Goal: Task Accomplishment & Management: Manage account settings

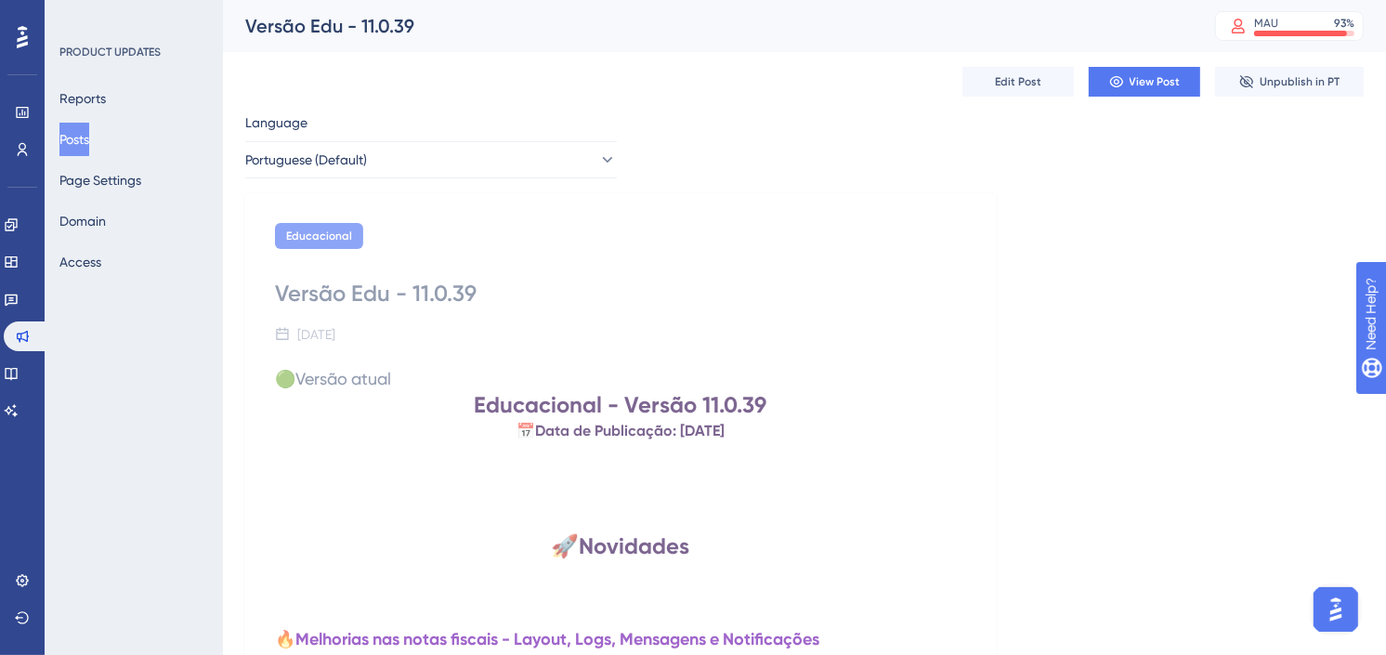
click at [82, 137] on button "Posts" at bounding box center [74, 139] width 30 height 33
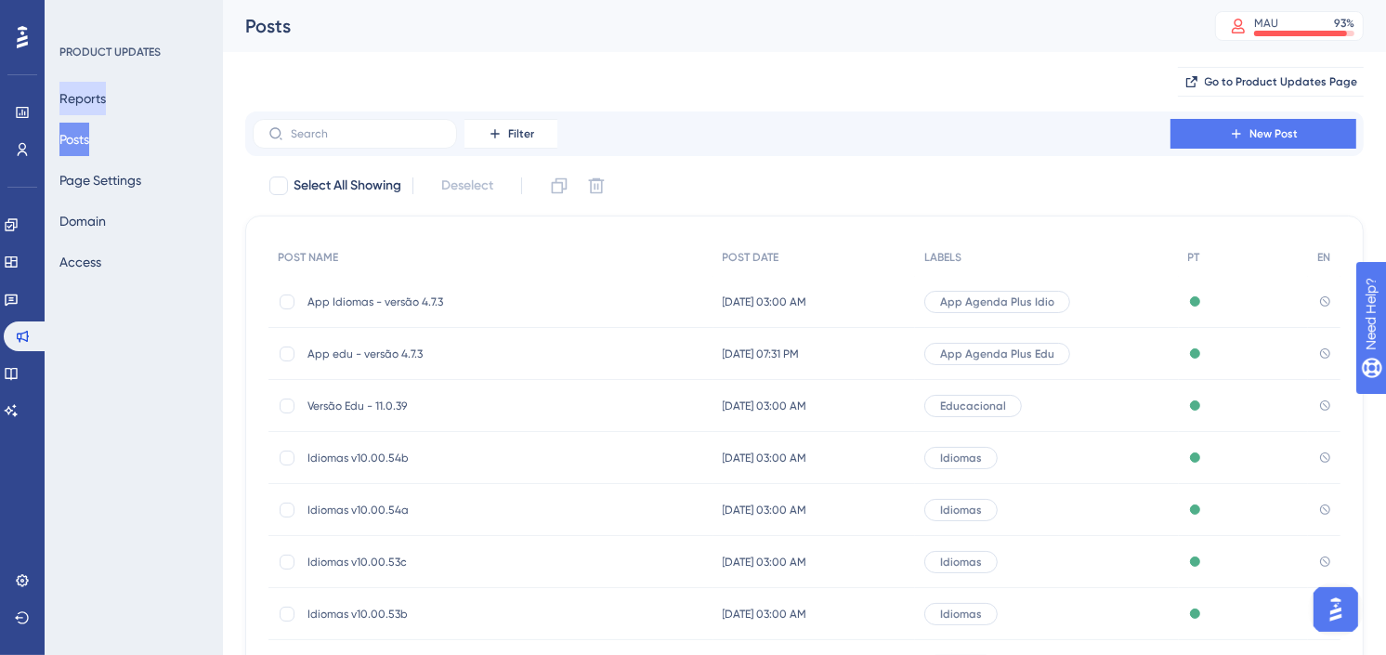
click at [93, 98] on button "Reports" at bounding box center [82, 98] width 46 height 33
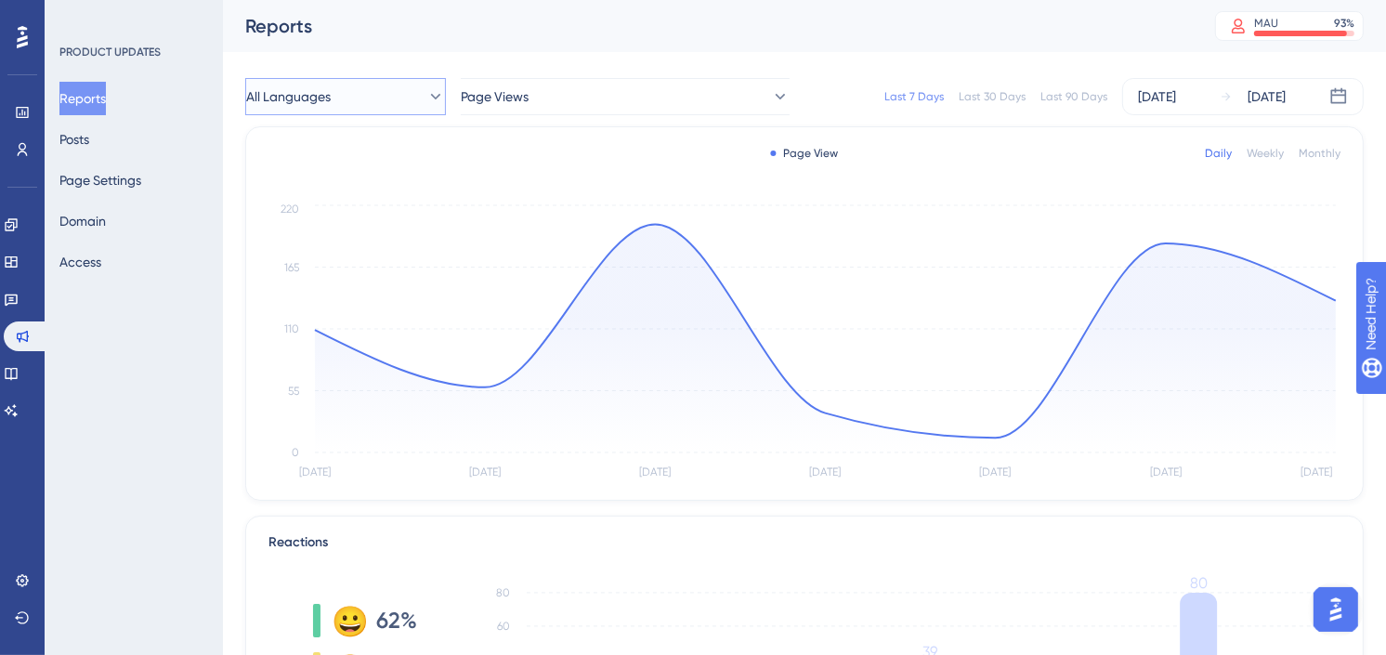
click at [376, 108] on button "All Languages" at bounding box center [345, 96] width 201 height 37
click at [651, 108] on button "Page Views" at bounding box center [625, 96] width 329 height 37
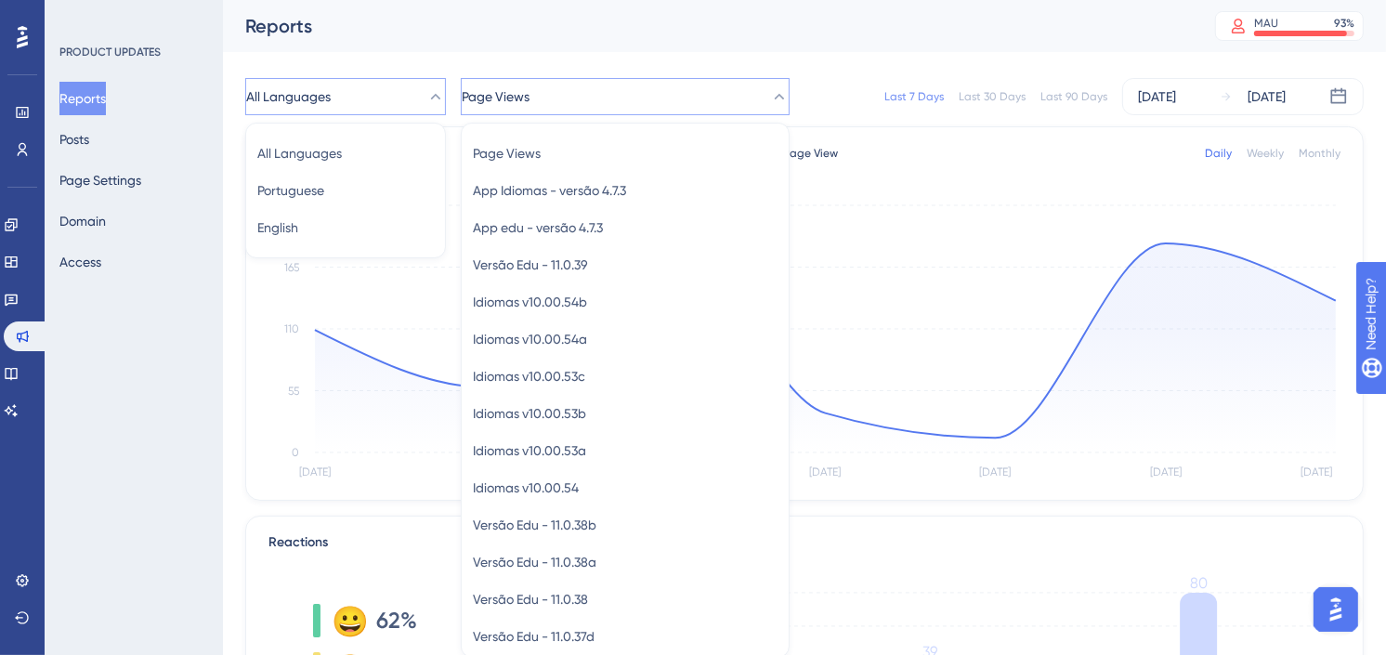
scroll to position [58, 0]
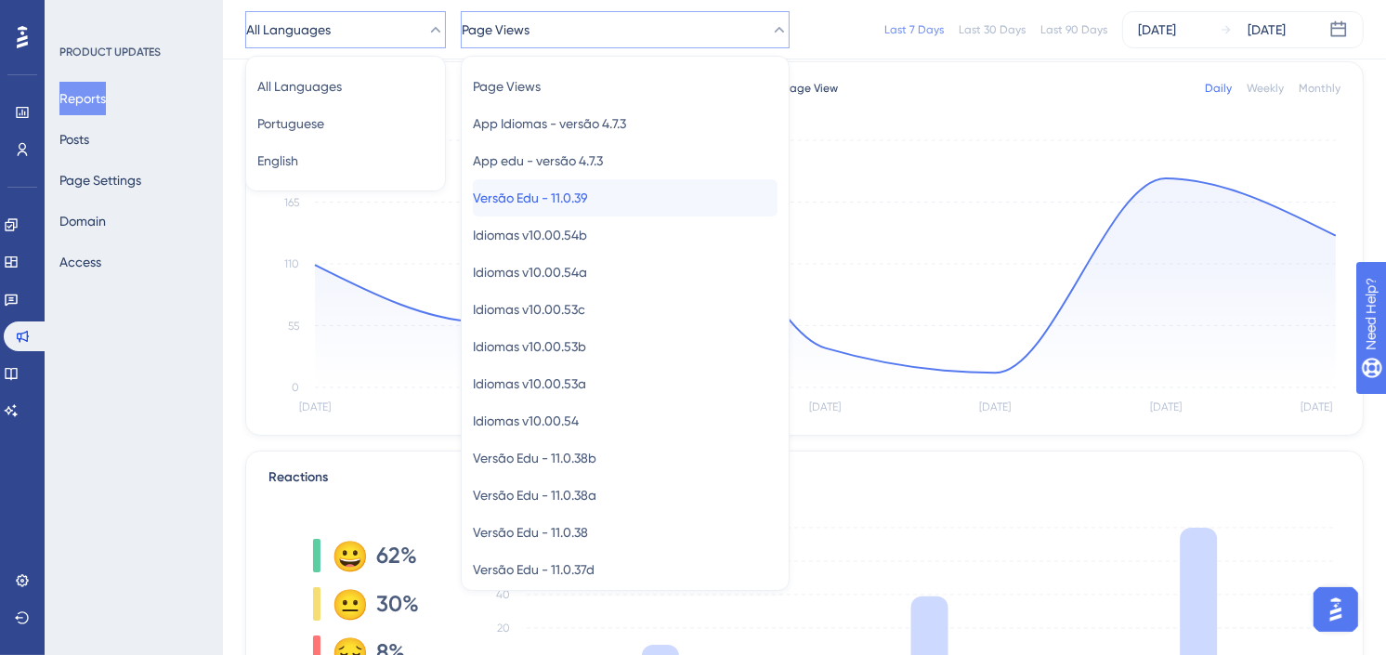
click at [625, 197] on div "Versão Edu - 11.0.39 Versão Edu - 11.0.39" at bounding box center [625, 197] width 305 height 37
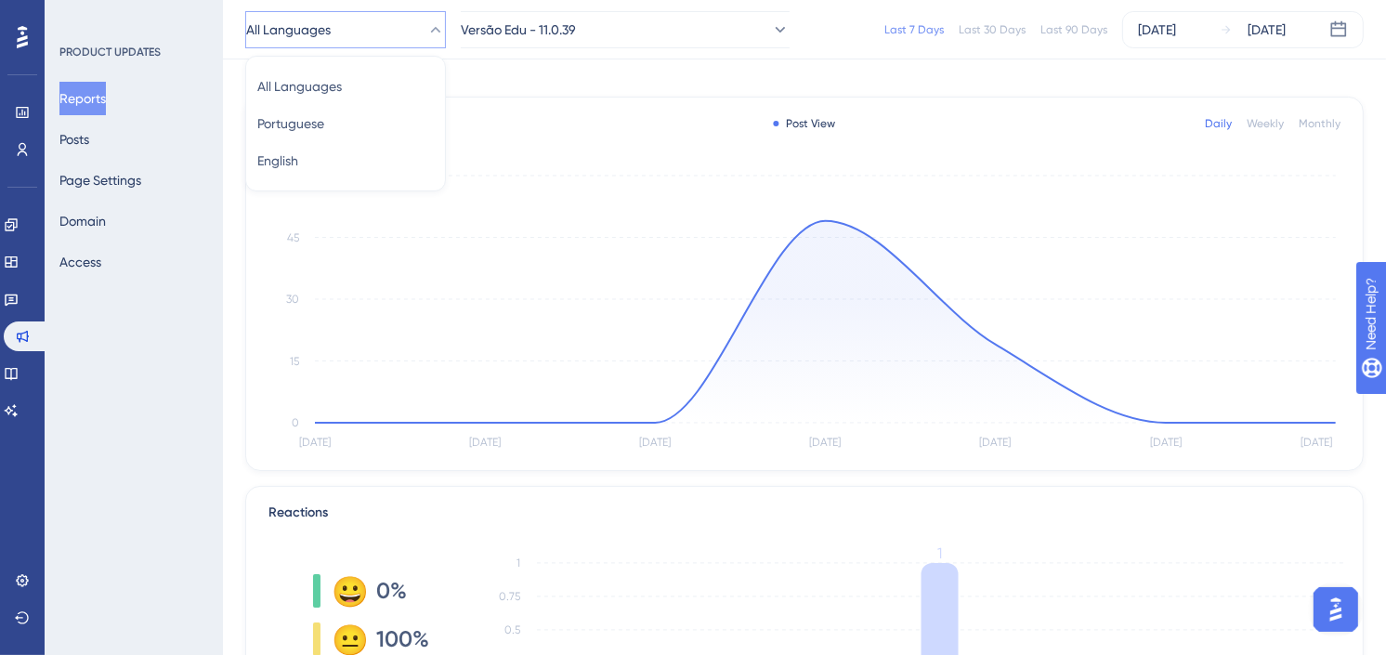
scroll to position [0, 0]
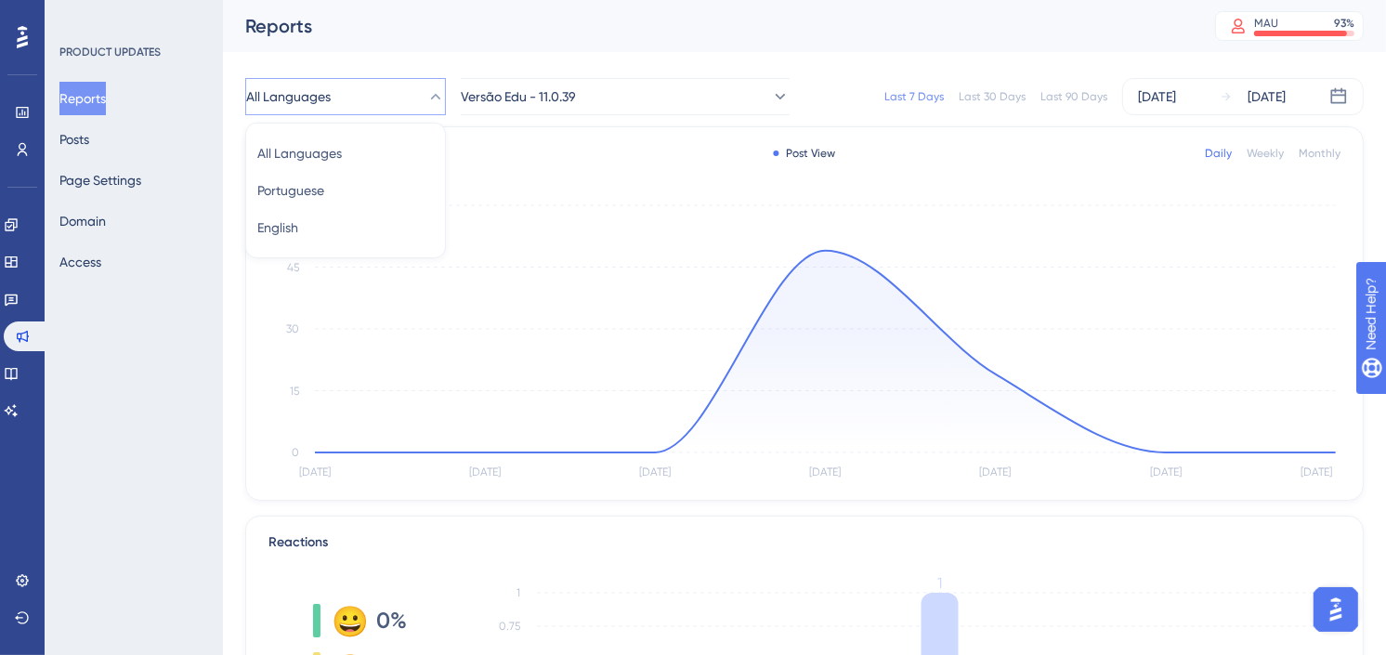
click at [811, 61] on div "Performance Users Engagement Widgets Feedback Product Updates Knowledge Base AI…" at bounding box center [804, 560] width 1163 height 1120
click at [728, 104] on button "Versão Edu - 11.0.39" at bounding box center [625, 96] width 329 height 37
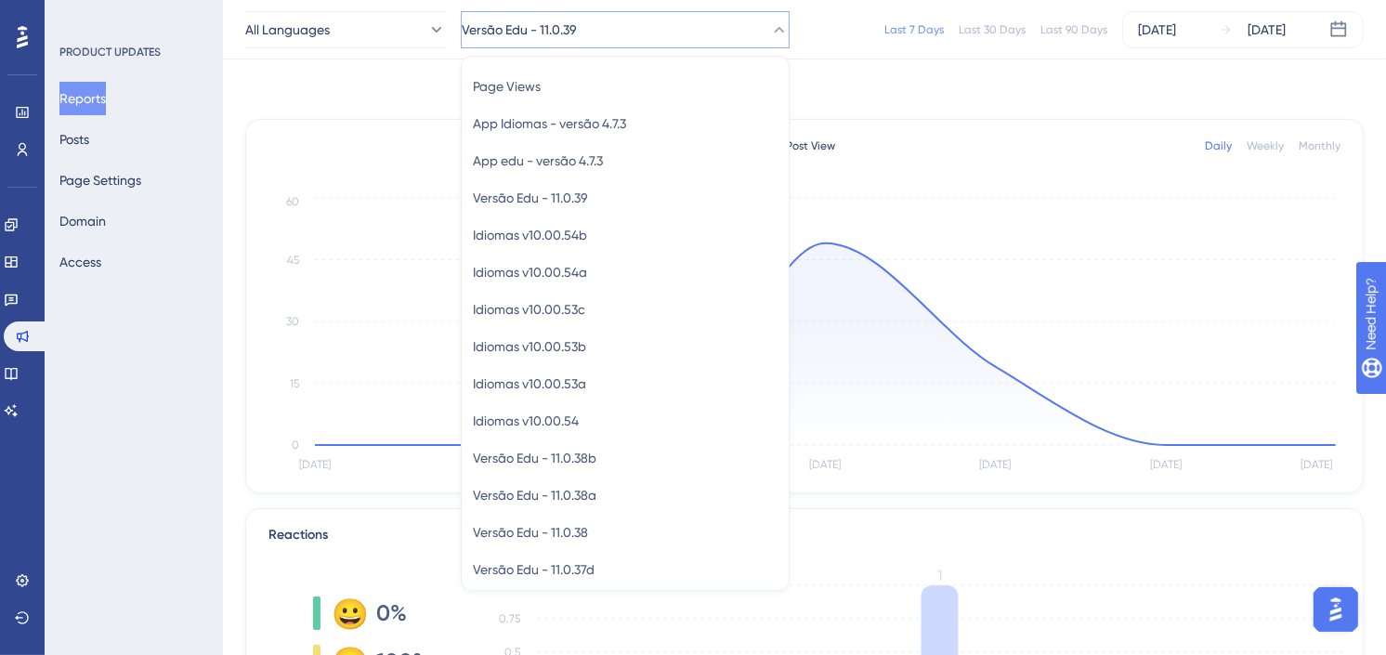
scroll to position [61, 0]
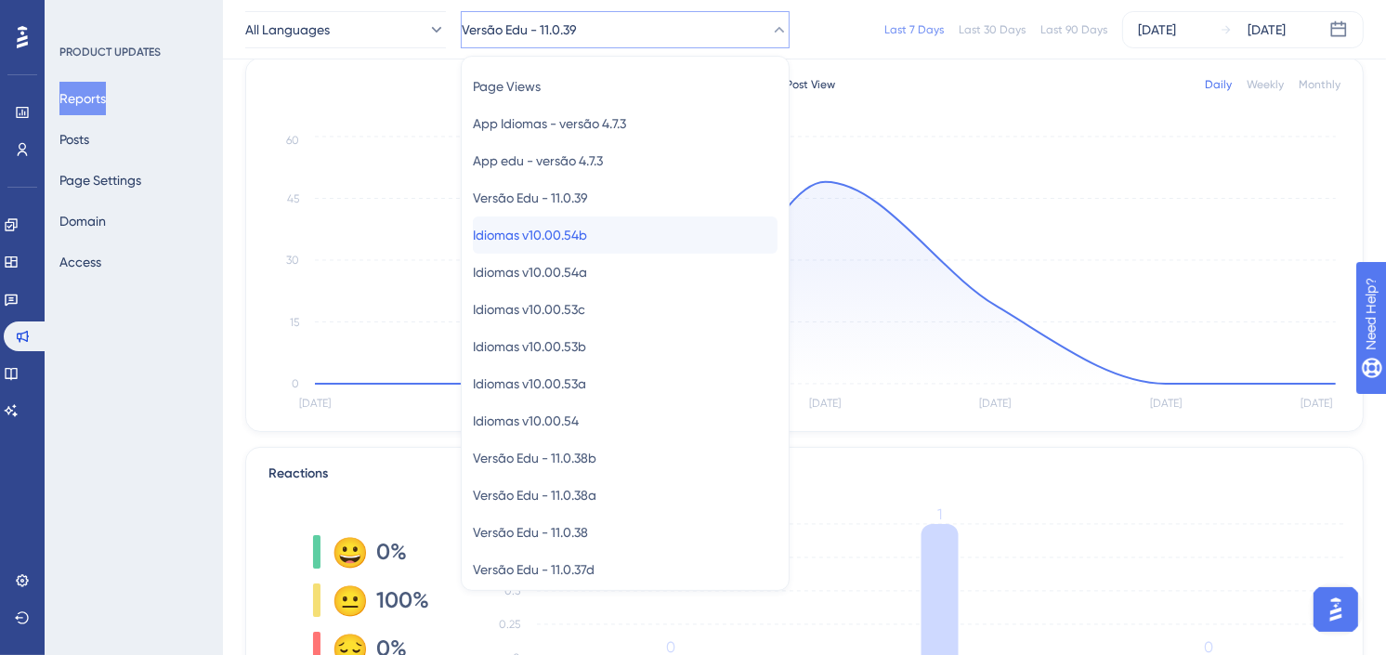
click at [587, 234] on span "Idiomas v10.00.54b" at bounding box center [530, 235] width 114 height 22
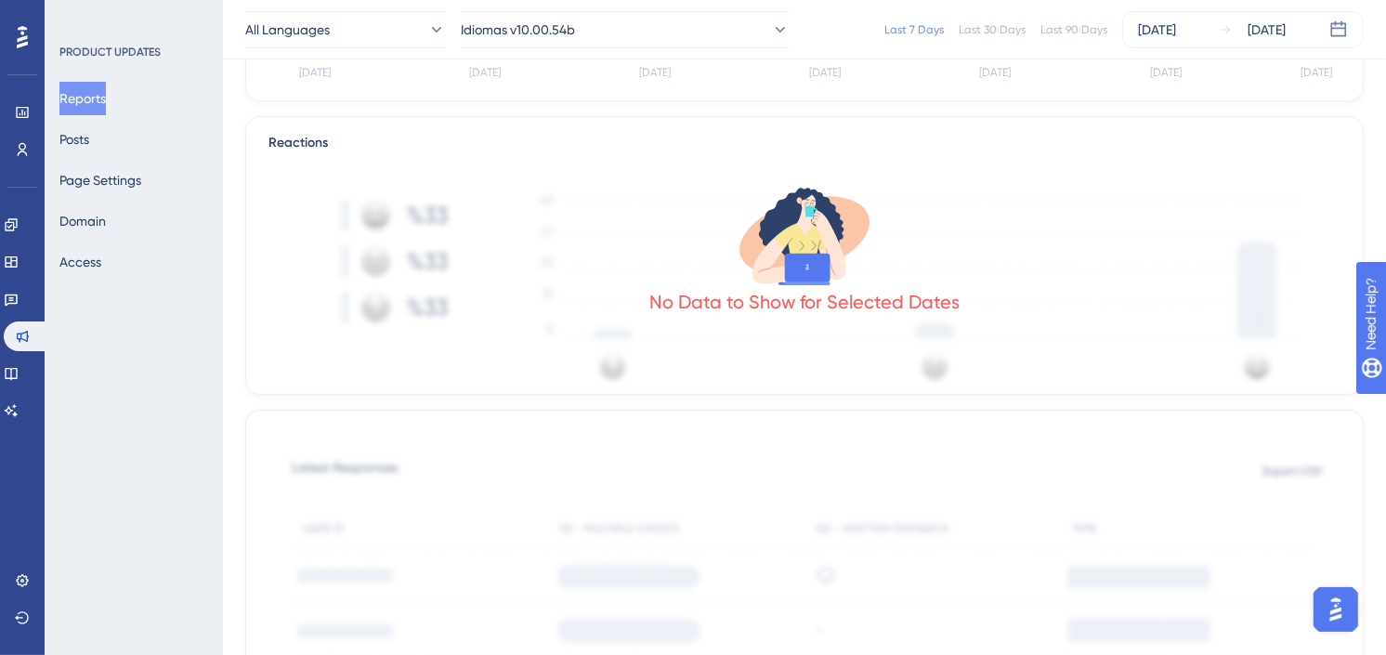
scroll to position [0, 0]
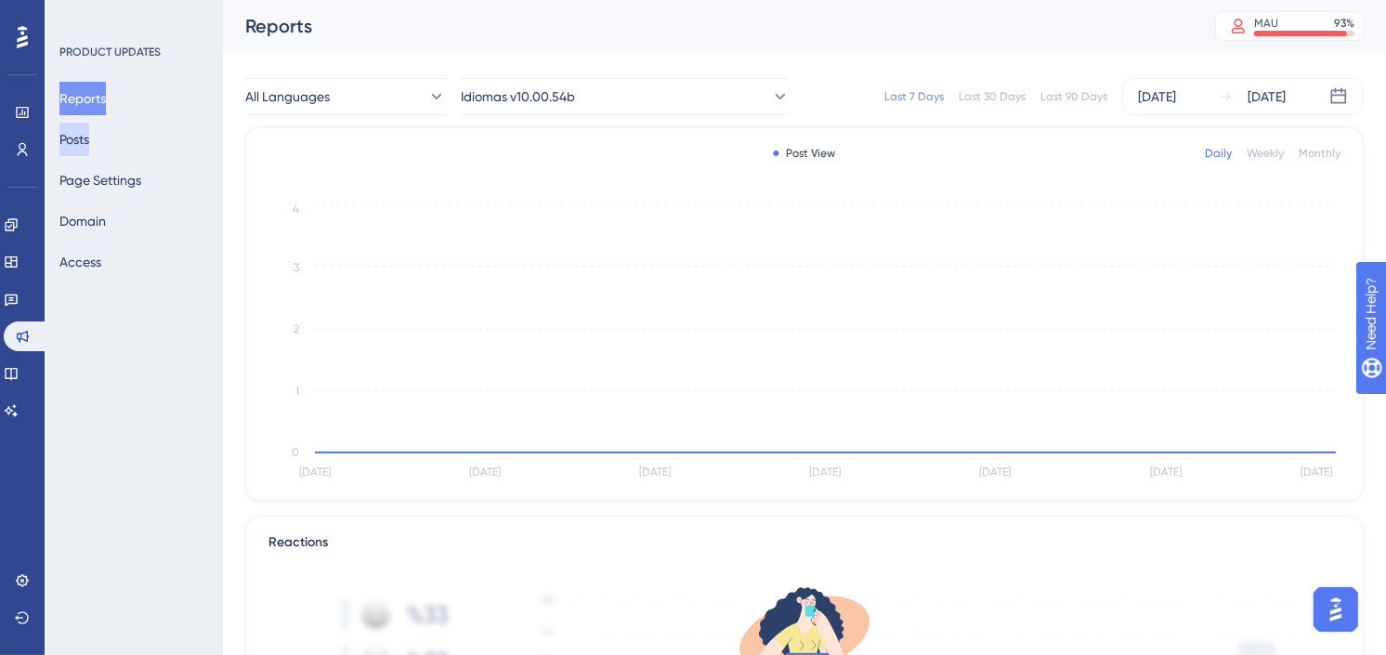
click at [89, 143] on button "Posts" at bounding box center [74, 139] width 30 height 33
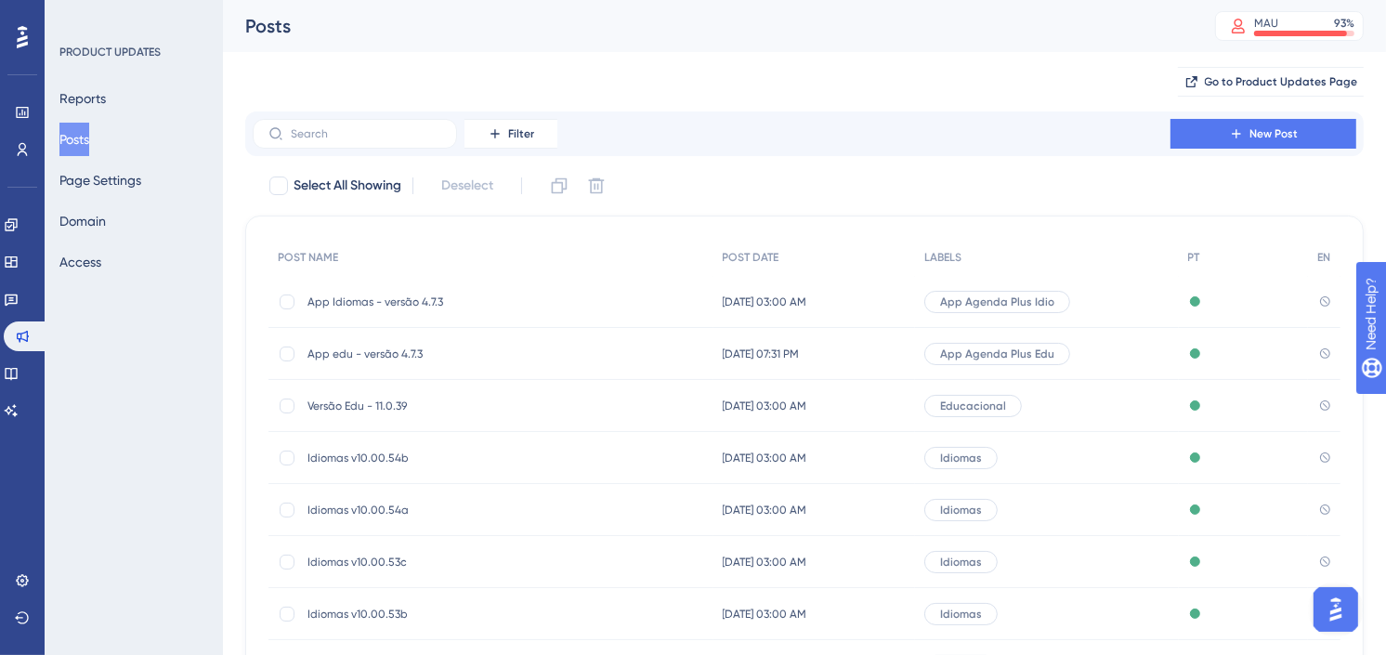
click at [439, 460] on span "Idiomas v10.00.54b" at bounding box center [456, 458] width 297 height 15
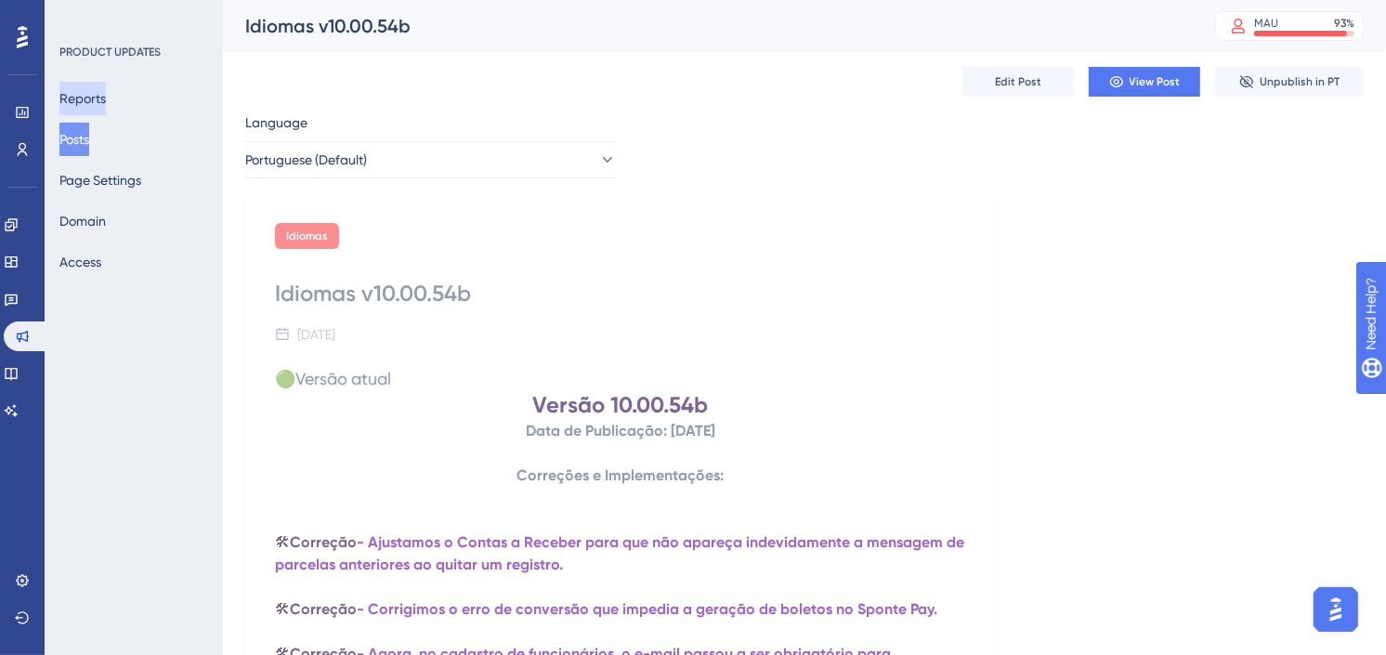
click at [93, 98] on button "Reports" at bounding box center [82, 98] width 46 height 33
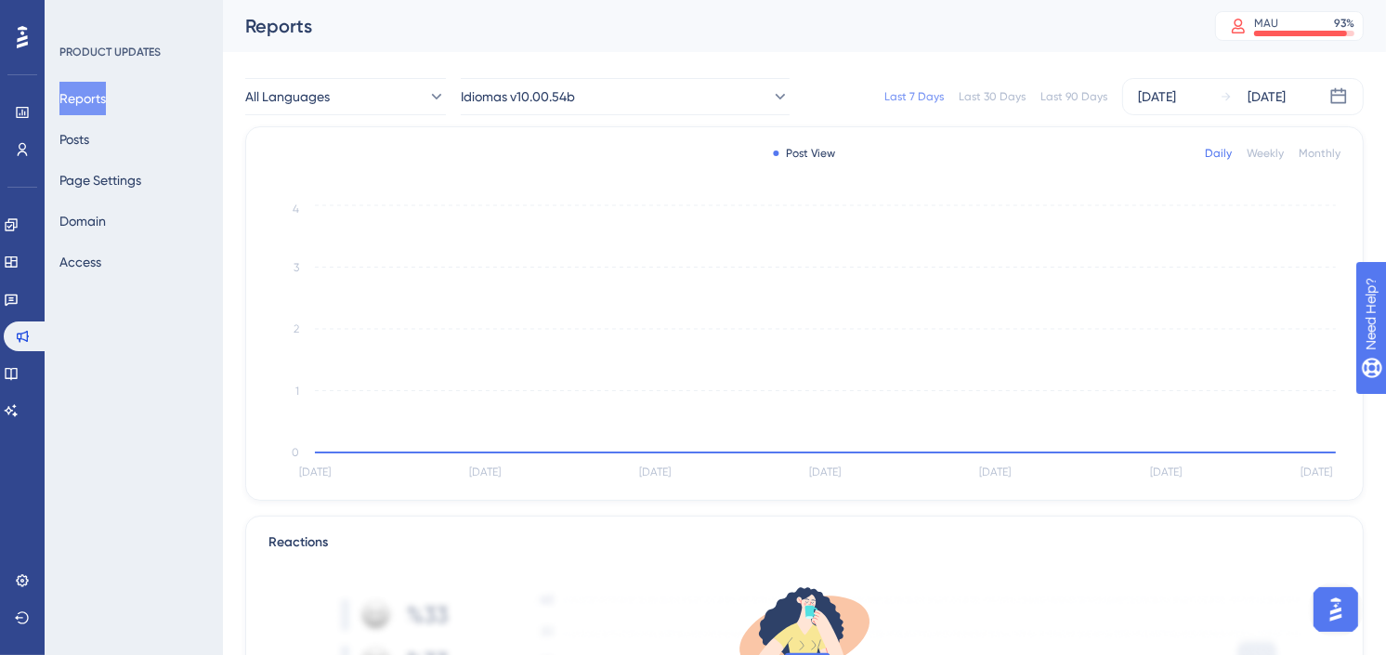
click at [990, 93] on div "Last 30 Days" at bounding box center [992, 96] width 67 height 15
click at [1060, 90] on div "Last 90 Days" at bounding box center [1074, 96] width 67 height 15
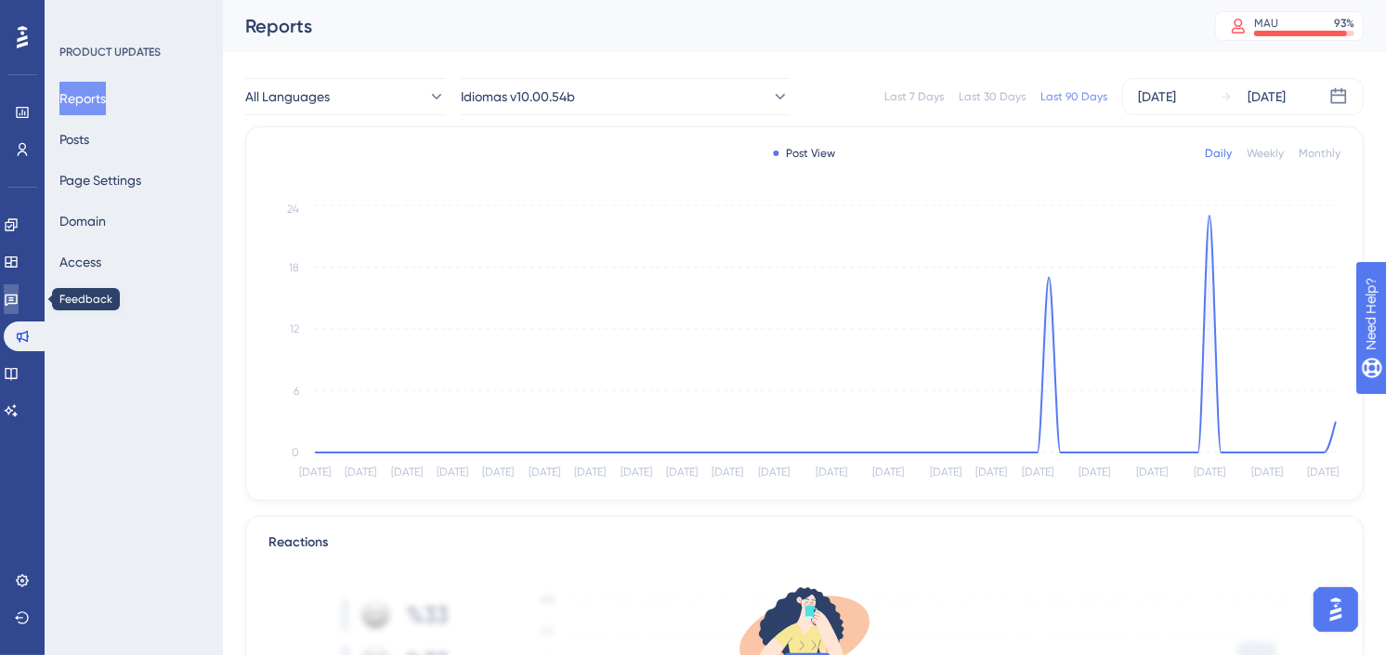
click at [18, 303] on icon at bounding box center [11, 301] width 13 height 12
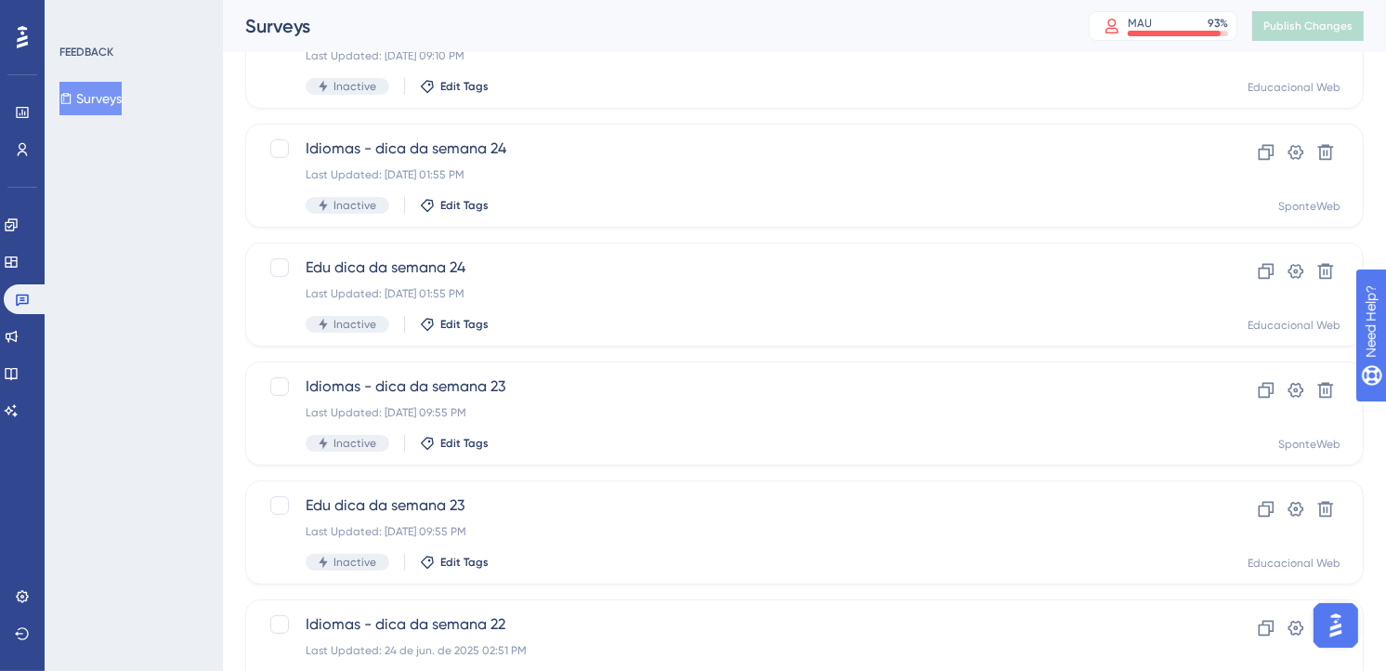
scroll to position [309, 0]
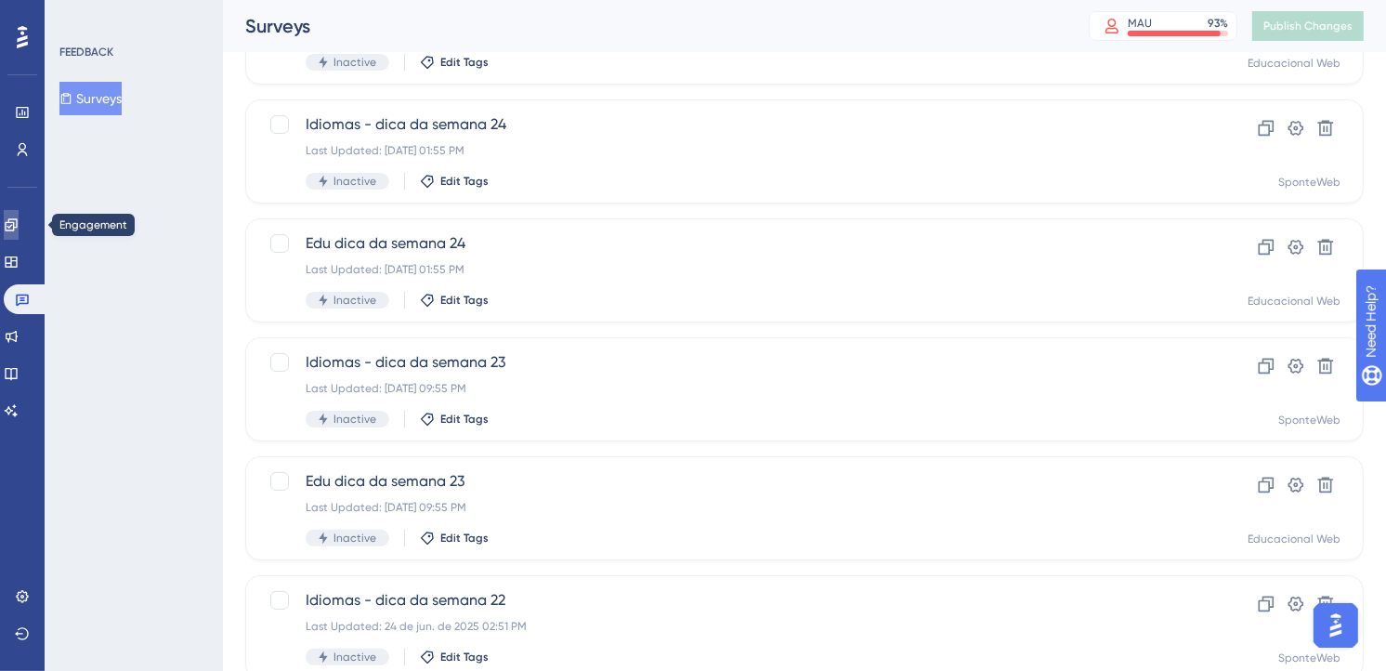
click at [19, 226] on link at bounding box center [11, 225] width 15 height 30
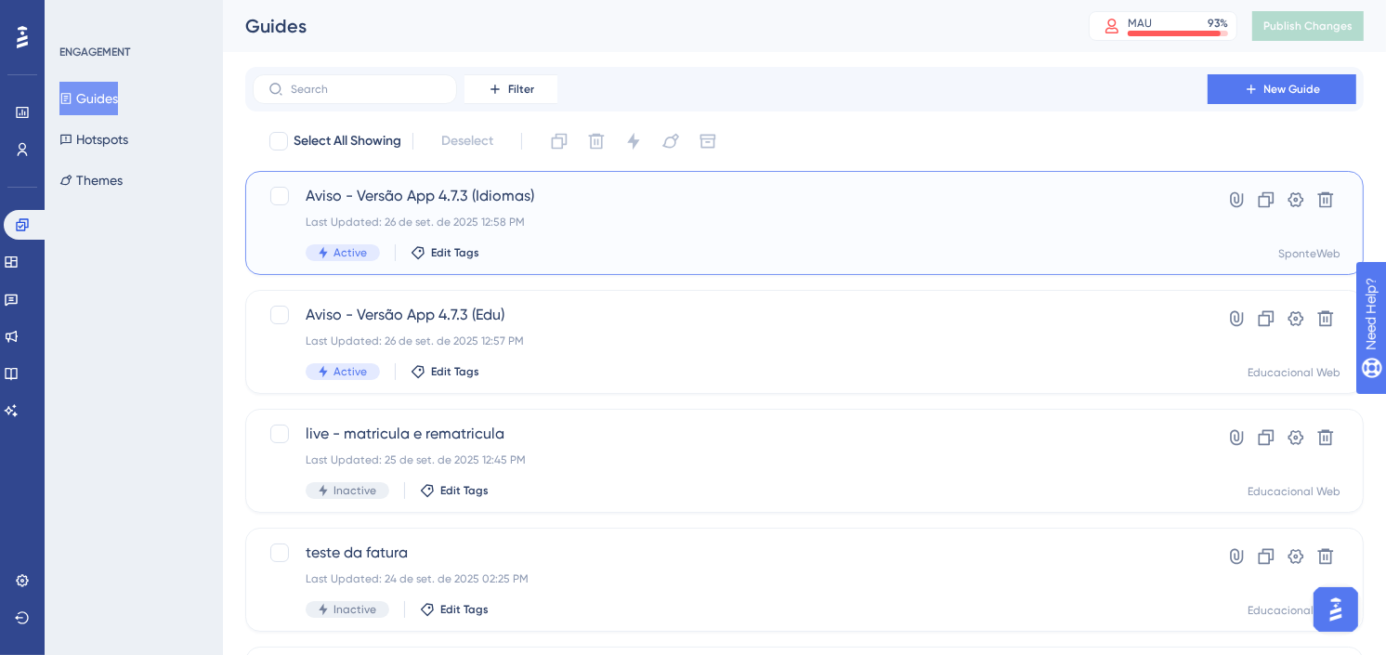
click at [972, 209] on div "Aviso - Versão App 4.7.3 (Idiomas) Last Updated: [DATE] 12:58 PM Active Edit Ta…" at bounding box center [730, 223] width 849 height 76
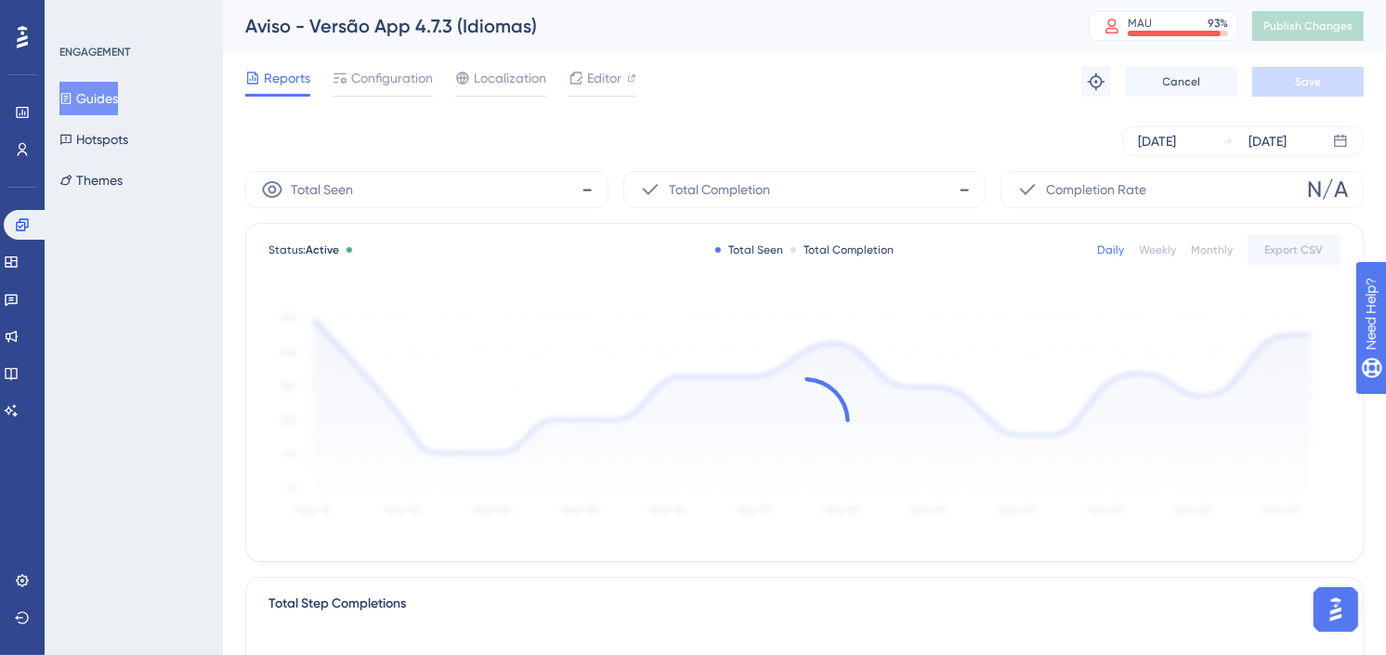
click at [108, 98] on button "Guides" at bounding box center [88, 98] width 59 height 33
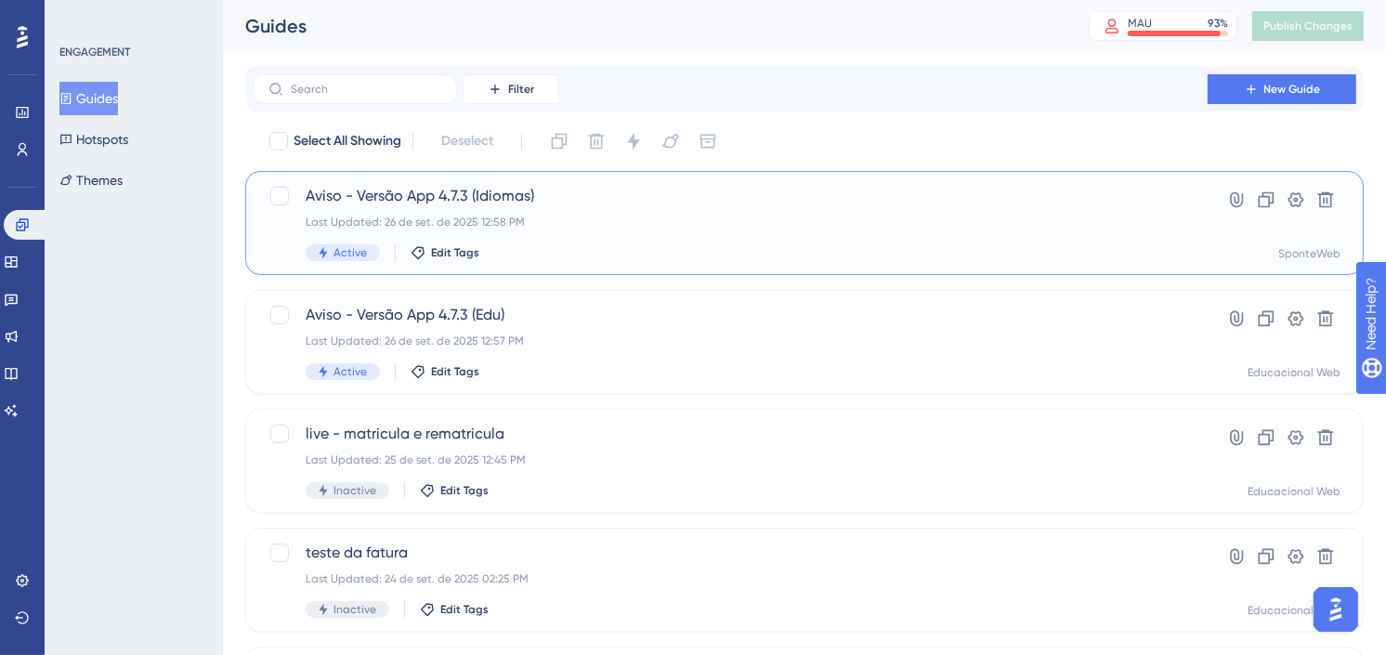
click at [746, 230] on div "Aviso - Versão App 4.7.3 (Idiomas) Last Updated: [DATE] 12:58 PM Active Edit Ta…" at bounding box center [730, 223] width 849 height 76
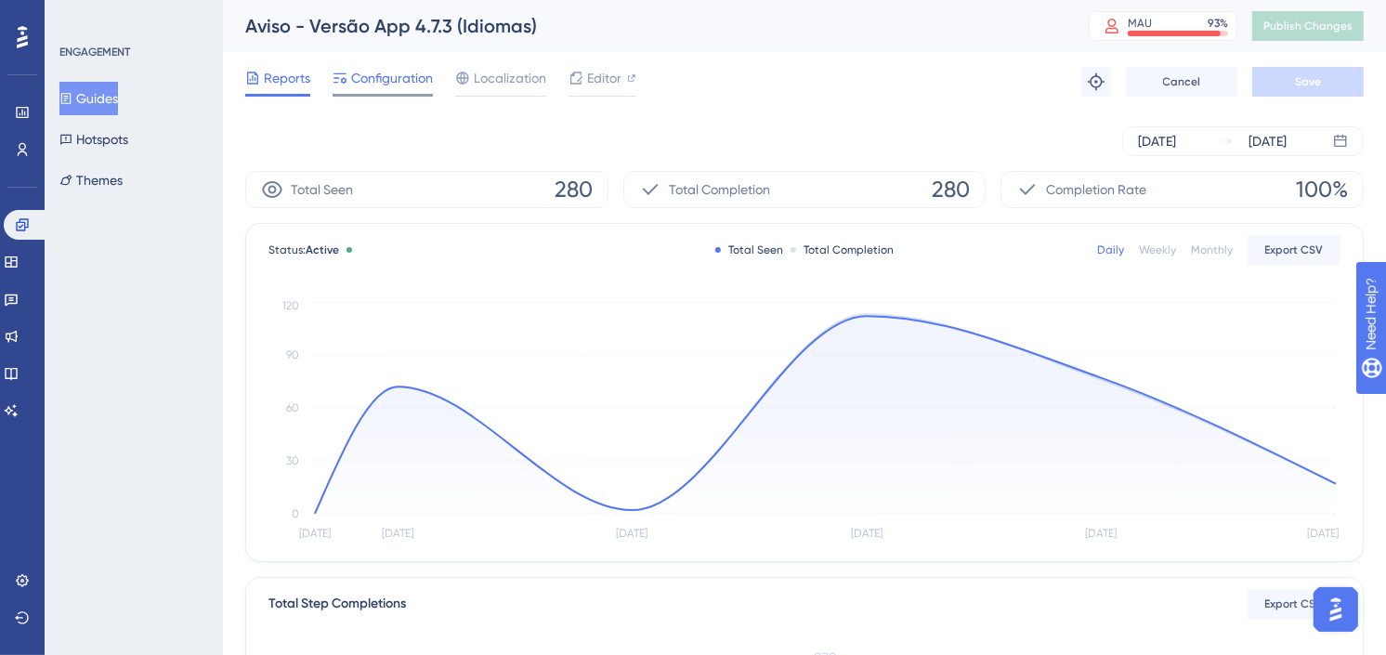
click at [425, 80] on span "Configuration" at bounding box center [392, 78] width 82 height 22
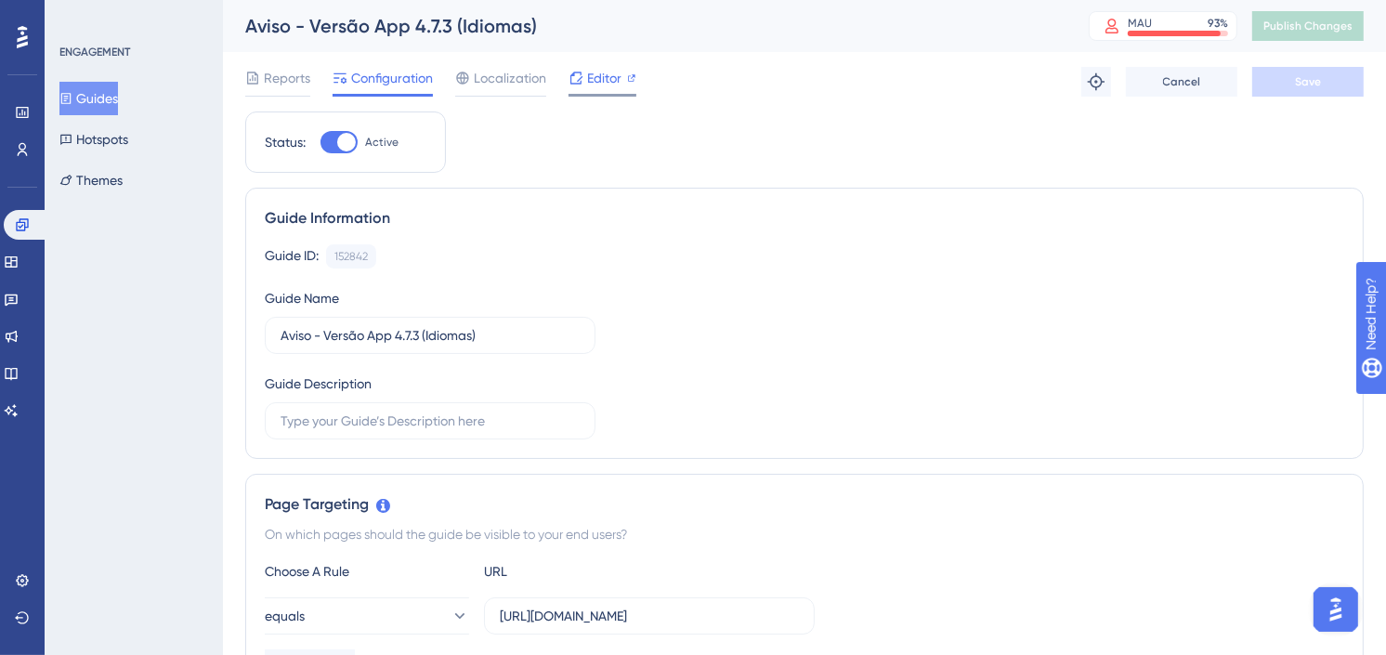
click at [601, 71] on span "Editor" at bounding box center [604, 78] width 34 height 22
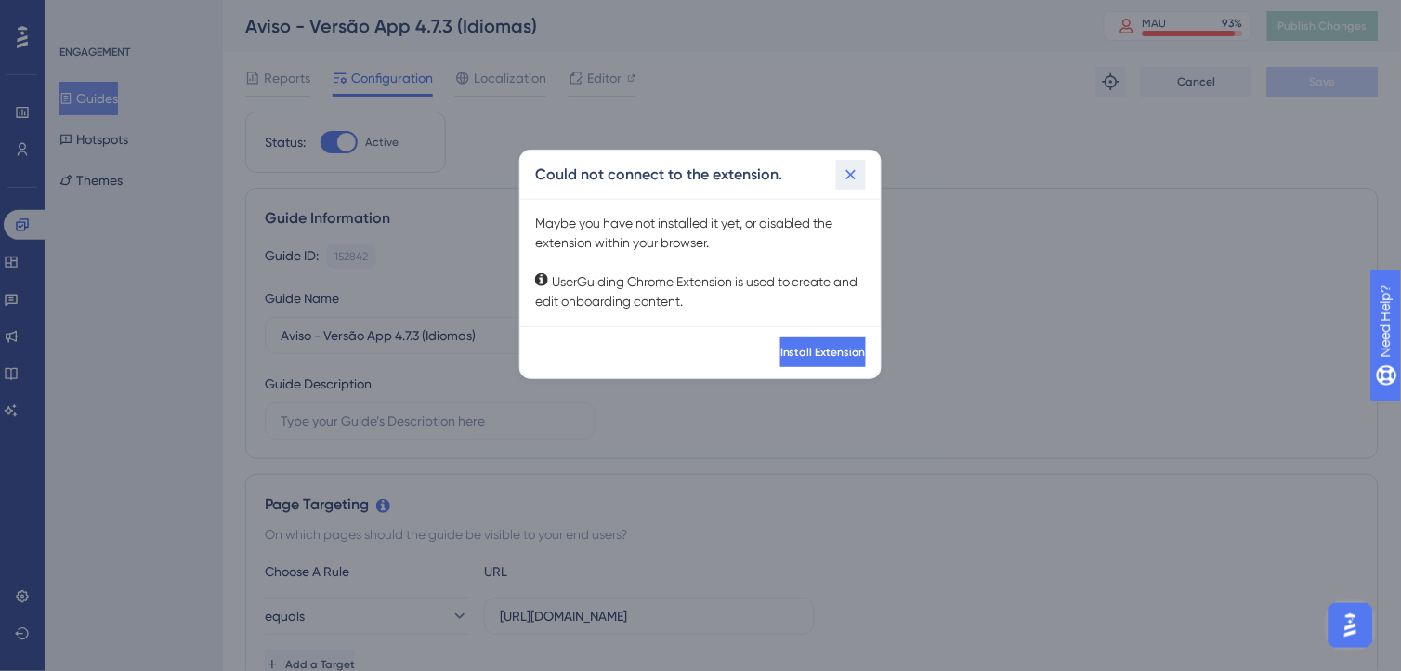
click at [844, 172] on icon at bounding box center [851, 174] width 19 height 19
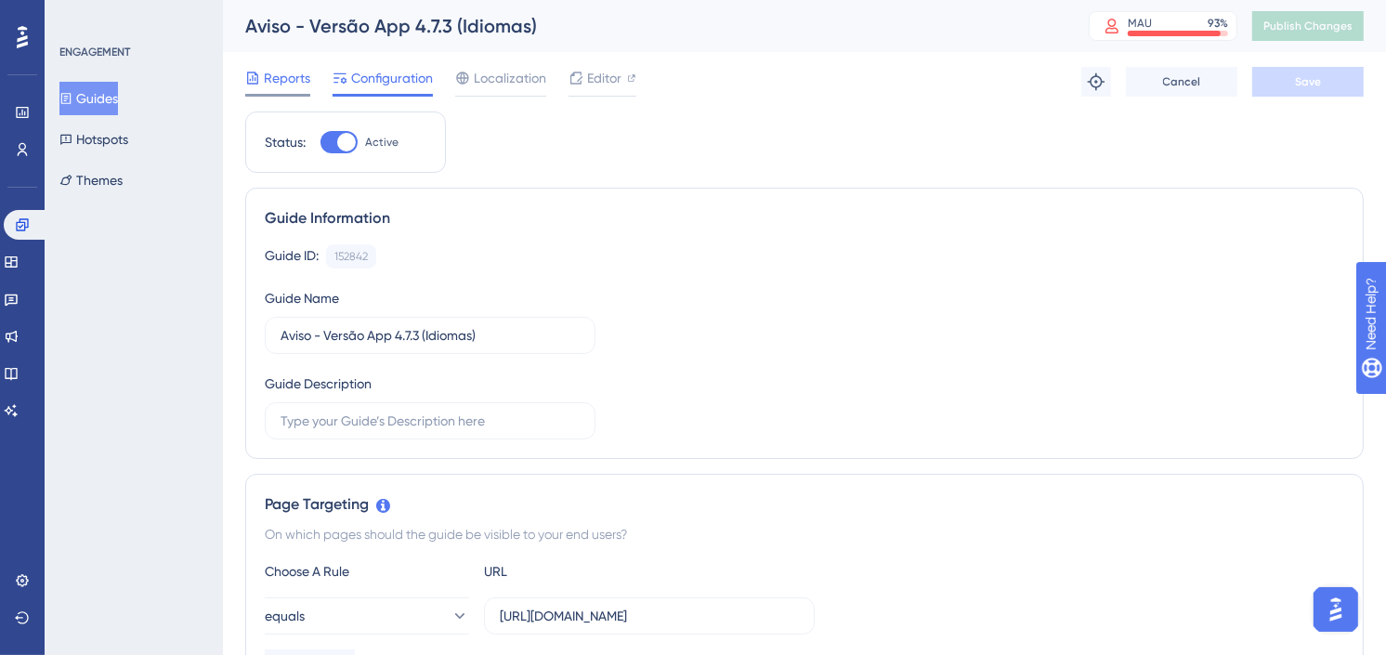
click at [292, 84] on span "Reports" at bounding box center [287, 78] width 46 height 22
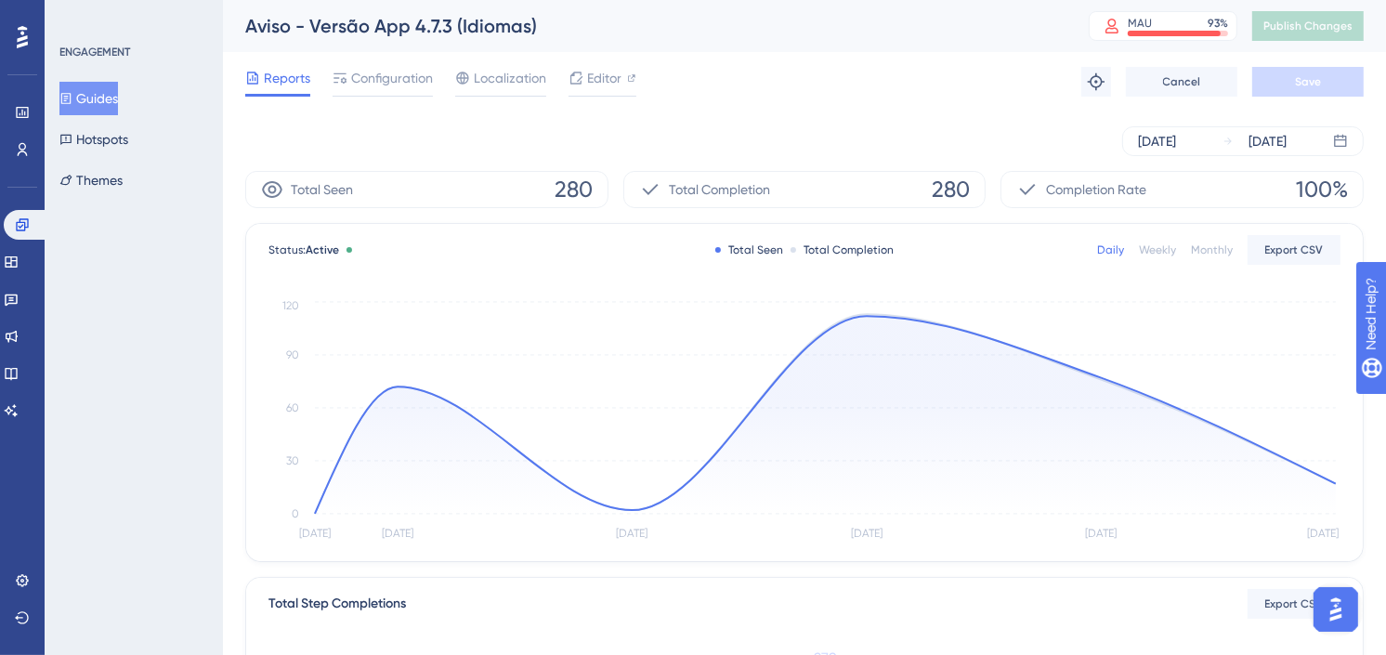
click at [95, 89] on button "Guides" at bounding box center [88, 98] width 59 height 33
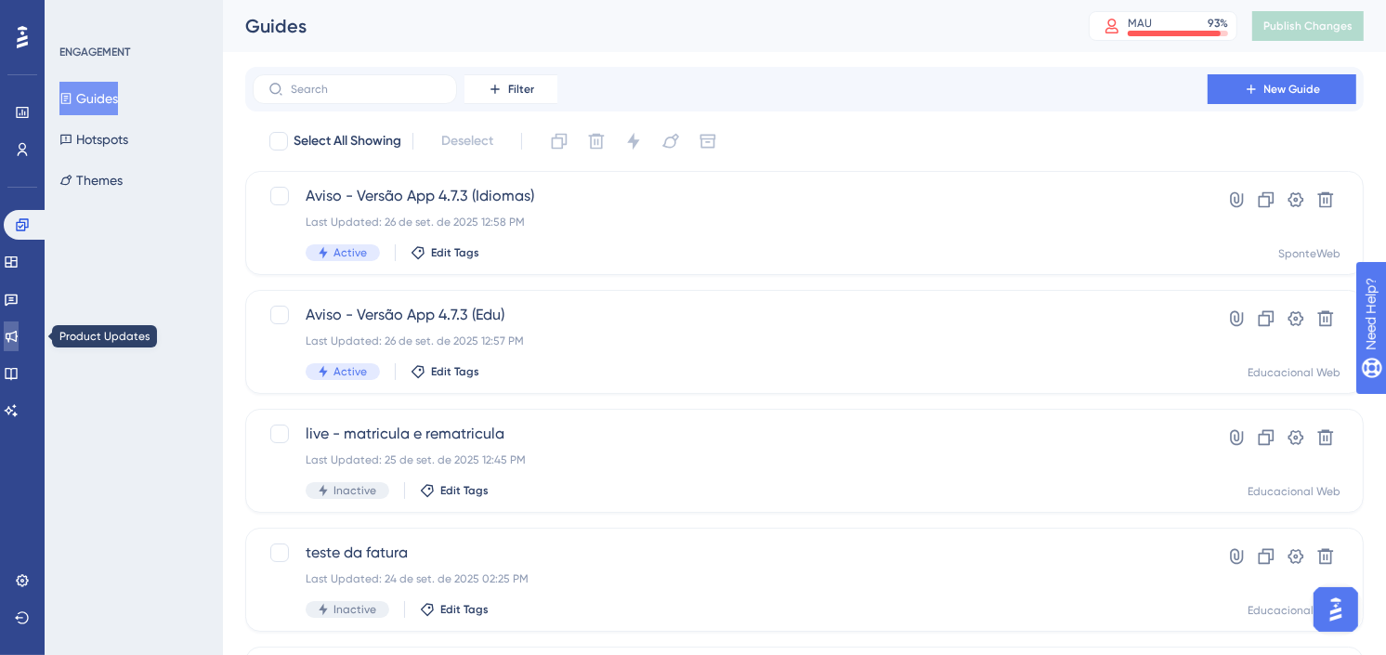
click at [19, 344] on link at bounding box center [11, 337] width 15 height 30
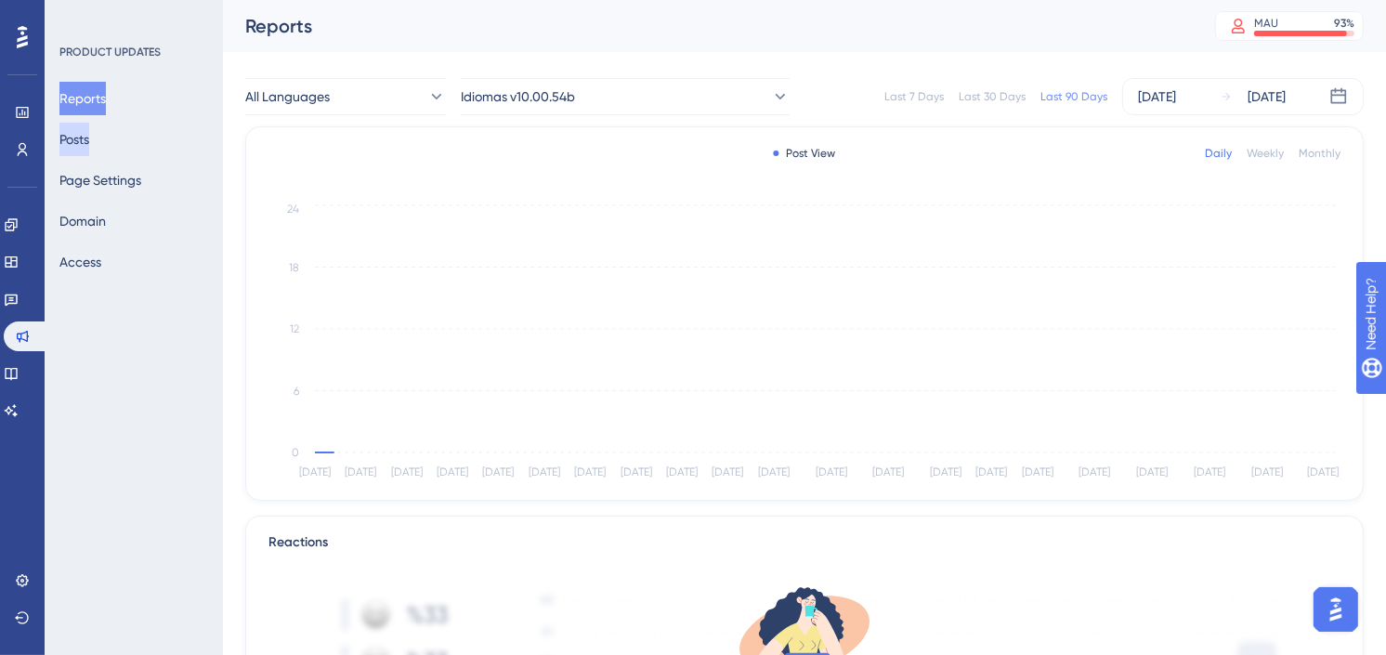
click at [82, 135] on button "Posts" at bounding box center [74, 139] width 30 height 33
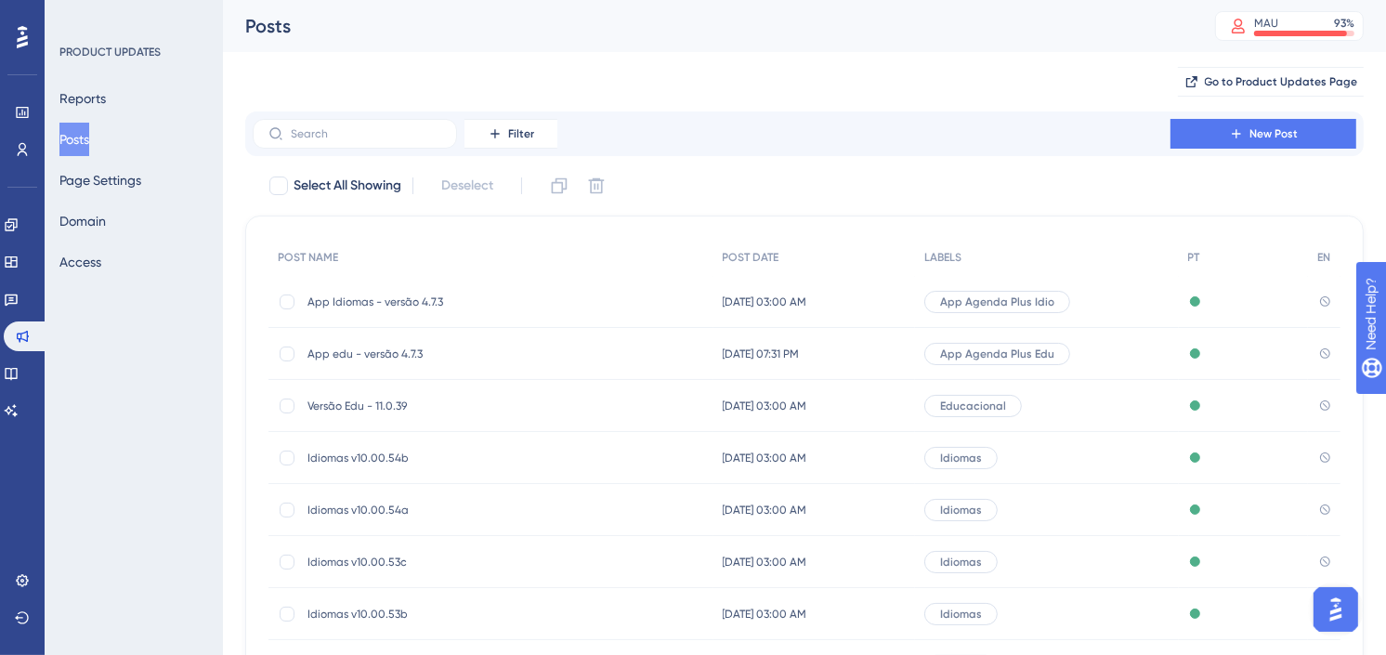
click at [559, 298] on span "App Idiomas - versão 4.7.3" at bounding box center [456, 302] width 297 height 15
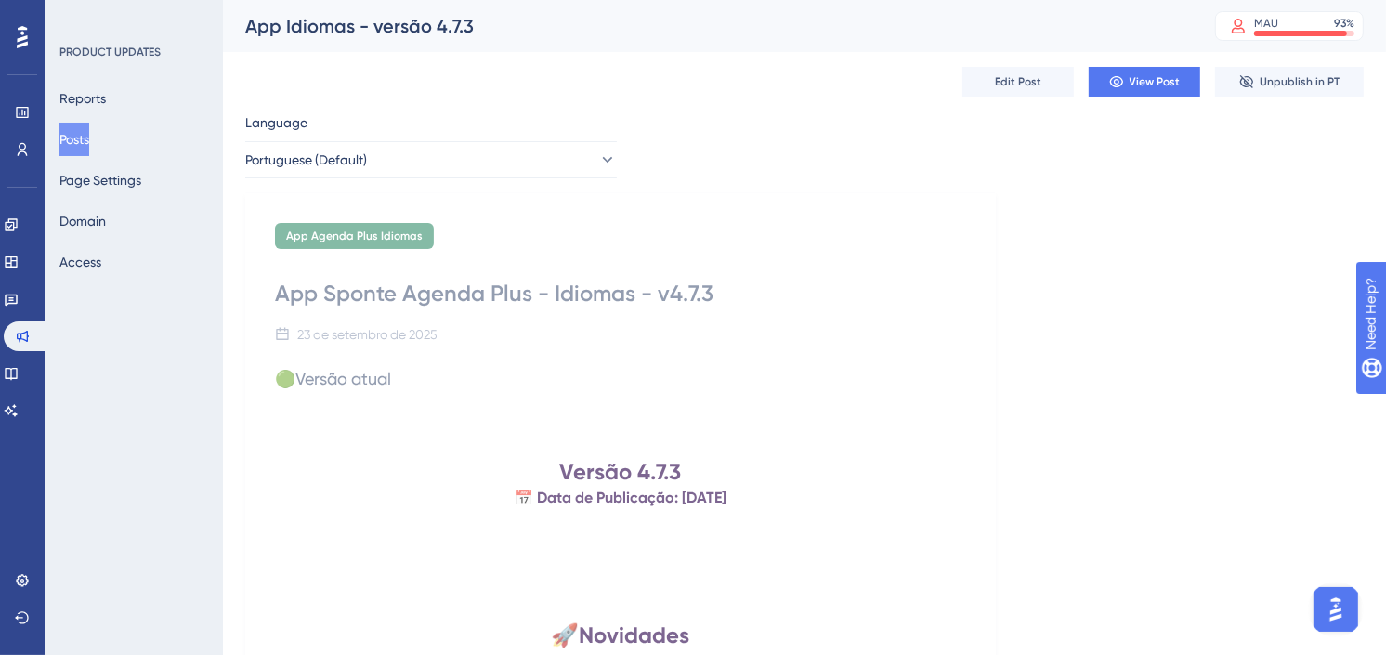
click at [89, 144] on button "Posts" at bounding box center [74, 139] width 30 height 33
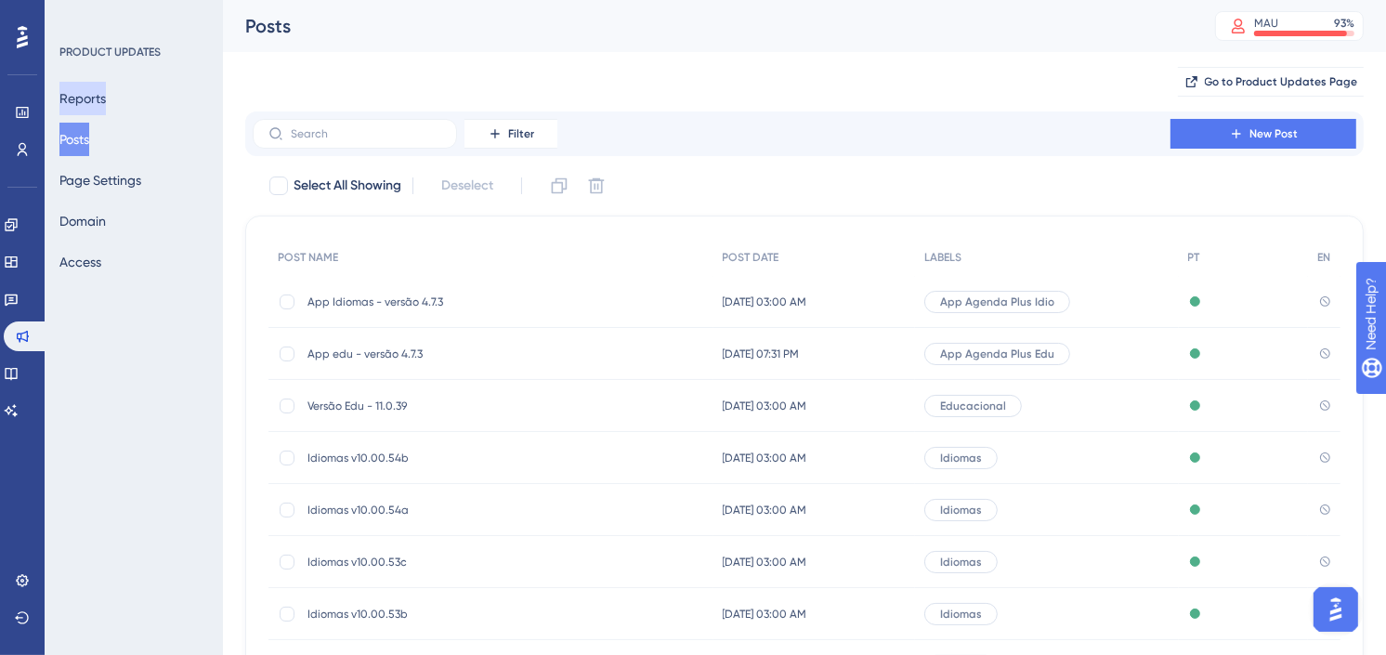
click at [99, 99] on button "Reports" at bounding box center [82, 98] width 46 height 33
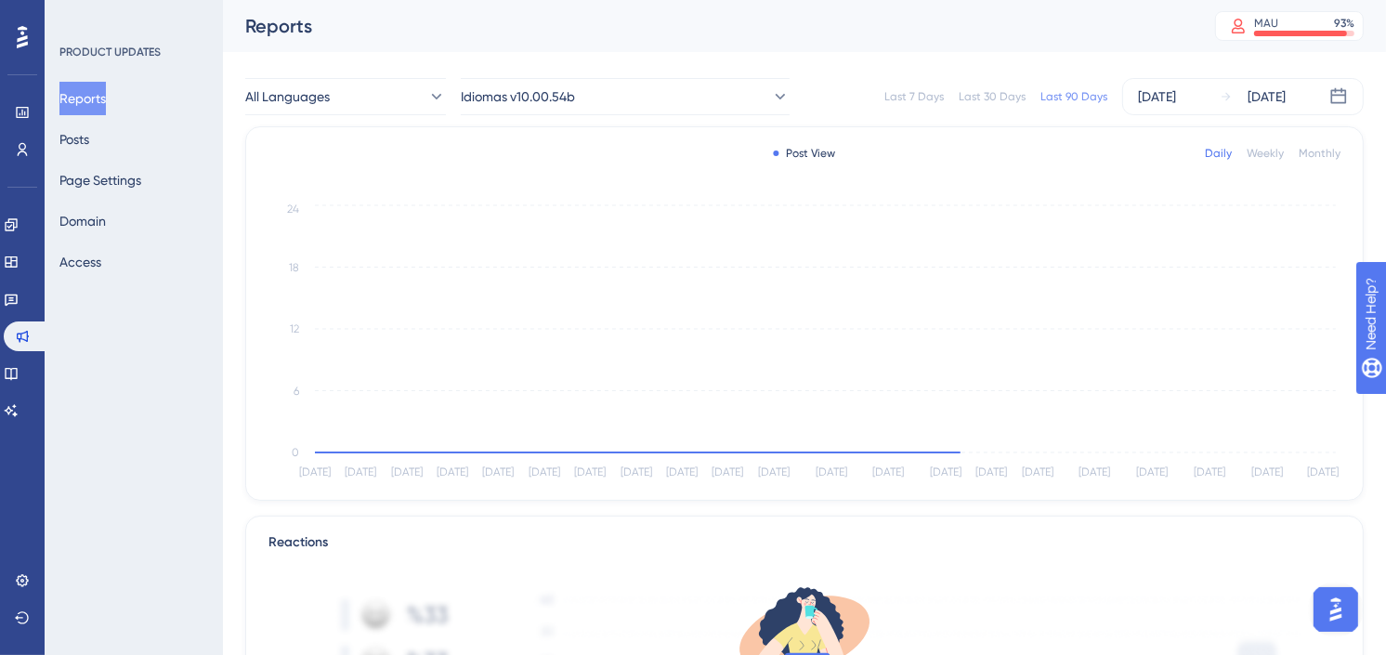
click at [661, 116] on div "All Languages Idiomas v10.00.54b Last 7 Days Last 30 Days Last 90 Days [DATE] […" at bounding box center [804, 96] width 1119 height 59
click at [669, 90] on button "Idiomas v10.00.54b" at bounding box center [625, 96] width 329 height 37
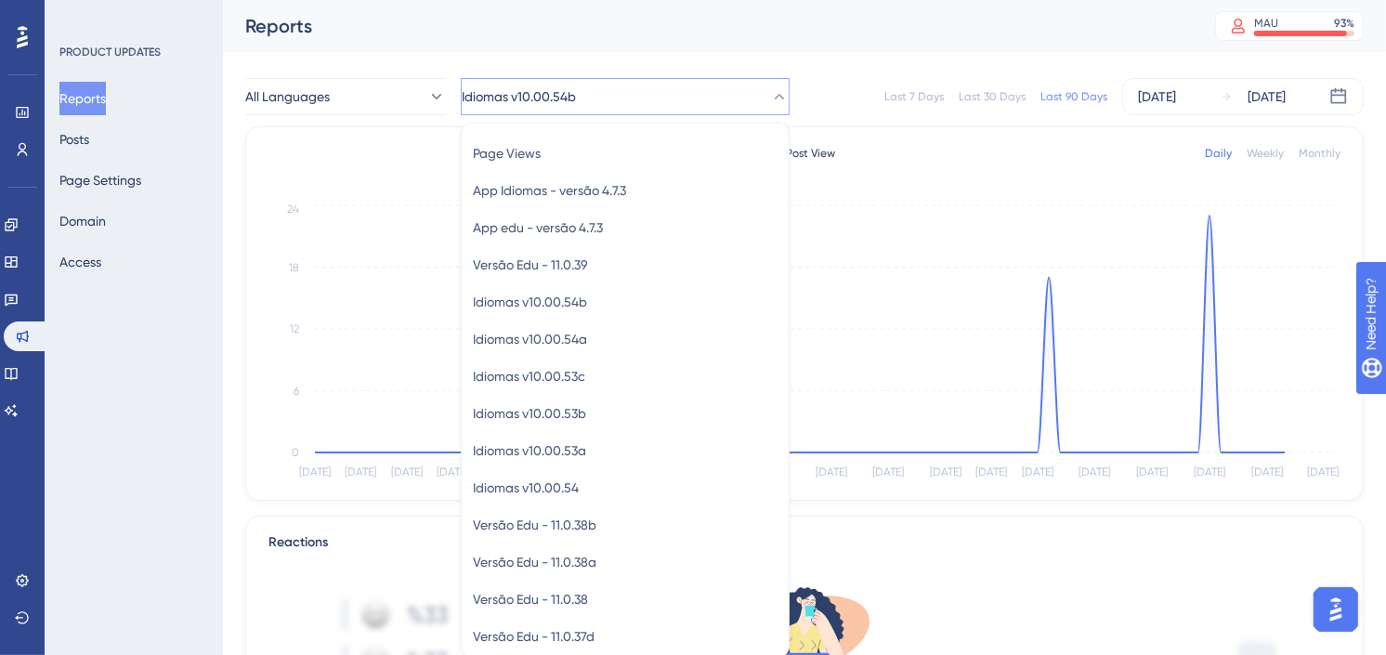
scroll to position [61, 0]
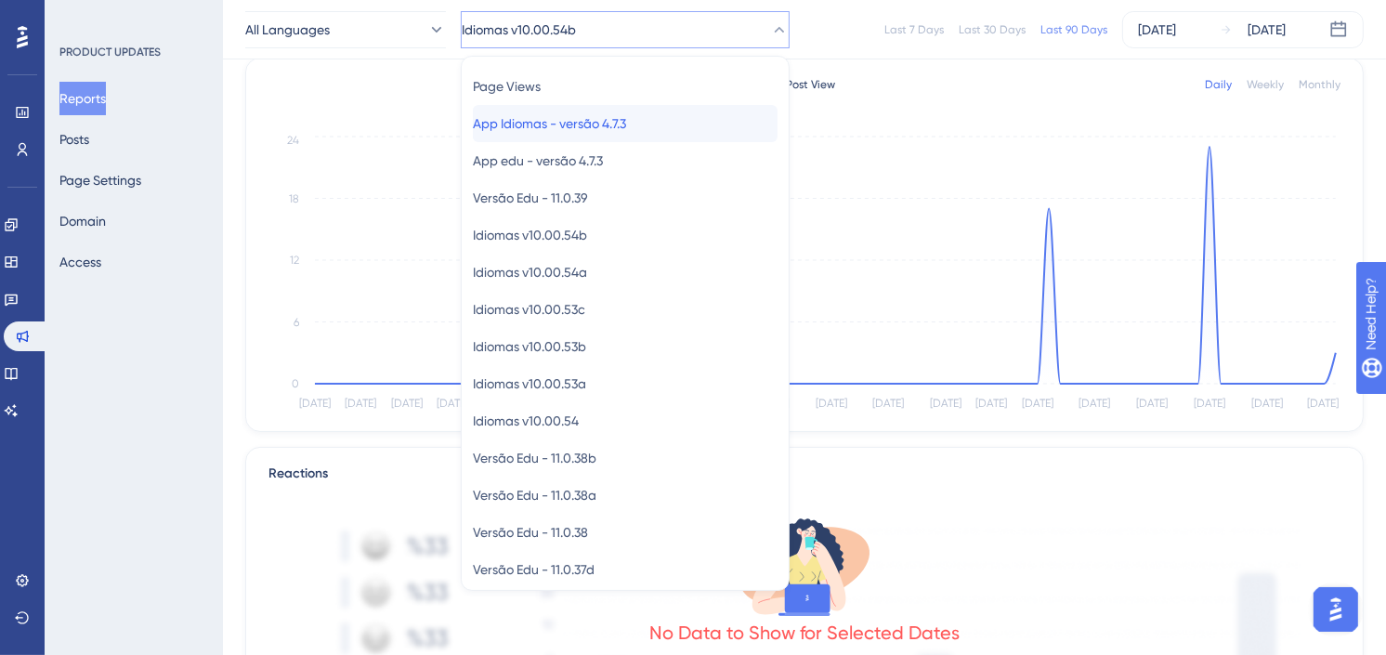
click at [618, 118] on span "App Idiomas - versão 4.7.3" at bounding box center [549, 123] width 153 height 22
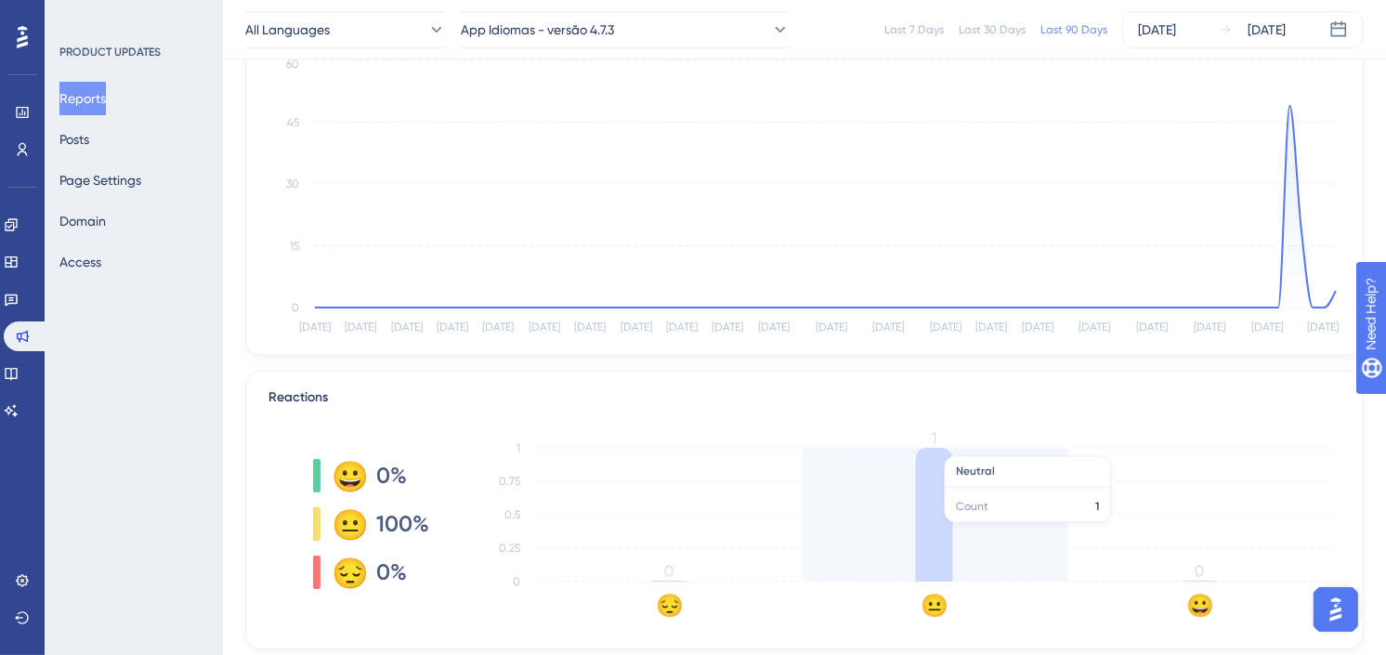
scroll to position [0, 0]
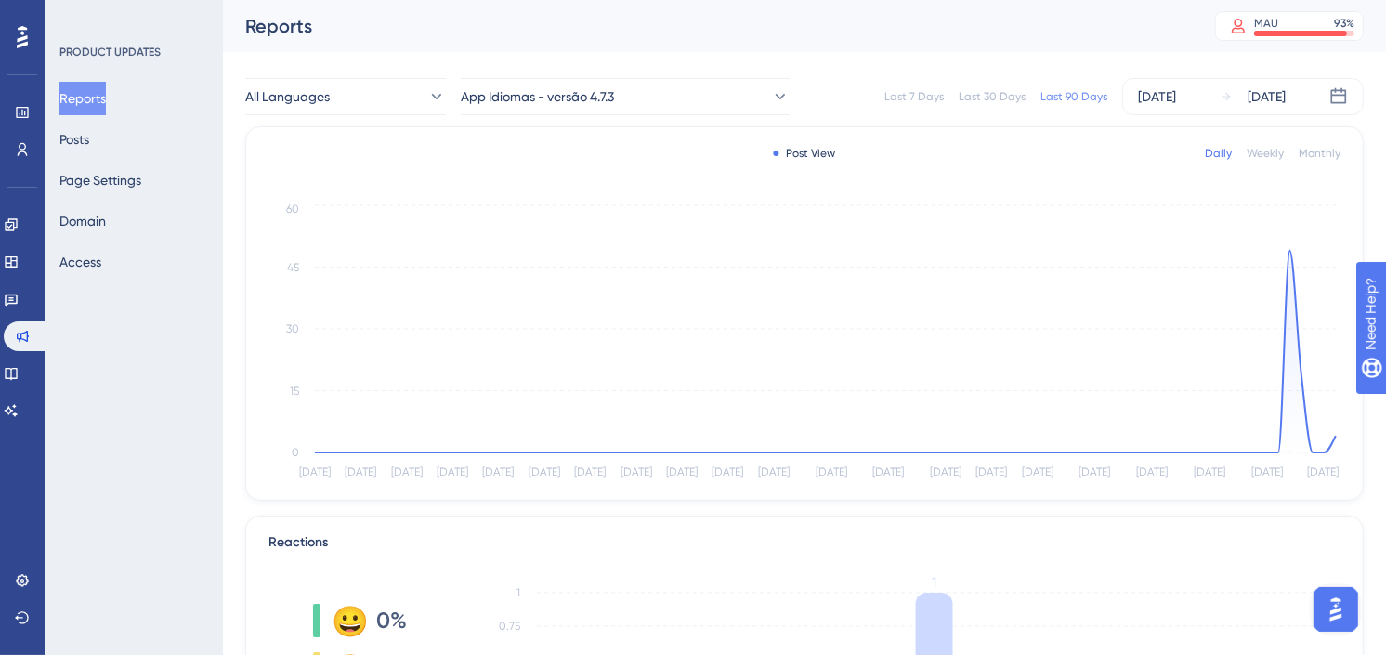
click at [106, 90] on button "Reports" at bounding box center [82, 98] width 46 height 33
click at [615, 98] on span "App Idiomas - versão 4.7.3" at bounding box center [538, 96] width 153 height 22
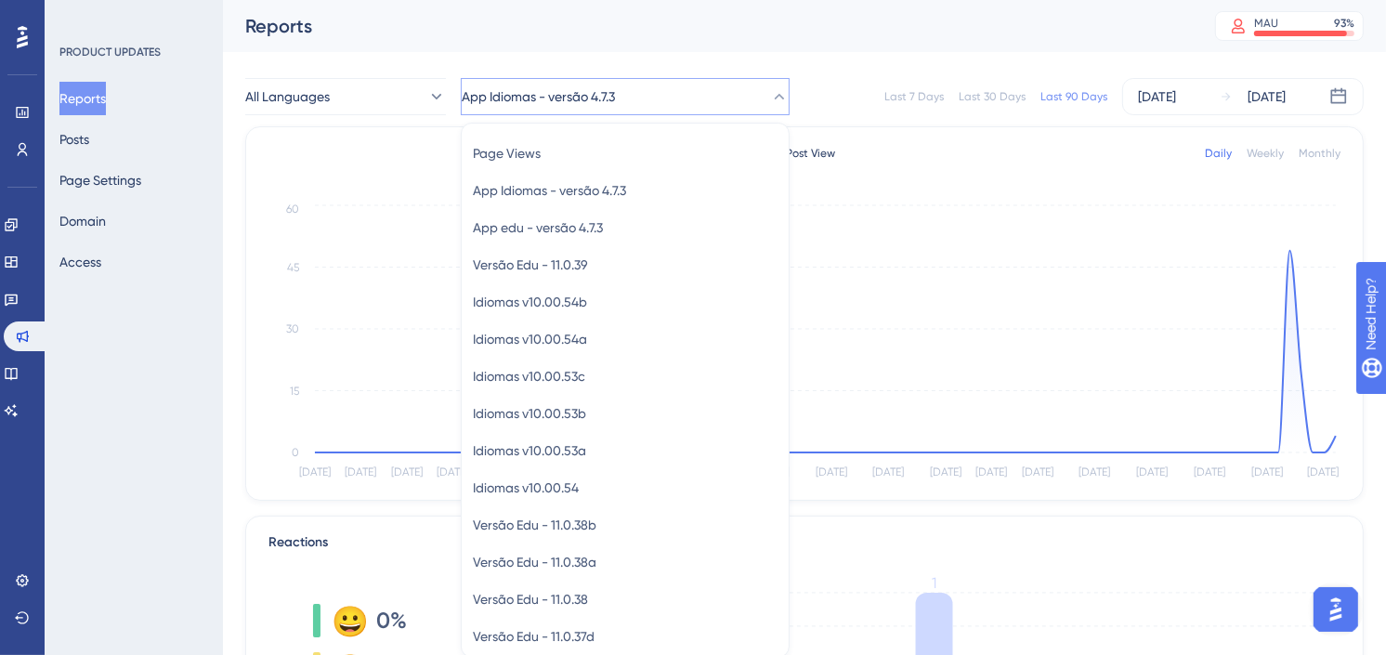
scroll to position [58, 0]
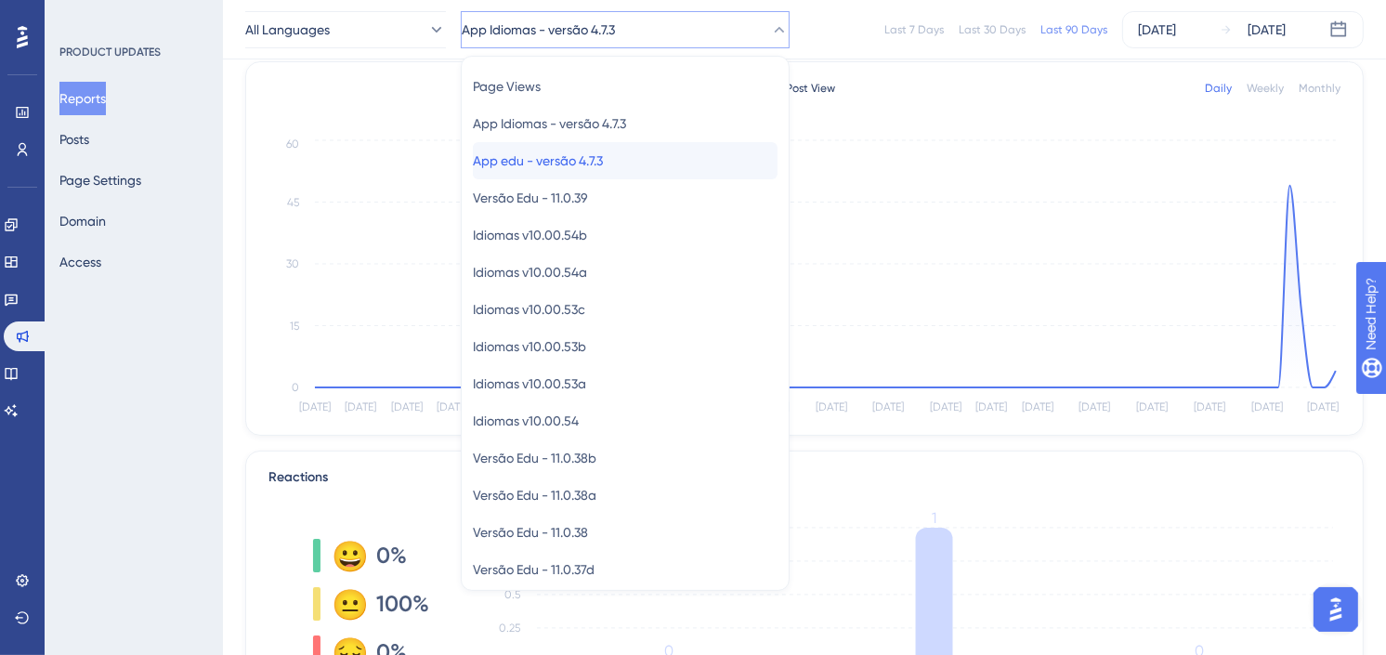
click at [603, 160] on span "App edu - versão 4.7.3" at bounding box center [538, 161] width 130 height 22
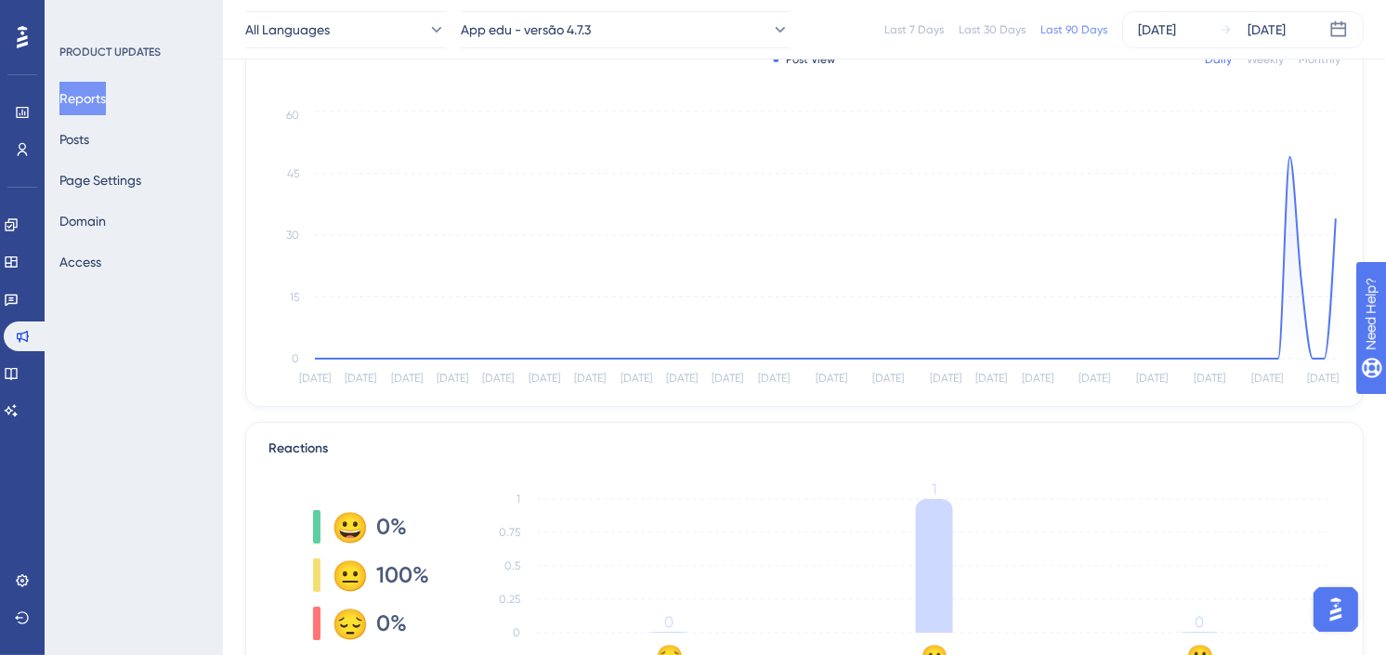
scroll to position [0, 0]
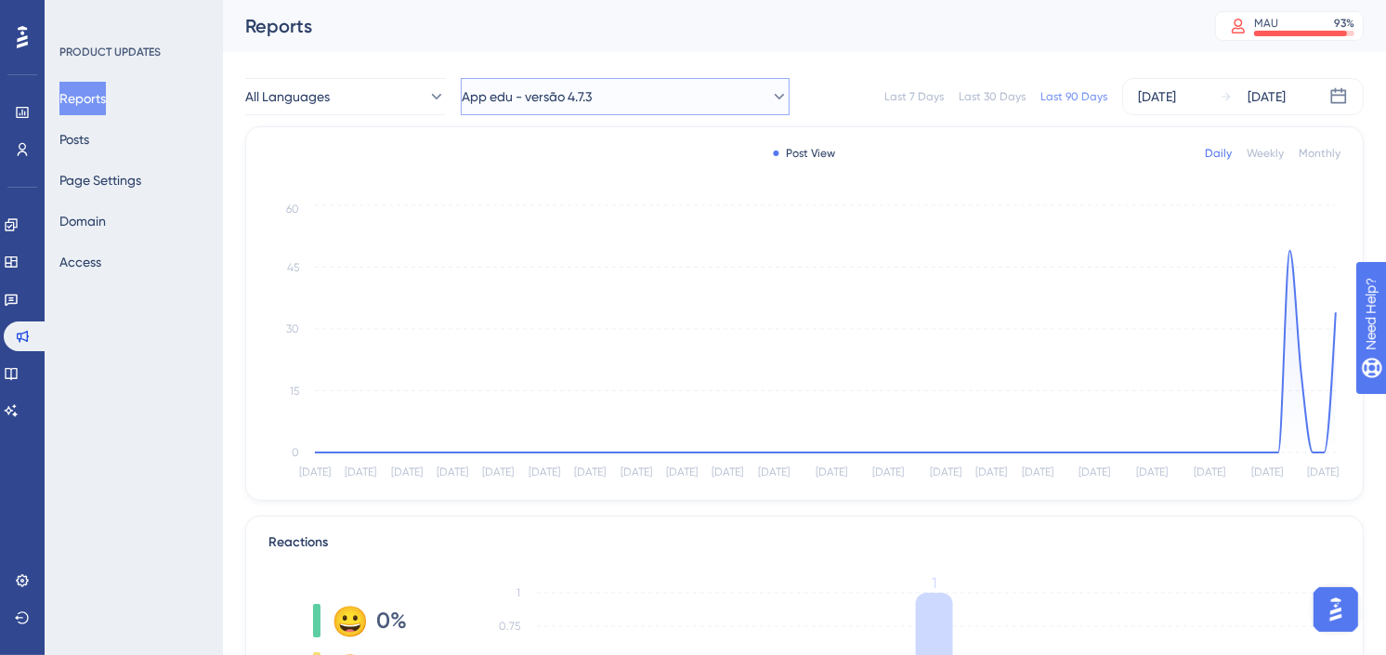
click at [604, 84] on button "App edu - versão 4.7.3" at bounding box center [625, 96] width 329 height 37
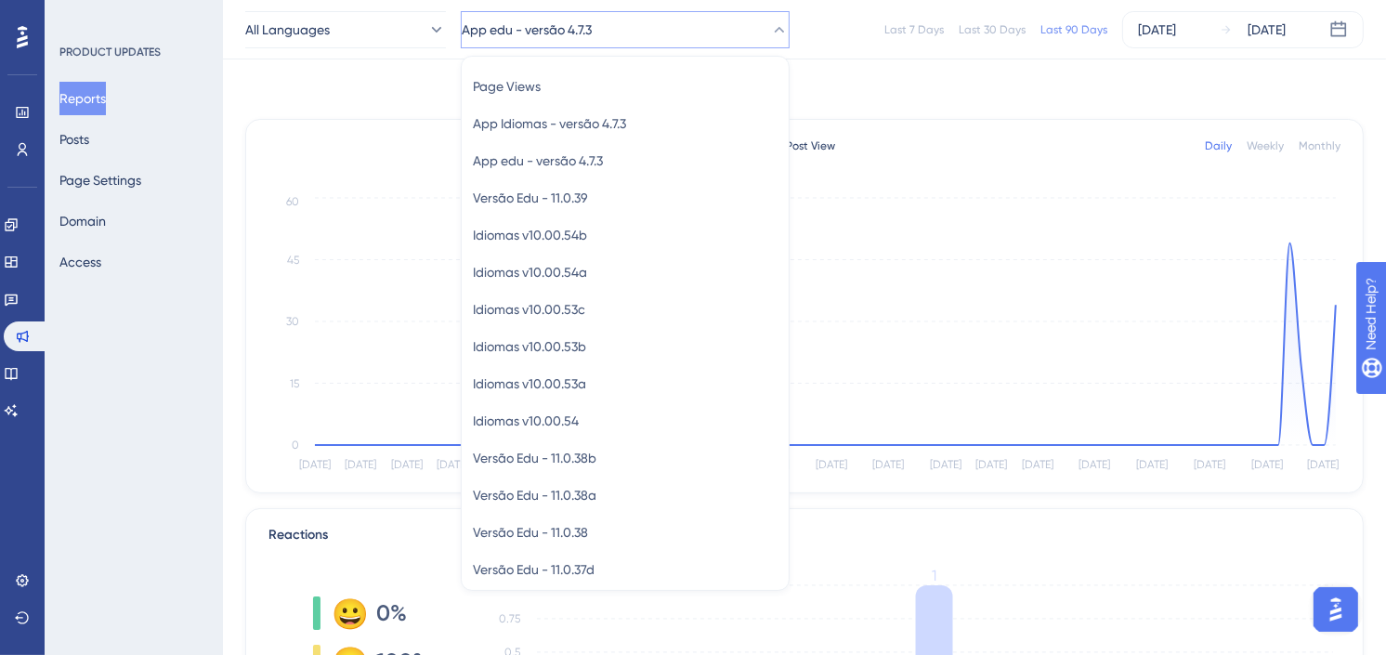
scroll to position [61, 0]
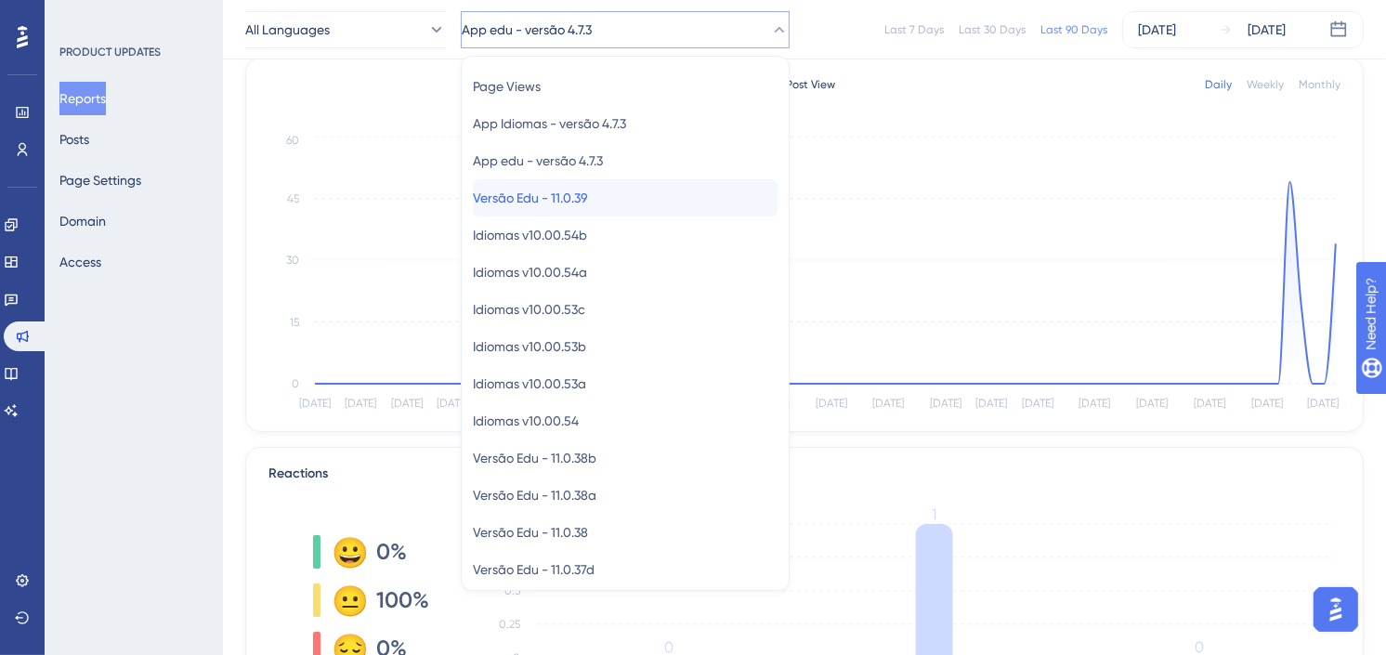
click at [634, 187] on div "Versão Edu - 11.0.39 Versão Edu - 11.0.39" at bounding box center [625, 197] width 305 height 37
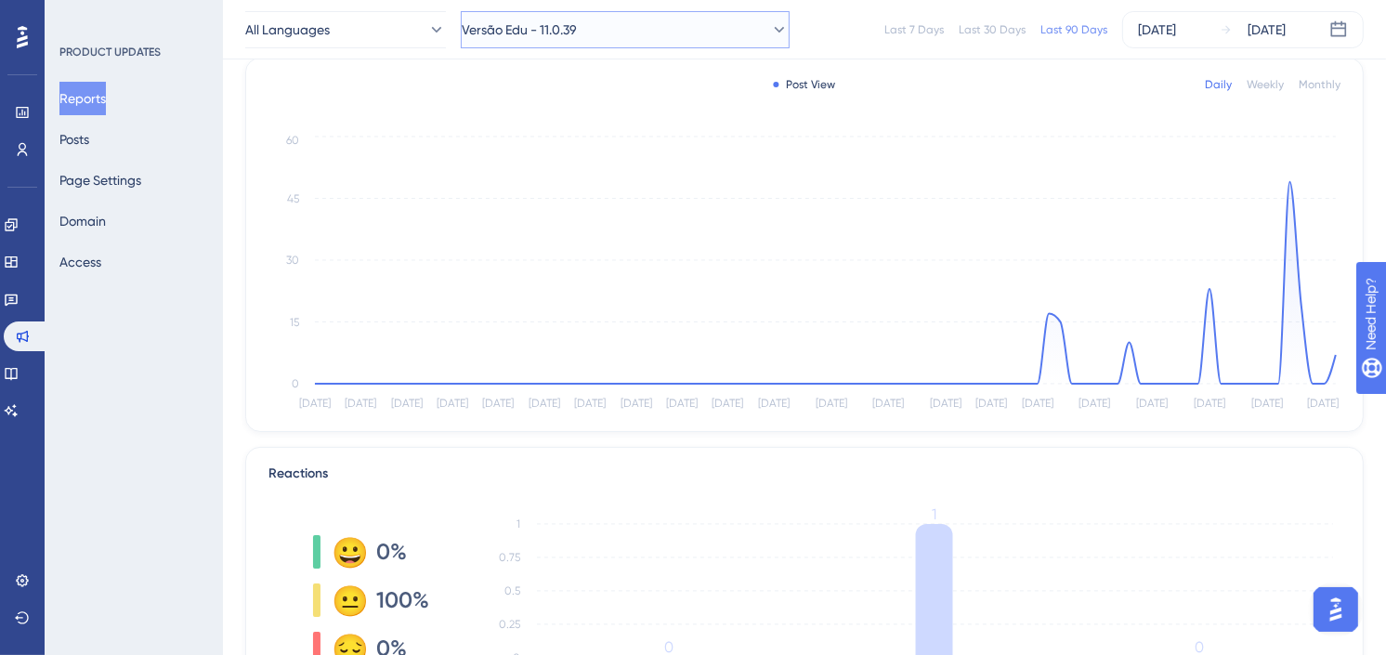
click at [614, 23] on button "Versão Edu - 11.0.39" at bounding box center [625, 29] width 329 height 37
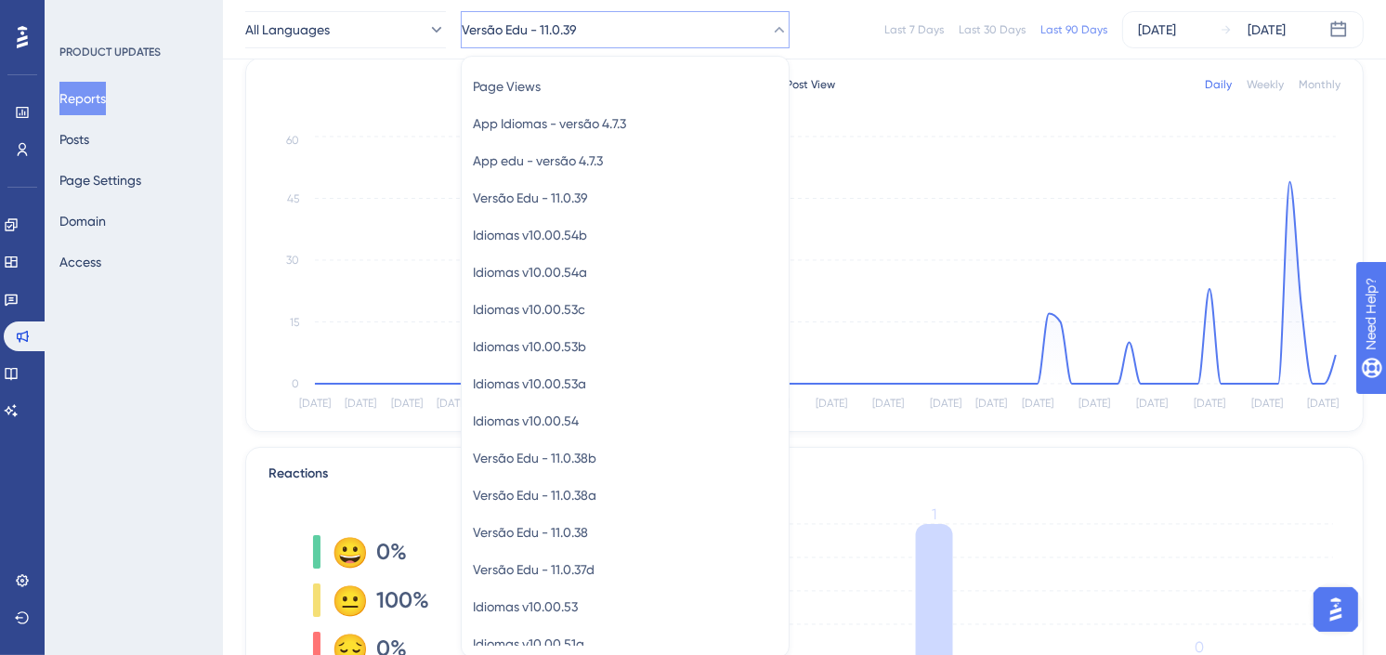
click at [91, 100] on button "Reports" at bounding box center [82, 98] width 46 height 33
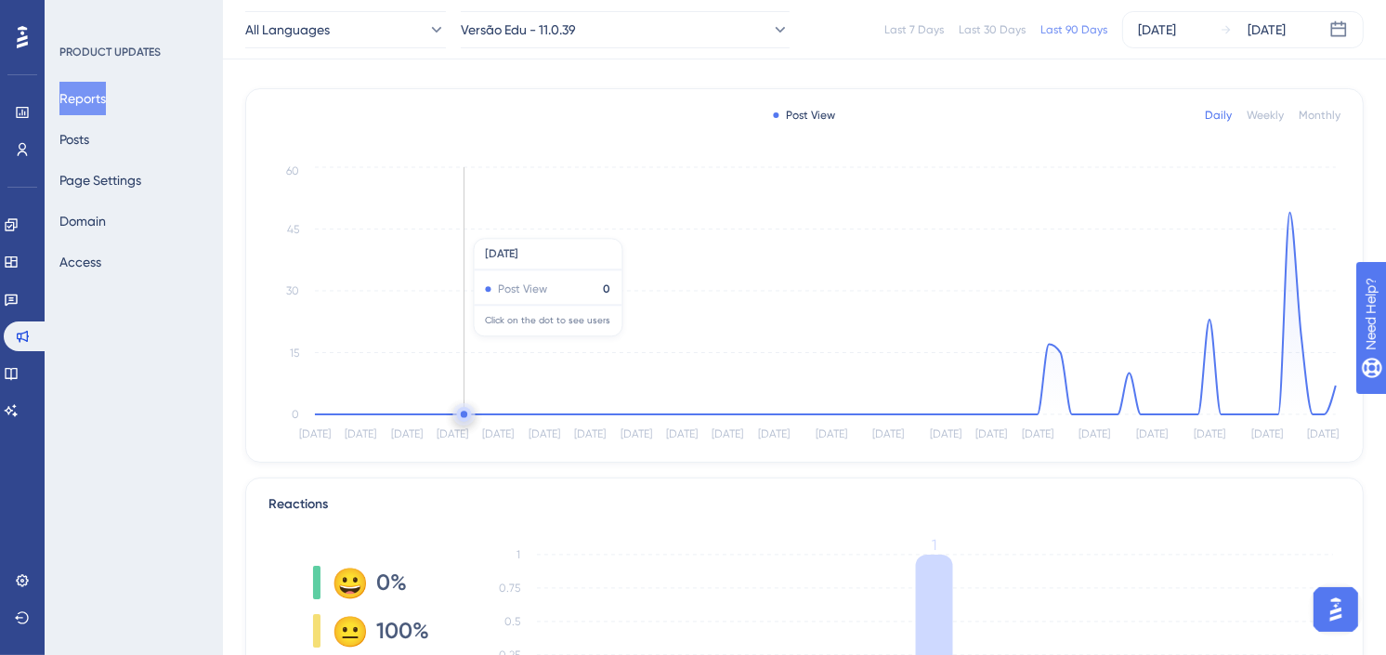
scroll to position [0, 0]
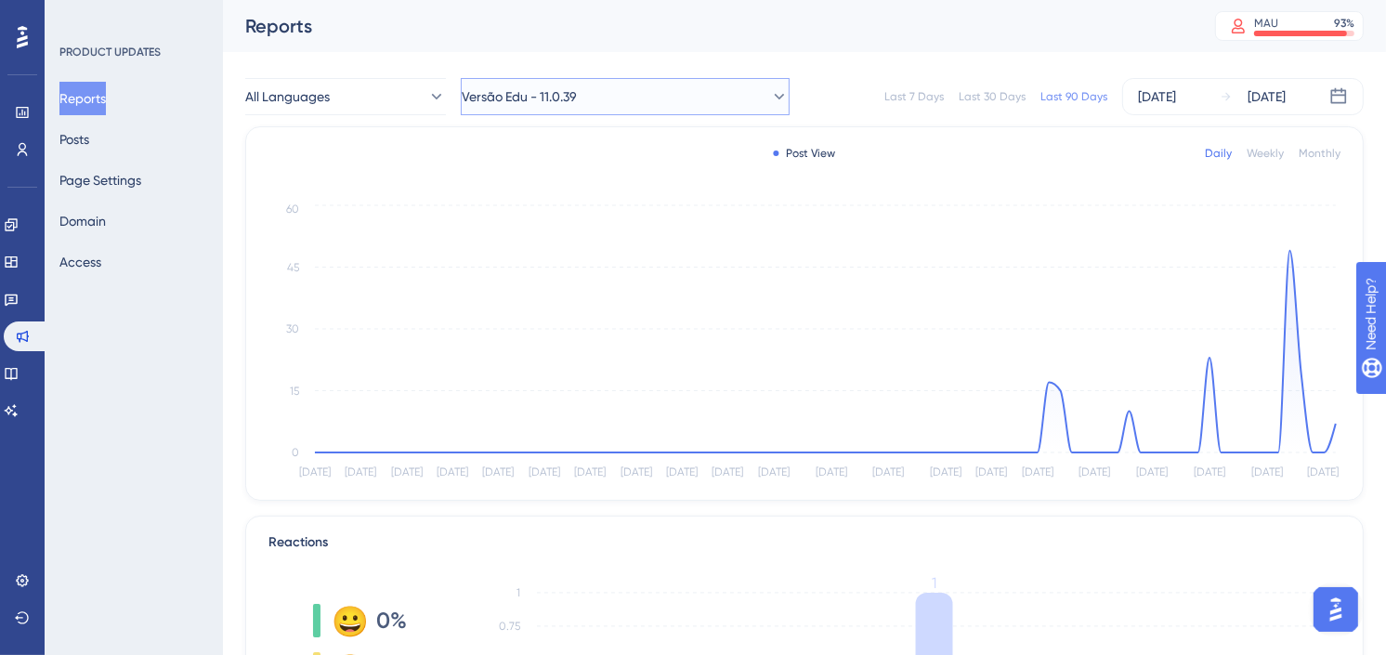
click at [504, 90] on span "Versão Edu - 11.0.39" at bounding box center [519, 96] width 115 height 22
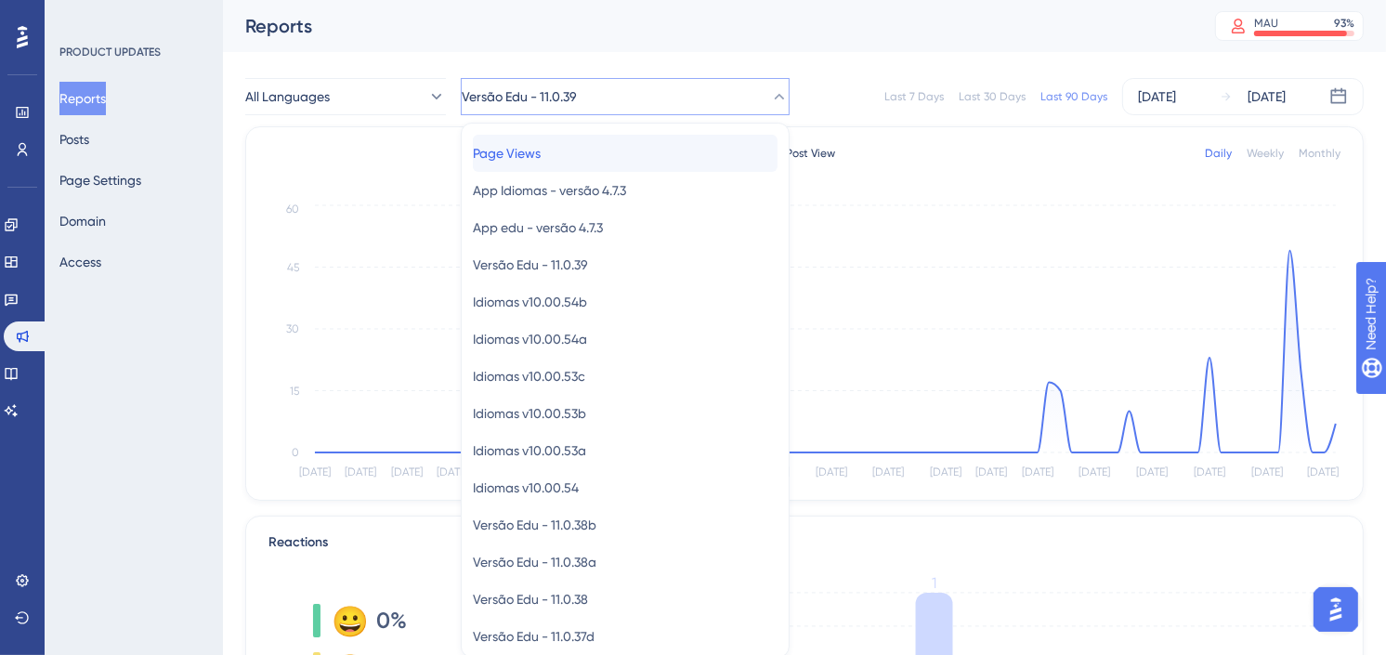
click at [595, 159] on div "Page Views Page Views" at bounding box center [625, 153] width 305 height 37
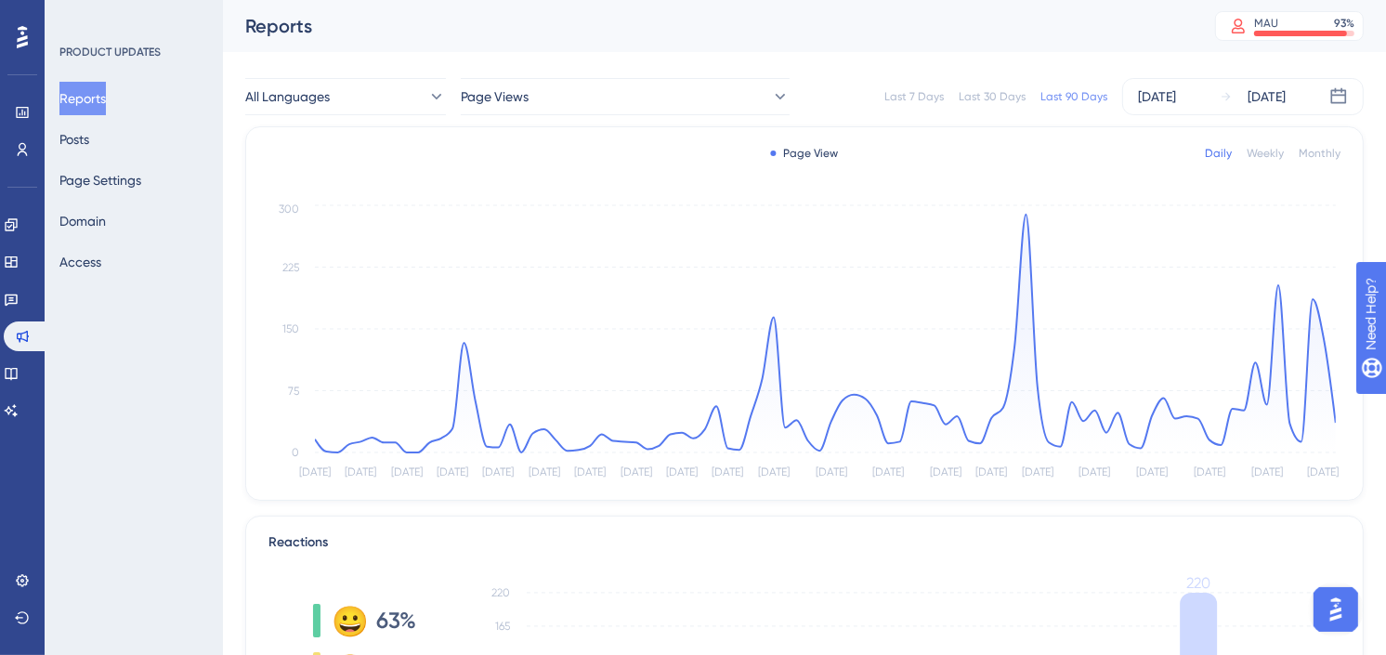
click at [999, 98] on div "Last 30 Days" at bounding box center [992, 96] width 67 height 15
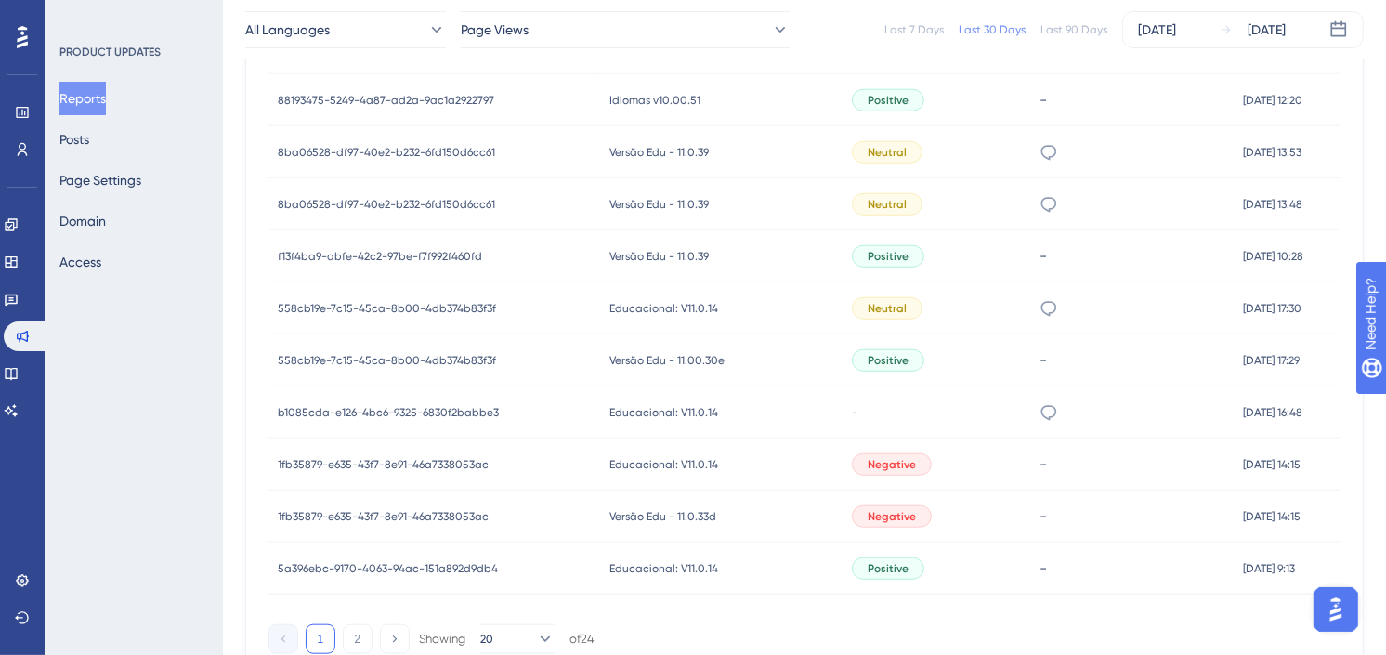
scroll to position [1438, 0]
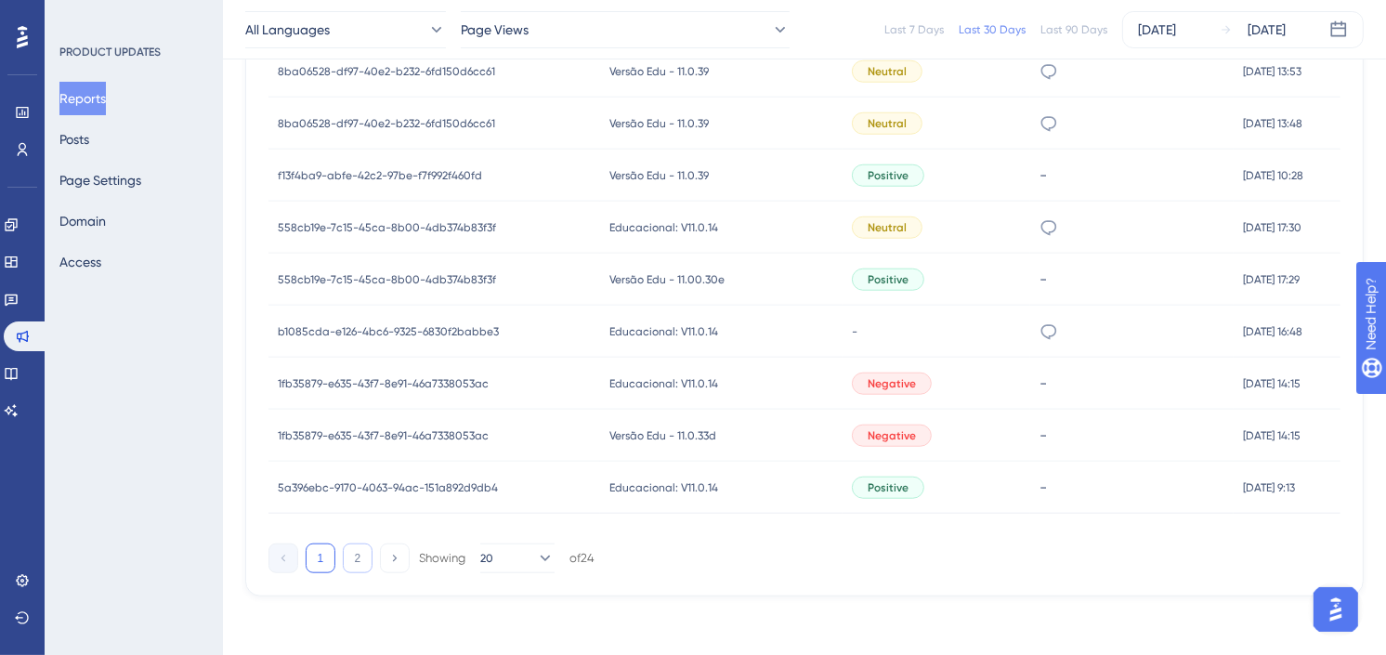
click at [360, 555] on button "2" at bounding box center [358, 559] width 30 height 30
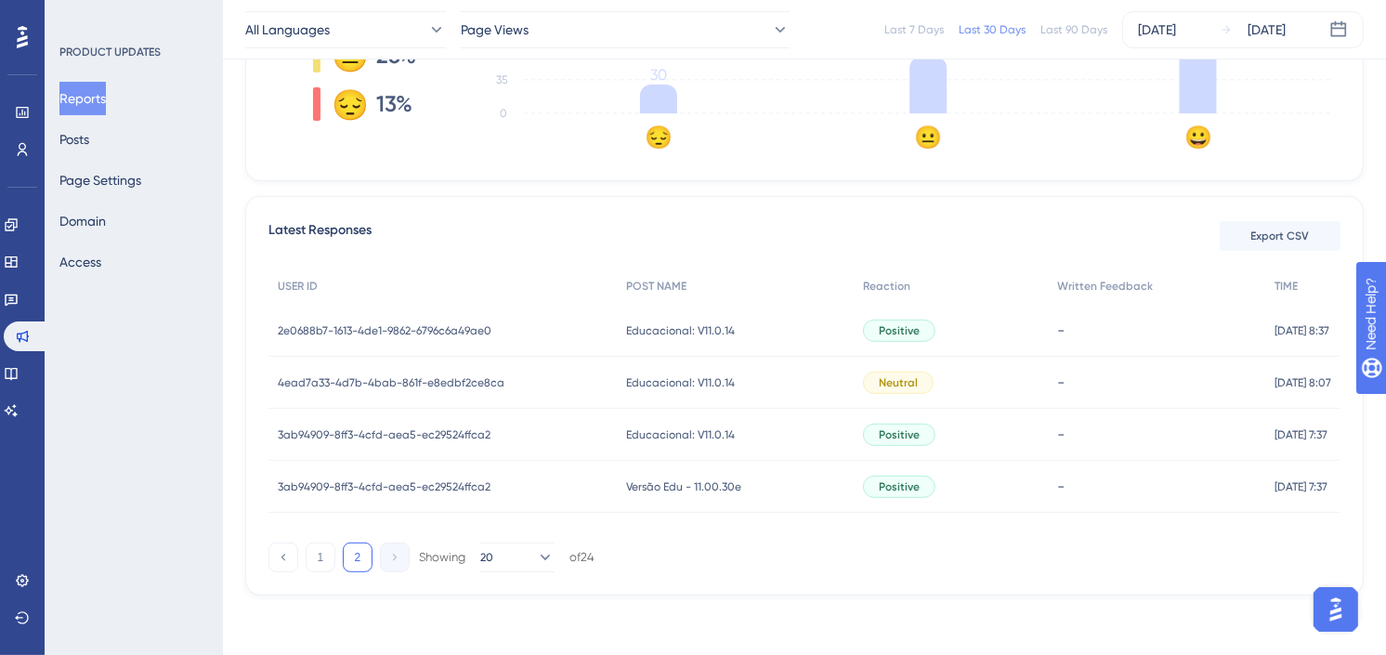
scroll to position [605, 0]
click at [323, 562] on button "1" at bounding box center [321, 559] width 30 height 30
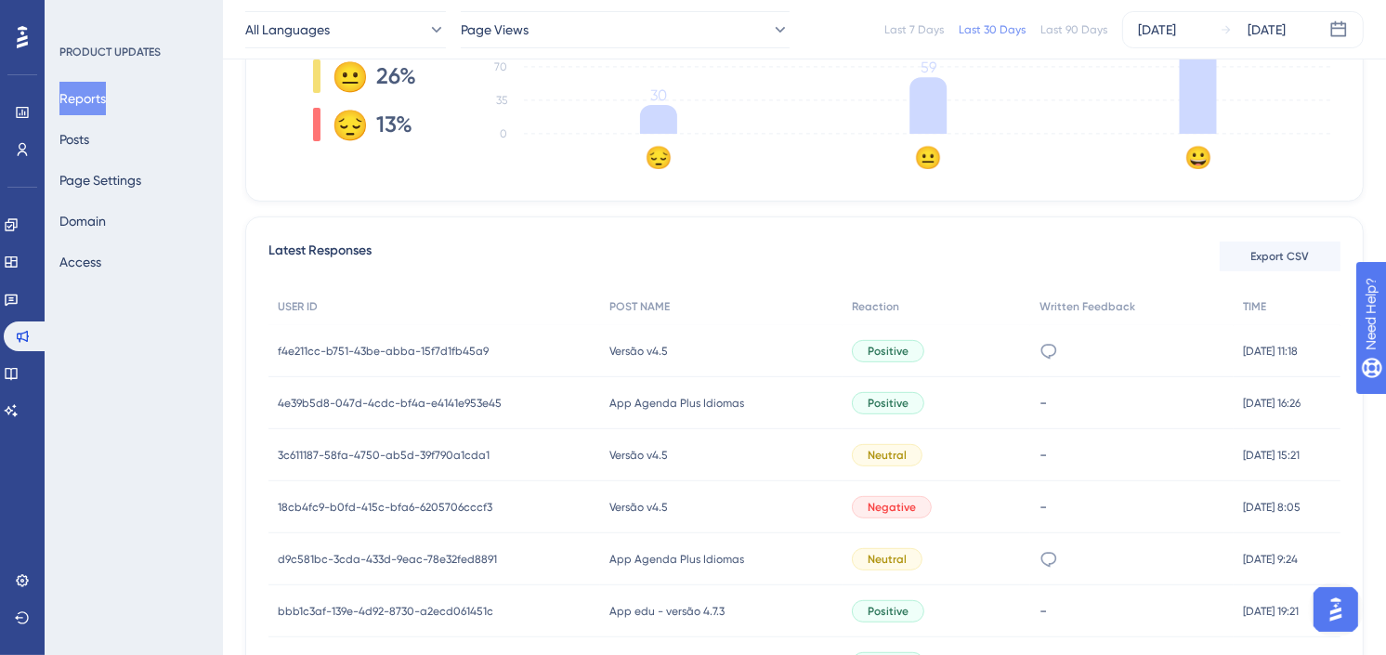
scroll to position [398, 0]
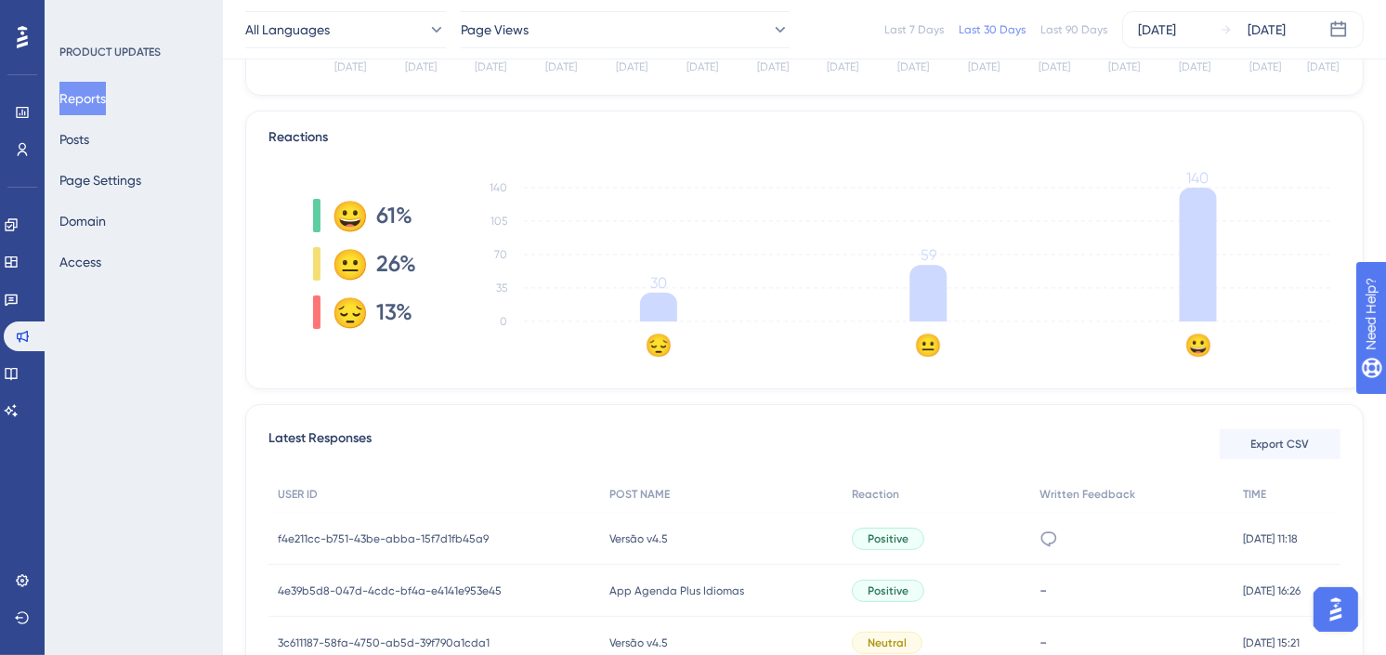
click at [98, 89] on button "Reports" at bounding box center [82, 98] width 46 height 33
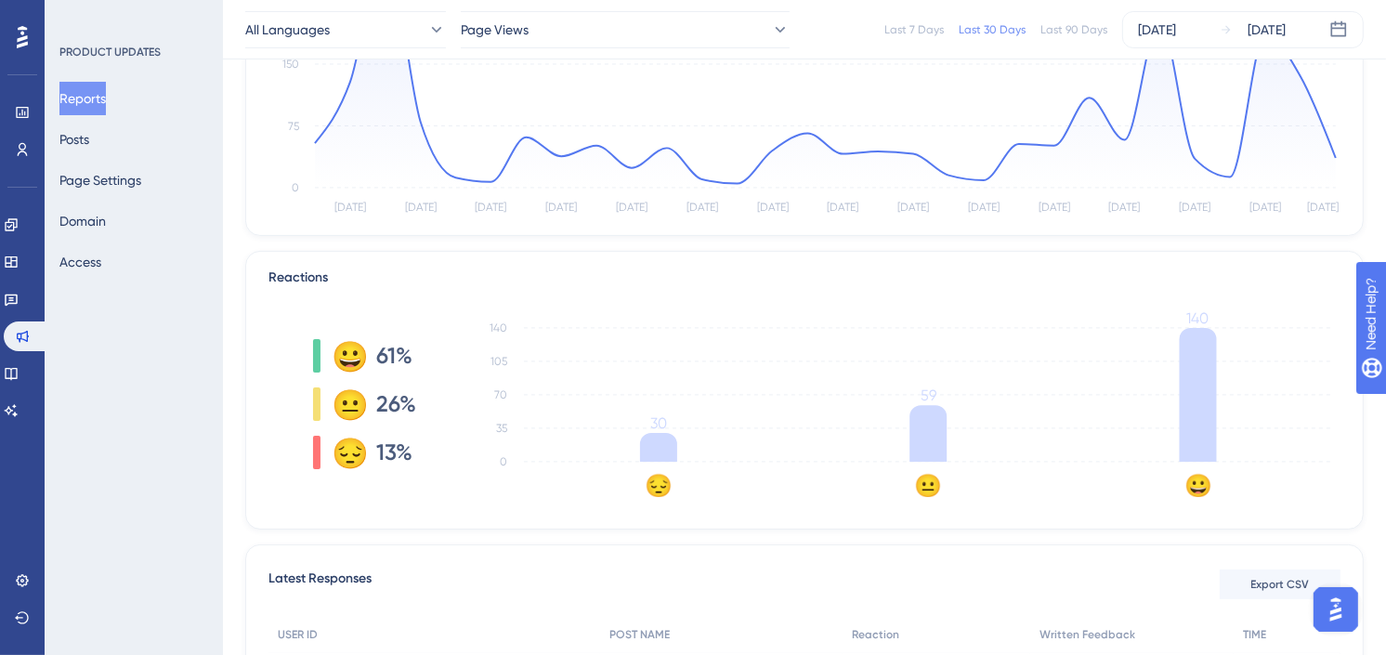
scroll to position [516, 0]
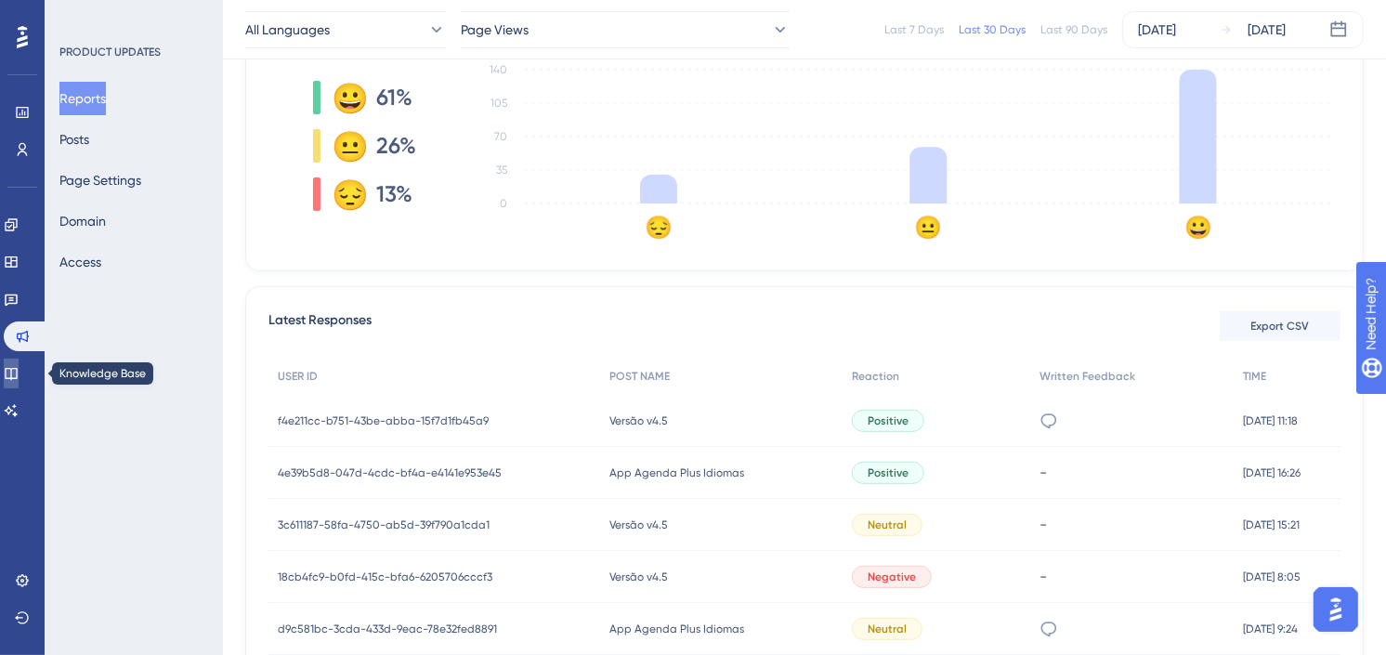
click at [16, 373] on icon at bounding box center [11, 374] width 12 height 12
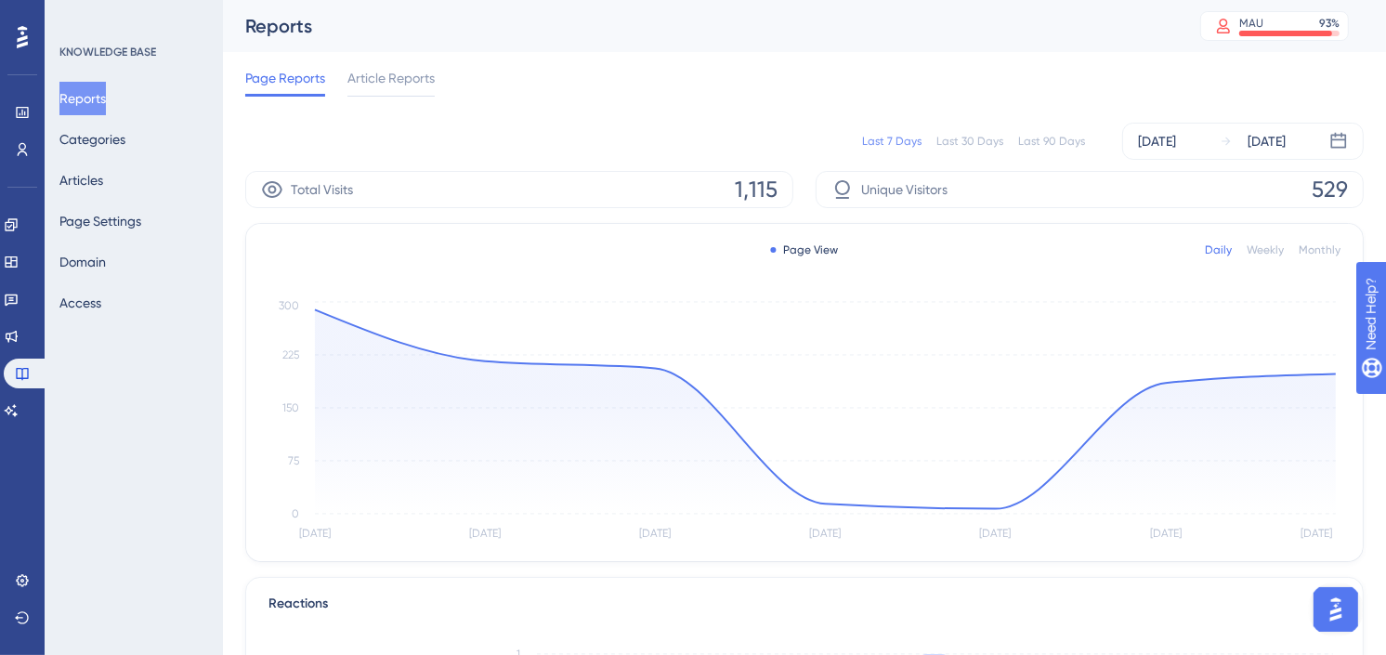
click at [953, 147] on div "Last 30 Days" at bounding box center [970, 141] width 67 height 15
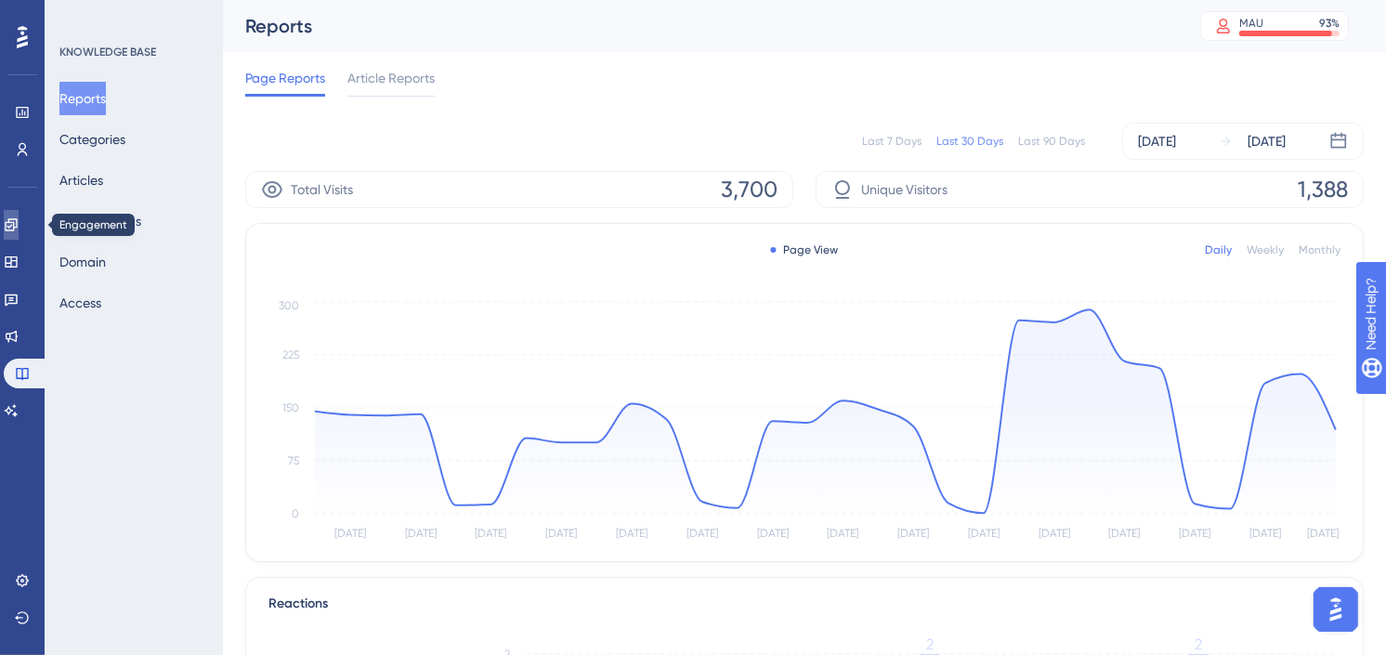
click at [16, 219] on icon at bounding box center [11, 224] width 15 height 15
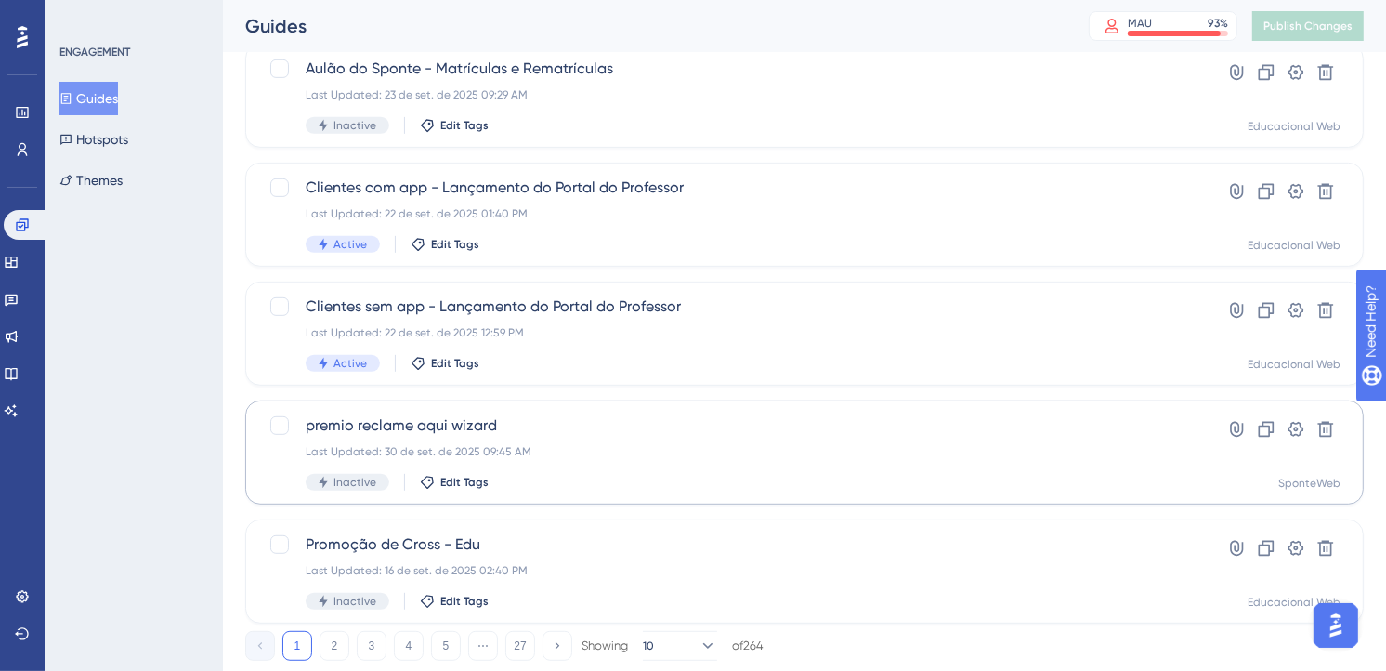
scroll to position [771, 0]
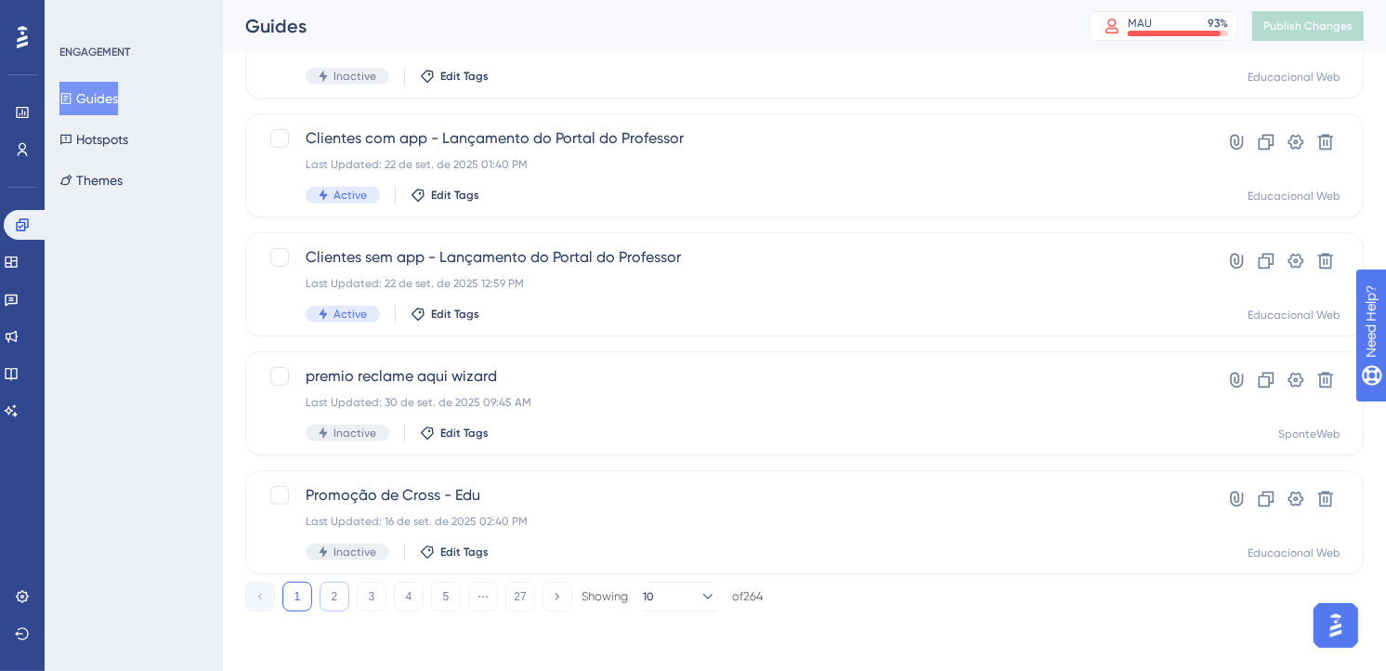
click at [333, 599] on button "2" at bounding box center [335, 597] width 30 height 30
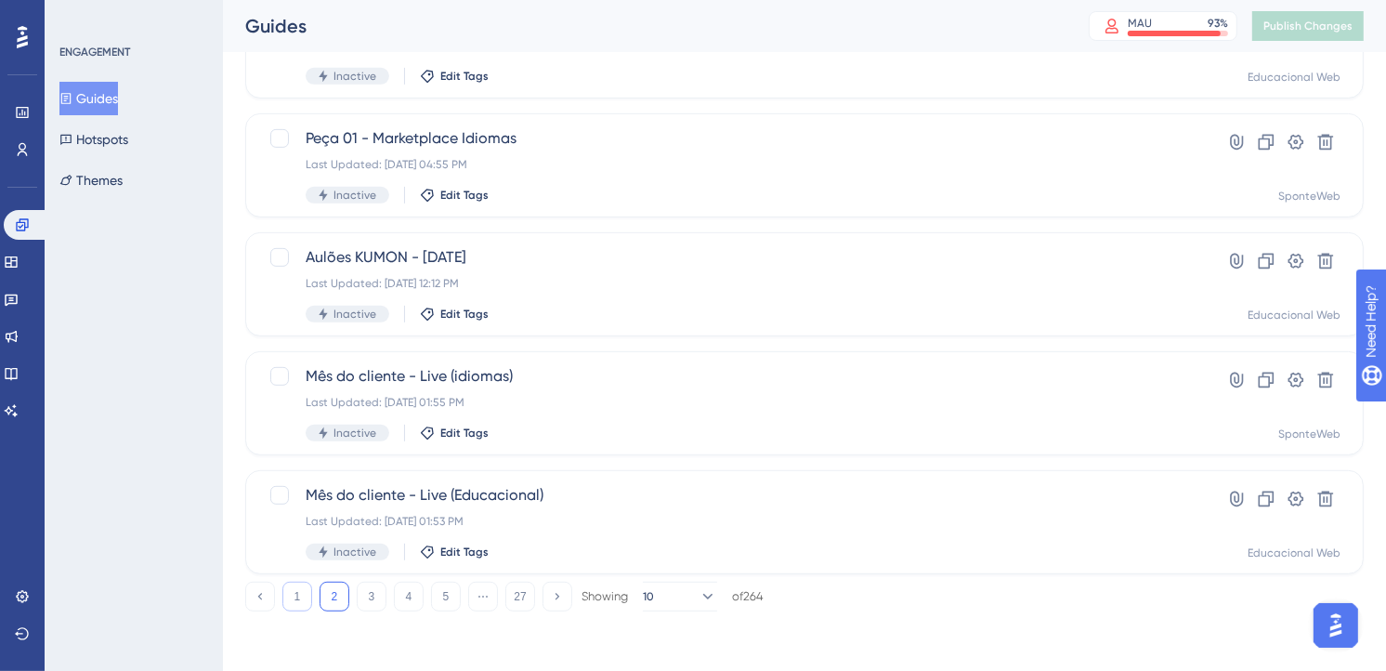
click at [284, 595] on button "1" at bounding box center [297, 597] width 30 height 30
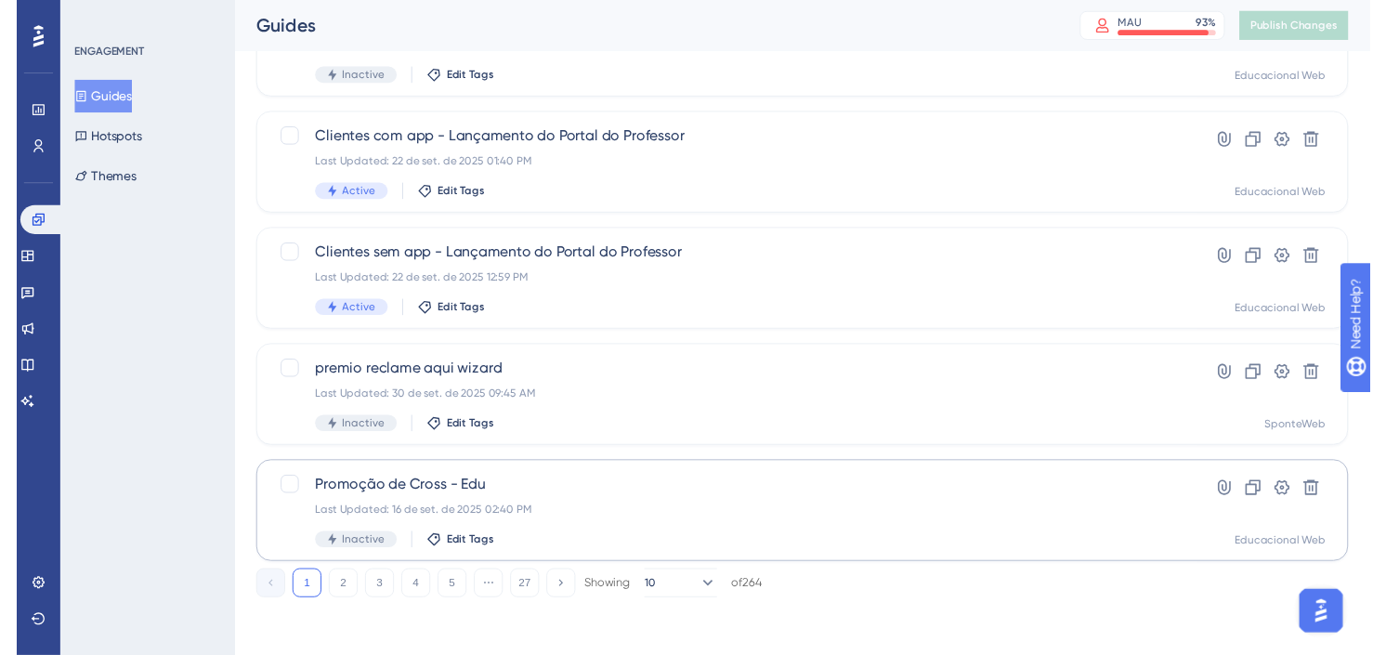
scroll to position [0, 0]
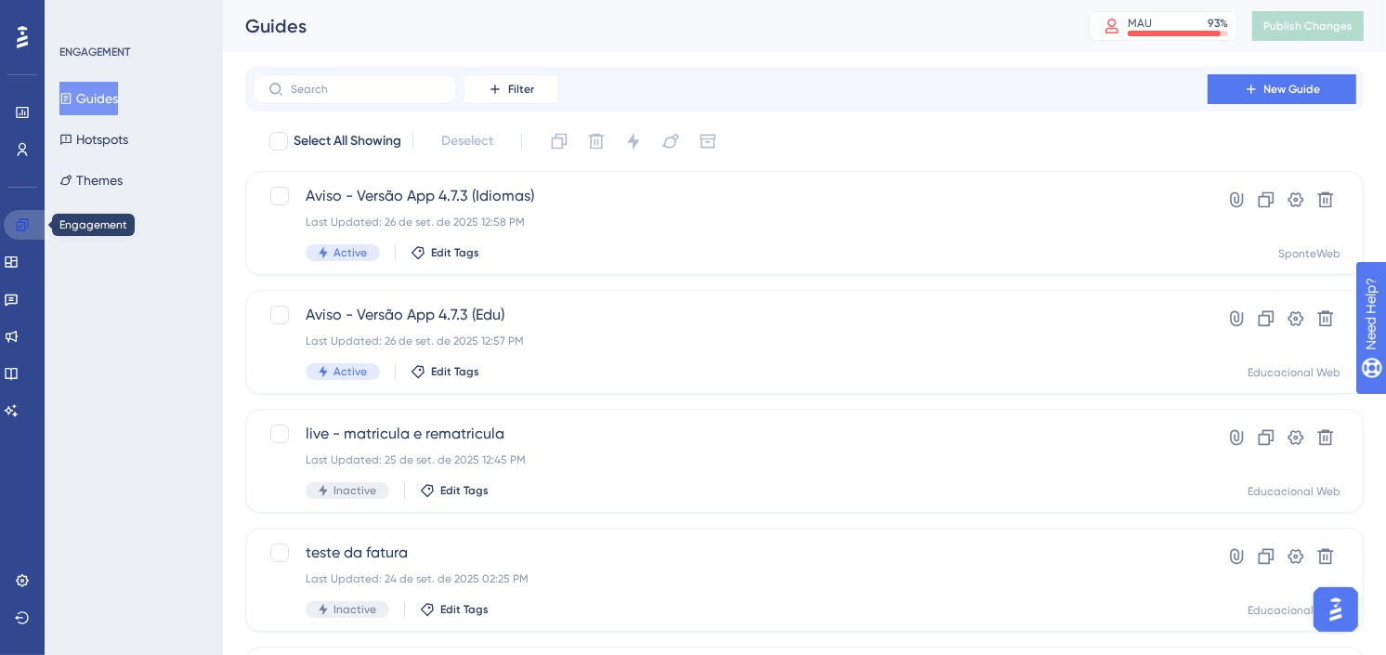
click at [9, 223] on link at bounding box center [26, 225] width 45 height 30
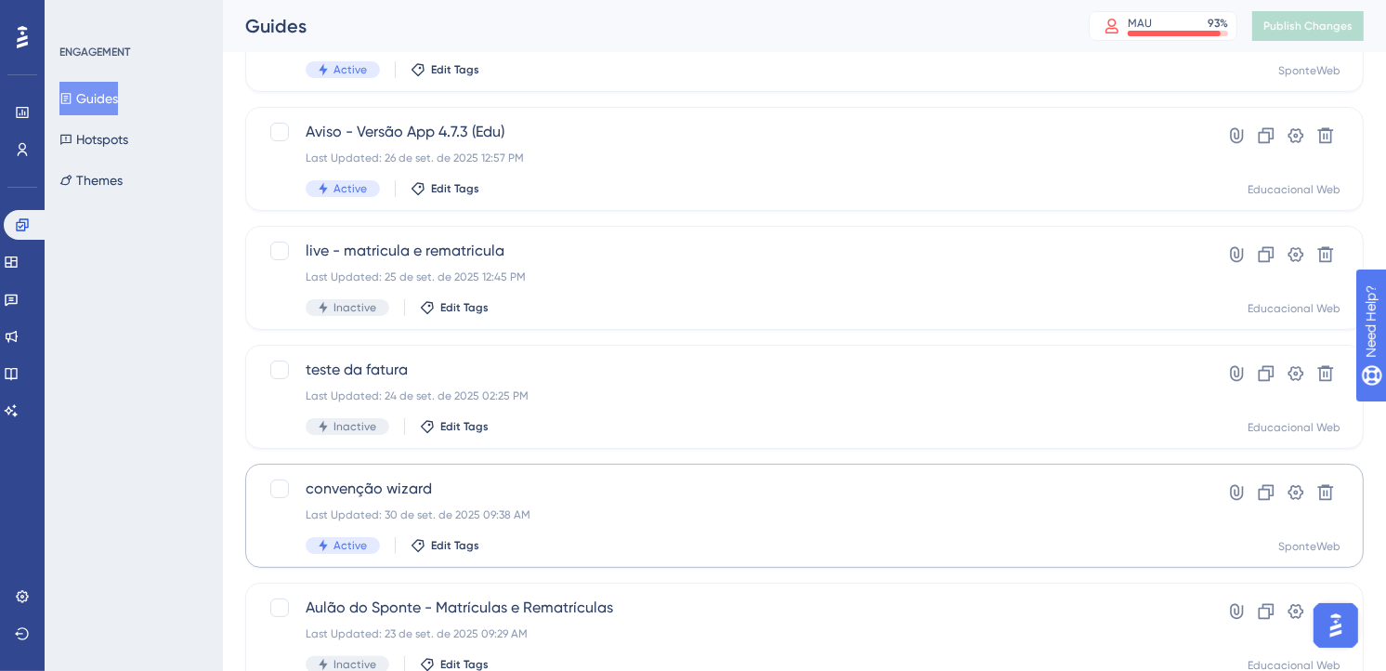
scroll to position [309, 0]
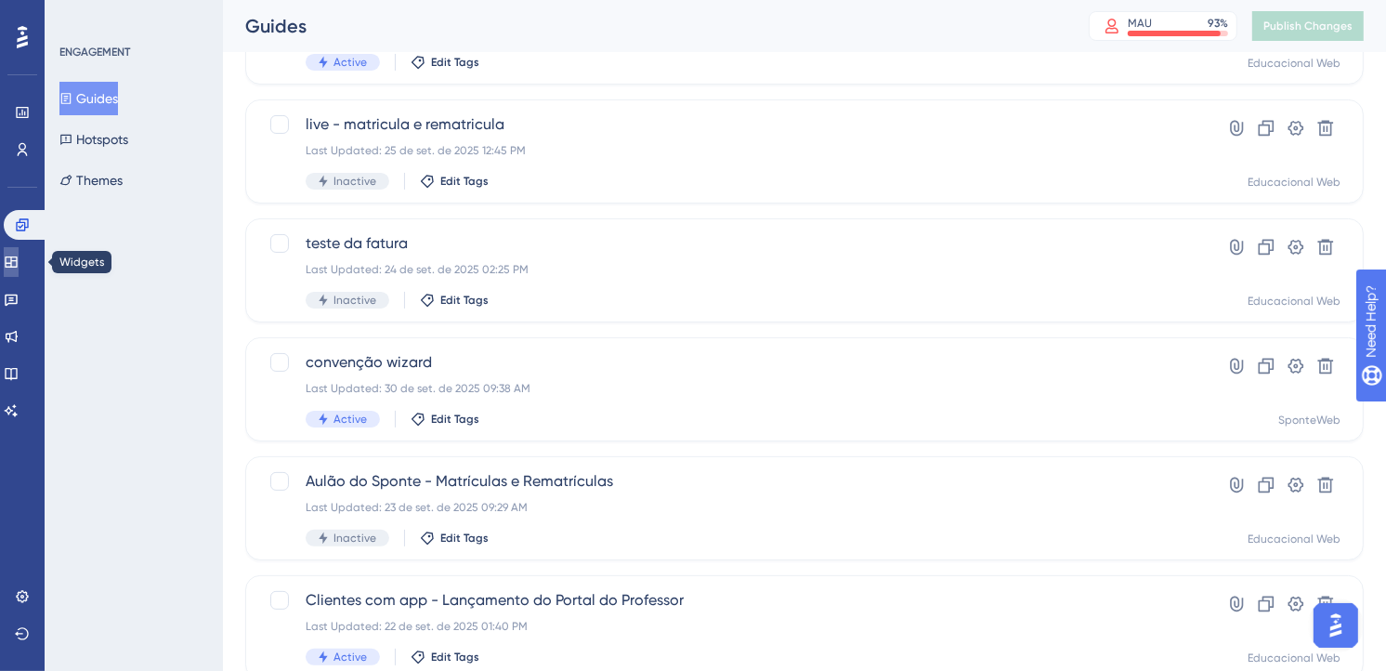
click at [19, 253] on link at bounding box center [11, 262] width 15 height 30
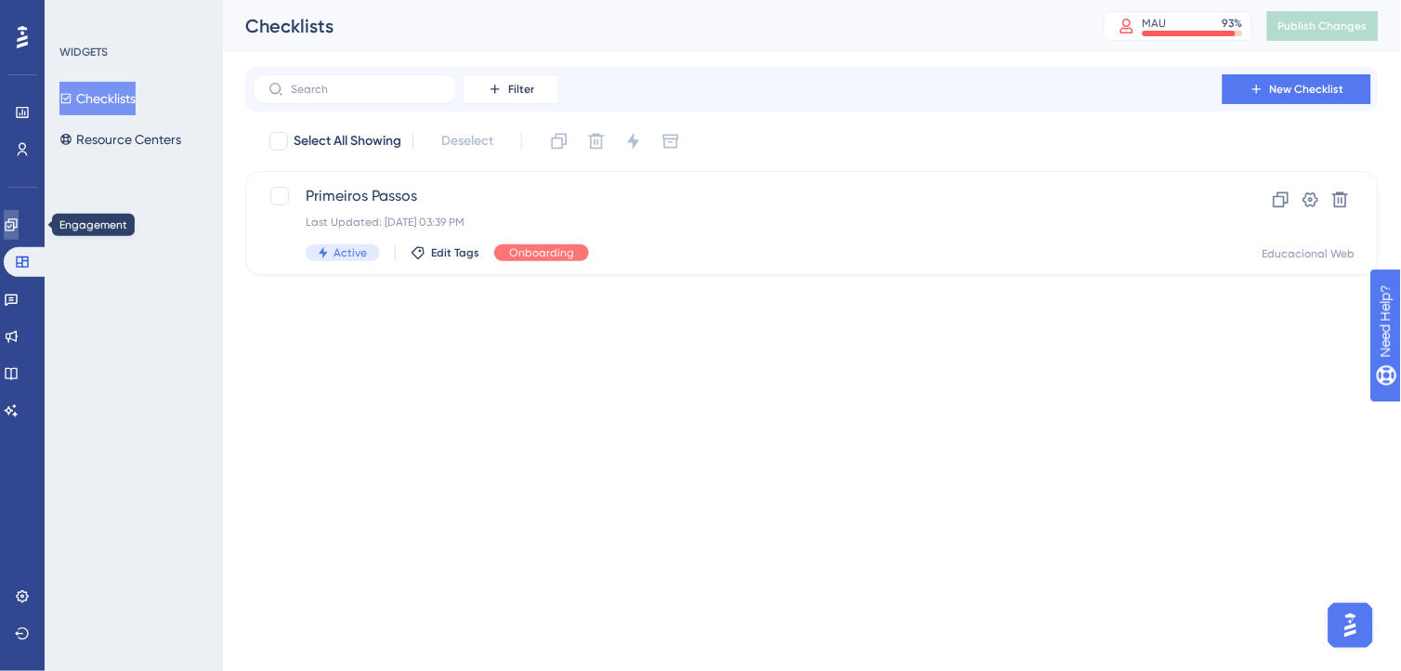
click at [19, 224] on icon at bounding box center [11, 224] width 15 height 15
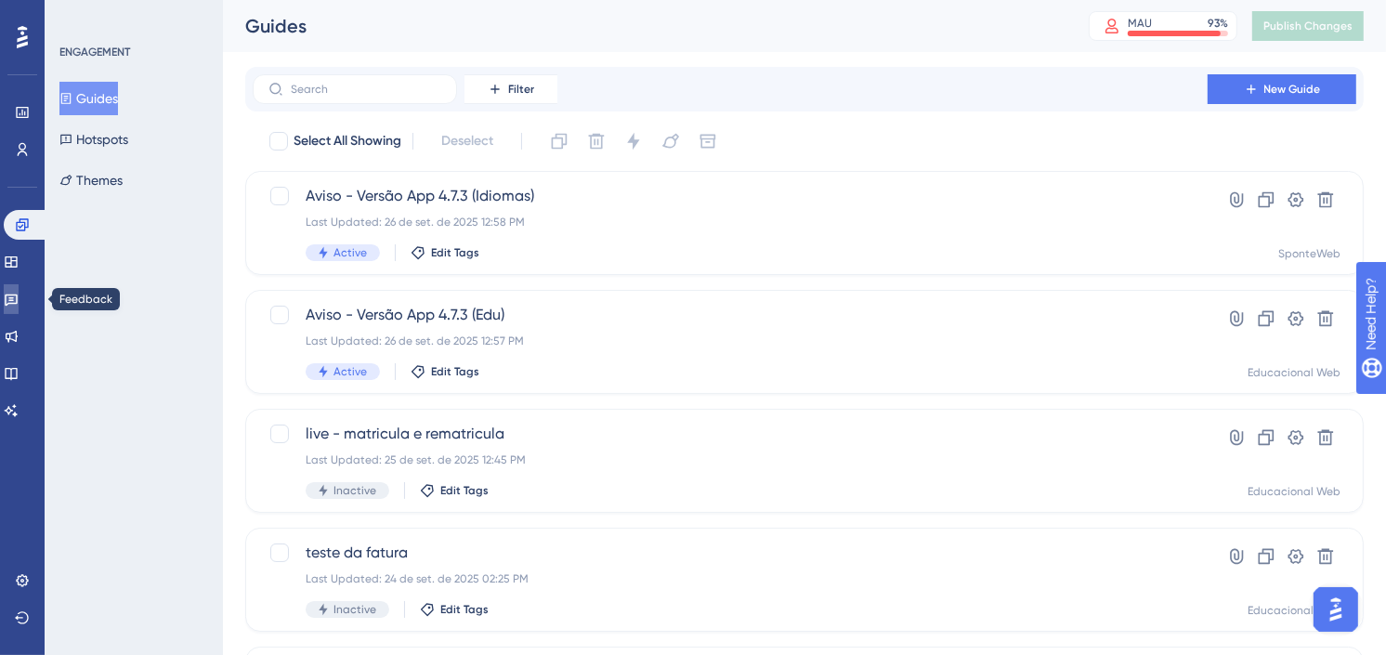
click at [19, 304] on icon at bounding box center [11, 299] width 15 height 15
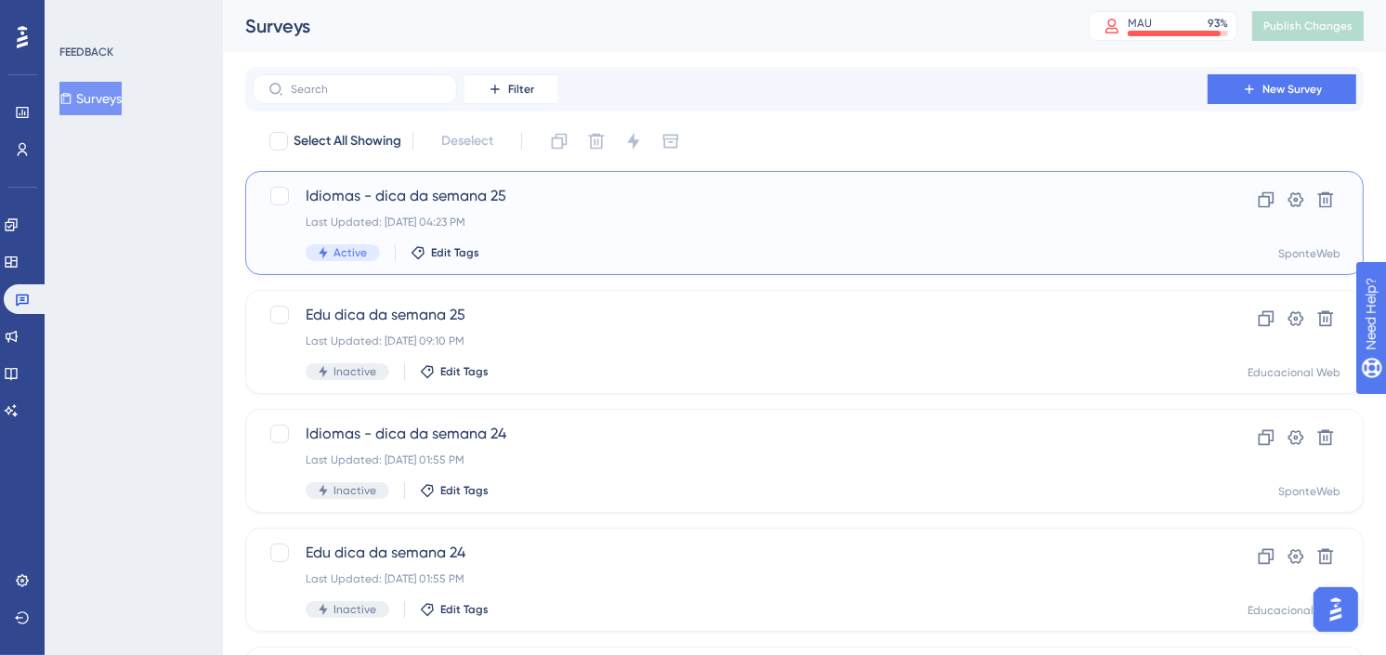
click at [736, 249] on div "Active Edit Tags" at bounding box center [730, 252] width 849 height 17
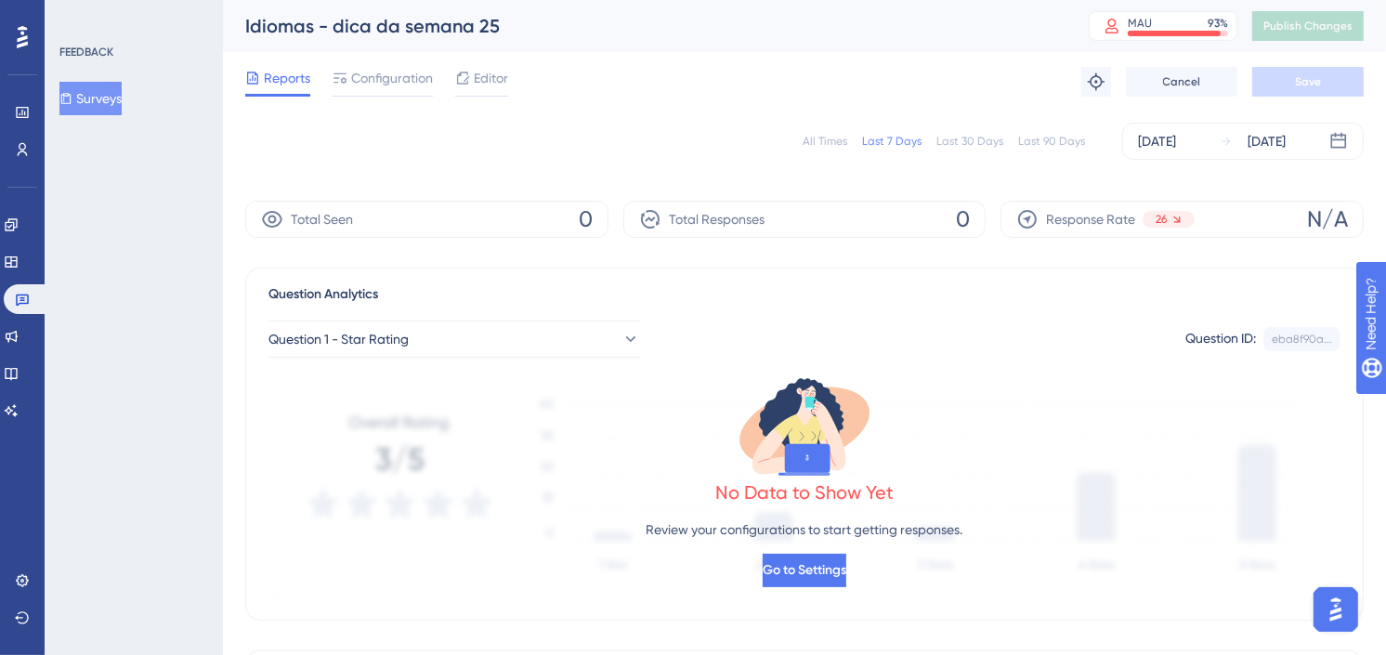
click at [95, 104] on button "Surveys" at bounding box center [90, 98] width 62 height 33
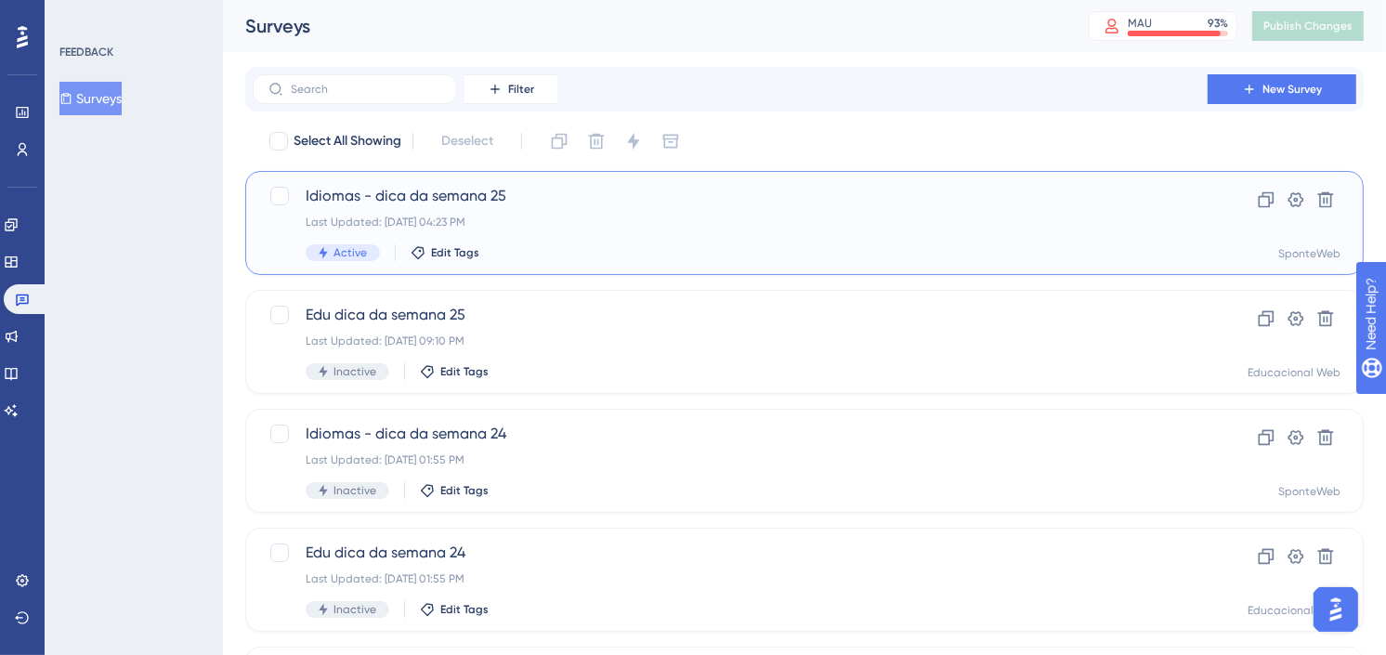
click at [721, 223] on div "Last Updated: [DATE] 04:23 PM" at bounding box center [730, 222] width 849 height 15
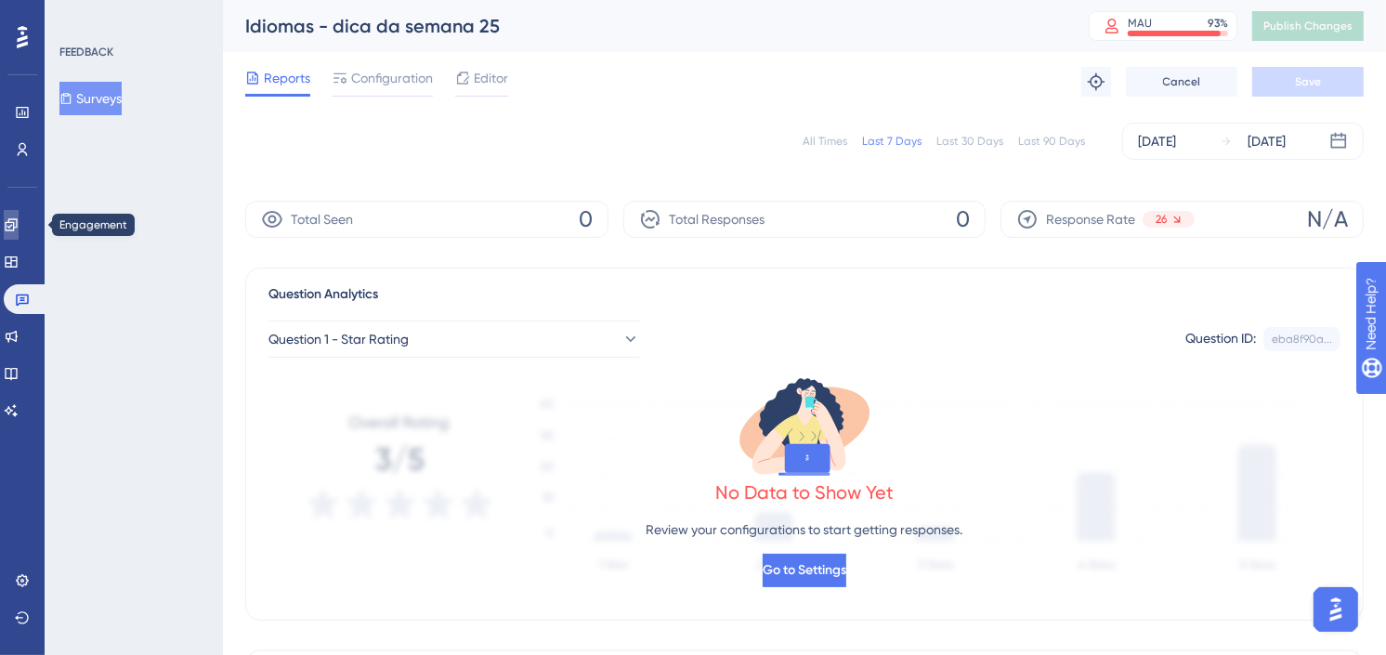
click at [15, 229] on icon at bounding box center [11, 224] width 15 height 15
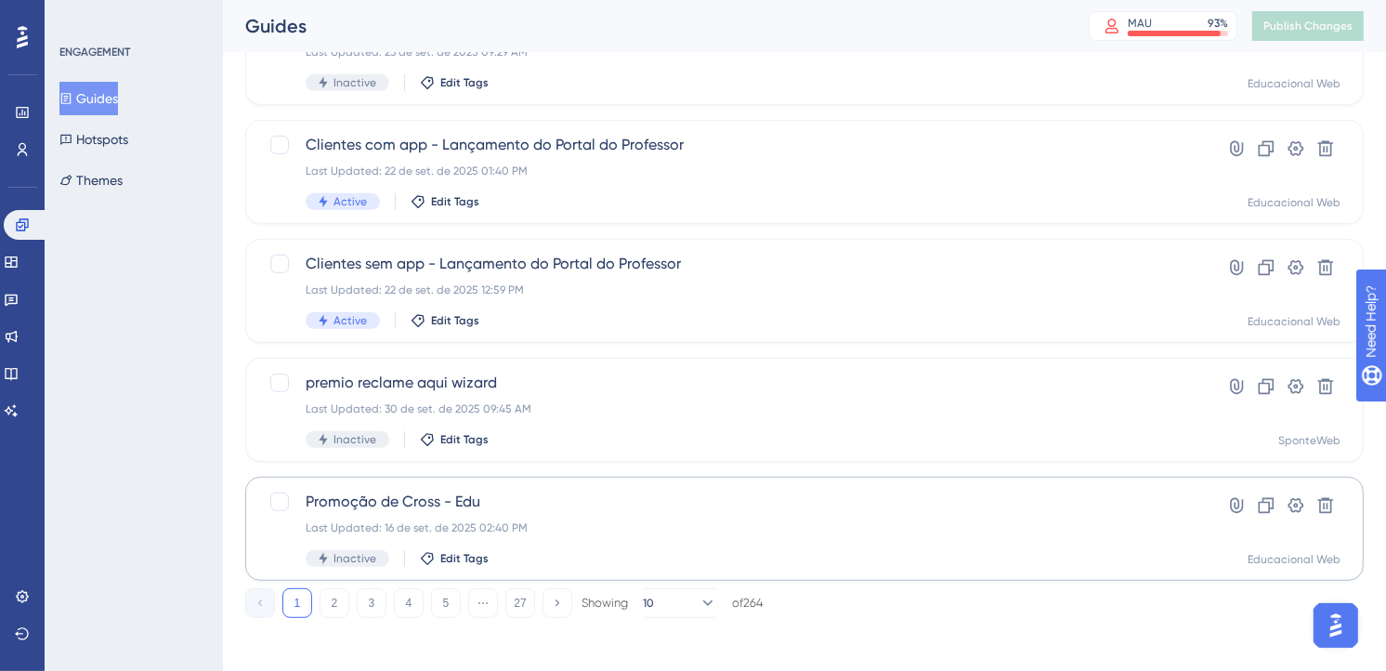
scroll to position [771, 0]
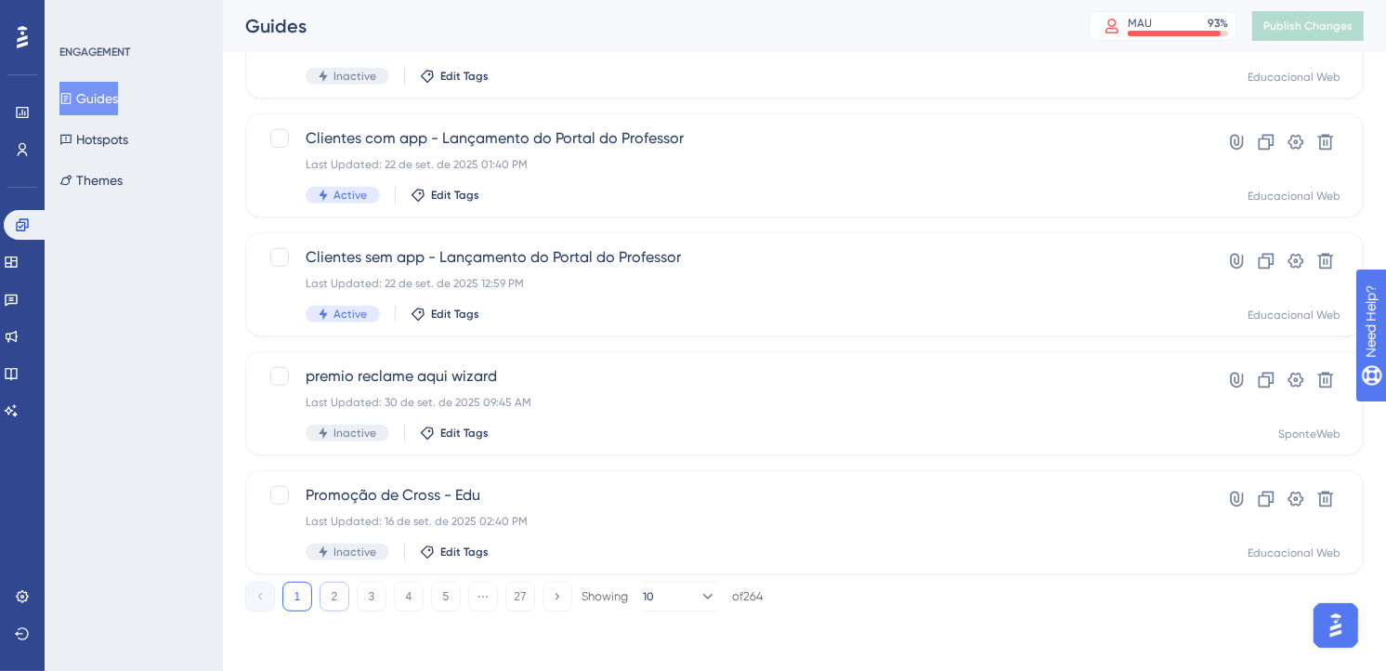
click at [332, 599] on button "2" at bounding box center [335, 597] width 30 height 30
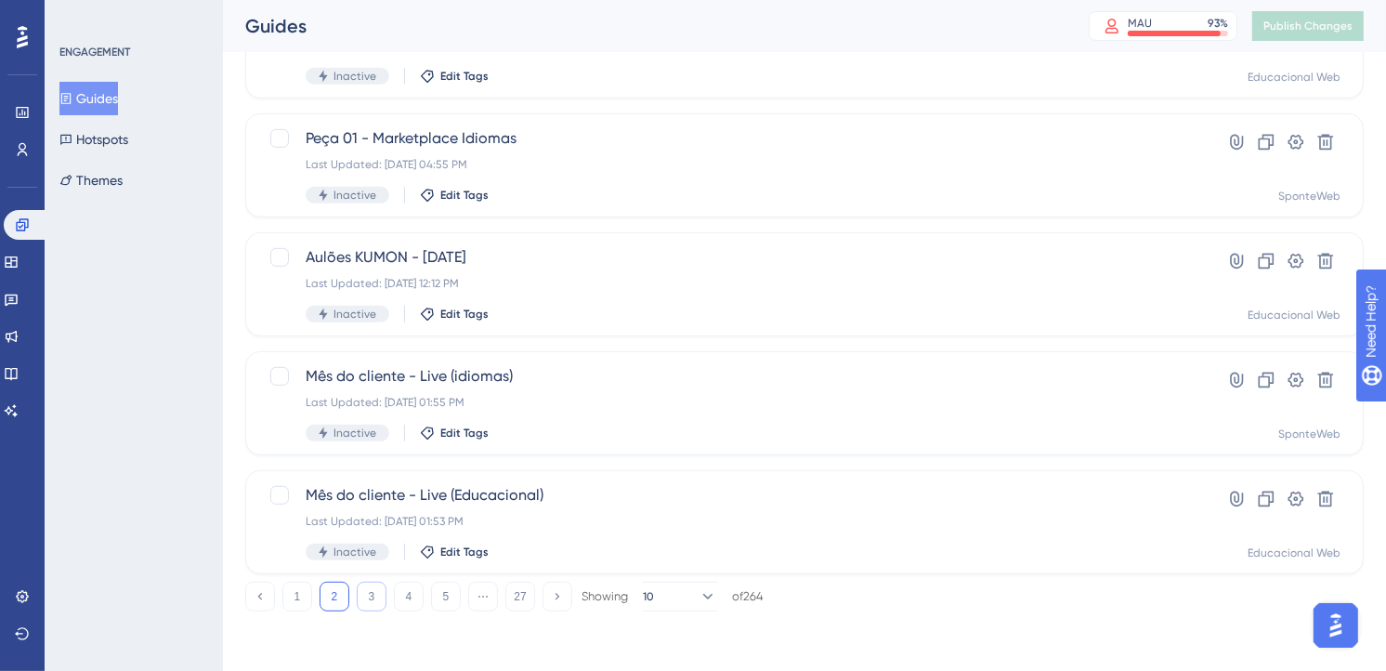
click at [379, 595] on button "3" at bounding box center [372, 597] width 30 height 30
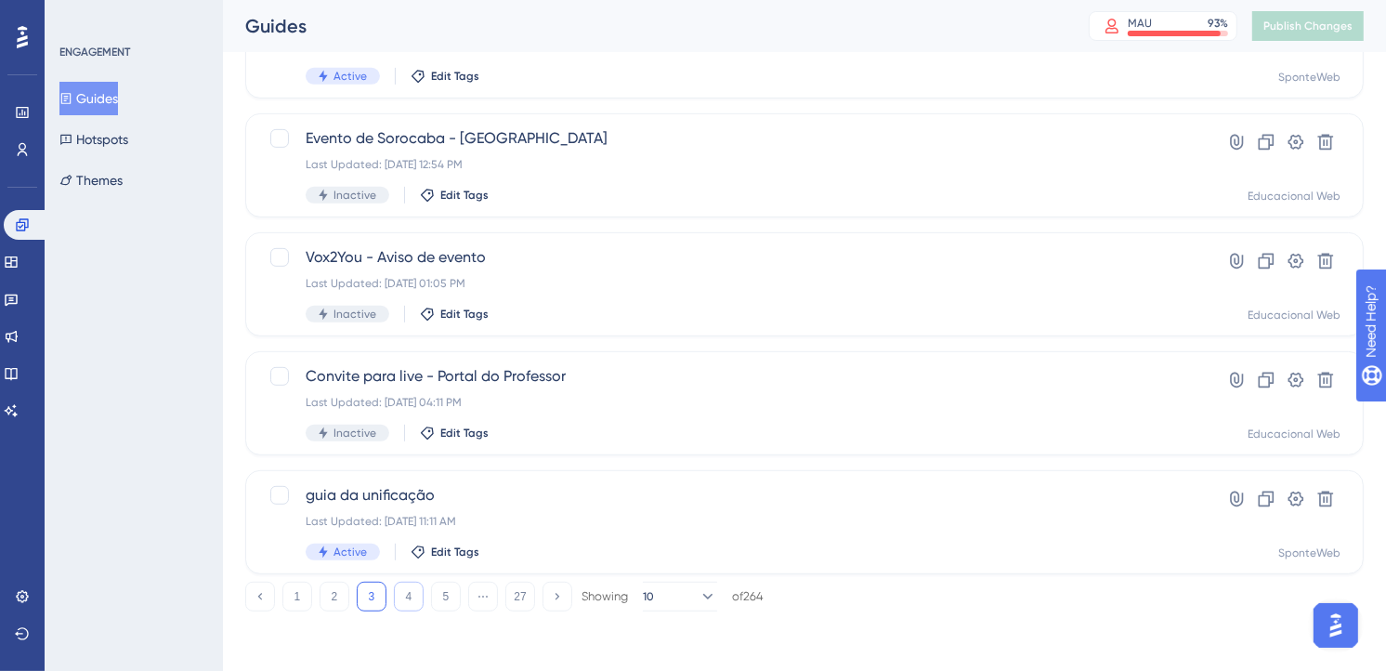
click at [410, 589] on button "4" at bounding box center [409, 597] width 30 height 30
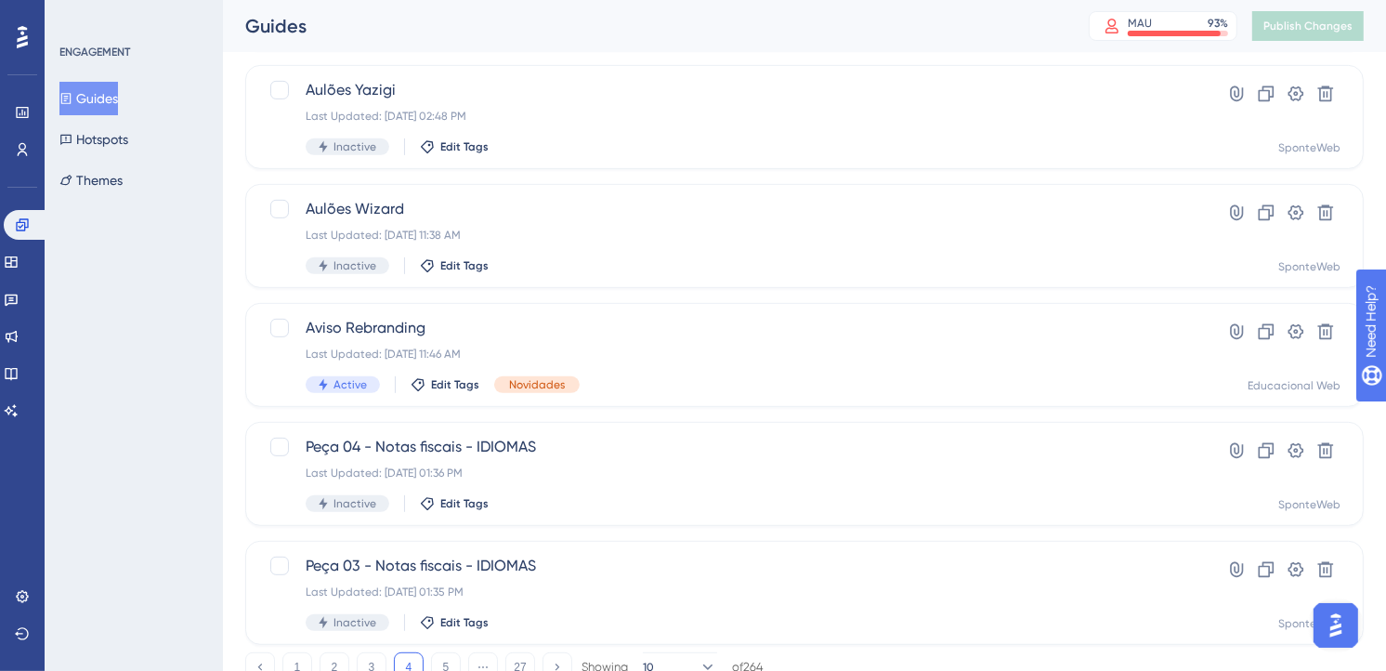
scroll to position [722, 0]
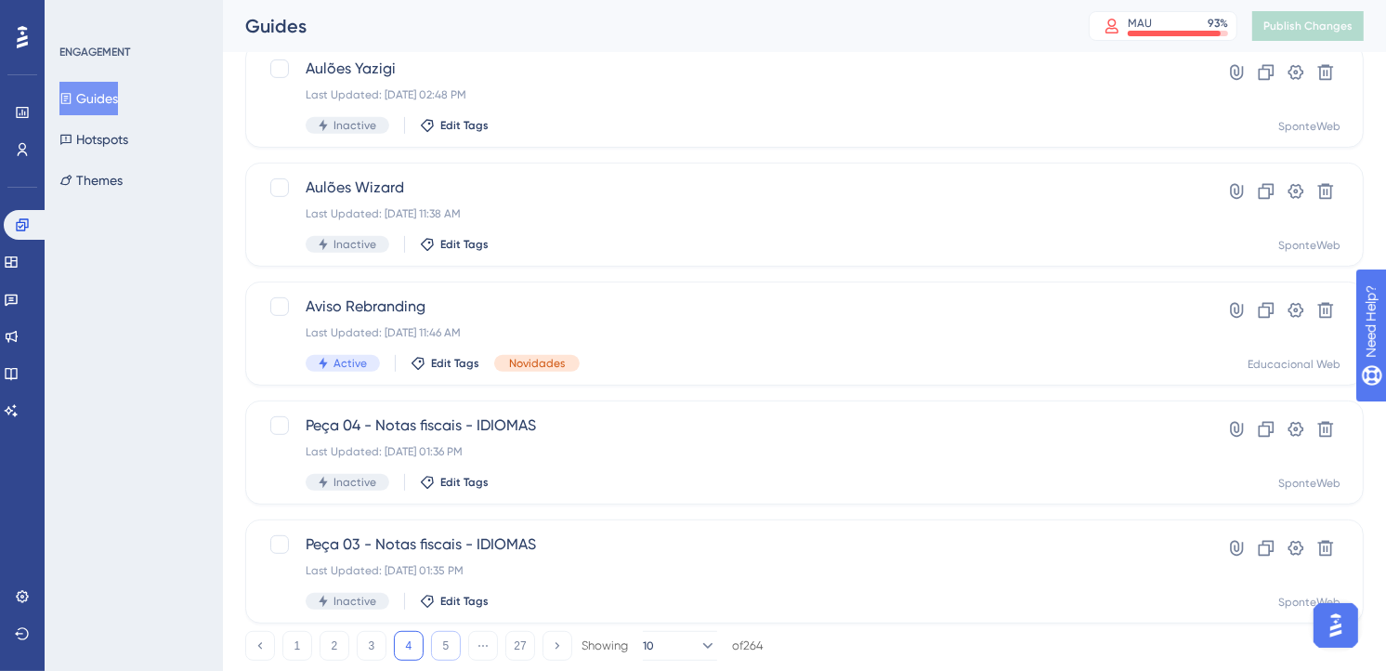
click at [440, 651] on button "5" at bounding box center [446, 646] width 30 height 30
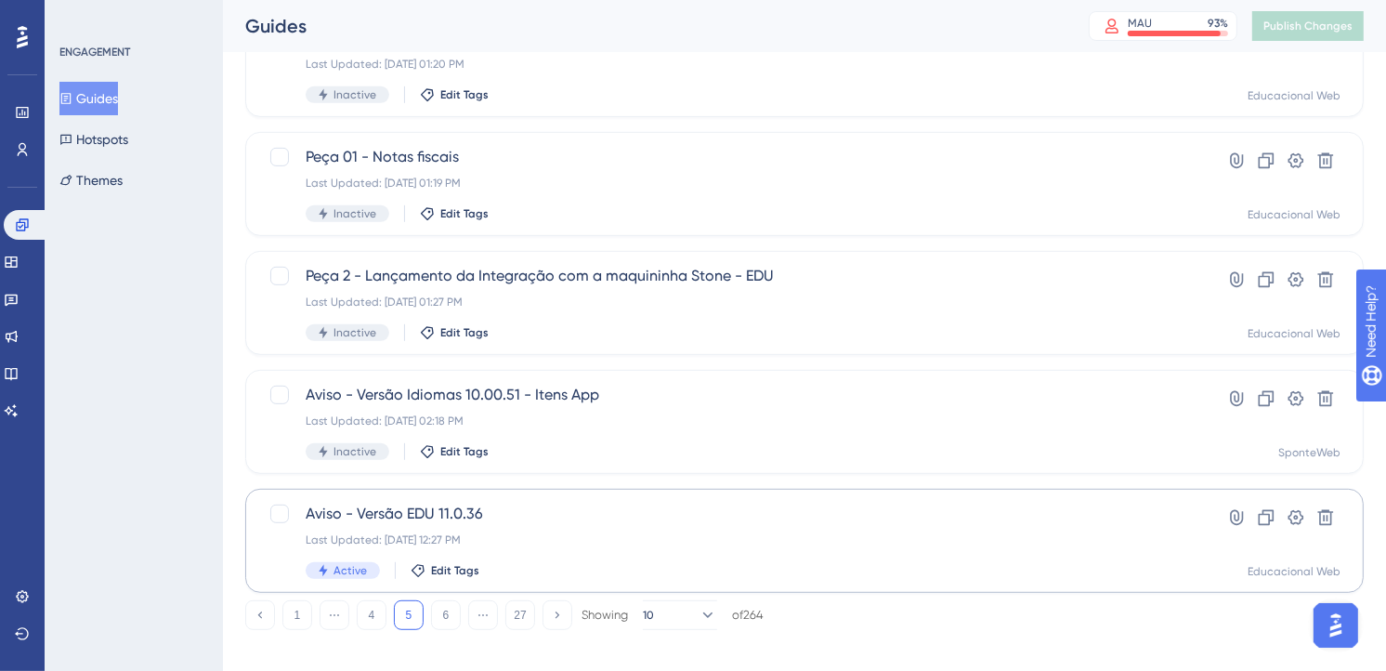
scroll to position [771, 0]
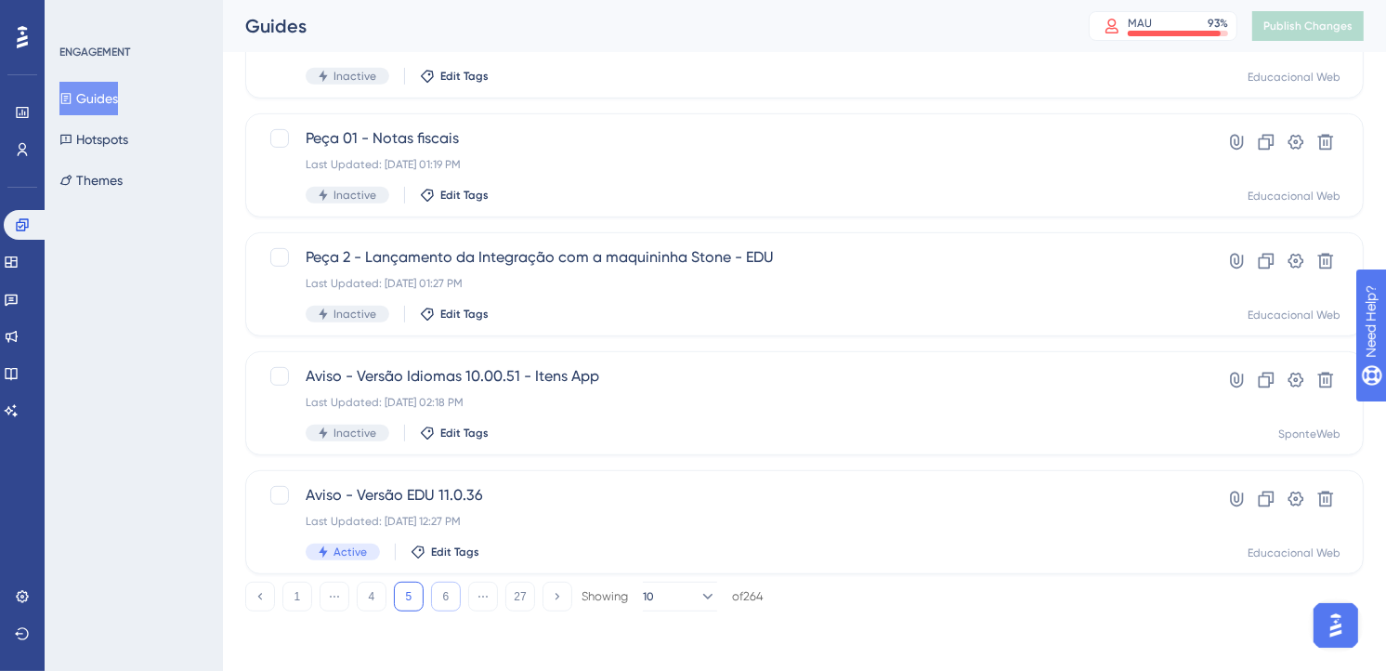
click at [456, 592] on button "6" at bounding box center [446, 597] width 30 height 30
click at [451, 597] on button "7" at bounding box center [446, 597] width 30 height 30
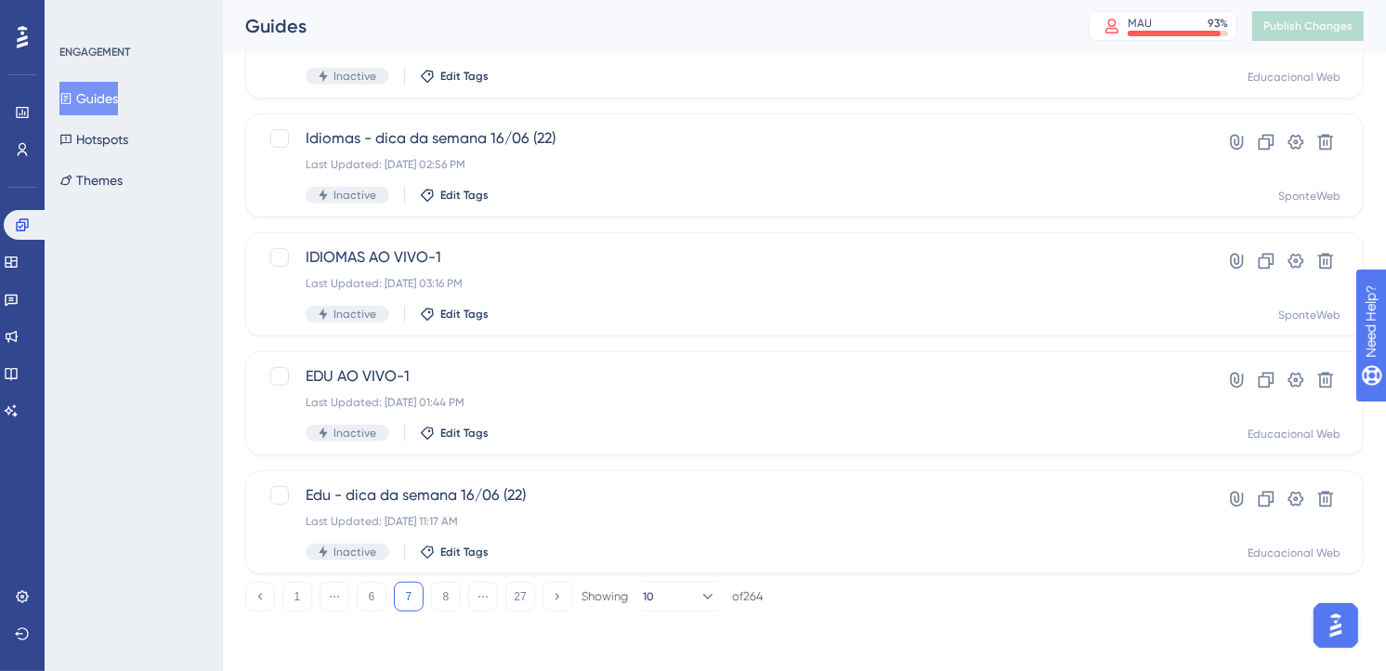
click at [117, 102] on button "Guides" at bounding box center [88, 98] width 59 height 33
drag, startPoint x: 24, startPoint y: 298, endPoint x: 87, endPoint y: 323, distance: 68.0
click at [19, 298] on icon at bounding box center [11, 299] width 15 height 15
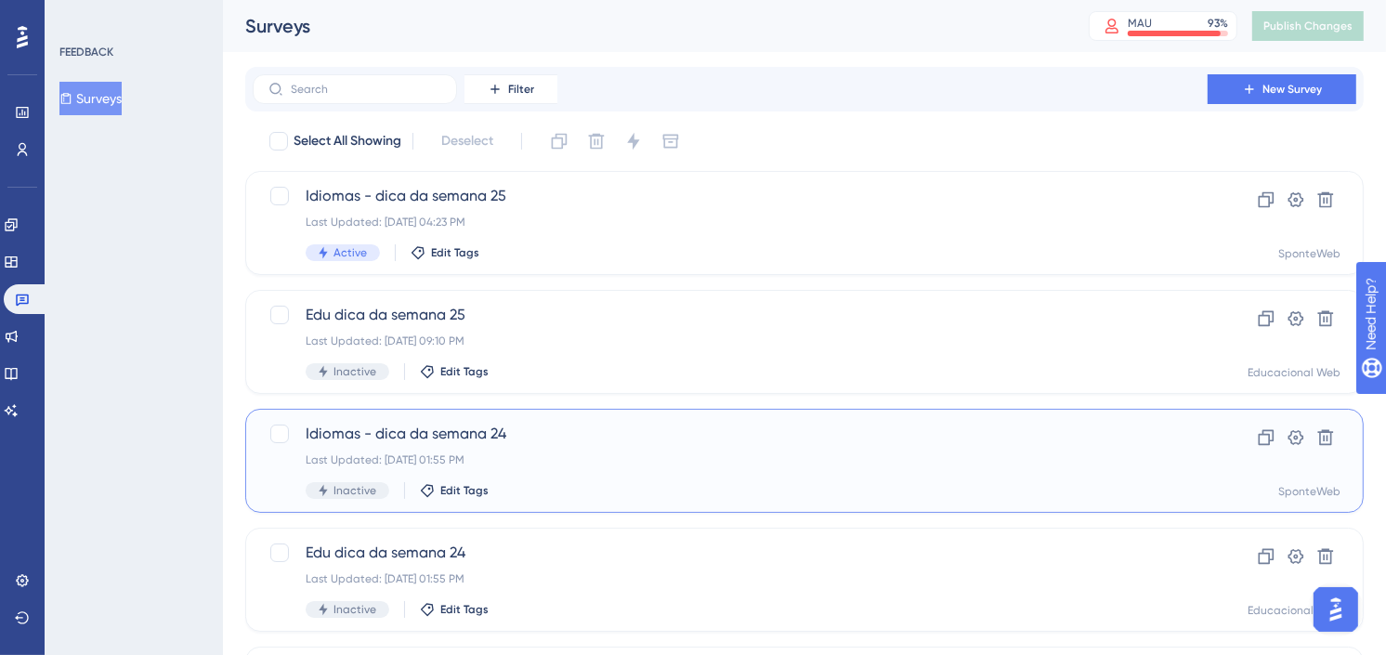
click at [670, 453] on div "Last Updated: [DATE] 01:55 PM" at bounding box center [730, 460] width 849 height 15
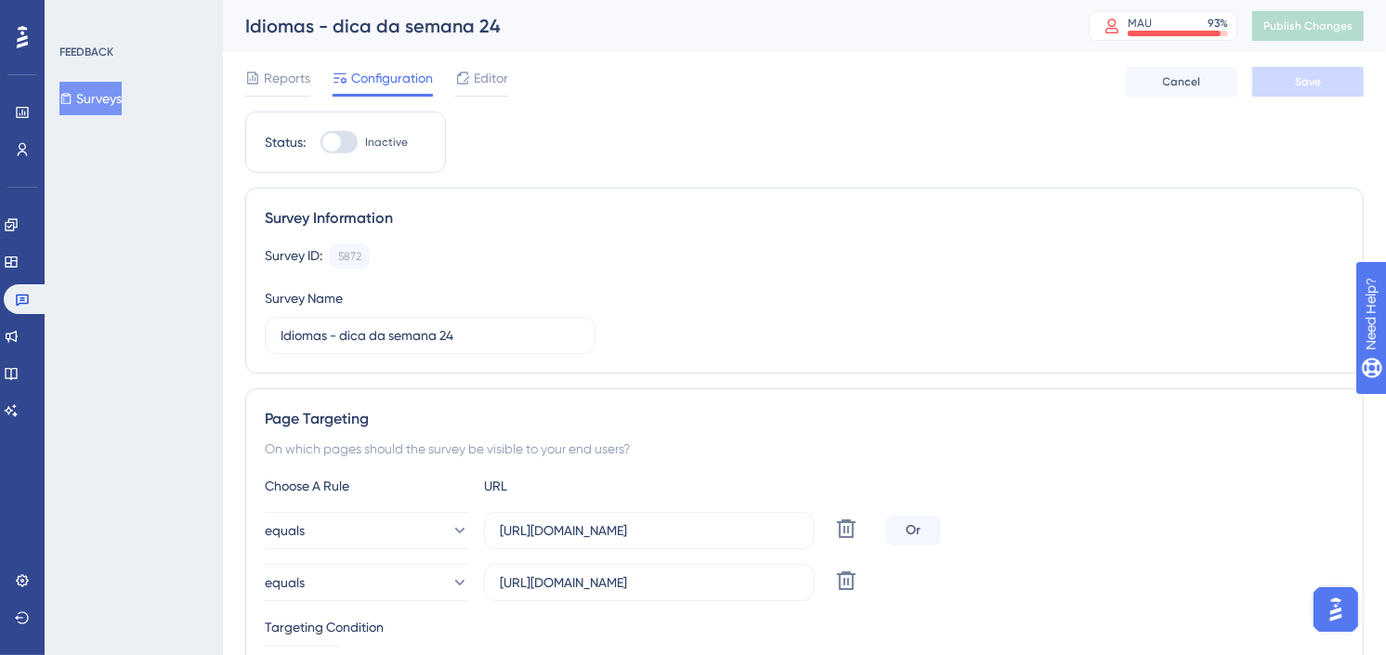
click at [112, 100] on button "Surveys" at bounding box center [90, 98] width 62 height 33
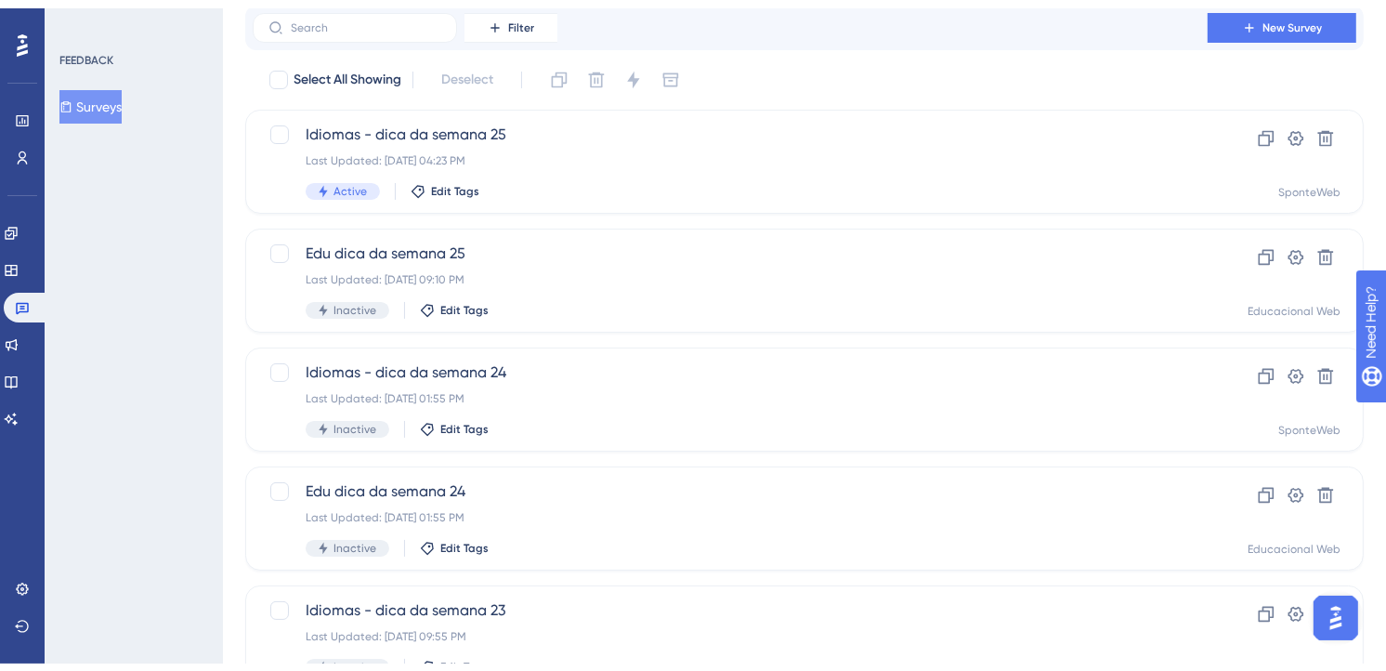
scroll to position [103, 0]
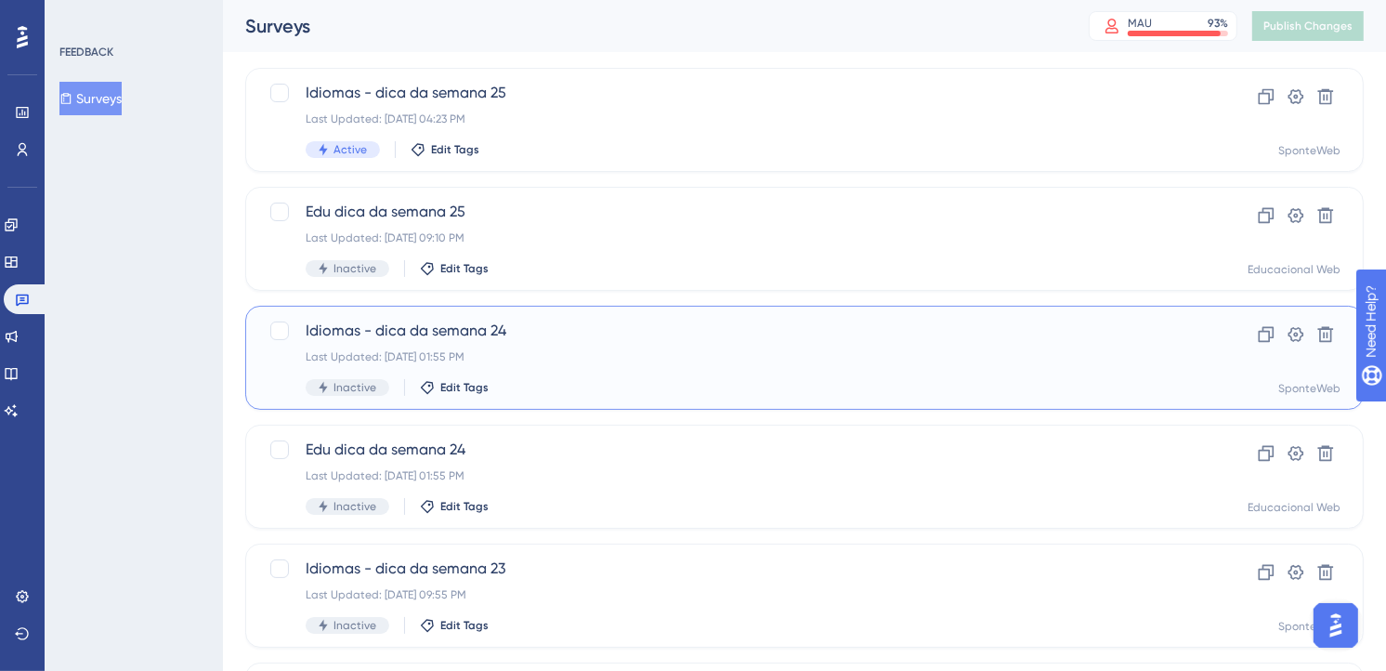
click at [614, 363] on div "Last Updated: [DATE] 01:55 PM" at bounding box center [730, 356] width 849 height 15
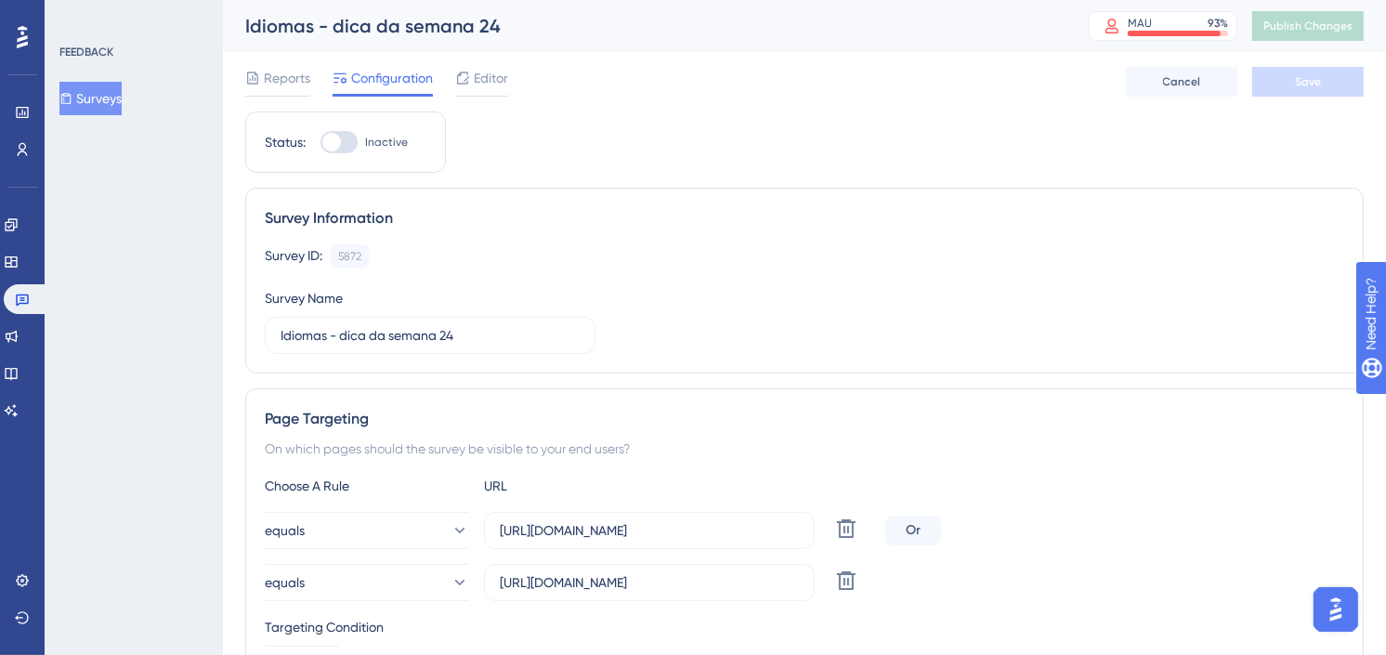
click at [289, 79] on span "Reports" at bounding box center [287, 78] width 46 height 22
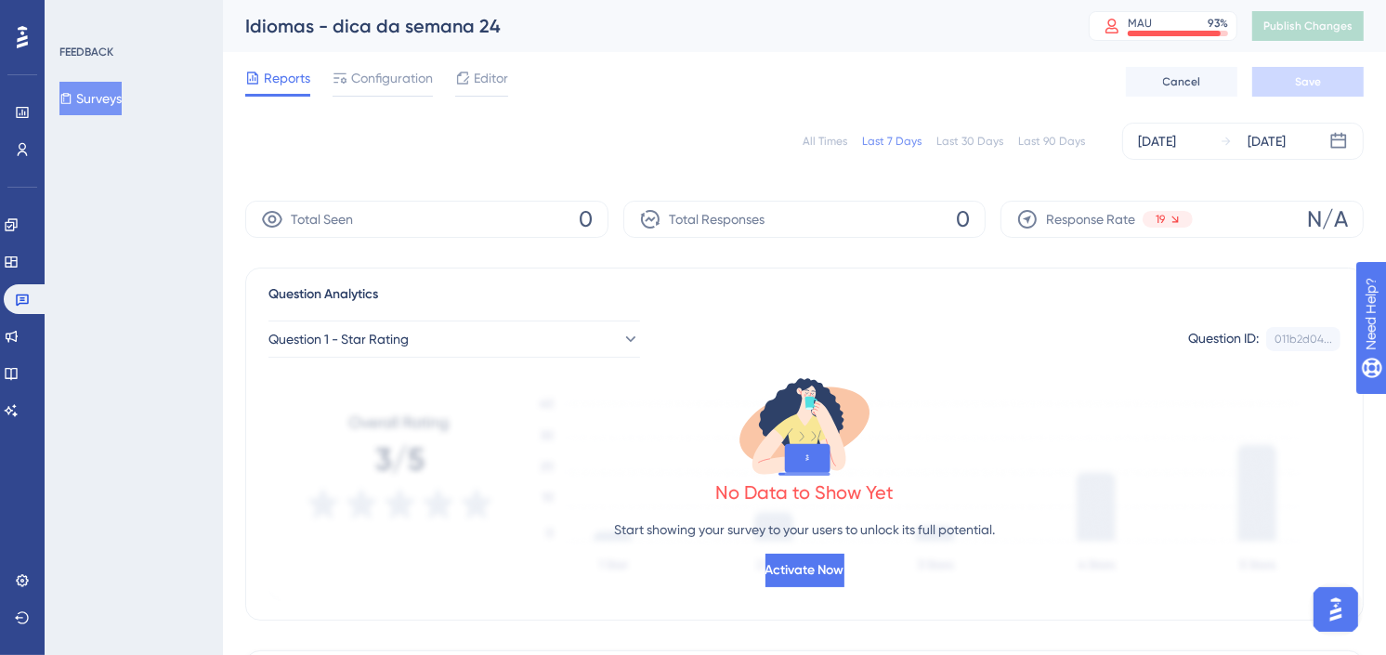
click at [979, 134] on div "Last 30 Days" at bounding box center [970, 141] width 67 height 15
click at [1053, 141] on div "Last 90 Days" at bounding box center [1051, 141] width 67 height 15
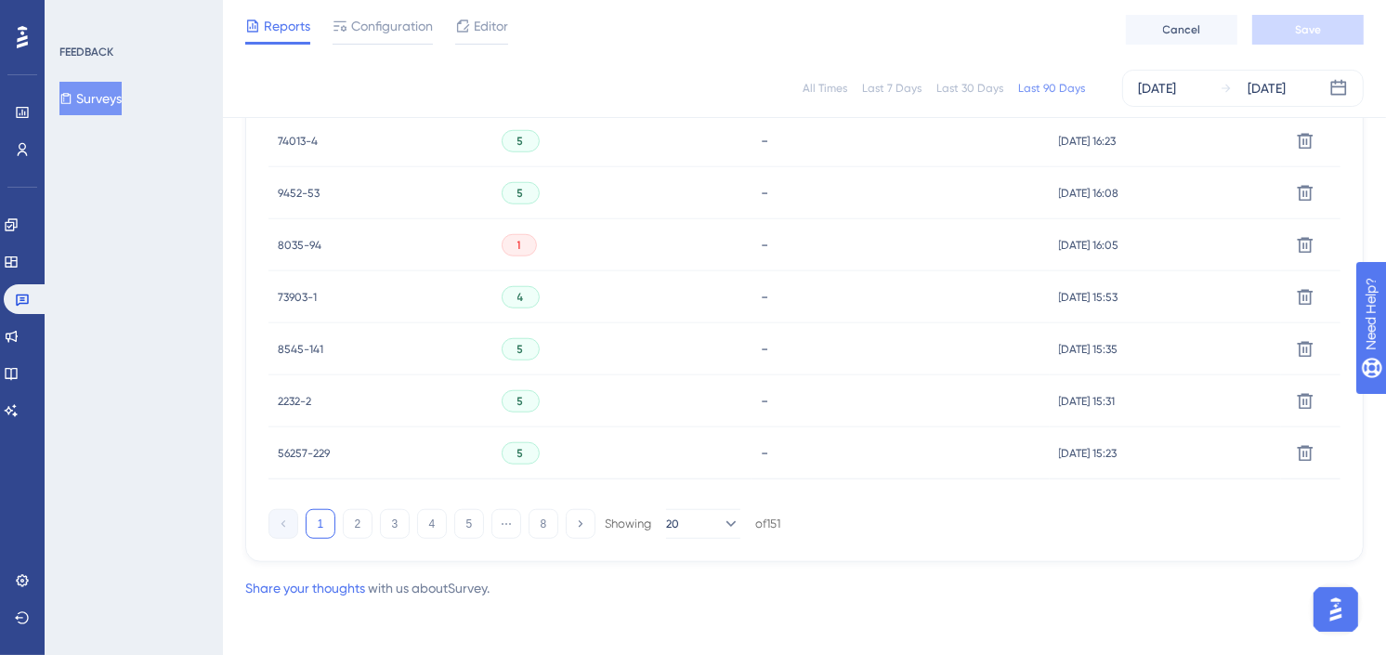
scroll to position [1316, 0]
click at [362, 519] on button "2" at bounding box center [358, 521] width 30 height 30
click at [394, 521] on button "3" at bounding box center [395, 521] width 30 height 30
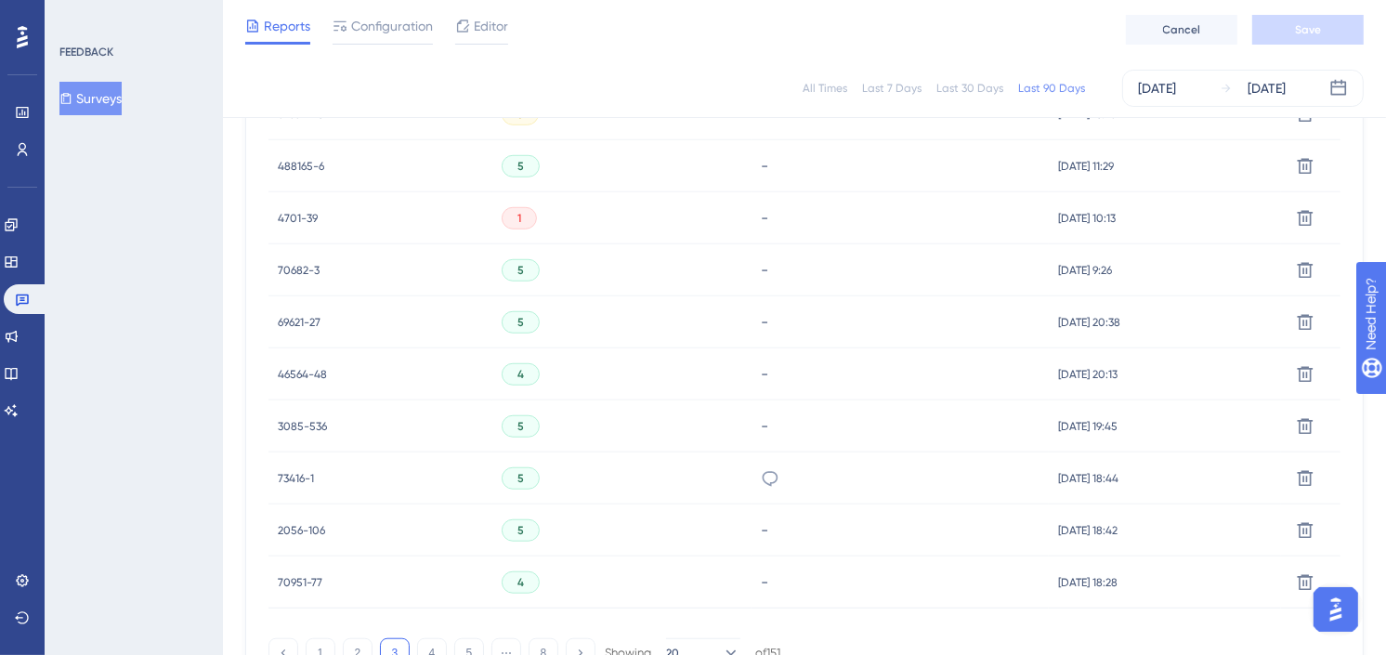
scroll to position [1213, 0]
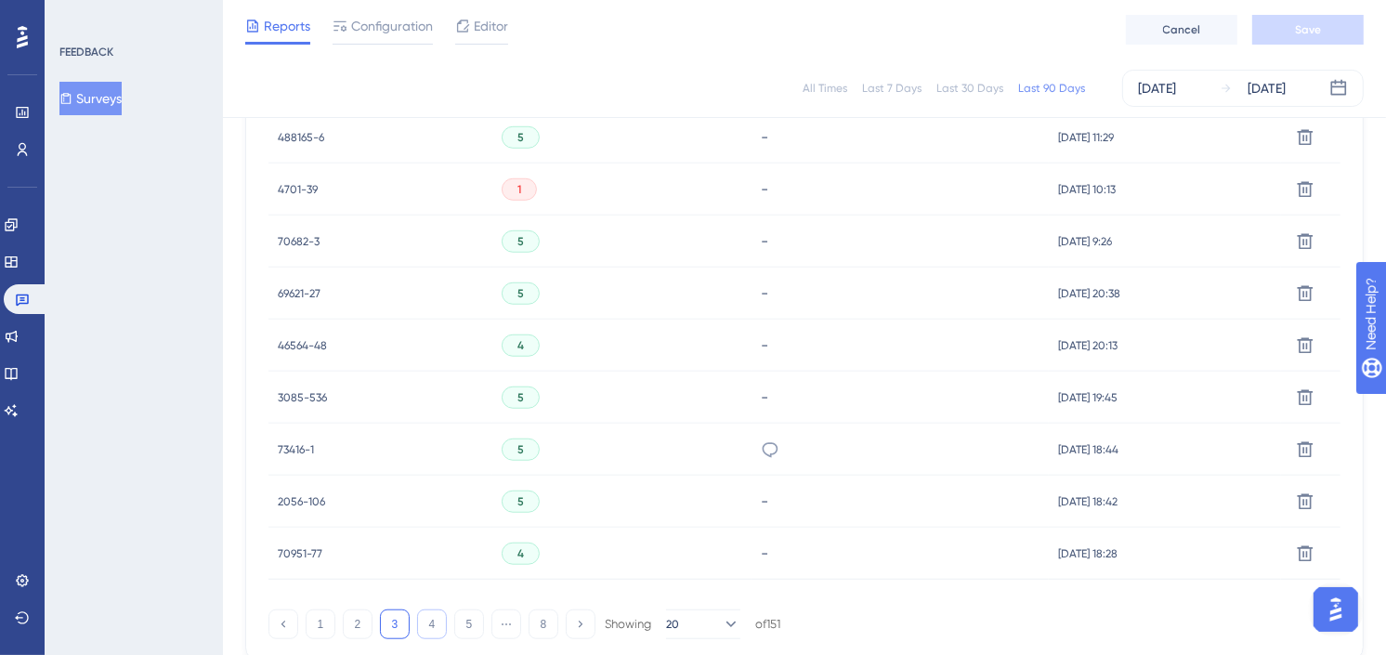
click at [425, 621] on button "4" at bounding box center [432, 625] width 30 height 30
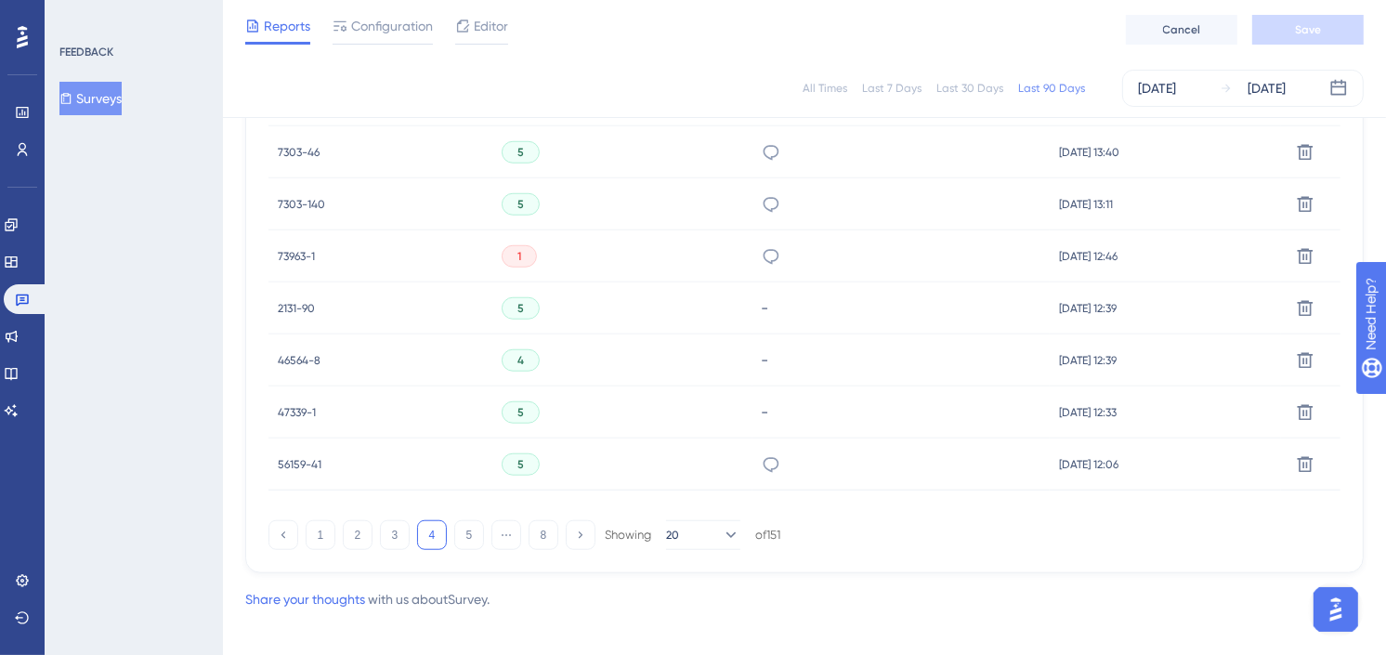
scroll to position [1316, 0]
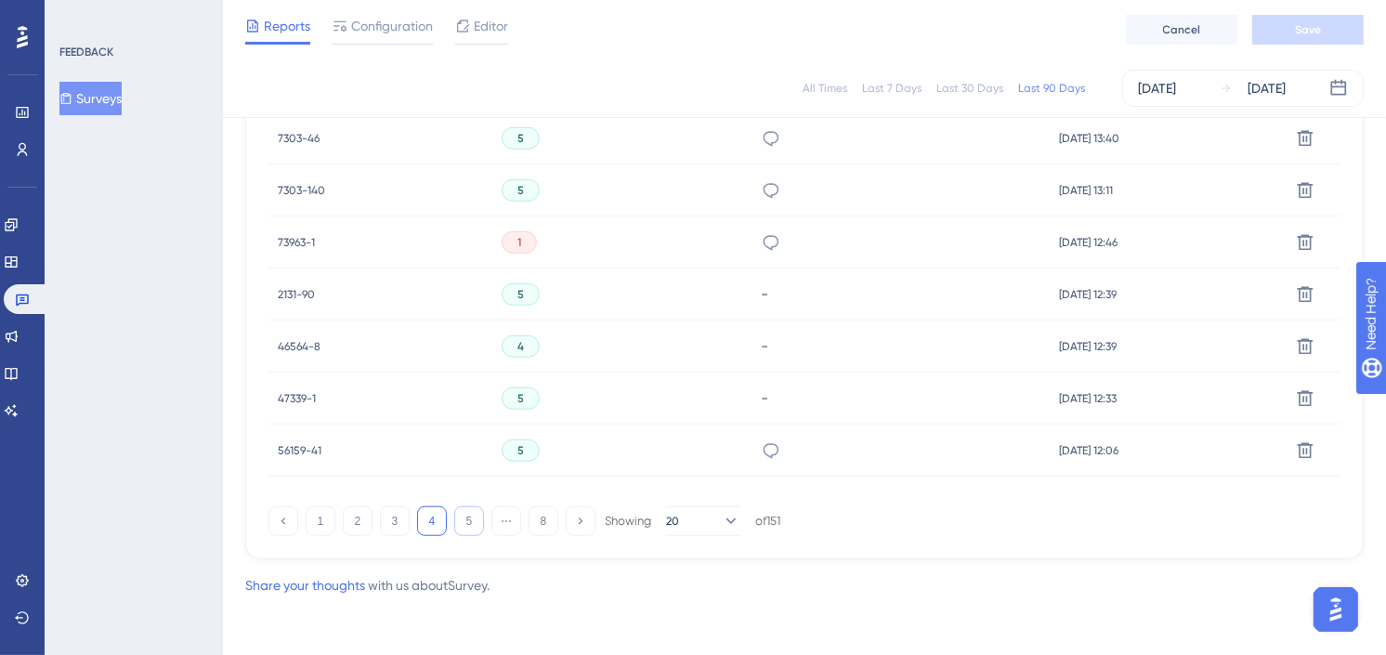
click at [468, 523] on button "5" at bounding box center [469, 521] width 30 height 30
click at [461, 518] on button "6" at bounding box center [469, 521] width 30 height 30
click at [906, 580] on div "Share your thoughts with us about Survey ." at bounding box center [804, 585] width 1119 height 22
click at [503, 524] on button "7" at bounding box center [507, 521] width 30 height 30
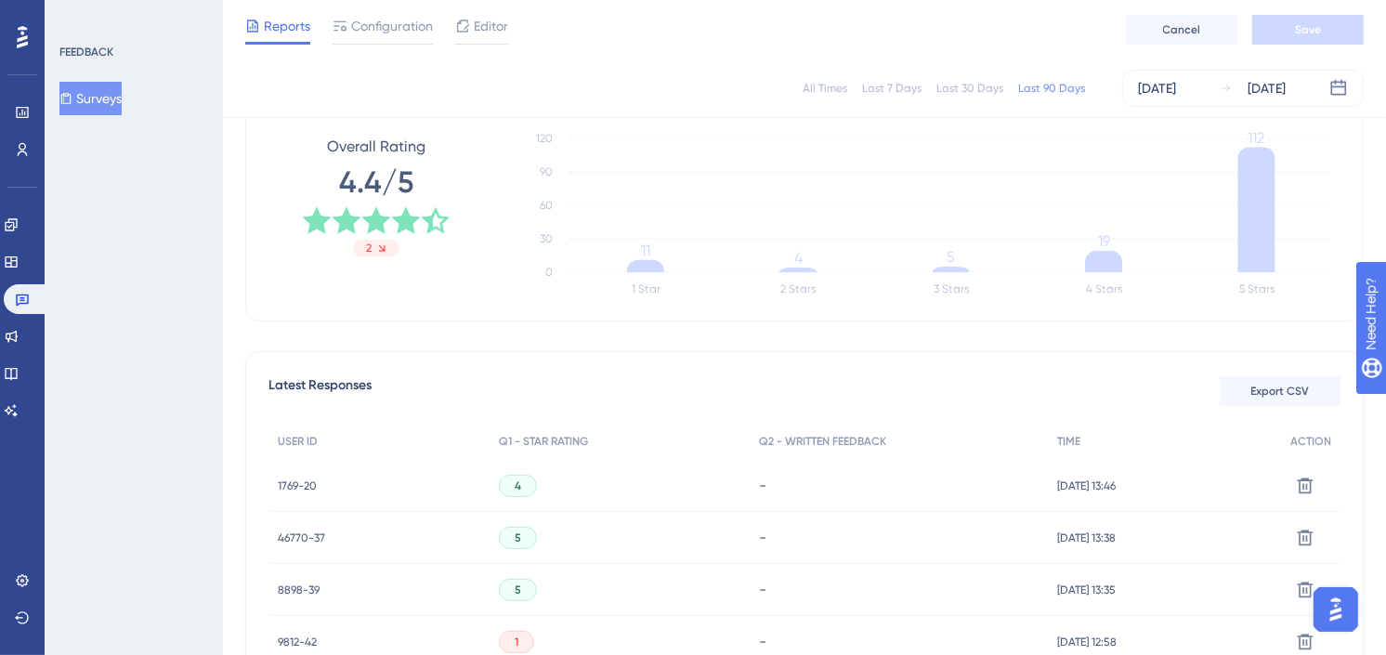
scroll to position [283, 0]
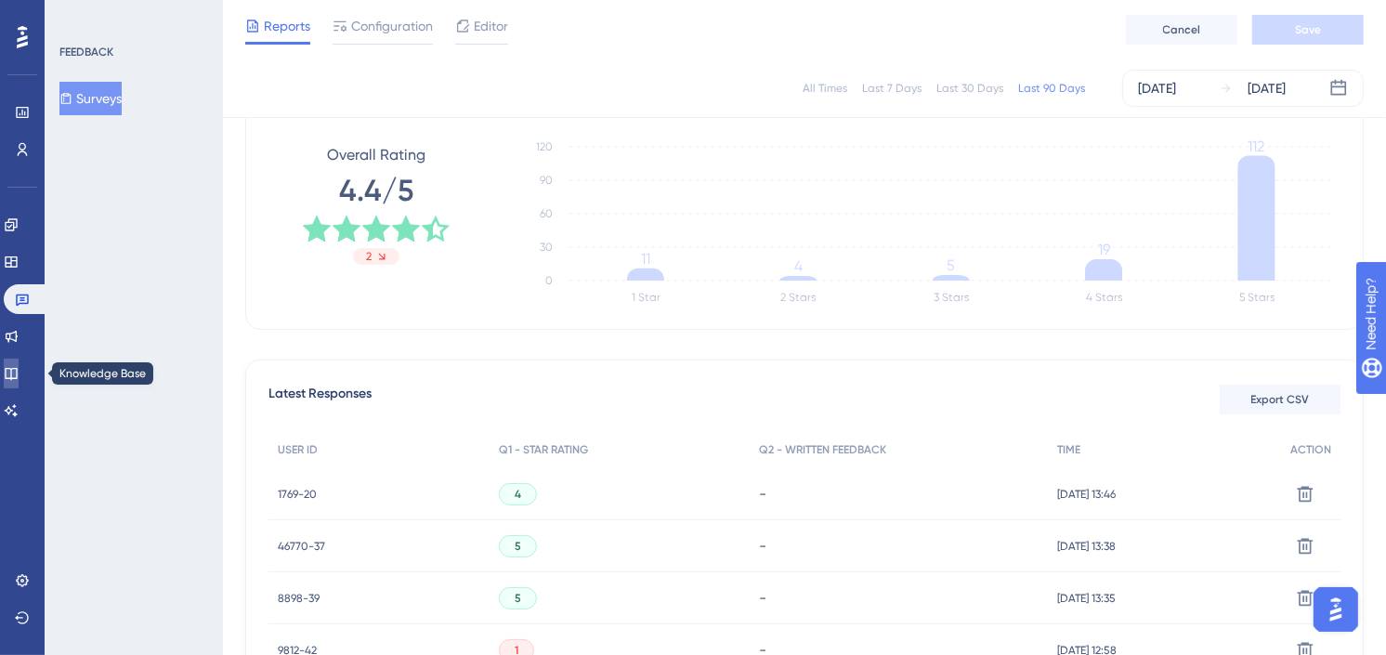
click at [17, 369] on icon at bounding box center [11, 373] width 15 height 15
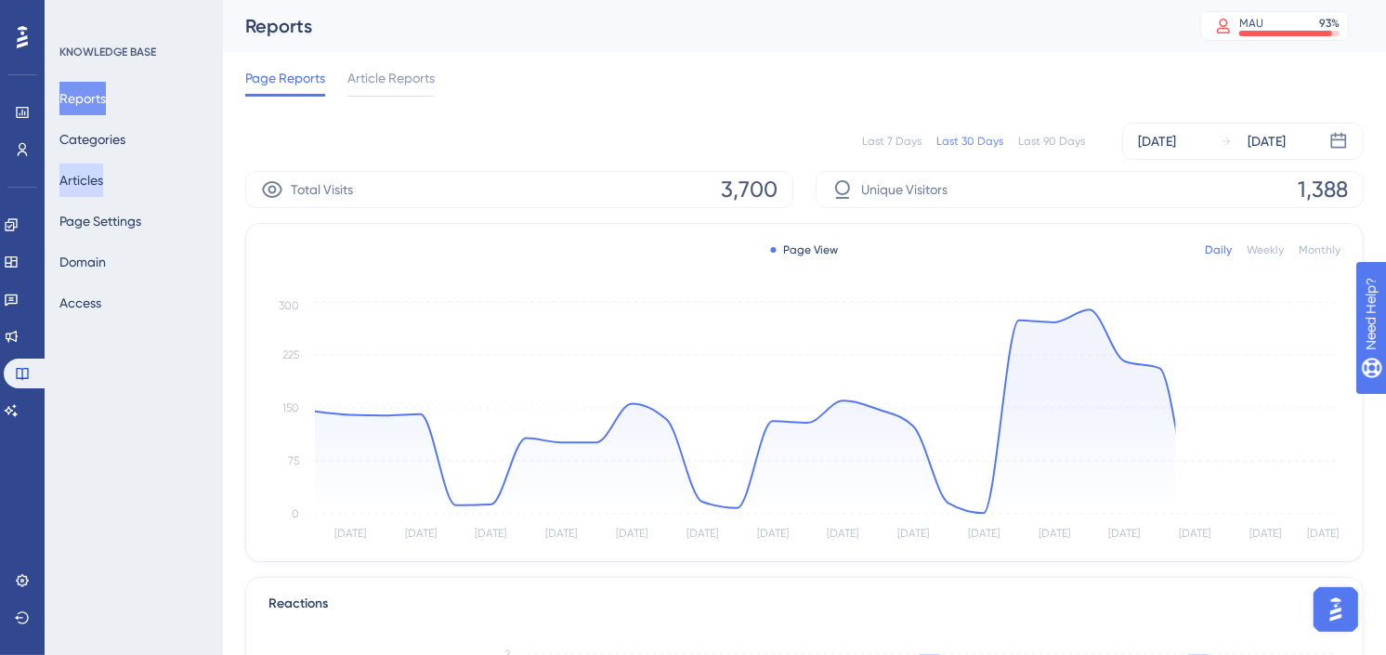
click at [102, 181] on button "Articles" at bounding box center [81, 180] width 44 height 33
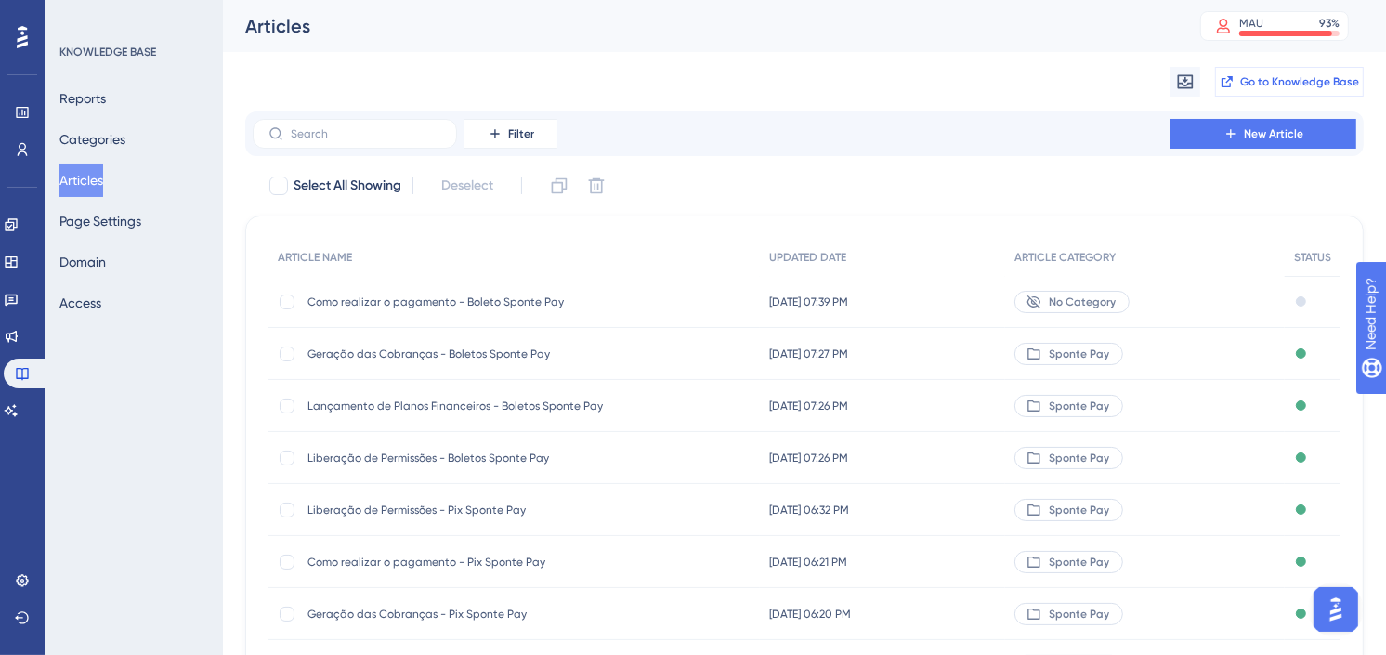
click at [1307, 86] on span "Go to Knowledge Base" at bounding box center [1300, 81] width 119 height 15
click at [17, 227] on icon at bounding box center [11, 224] width 12 height 12
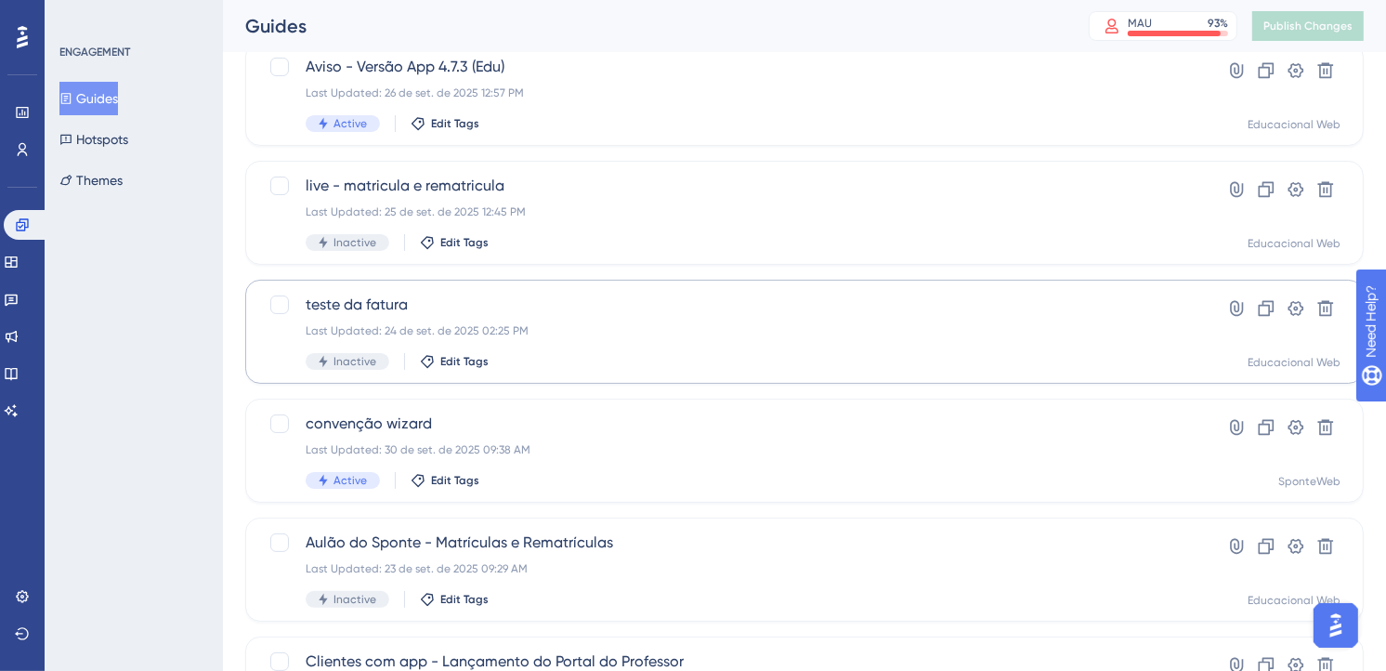
scroll to position [413, 0]
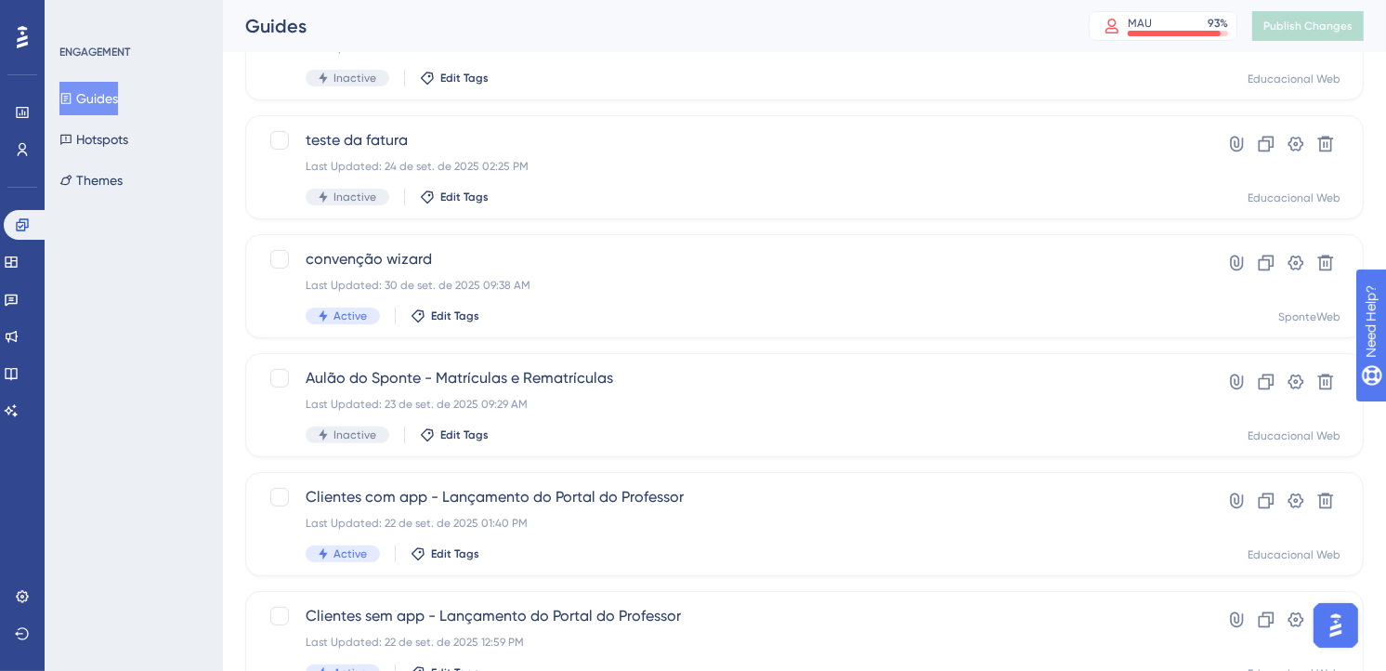
click at [981, 22] on div "Guides" at bounding box center [643, 26] width 797 height 26
click at [1005, 21] on div "Guides" at bounding box center [643, 26] width 797 height 26
click at [1372, 152] on div "Performance Users Engagement Widgets Feedback Product Updates Knowledge Base AI…" at bounding box center [804, 327] width 1163 height 1346
click at [20, 110] on icon at bounding box center [22, 112] width 15 height 15
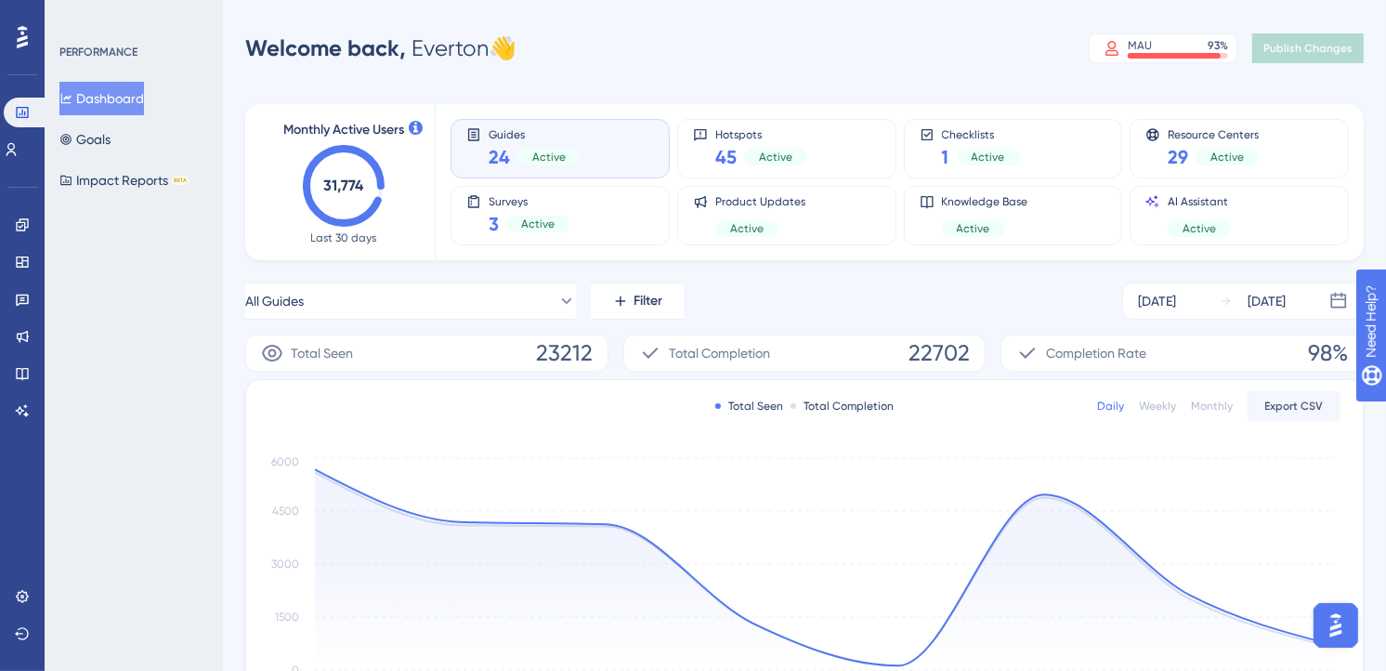
click at [1059, 307] on div "All Guides Filter [DATE] [DATE]" at bounding box center [804, 300] width 1119 height 37
click at [16, 332] on icon at bounding box center [22, 336] width 15 height 15
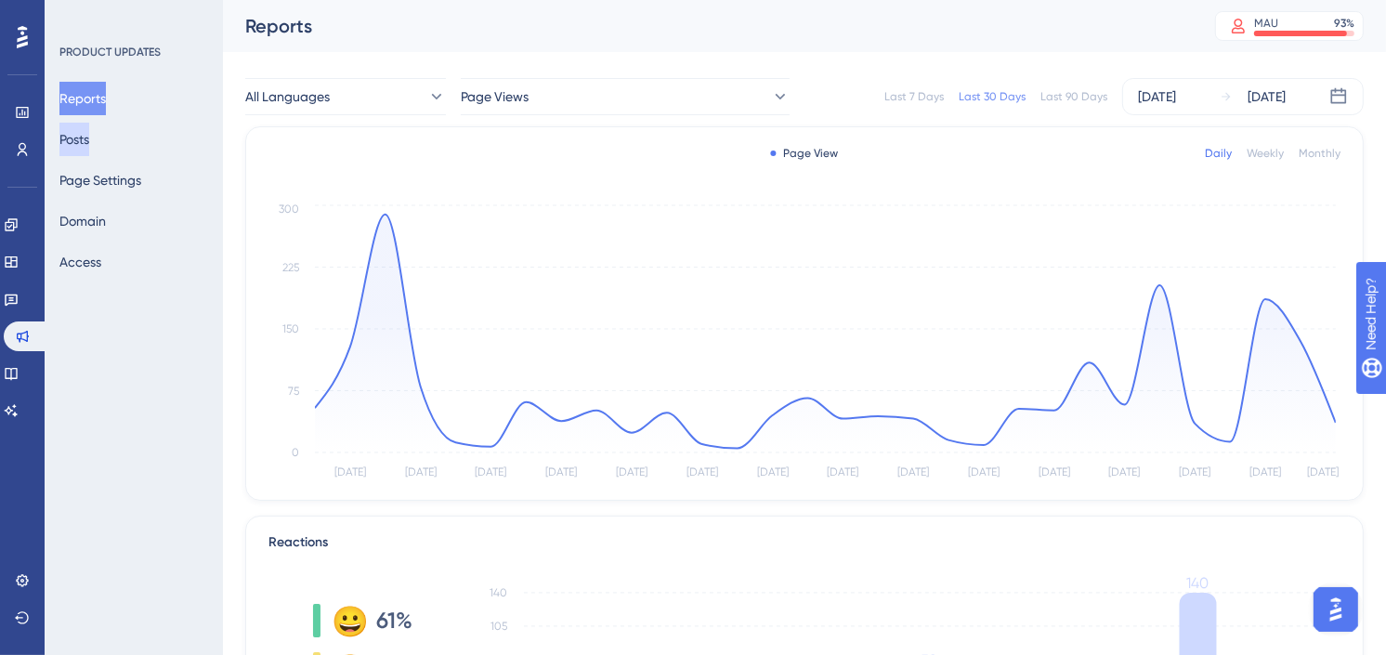
click at [89, 141] on button "Posts" at bounding box center [74, 139] width 30 height 33
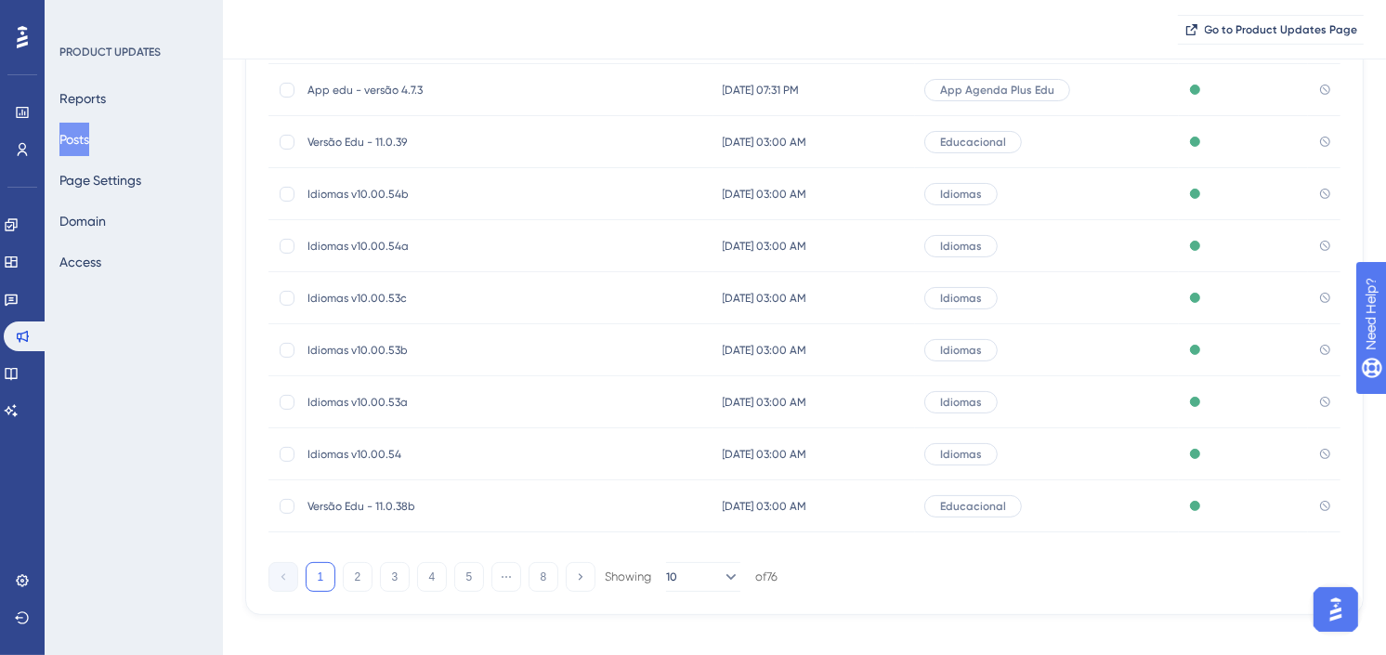
scroll to position [290, 0]
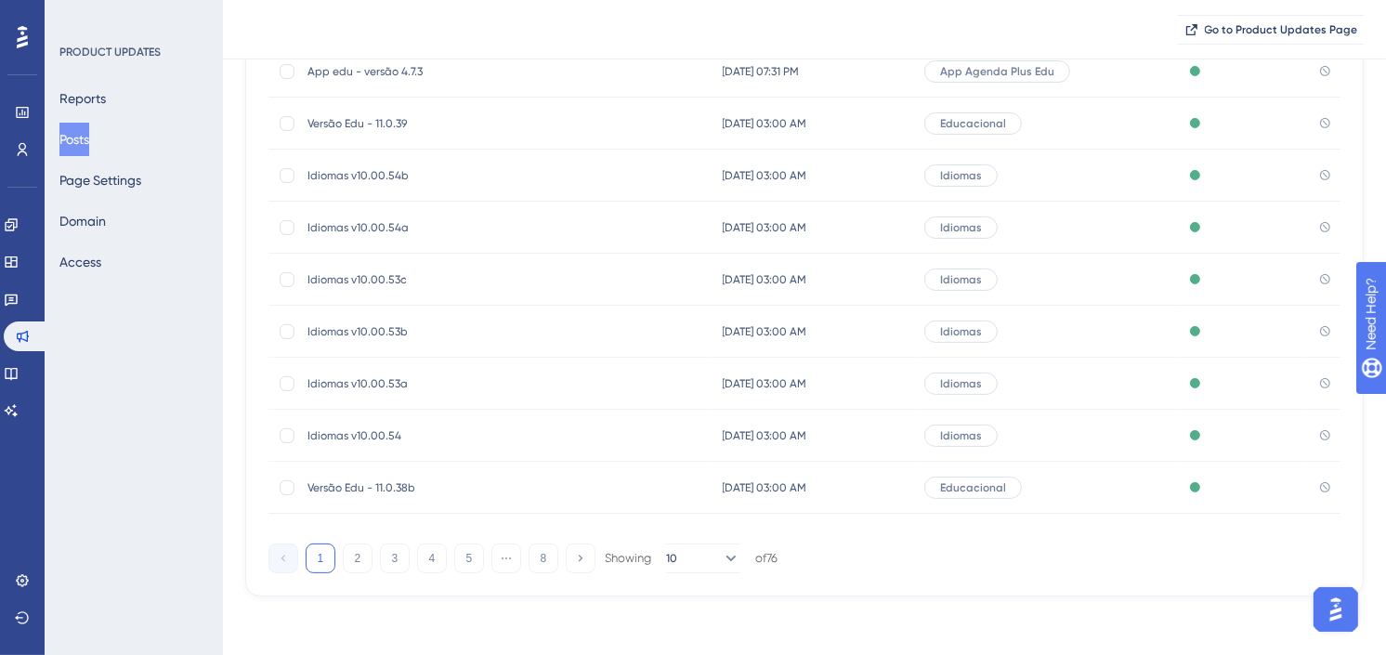
click at [372, 484] on span "Versão Edu - 11.0.38b" at bounding box center [456, 487] width 297 height 15
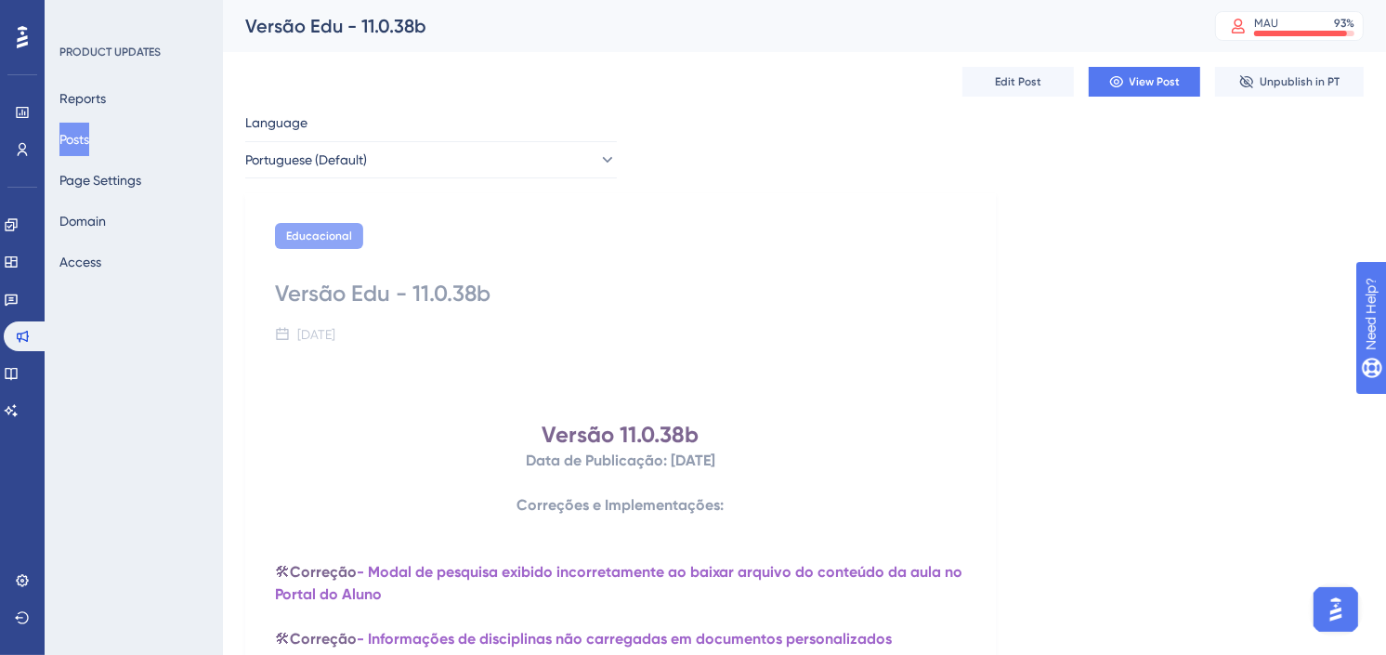
drag, startPoint x: 81, startPoint y: 139, endPoint x: 151, endPoint y: 143, distance: 70.7
click at [82, 140] on button "Posts" at bounding box center [74, 139] width 30 height 33
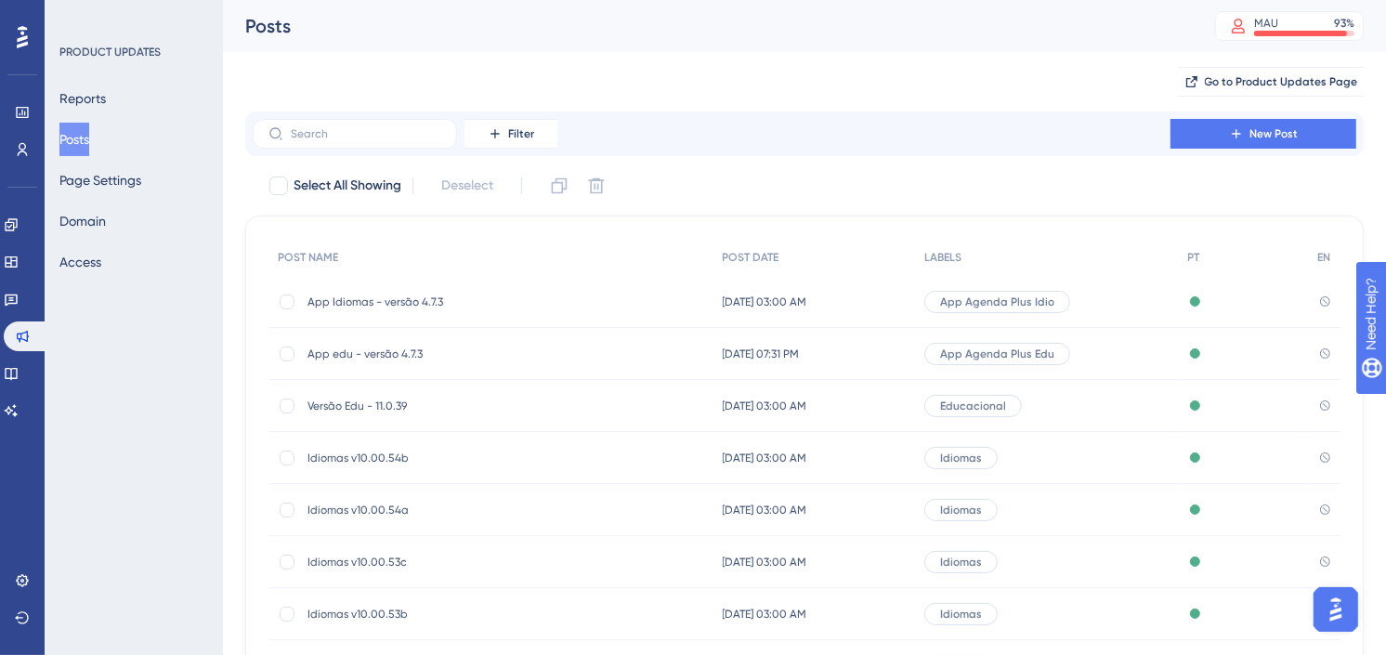
click at [434, 405] on span "Versão Edu - 11.0.39" at bounding box center [456, 406] width 297 height 15
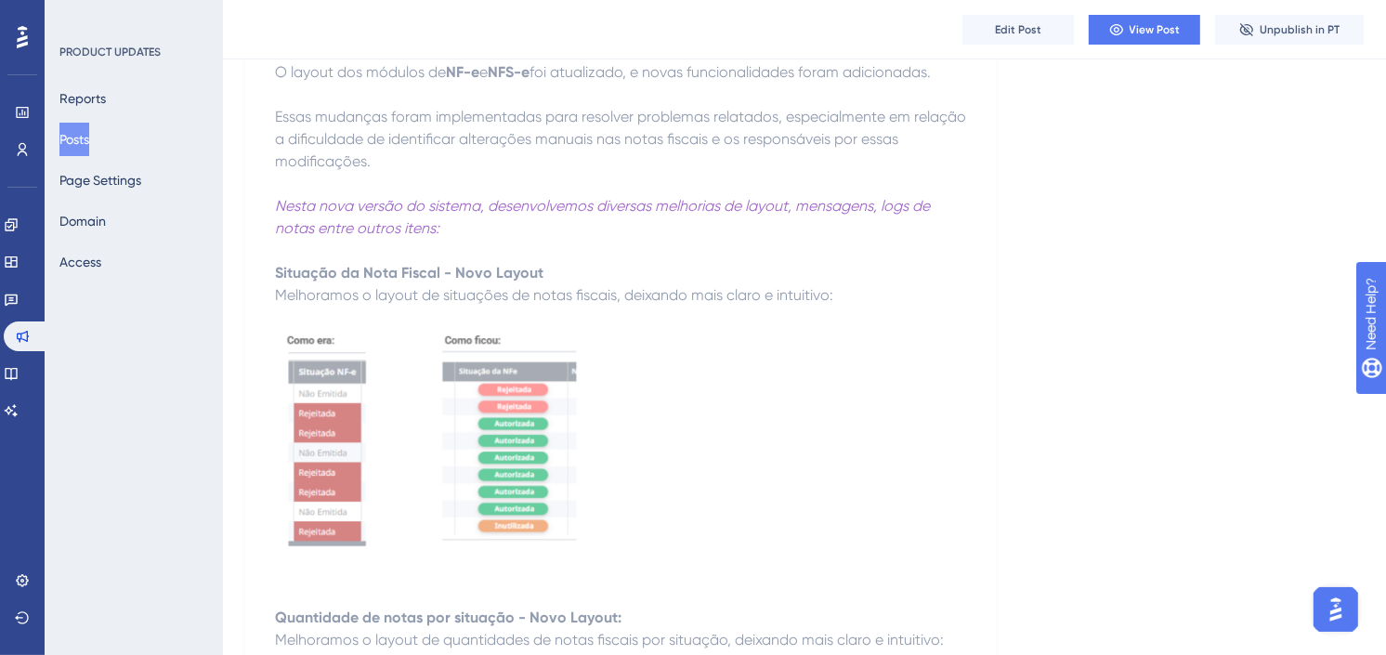
scroll to position [206, 0]
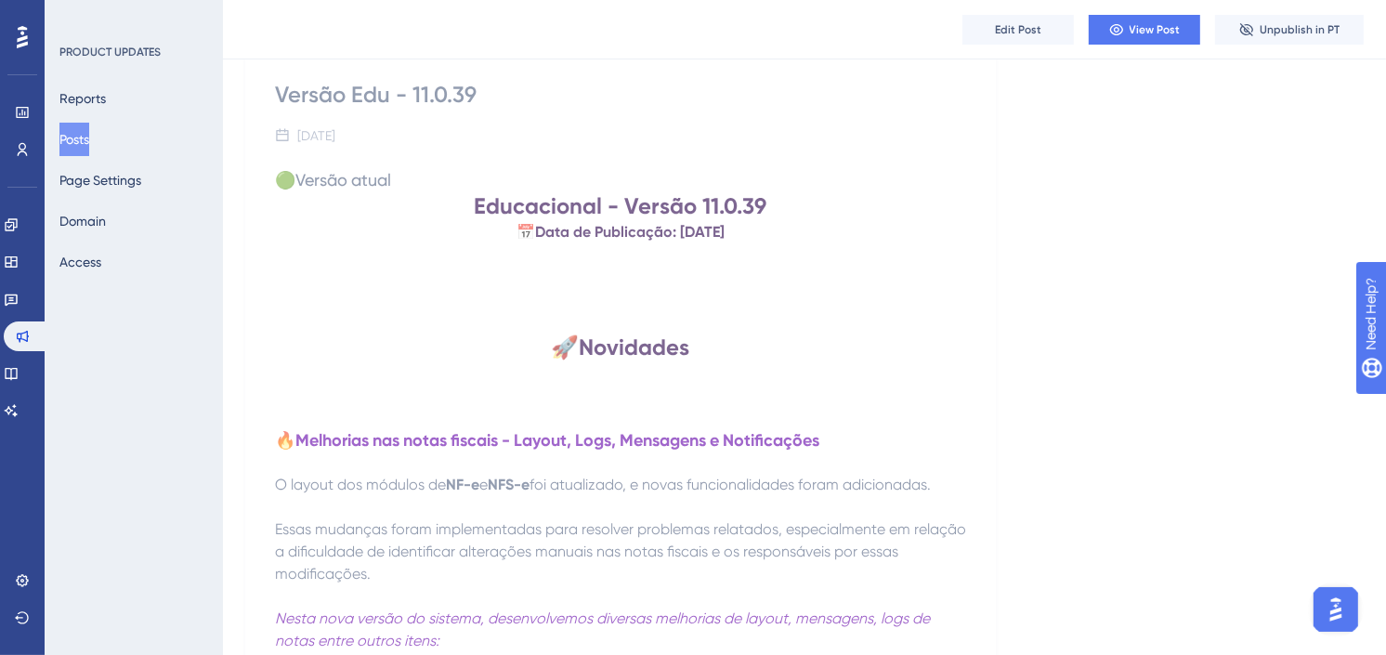
click at [88, 131] on button "Posts" at bounding box center [74, 139] width 30 height 33
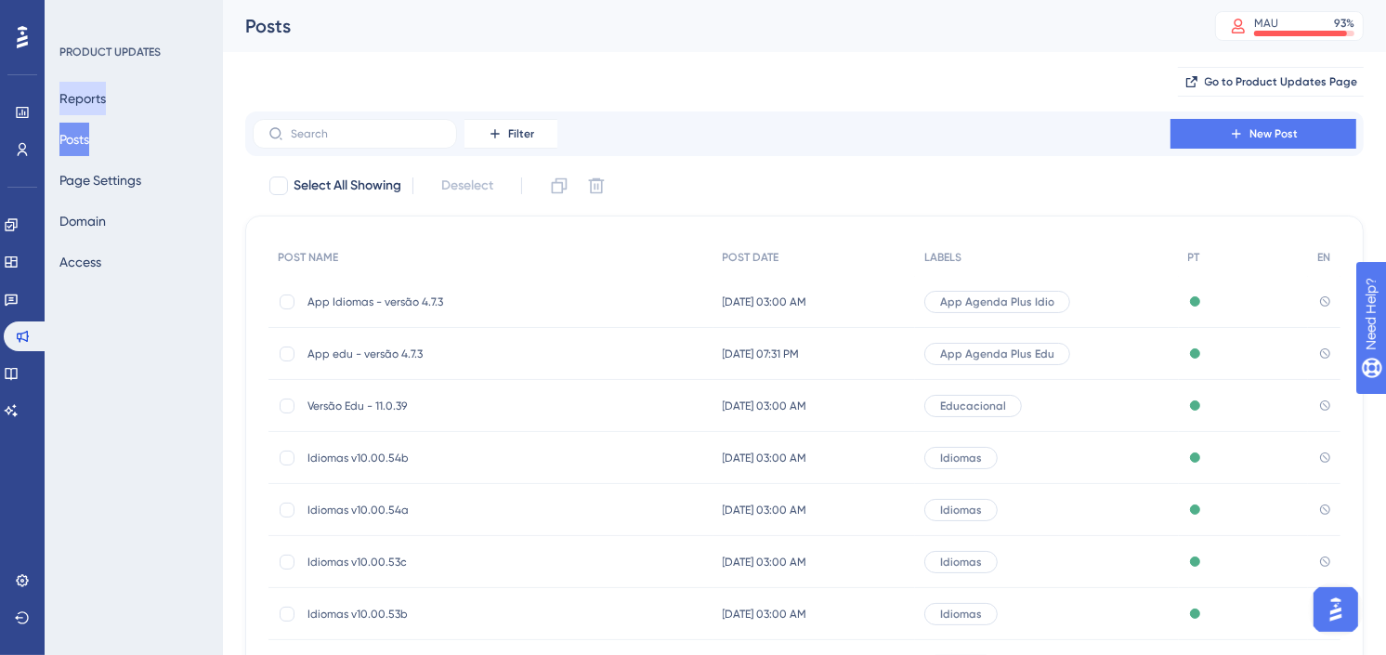
click at [91, 105] on button "Reports" at bounding box center [82, 98] width 46 height 33
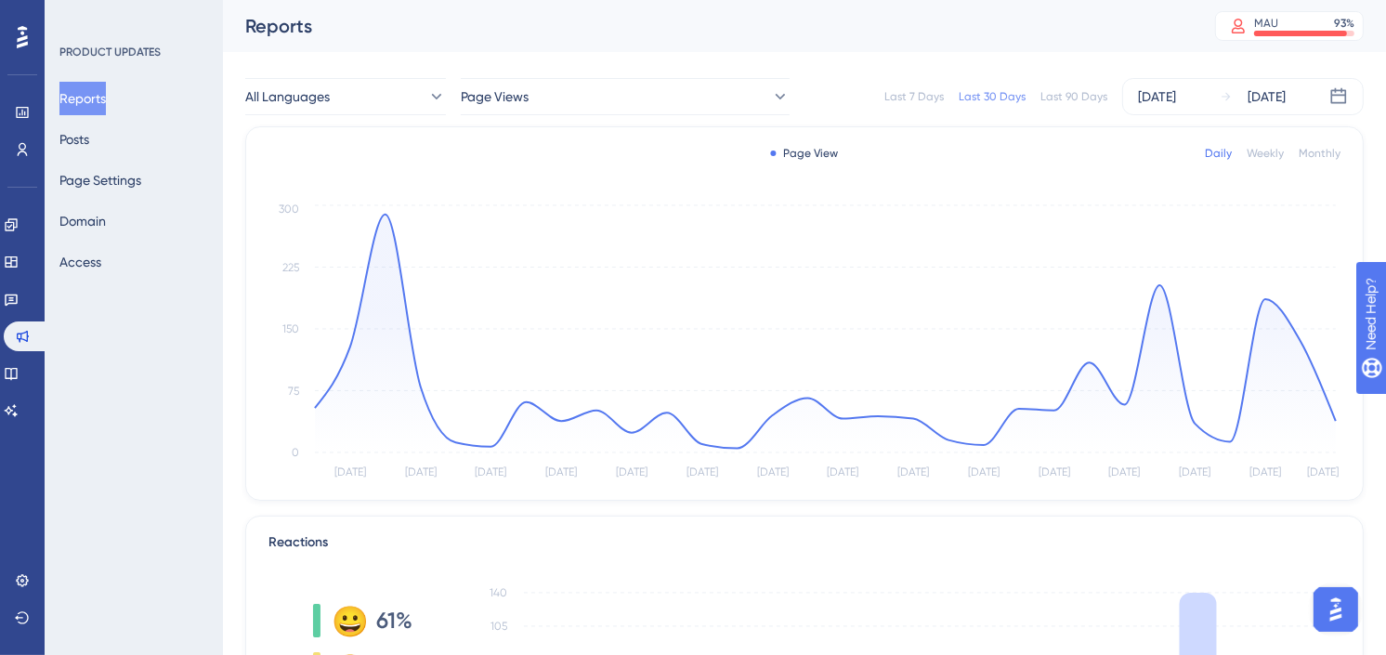
click at [542, 115] on div "All Languages Page Views Last 7 Days Last 30 Days Last 90 Days [DATE] [DATE]" at bounding box center [804, 96] width 1119 height 59
click at [552, 98] on button "Page Views" at bounding box center [625, 96] width 329 height 37
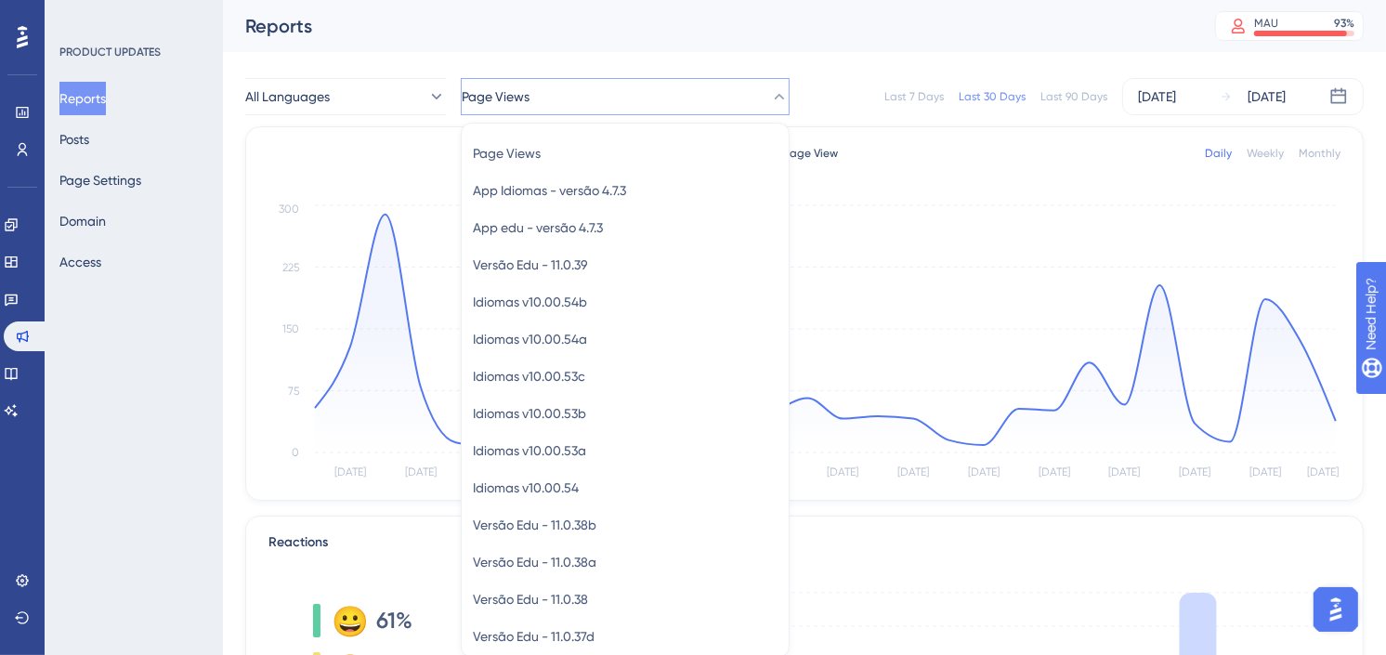
scroll to position [58, 0]
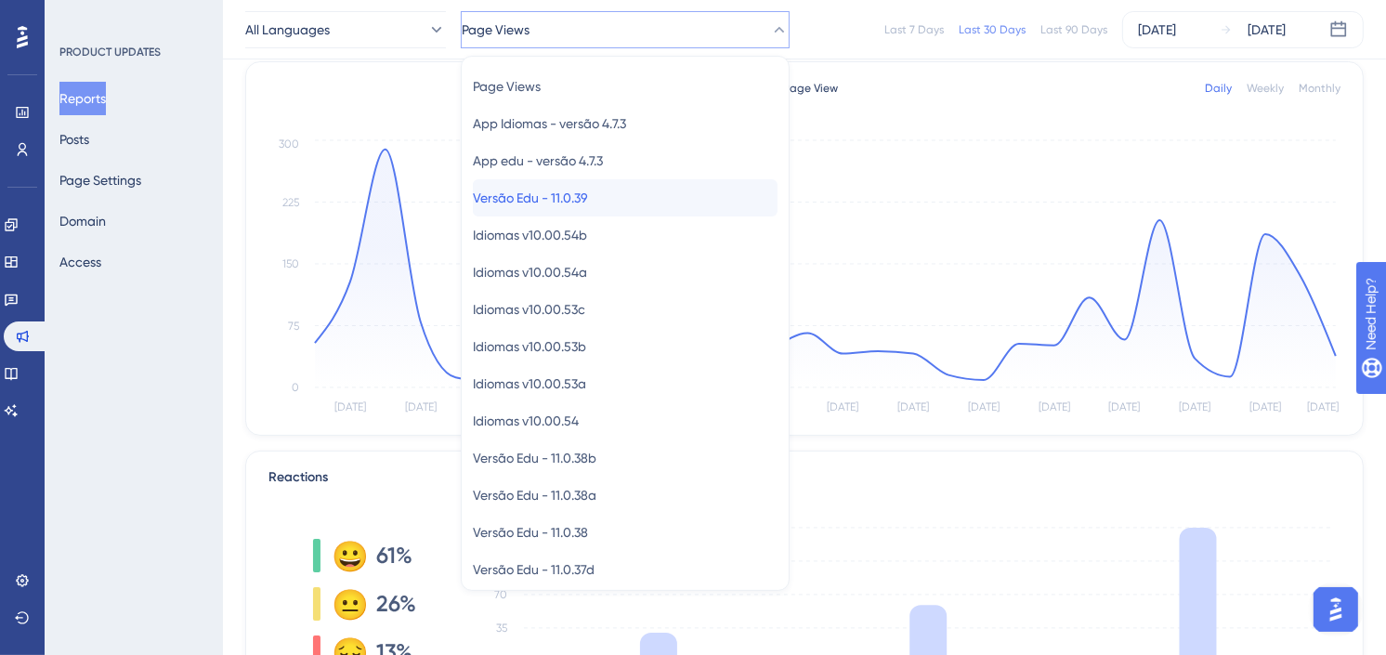
click at [606, 202] on div "Versão Edu - 11.0.39 Versão Edu - 11.0.39" at bounding box center [625, 197] width 305 height 37
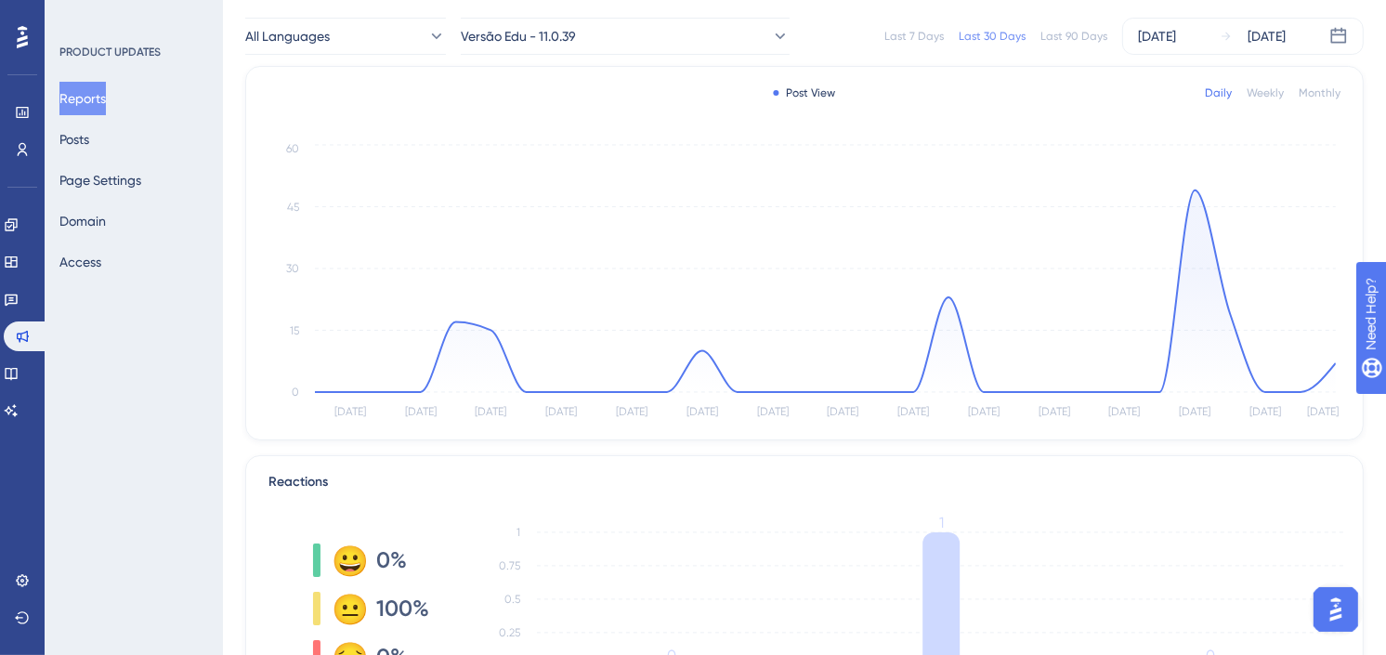
scroll to position [0, 0]
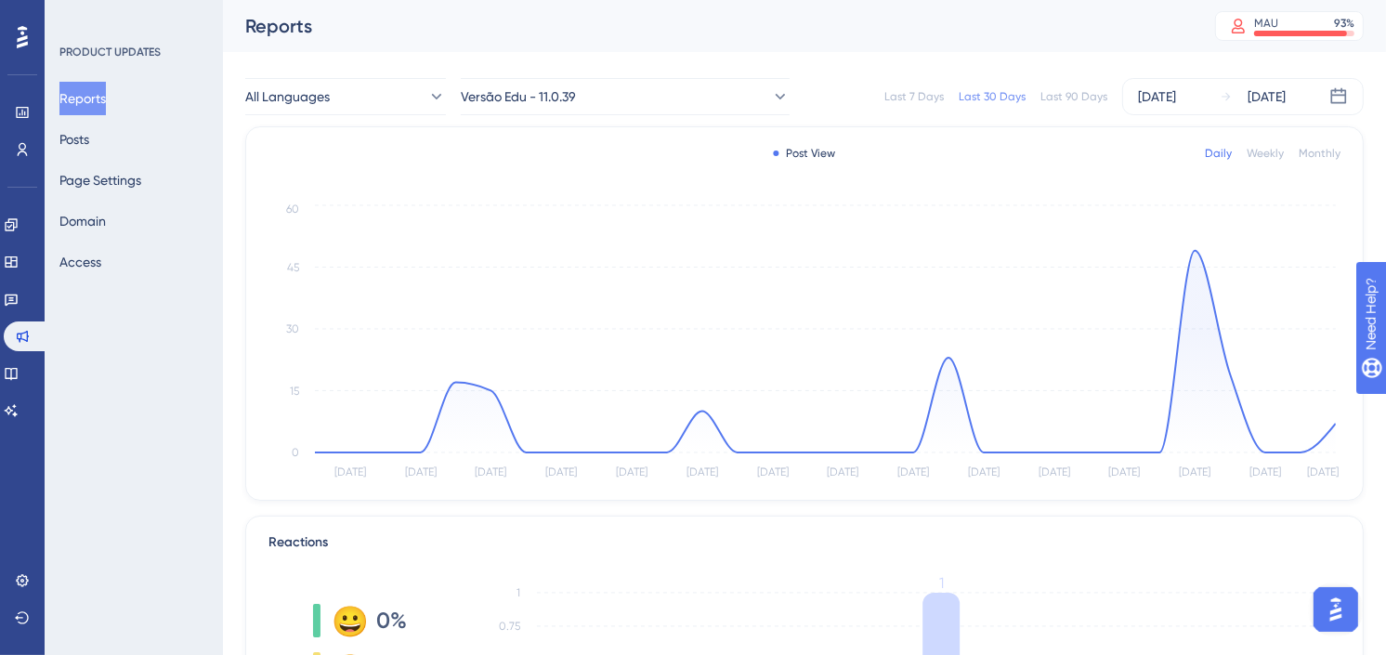
click at [1073, 85] on div "Last 7 Days Last 30 Days Last 90 Days [DATE] [DATE]" at bounding box center [1088, 96] width 552 height 37
click at [1073, 89] on div "Last 90 Days" at bounding box center [1074, 96] width 67 height 15
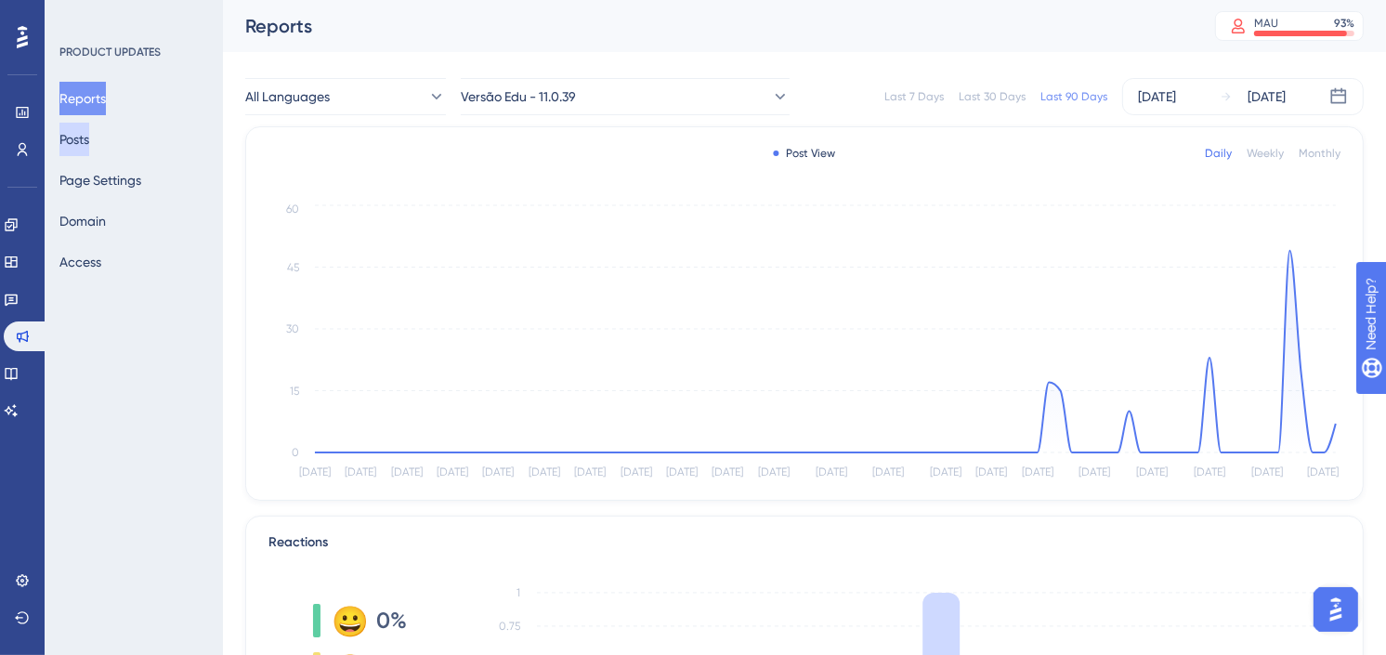
click at [89, 140] on button "Posts" at bounding box center [74, 139] width 30 height 33
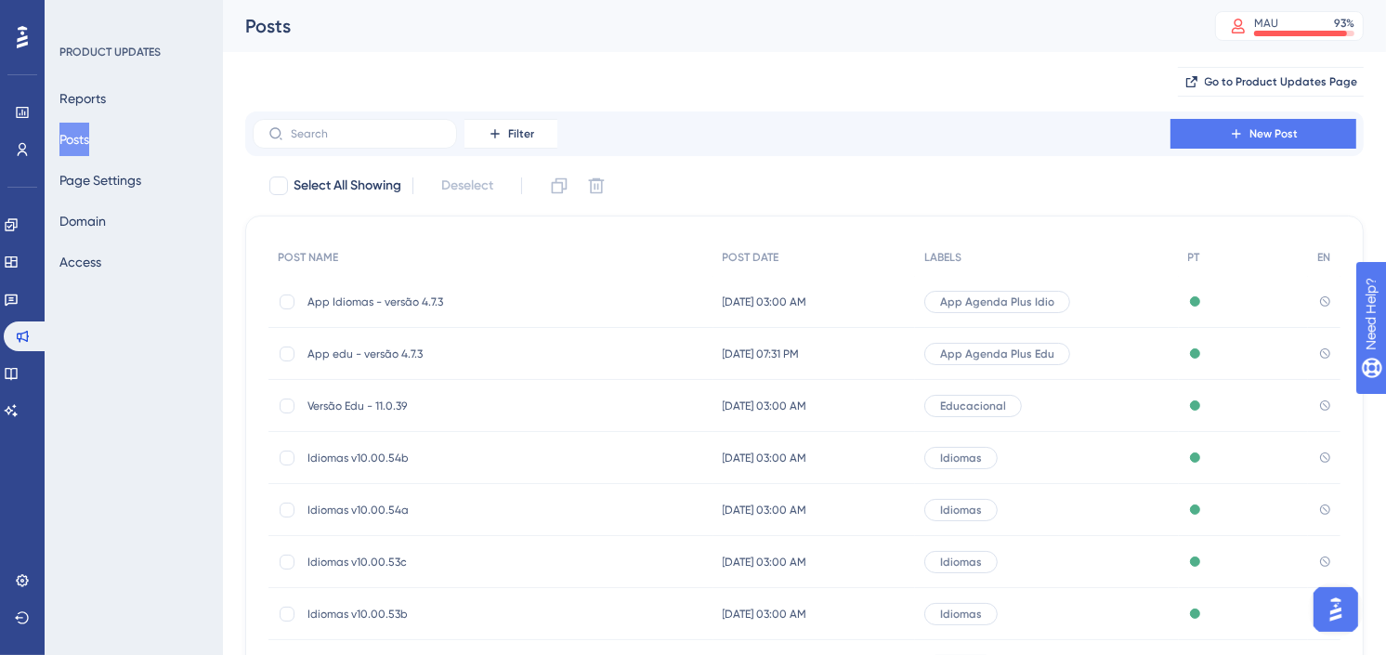
click at [397, 401] on span "Versão Edu - 11.0.39" at bounding box center [456, 406] width 297 height 15
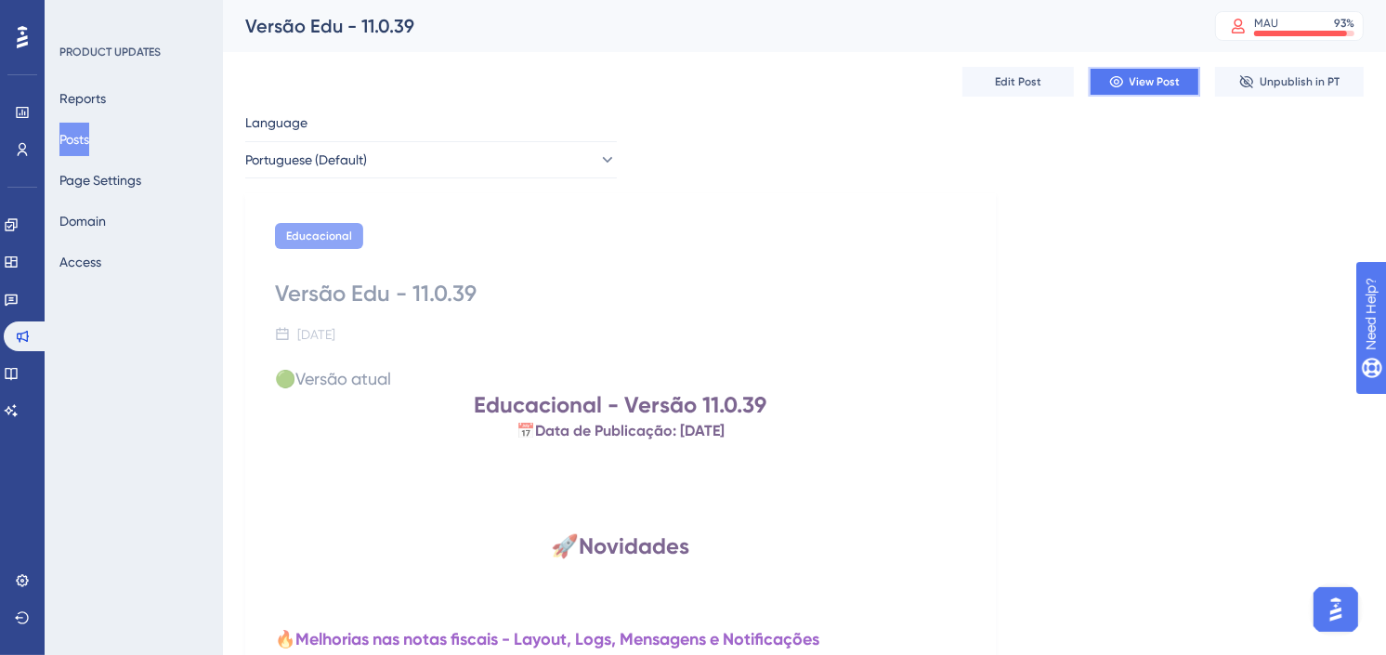
click at [1132, 80] on span "View Post" at bounding box center [1155, 81] width 51 height 15
click at [19, 225] on icon at bounding box center [11, 224] width 15 height 15
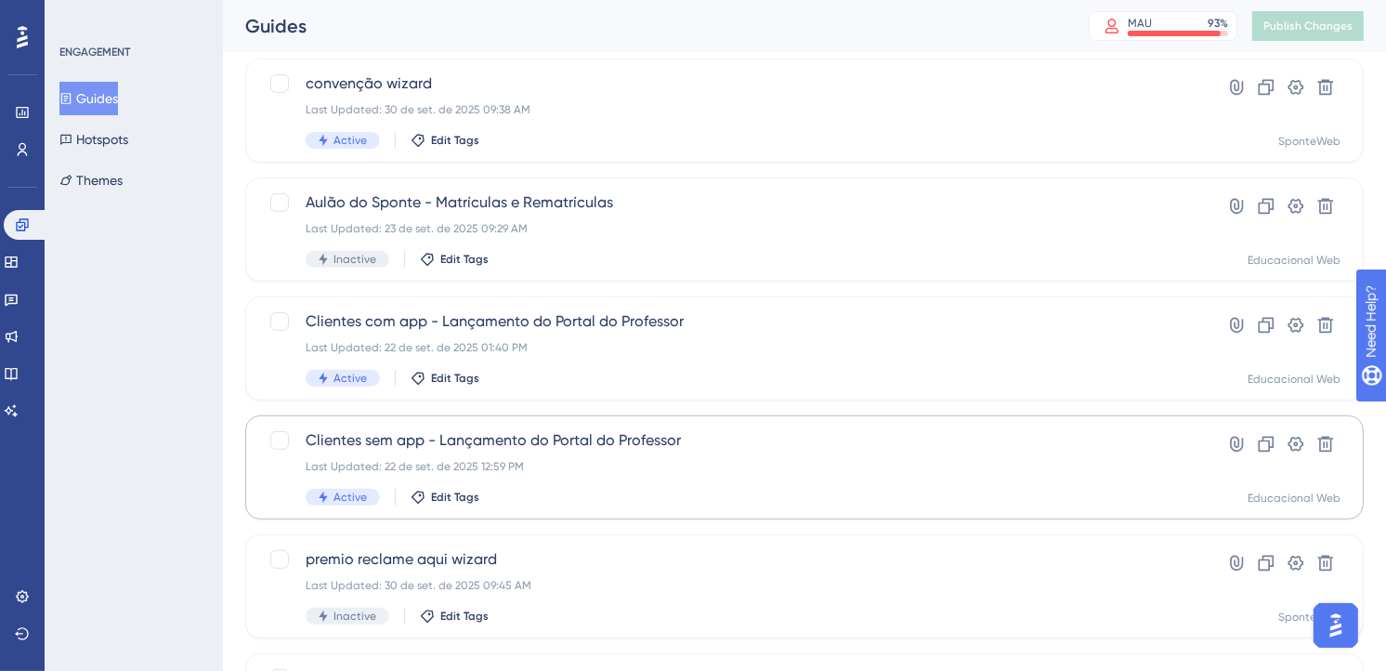
scroll to position [619, 0]
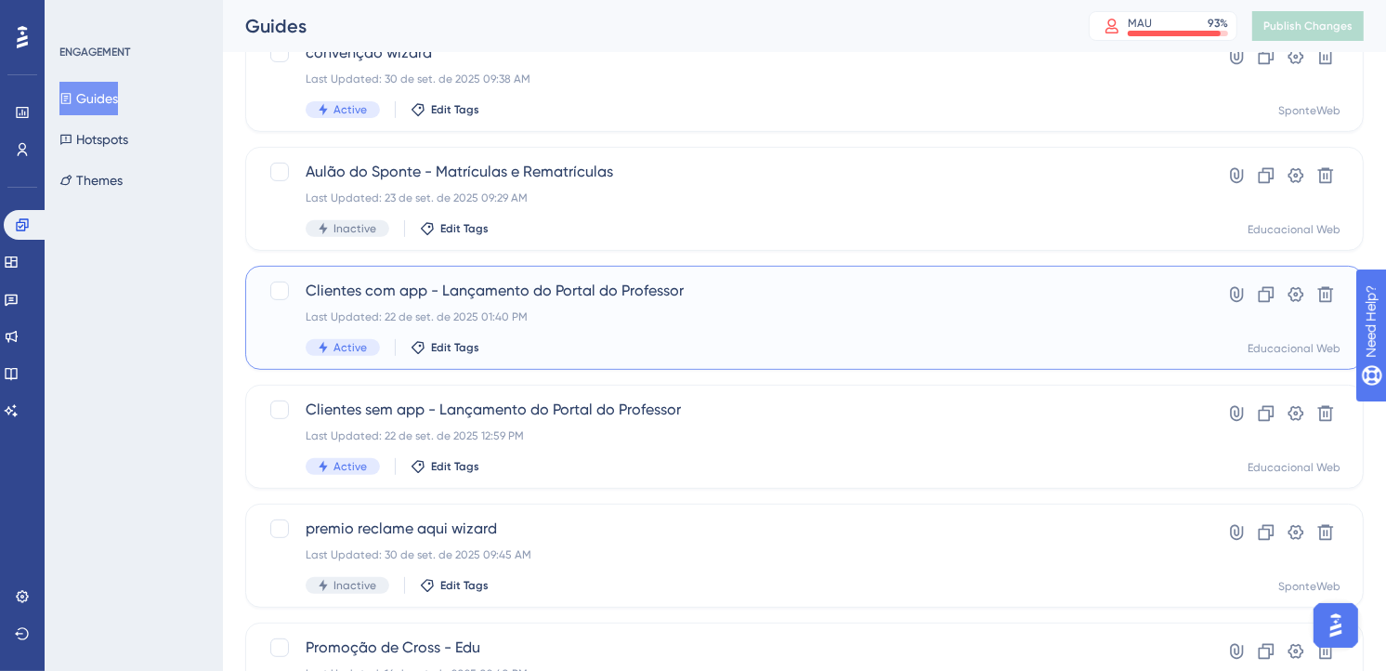
click at [848, 300] on span "Clientes com app - Lançamento do Portal do Professor" at bounding box center [730, 291] width 849 height 22
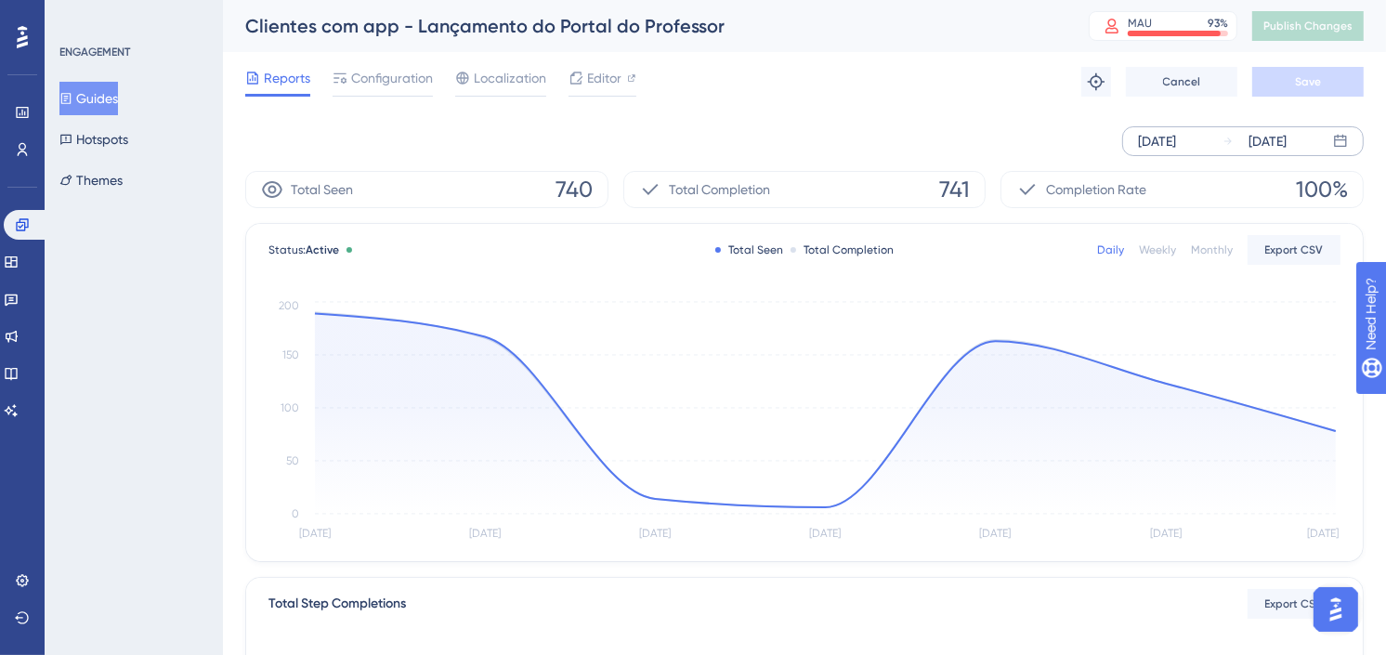
click at [1176, 139] on div "[DATE]" at bounding box center [1157, 141] width 38 height 22
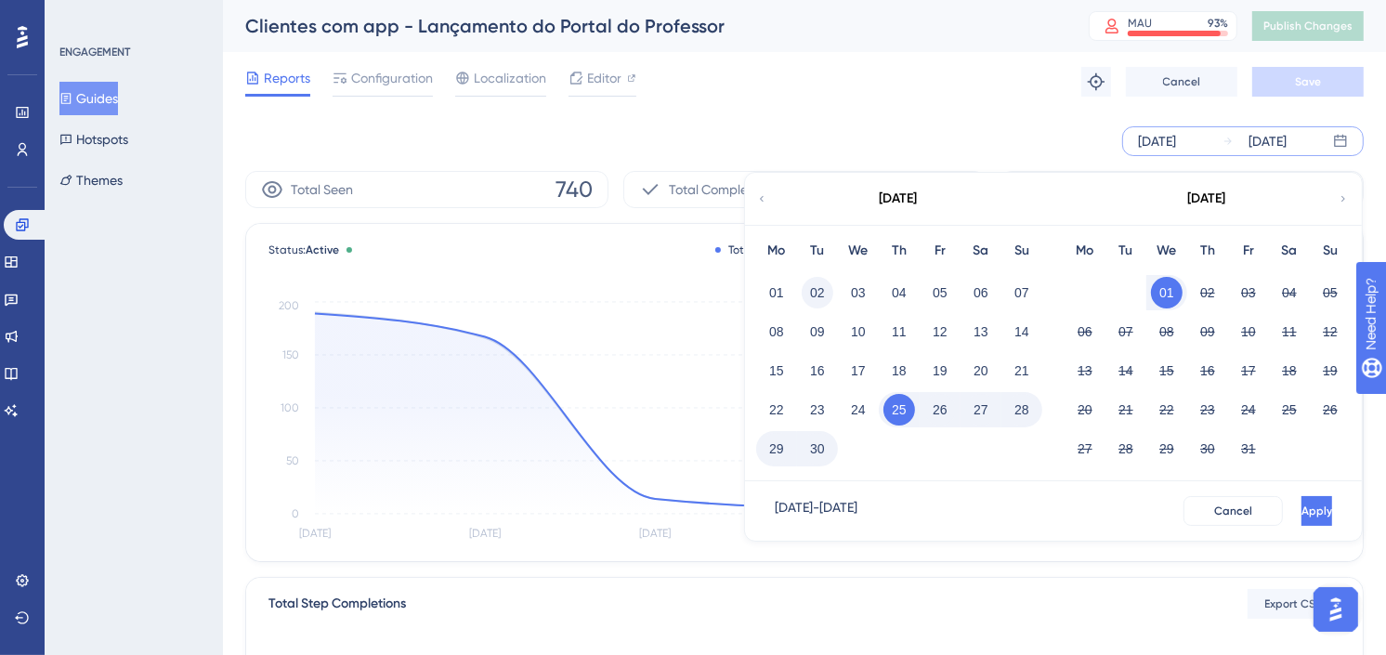
click at [811, 281] on button "02" at bounding box center [818, 293] width 32 height 32
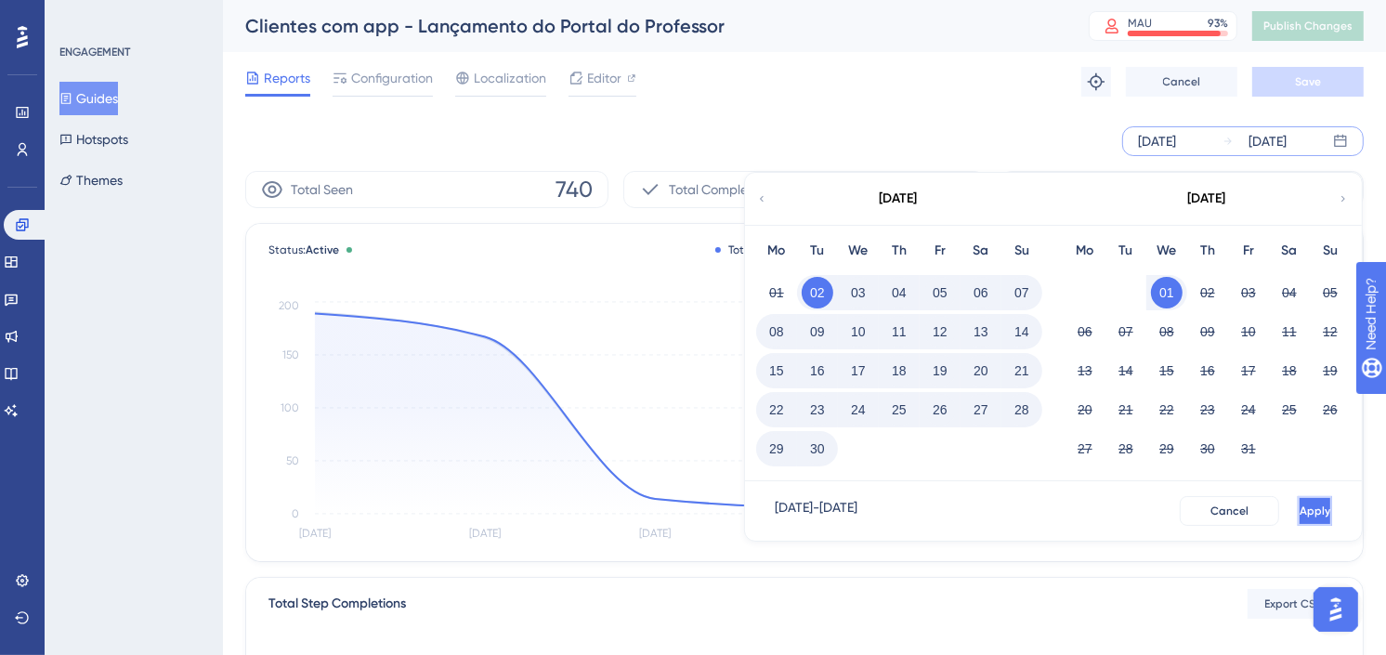
click at [1300, 512] on span "Apply" at bounding box center [1315, 511] width 31 height 15
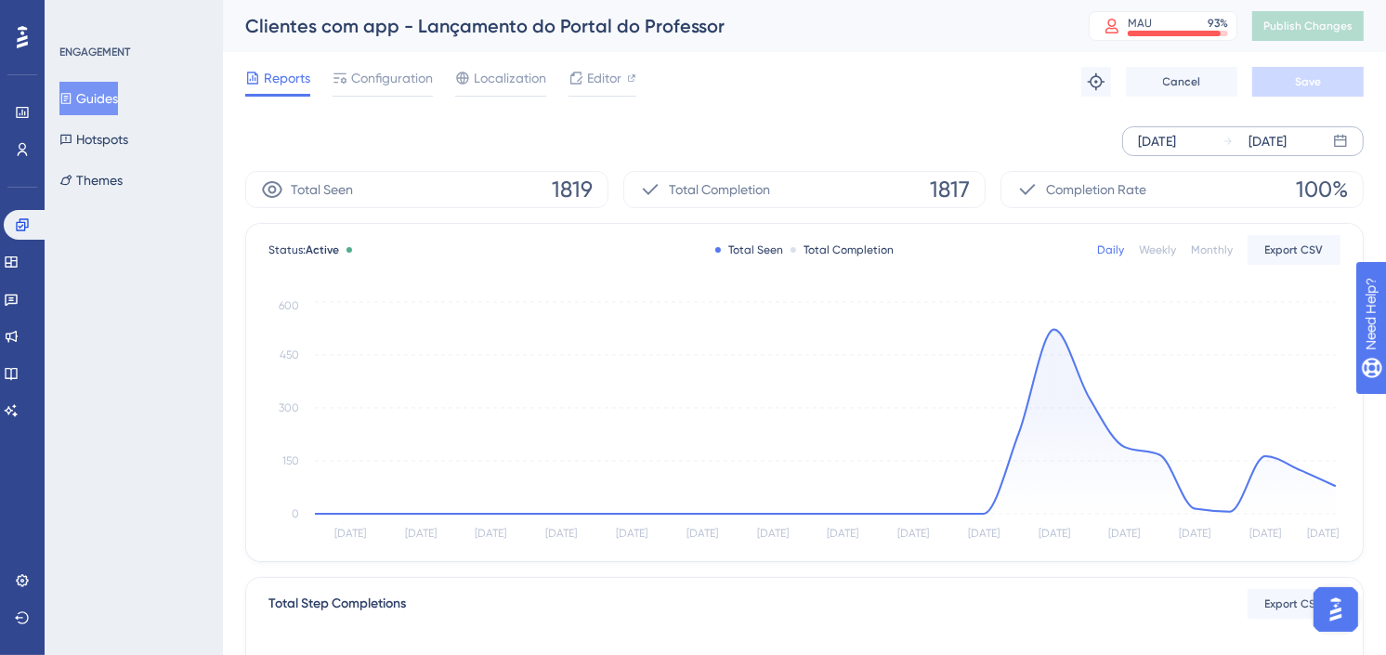
click at [1176, 138] on div "[DATE]" at bounding box center [1157, 141] width 38 height 22
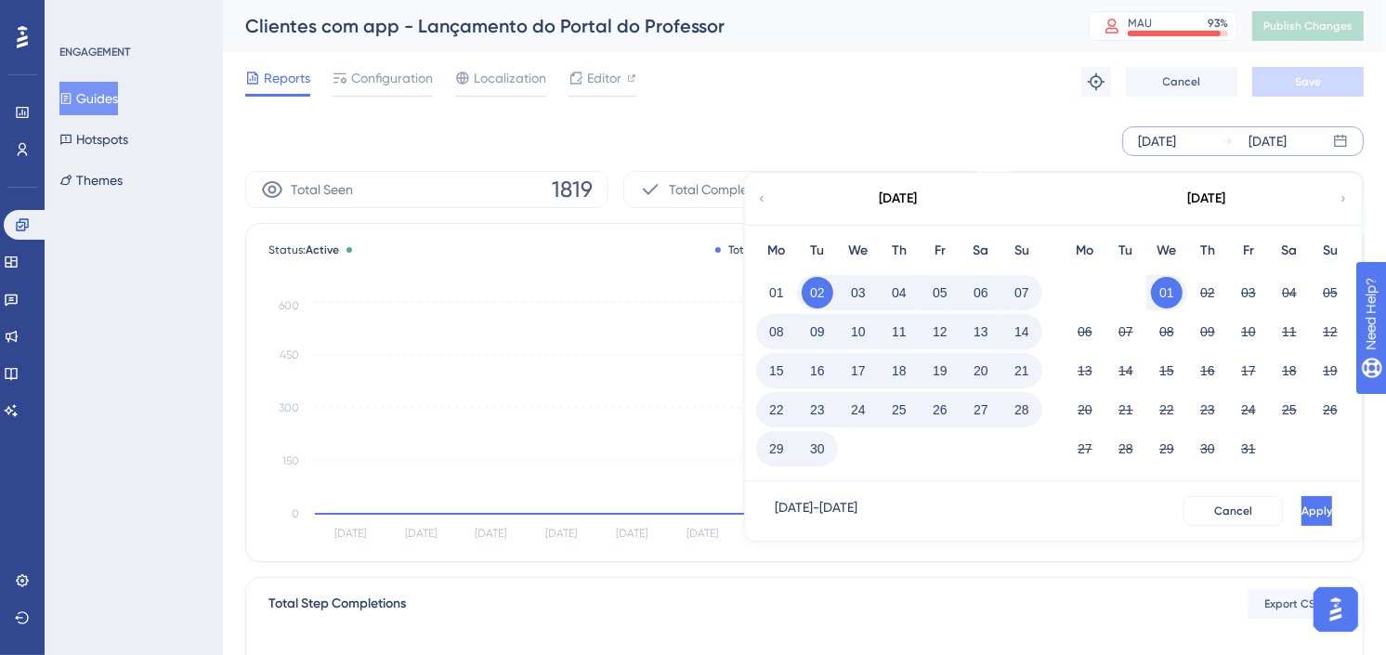
click at [1007, 108] on div "Reports Configuration Localization Editor Troubleshoot Cancel Save" at bounding box center [804, 81] width 1119 height 59
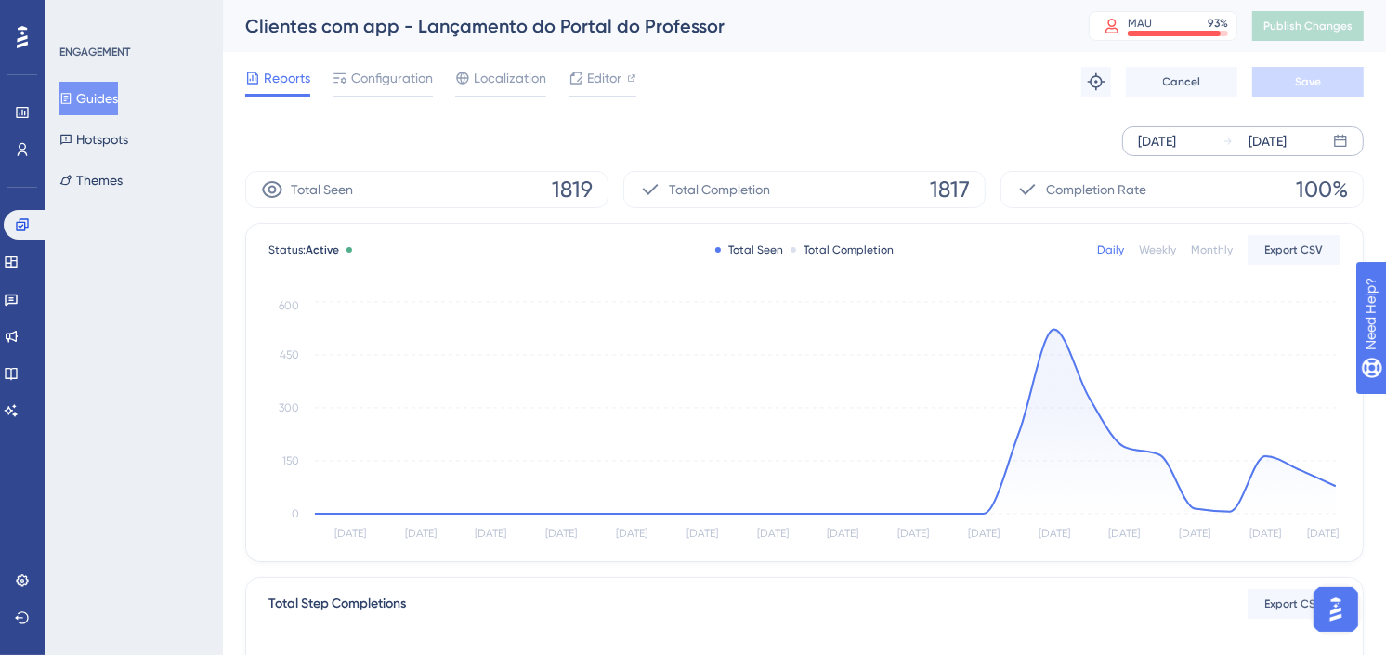
click at [1176, 143] on div "[DATE]" at bounding box center [1157, 141] width 38 height 22
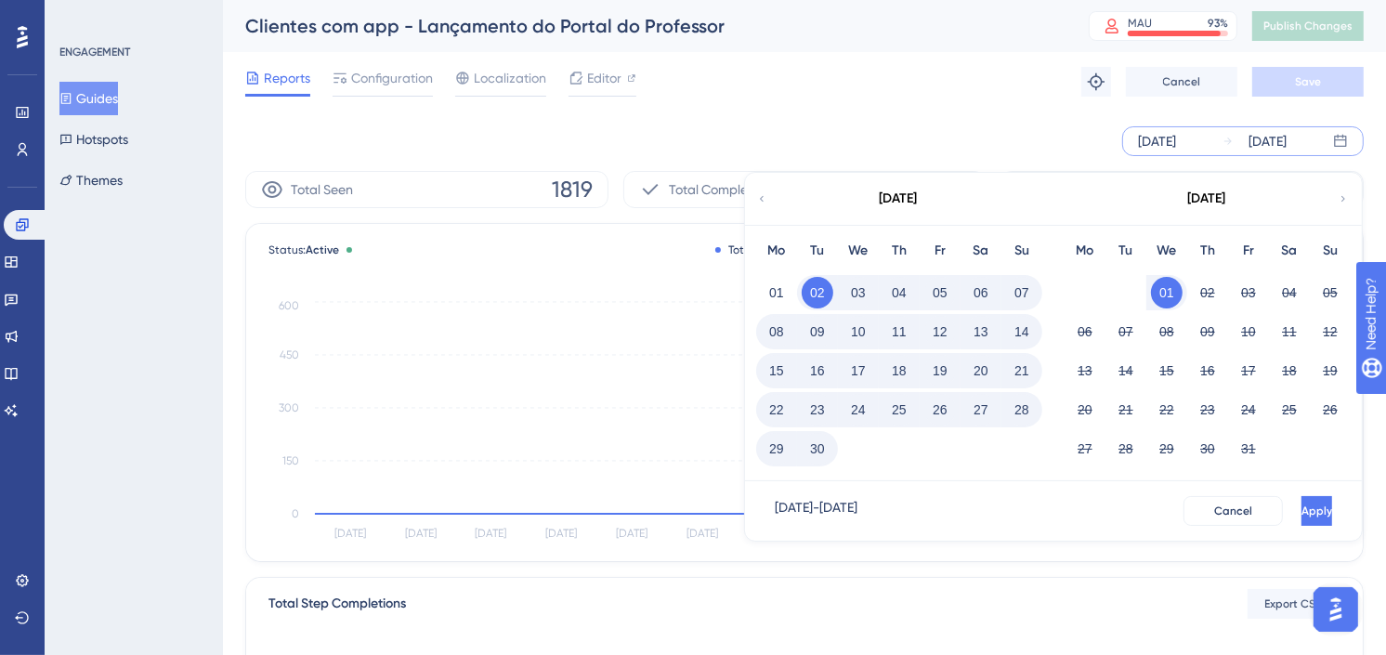
click at [1027, 54] on div "Reports Configuration Localization Editor Troubleshoot Cancel Save" at bounding box center [804, 81] width 1119 height 59
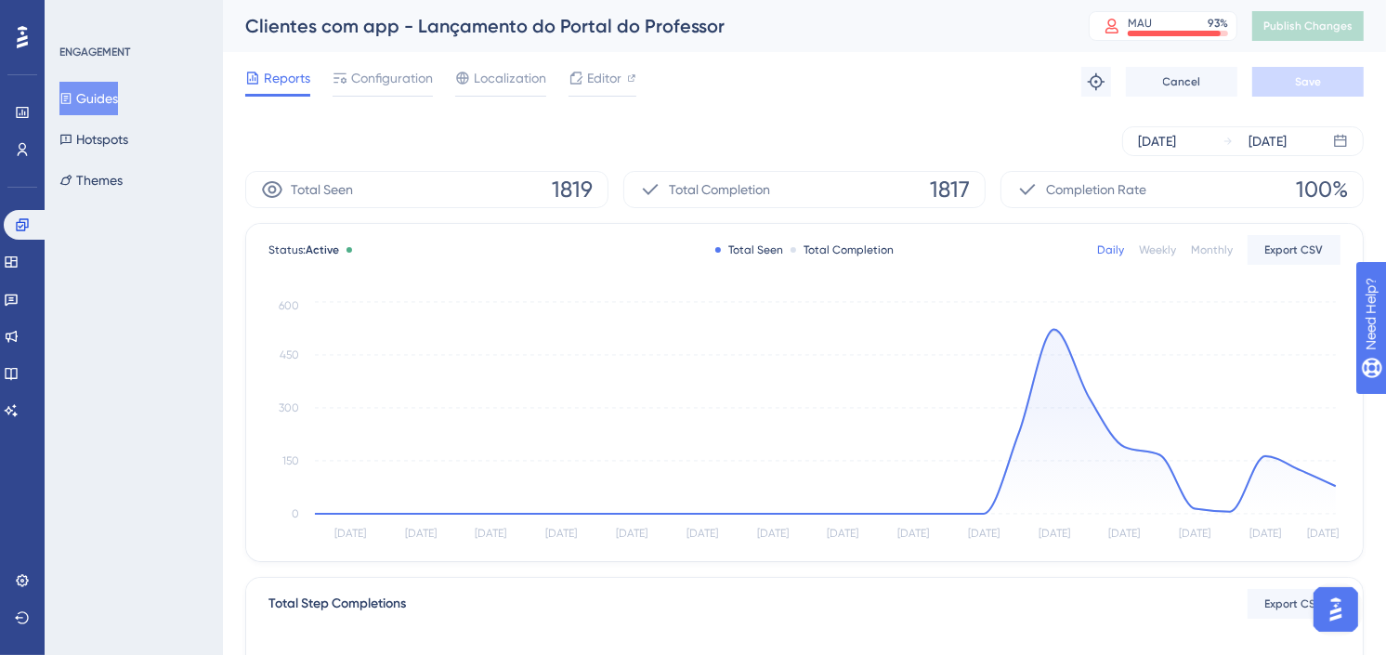
click at [970, 67] on div "Reports Configuration Localization Editor Troubleshoot Cancel Save" at bounding box center [804, 81] width 1119 height 59
click at [942, 112] on div "[DATE] [DATE]" at bounding box center [804, 141] width 1119 height 59
click at [1176, 138] on div "[DATE]" at bounding box center [1157, 141] width 38 height 22
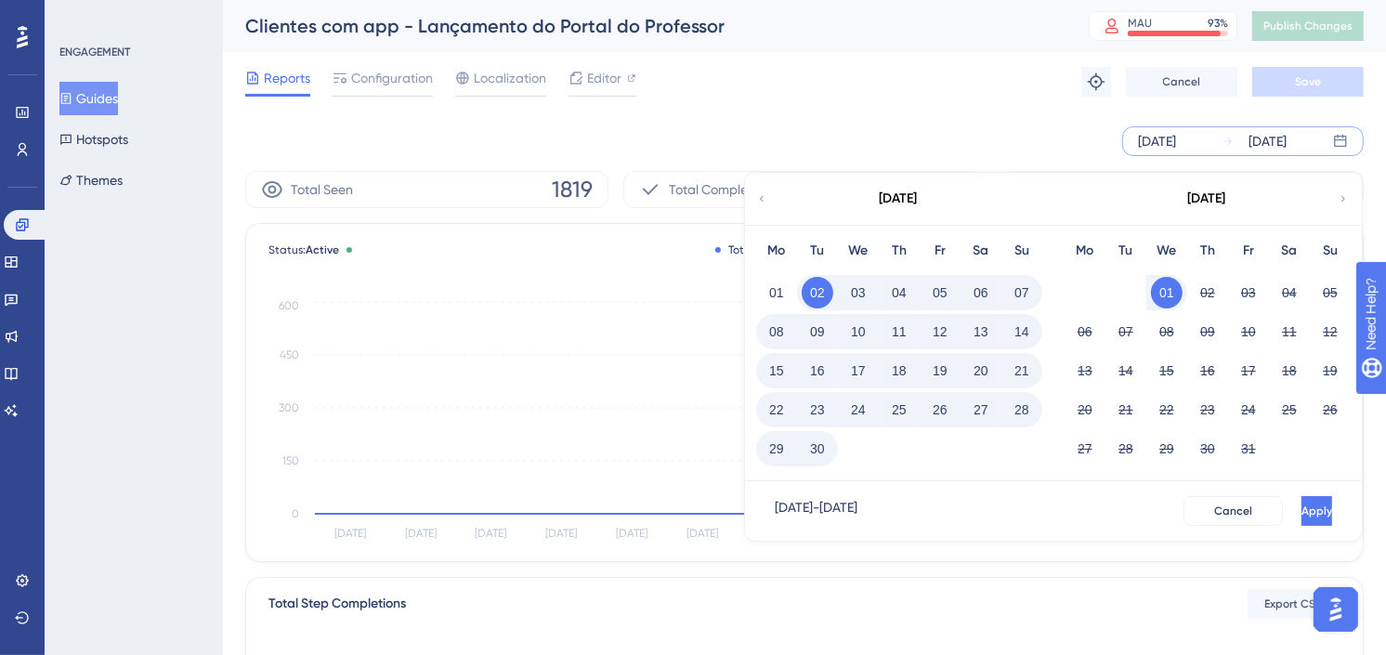
click at [1005, 93] on div "Reports Configuration Localization Editor Troubleshoot Cancel Save" at bounding box center [804, 81] width 1119 height 59
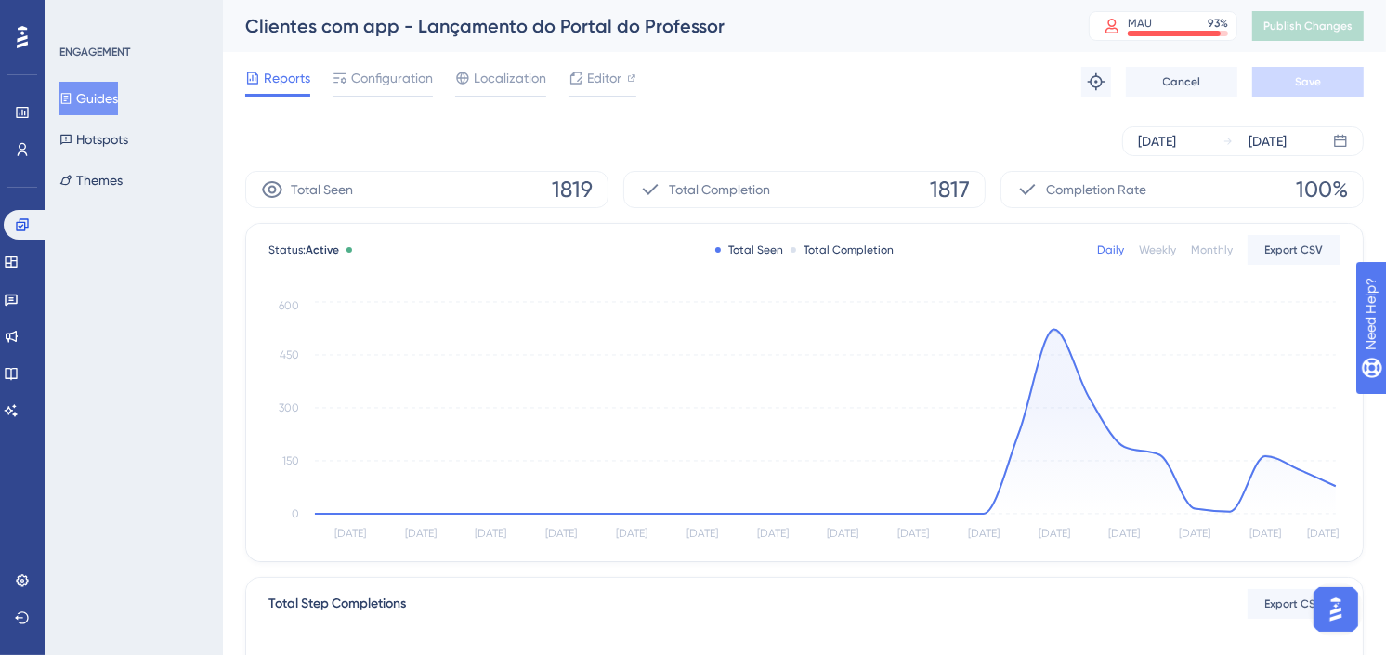
click at [94, 98] on button "Guides" at bounding box center [88, 98] width 59 height 33
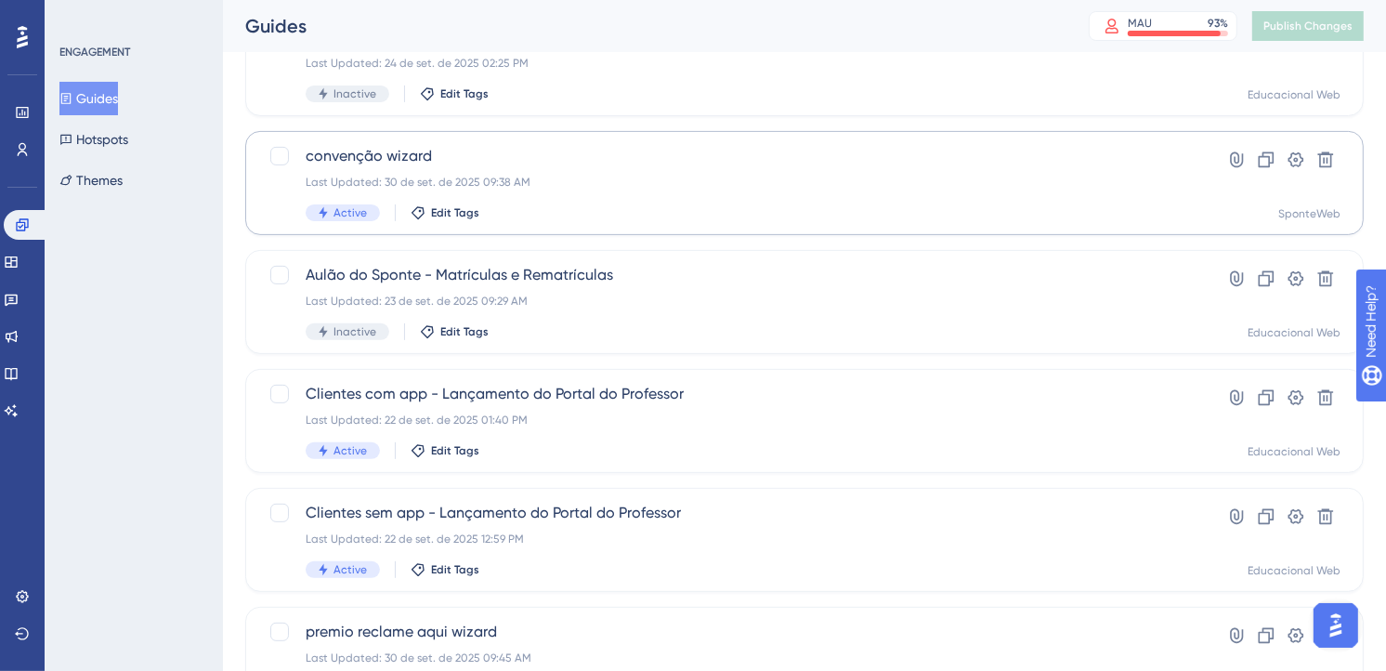
scroll to position [619, 0]
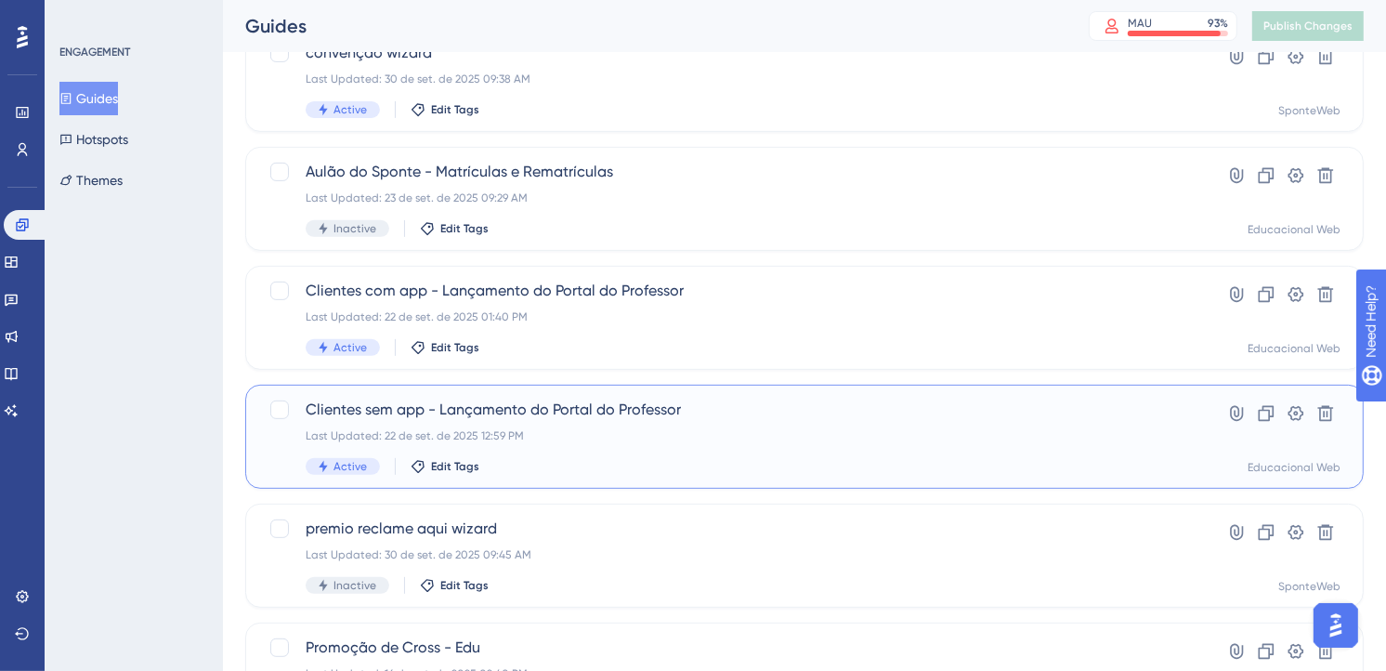
click at [674, 419] on span "Clientes sem app - Lançamento do Portal do Professor" at bounding box center [730, 410] width 849 height 22
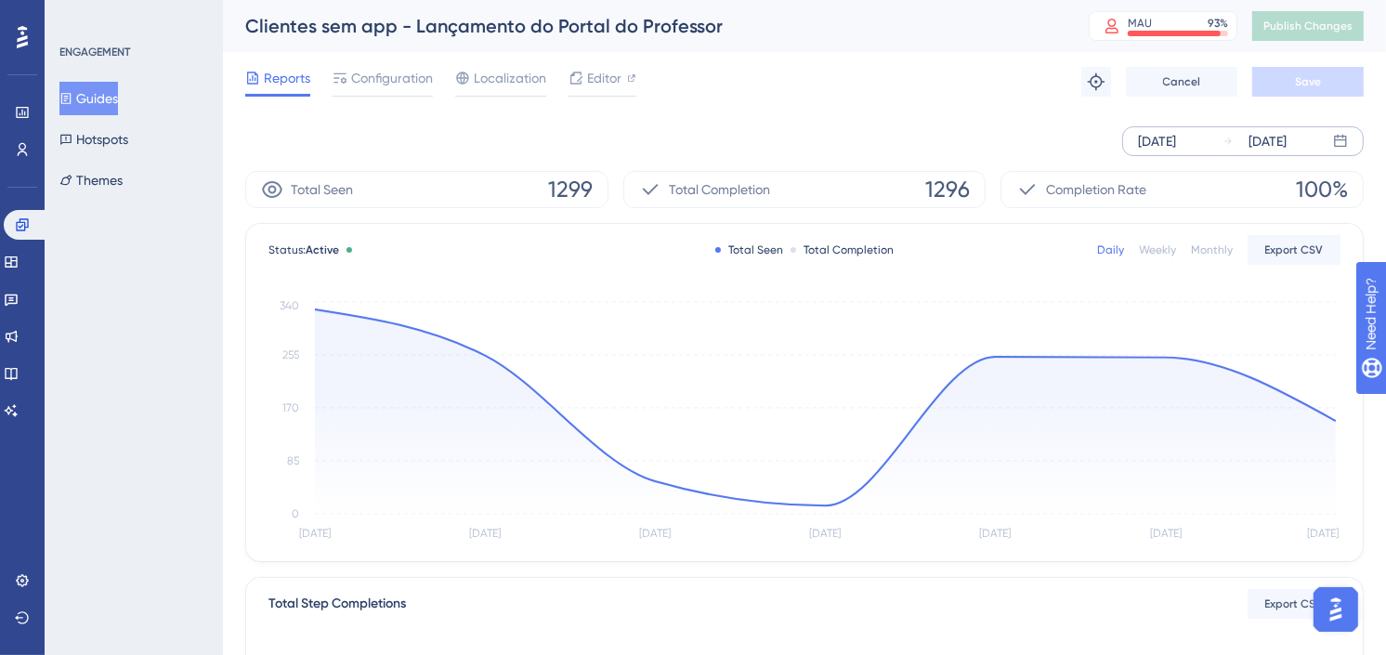
click at [1176, 145] on div "[DATE]" at bounding box center [1157, 141] width 38 height 22
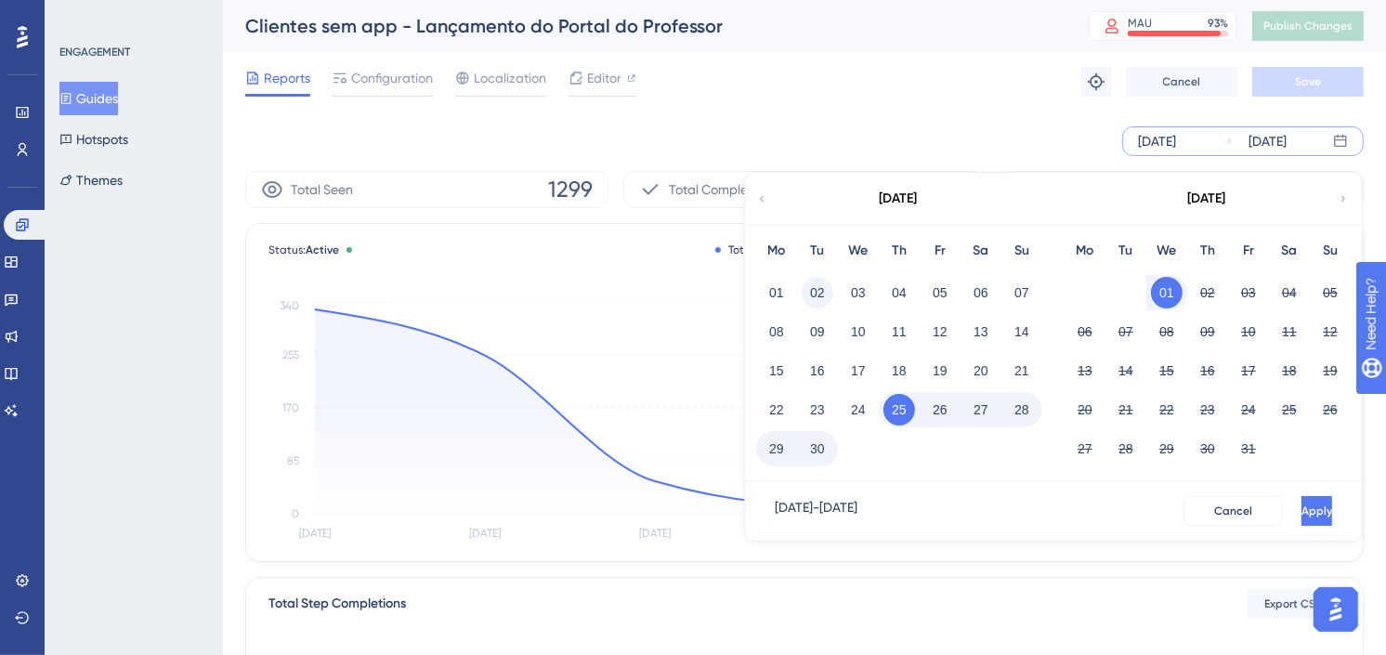
click at [819, 295] on button "02" at bounding box center [818, 293] width 32 height 32
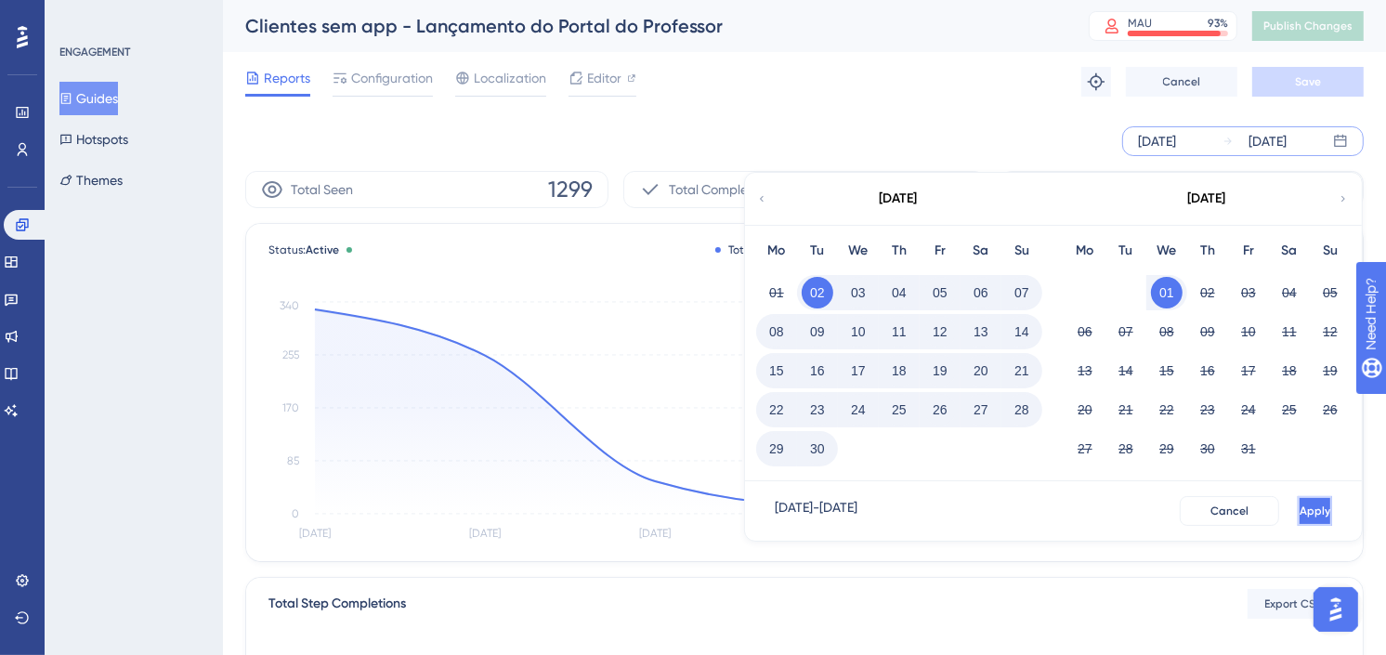
click at [1300, 511] on span "Apply" at bounding box center [1315, 511] width 31 height 15
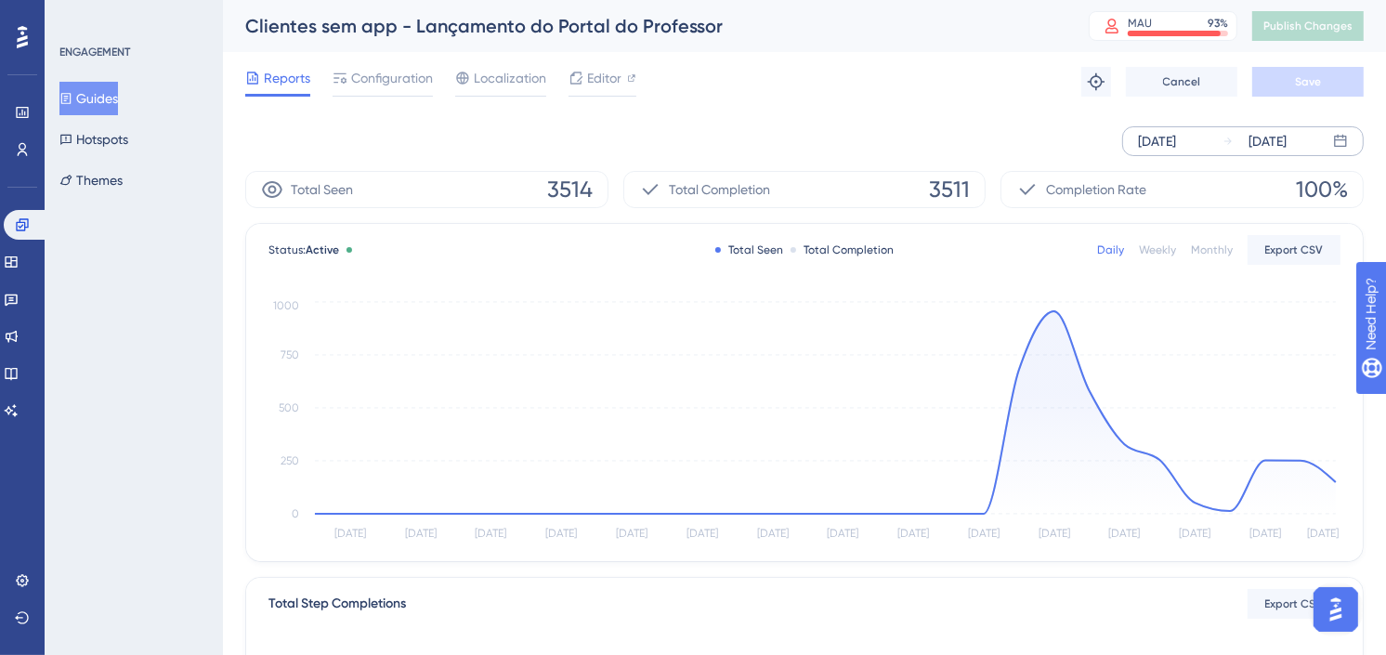
click at [923, 130] on div "[DATE] [DATE]" at bounding box center [804, 141] width 1119 height 30
click at [605, 91] on div "Editor" at bounding box center [603, 82] width 68 height 30
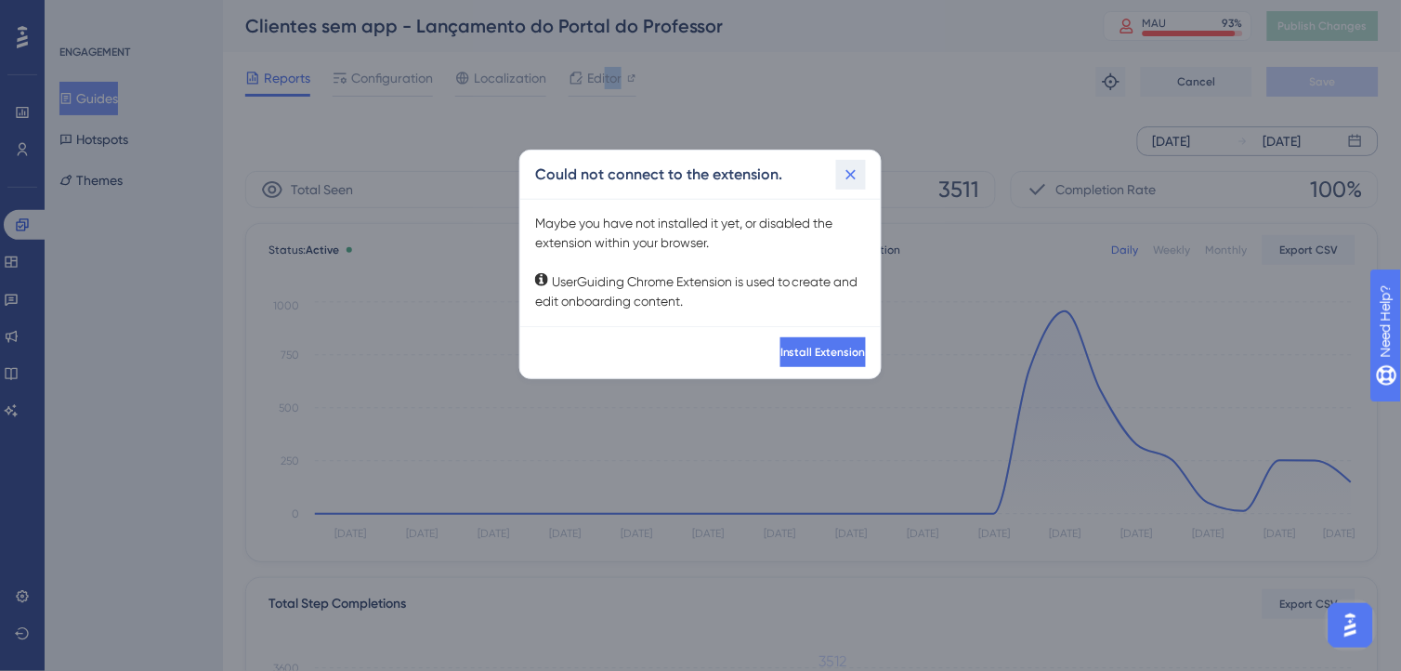
drag, startPoint x: 605, startPoint y: 91, endPoint x: 851, endPoint y: 173, distance: 259.5
click at [851, 173] on icon at bounding box center [851, 174] width 19 height 19
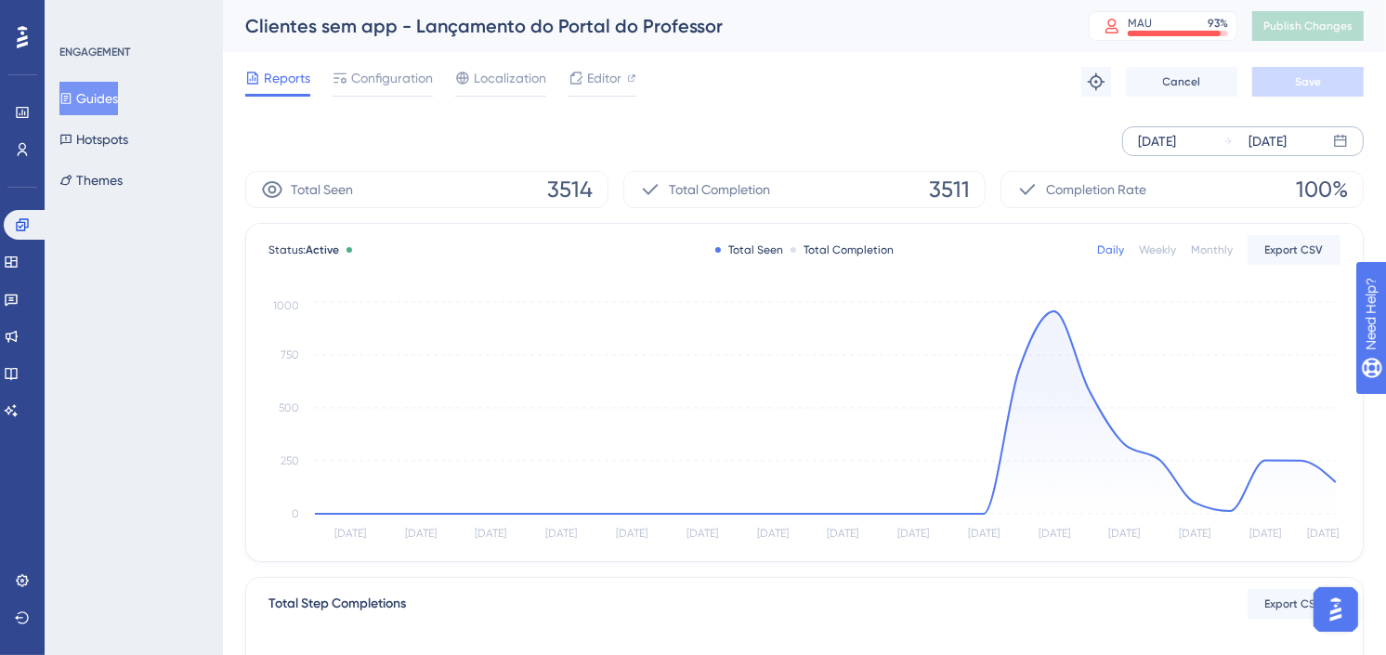
click at [964, 97] on div "Reports Configuration Localization Editor Troubleshoot Cancel Save" at bounding box center [804, 81] width 1119 height 59
click at [936, 131] on div "[DATE] [DATE]" at bounding box center [804, 141] width 1119 height 30
click at [971, 113] on div "[DATE] [DATE]" at bounding box center [804, 141] width 1119 height 59
click at [1024, 113] on div "[DATE] [DATE]" at bounding box center [804, 141] width 1119 height 59
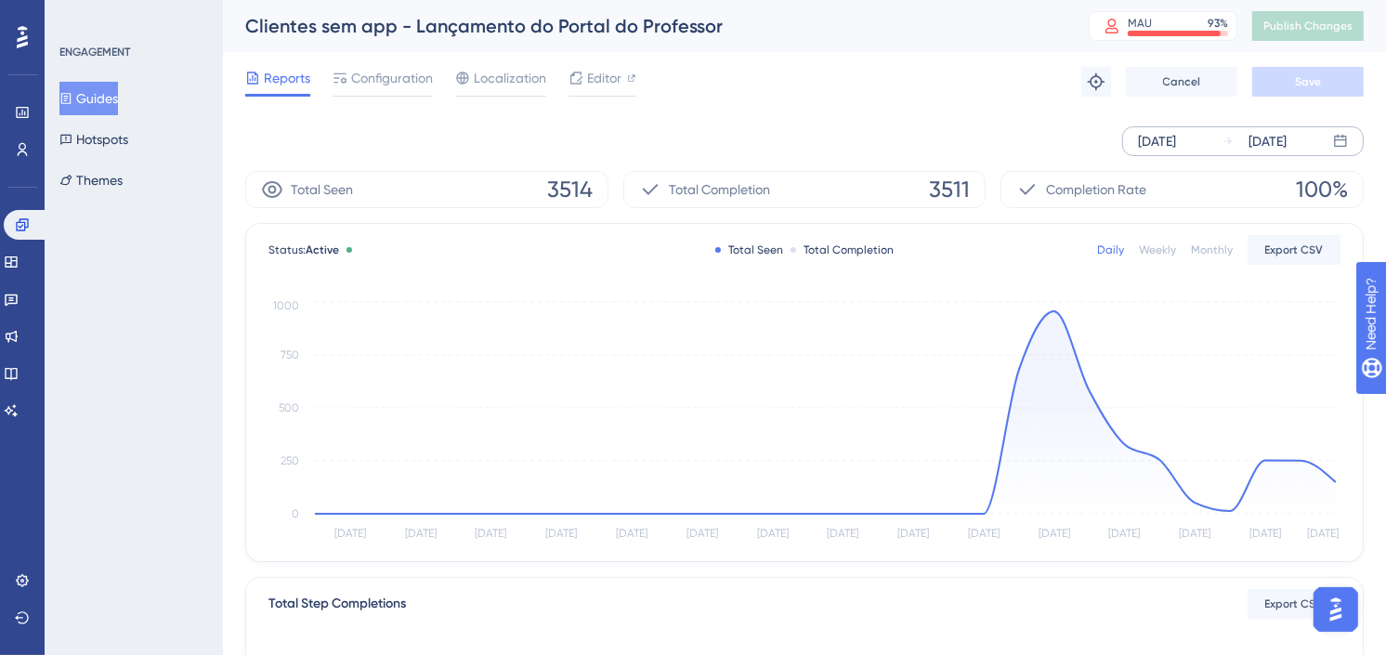
click at [1372, 204] on div "Performance Users Engagement Widgets Feedback Product Updates Knowledge Base AI…" at bounding box center [804, 637] width 1163 height 1275
click at [19, 336] on icon at bounding box center [11, 336] width 15 height 15
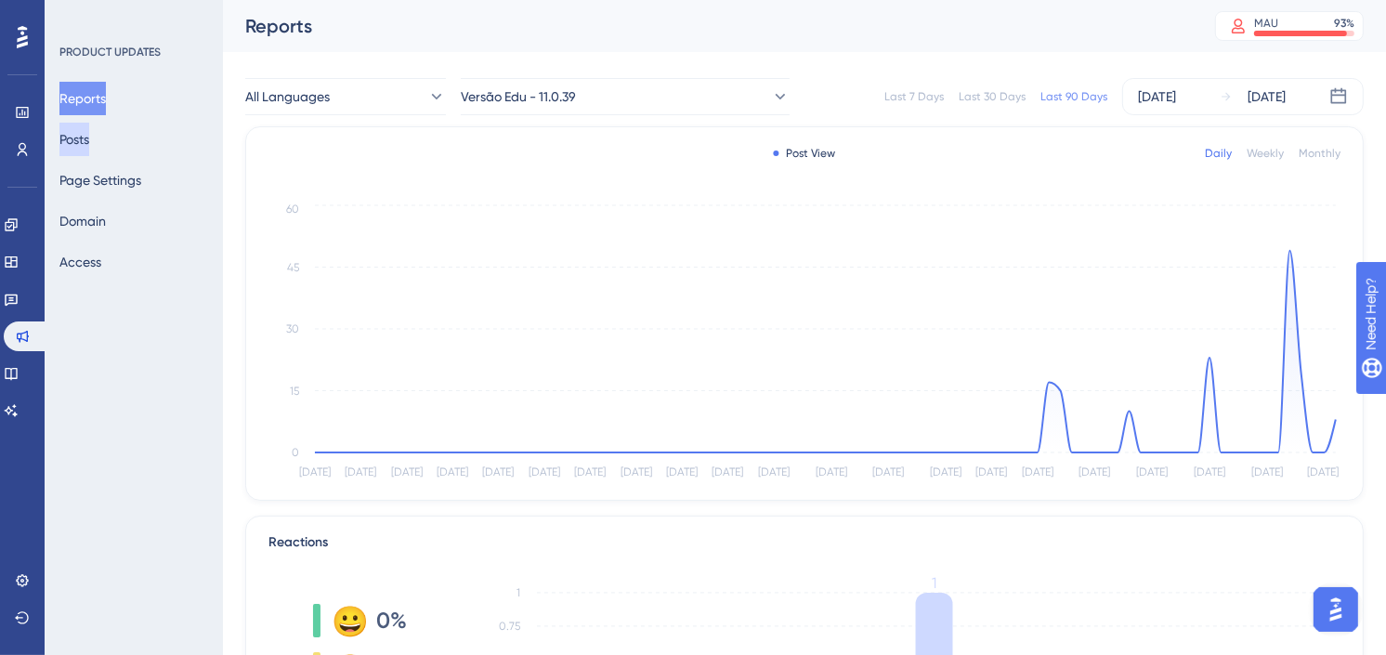
click at [87, 138] on button "Posts" at bounding box center [74, 139] width 30 height 33
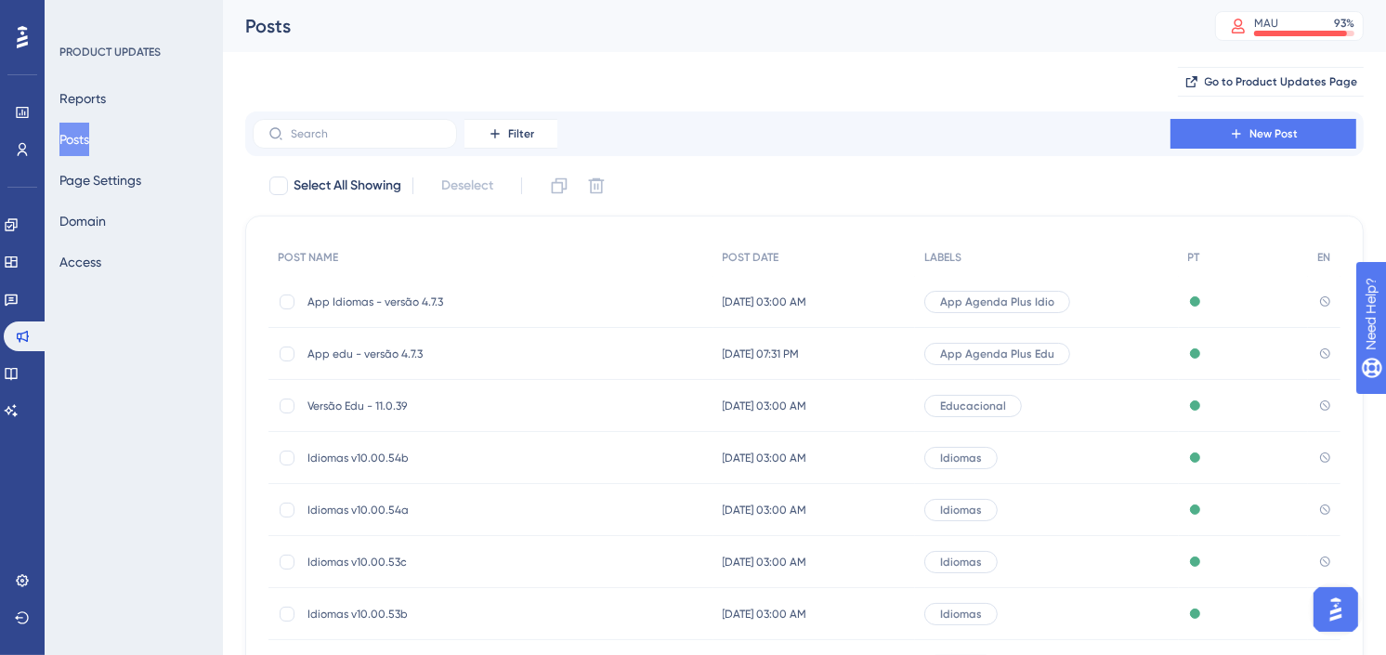
click at [873, 79] on div "Go to Product Updates Page" at bounding box center [804, 81] width 1119 height 59
click at [1067, 89] on div "Go to Product Updates Page" at bounding box center [804, 81] width 1119 height 59
click at [1116, 85] on div "Go to Product Updates Page" at bounding box center [804, 81] width 1119 height 59
drag, startPoint x: 21, startPoint y: 214, endPoint x: 457, endPoint y: 670, distance: 631.0
click at [19, 214] on link at bounding box center [11, 225] width 15 height 30
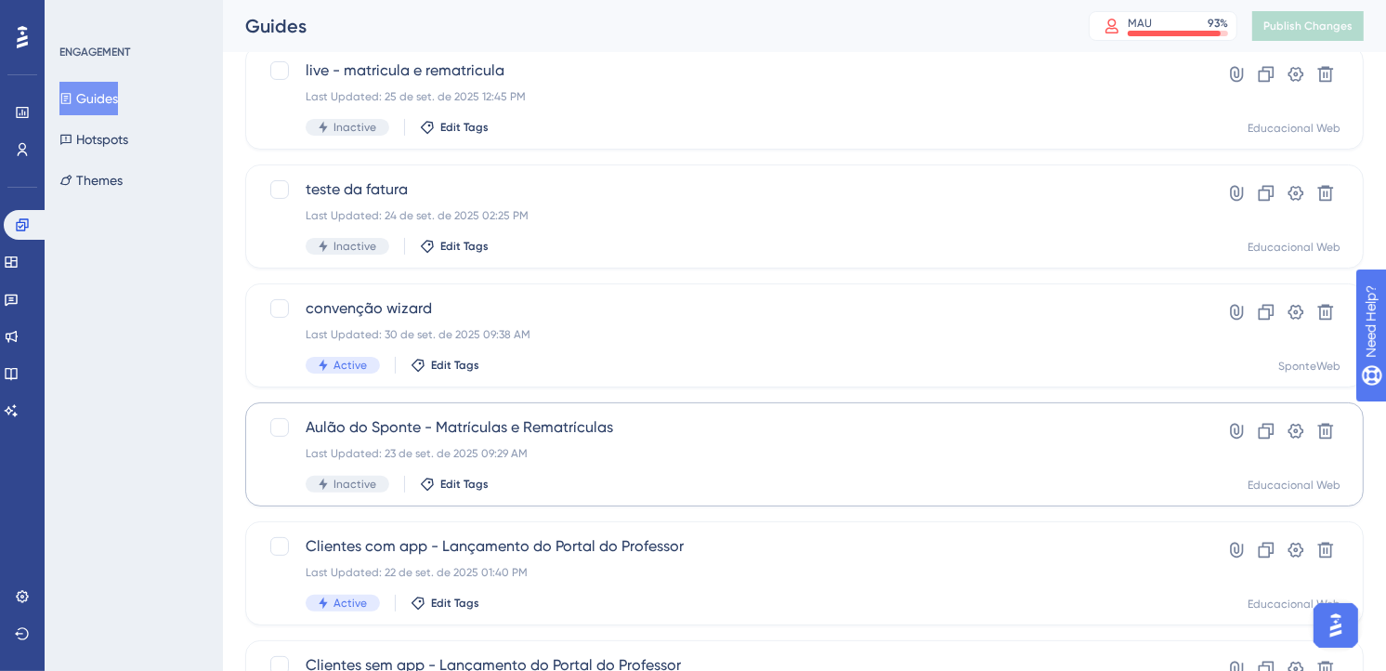
scroll to position [516, 0]
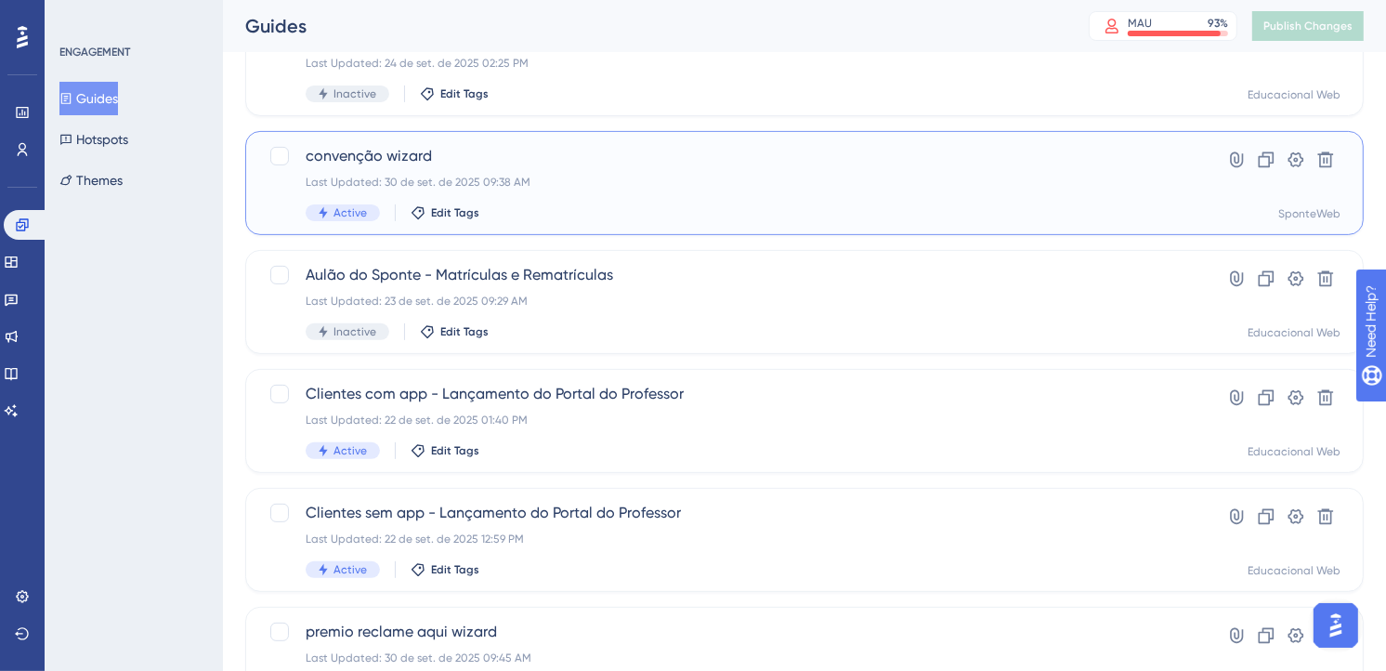
click at [617, 190] on div "convenção wizard Last Updated: 30 de set. de 2025 09:38 AM Active Edit Tags" at bounding box center [730, 183] width 849 height 76
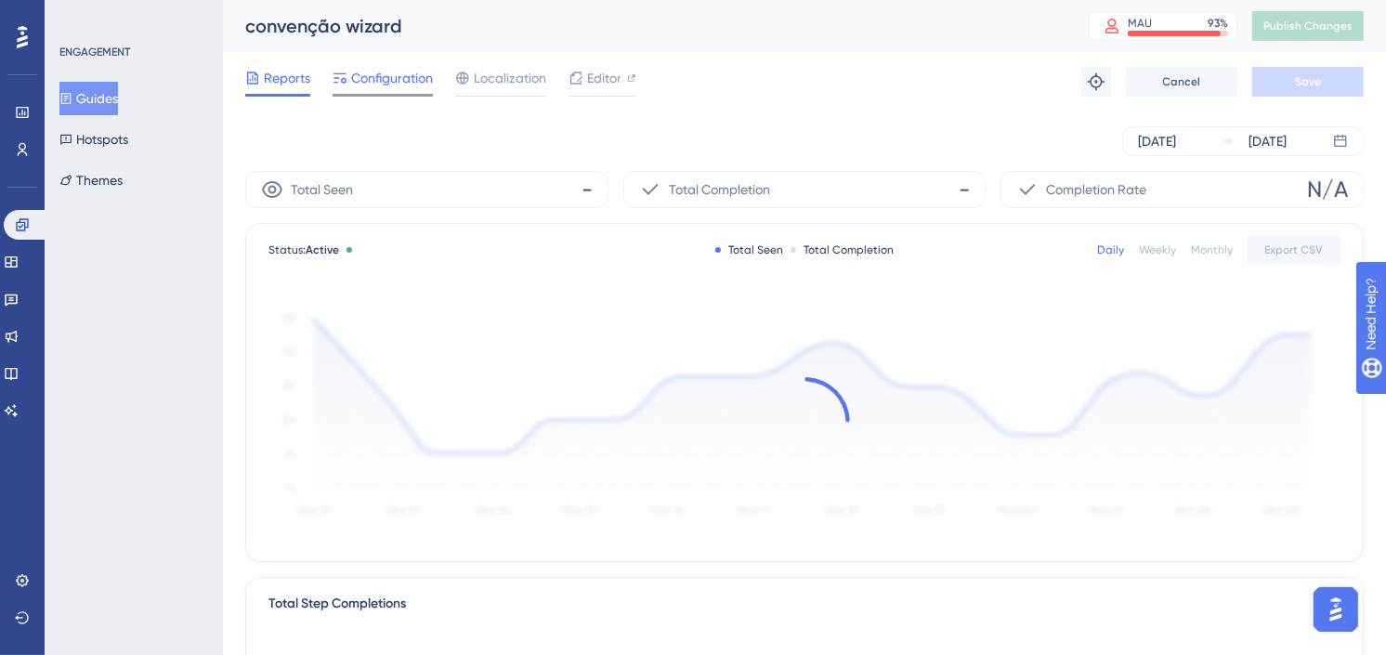
click at [392, 77] on span "Configuration" at bounding box center [392, 78] width 82 height 22
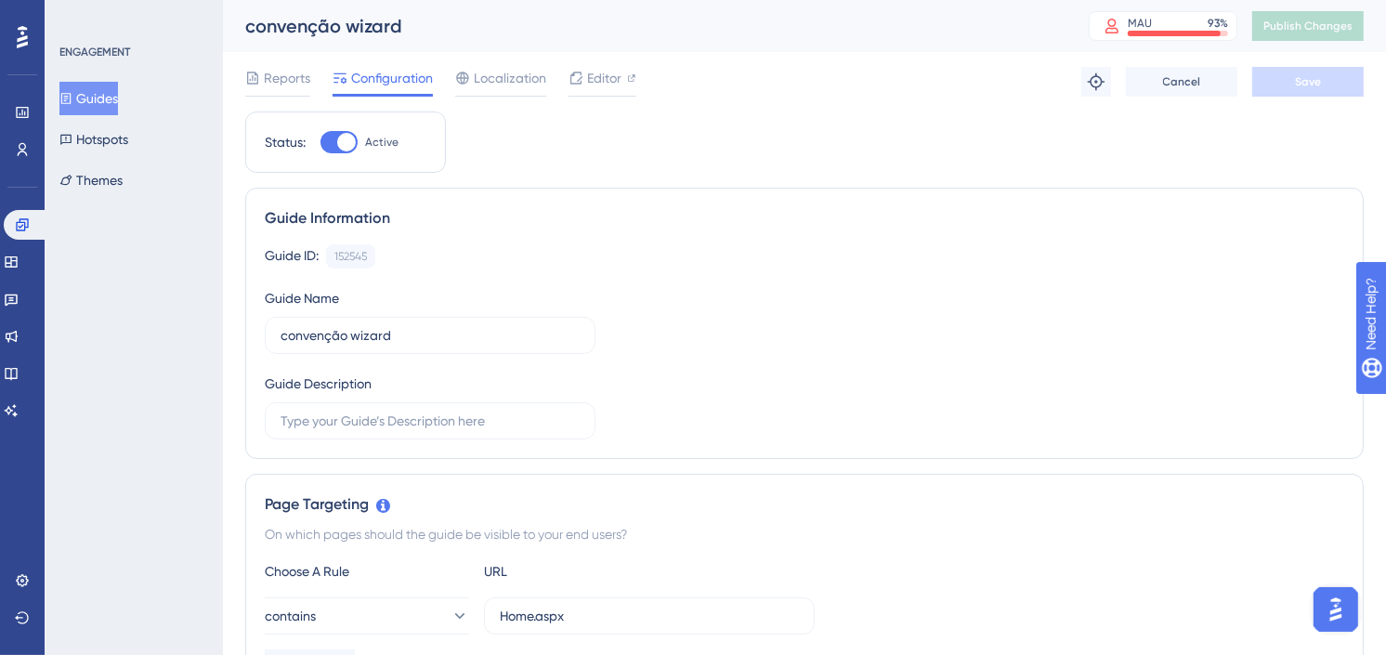
click at [344, 149] on div at bounding box center [346, 142] width 19 height 19
click at [321, 143] on input "Active" at bounding box center [320, 142] width 1 height 1
checkbox input "false"
click at [1298, 74] on span "Save" at bounding box center [1308, 81] width 26 height 15
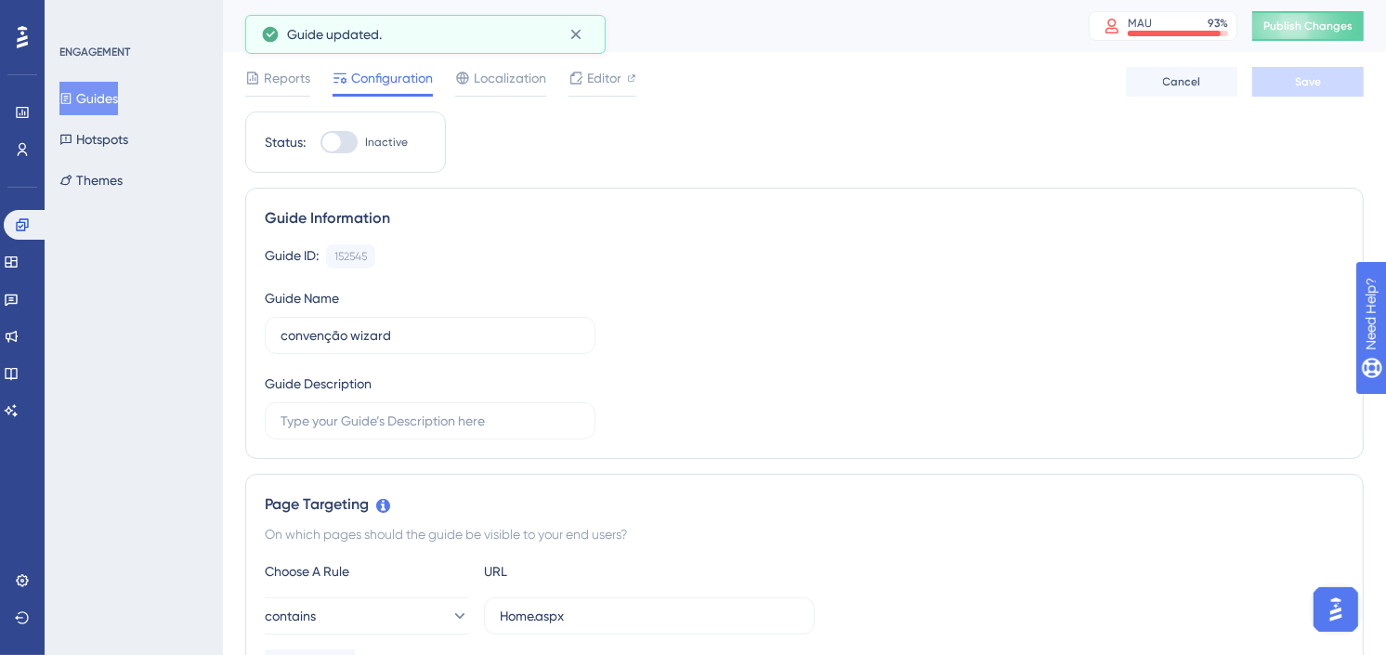
click at [1329, 23] on span "Publish Changes" at bounding box center [1308, 26] width 89 height 15
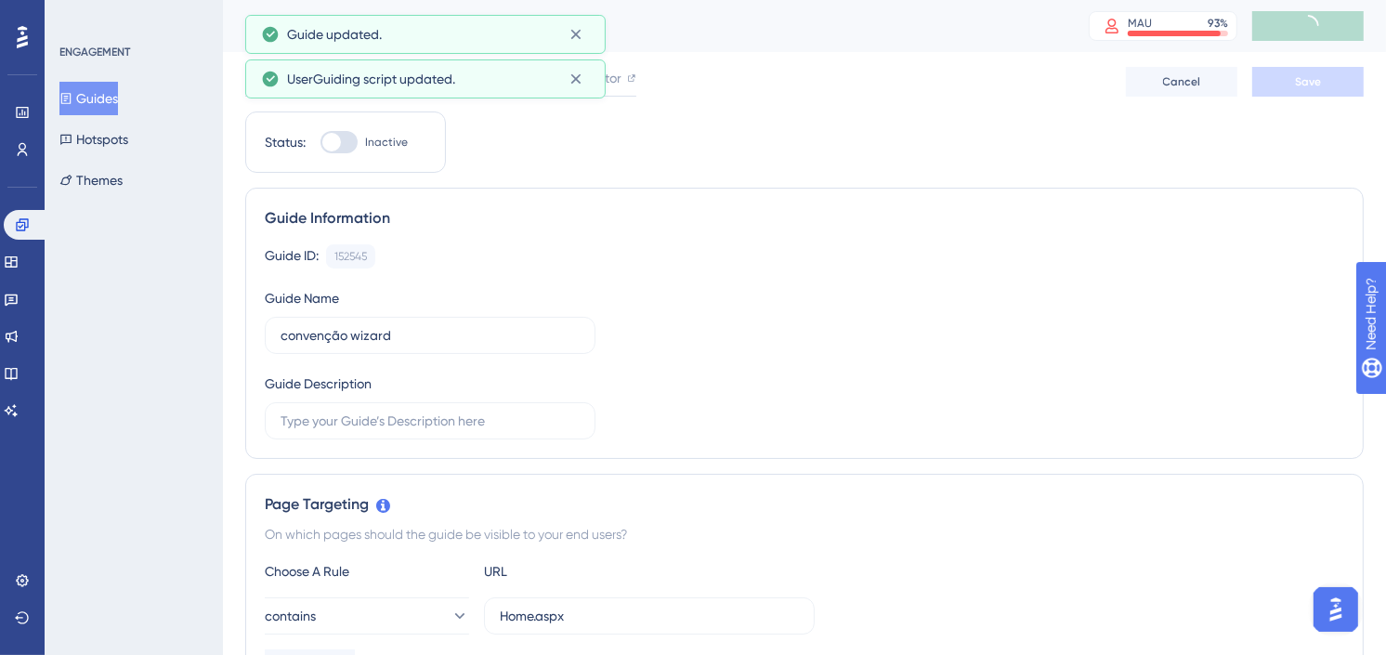
click at [118, 95] on button "Guides" at bounding box center [88, 98] width 59 height 33
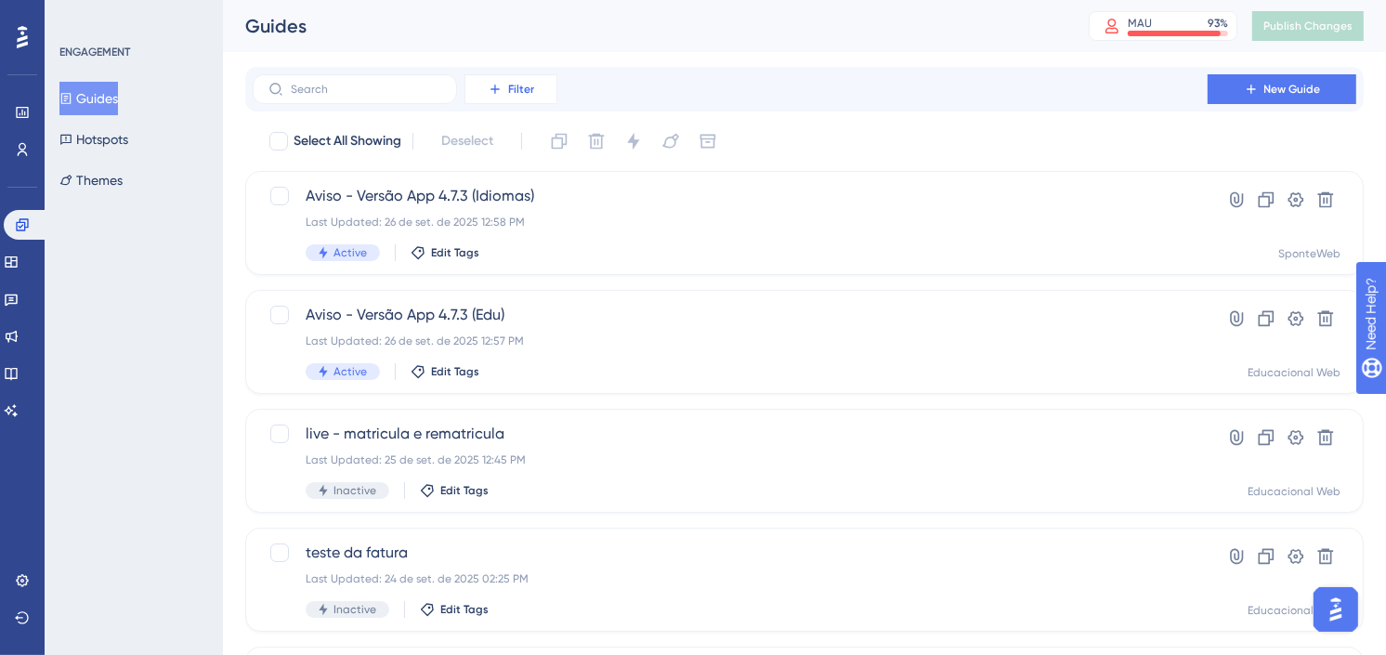
click at [484, 97] on button "Filter" at bounding box center [511, 89] width 93 height 30
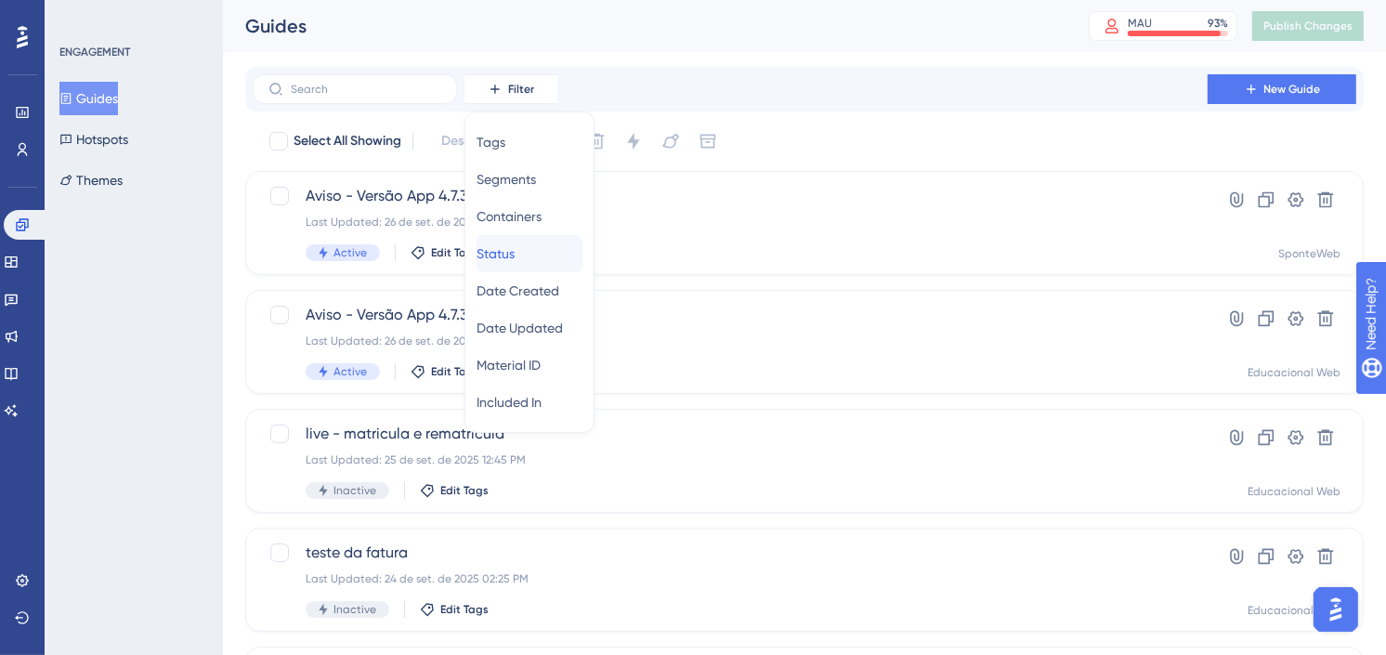
click at [515, 246] on span "Status" at bounding box center [496, 254] width 38 height 22
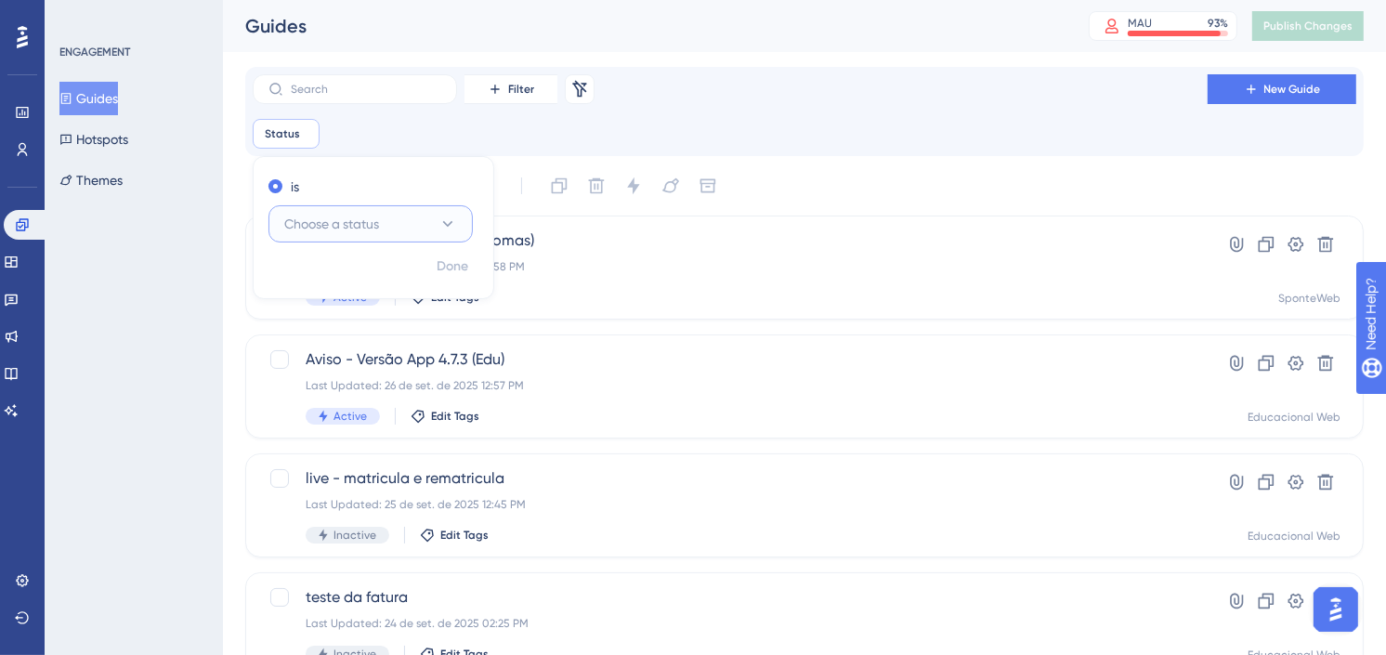
click at [441, 224] on icon at bounding box center [448, 224] width 19 height 19
click at [346, 274] on div "Active Active" at bounding box center [371, 280] width 180 height 37
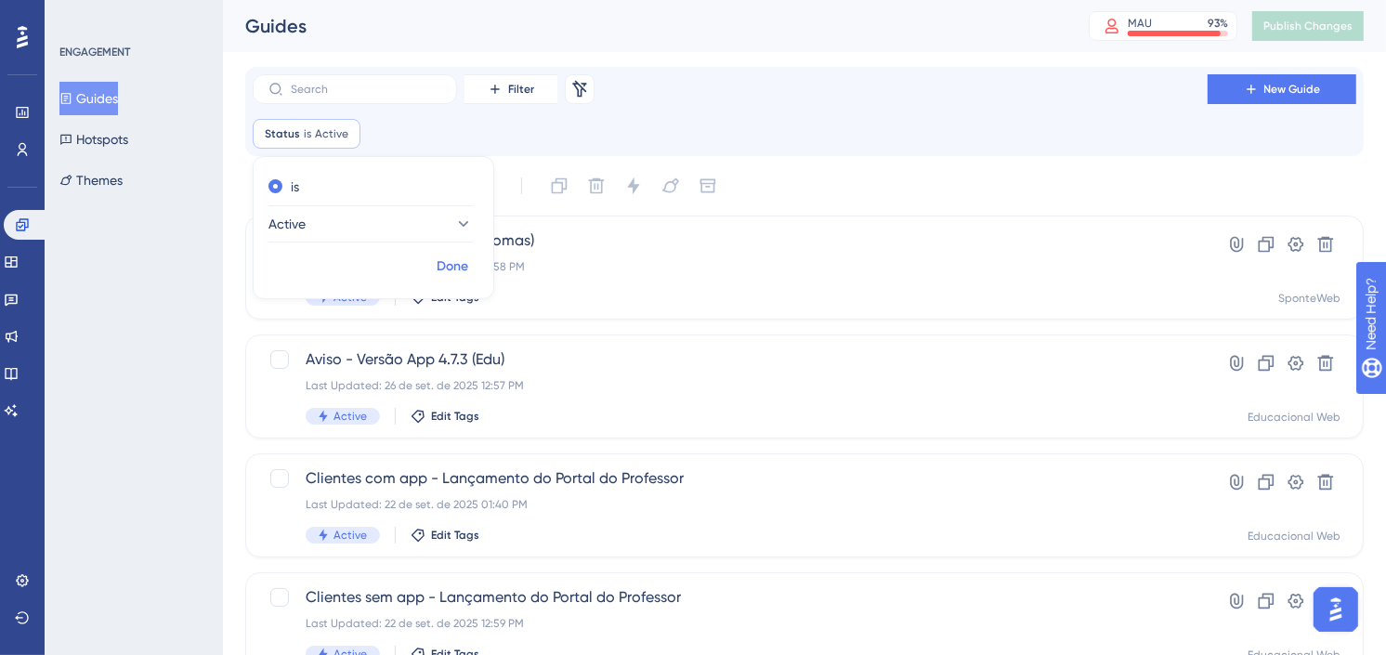
click at [453, 265] on span "Done" at bounding box center [453, 267] width 32 height 22
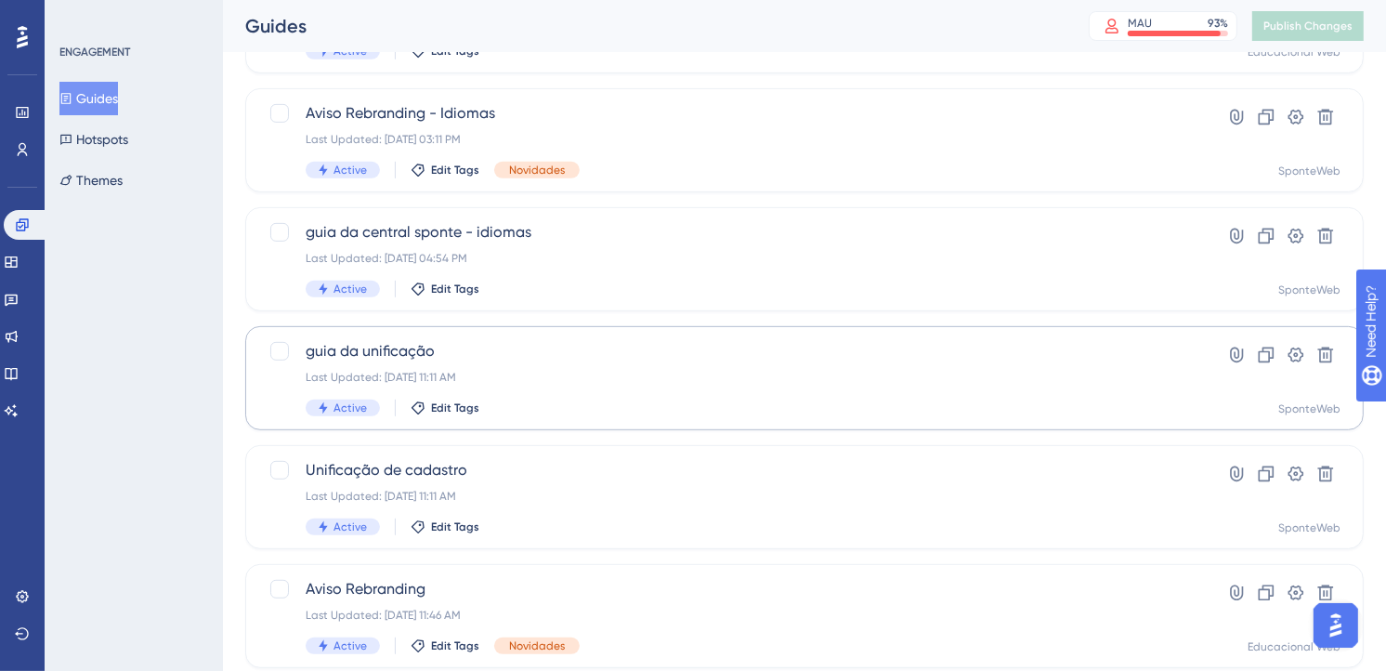
scroll to position [815, 0]
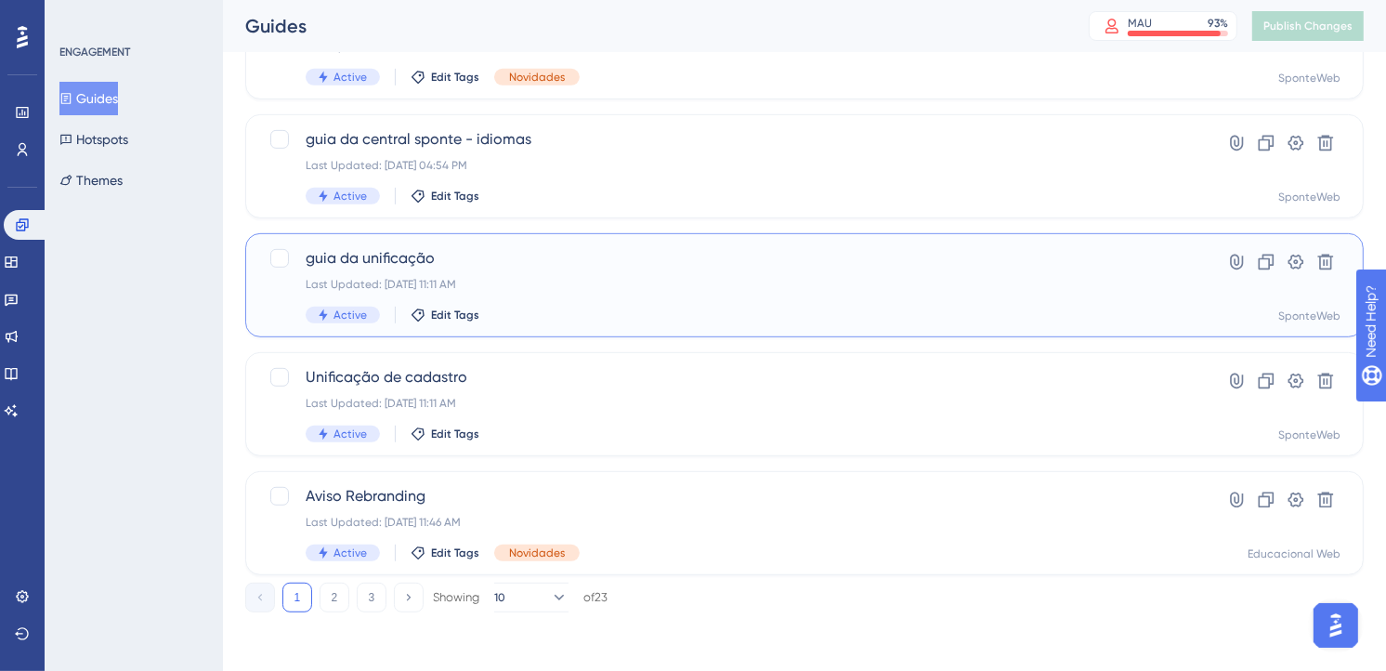
click at [729, 285] on div "Last Updated: [DATE] 11:11 AM" at bounding box center [730, 284] width 849 height 15
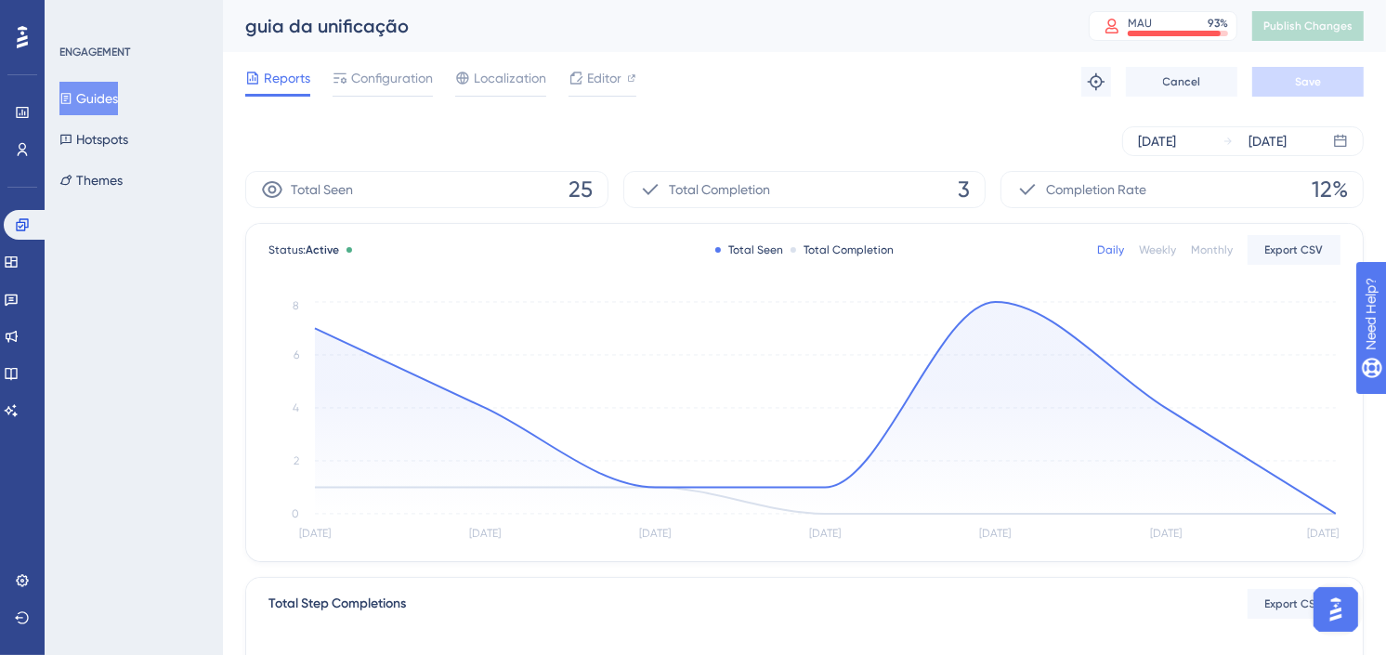
click at [118, 93] on button "Guides" at bounding box center [88, 98] width 59 height 33
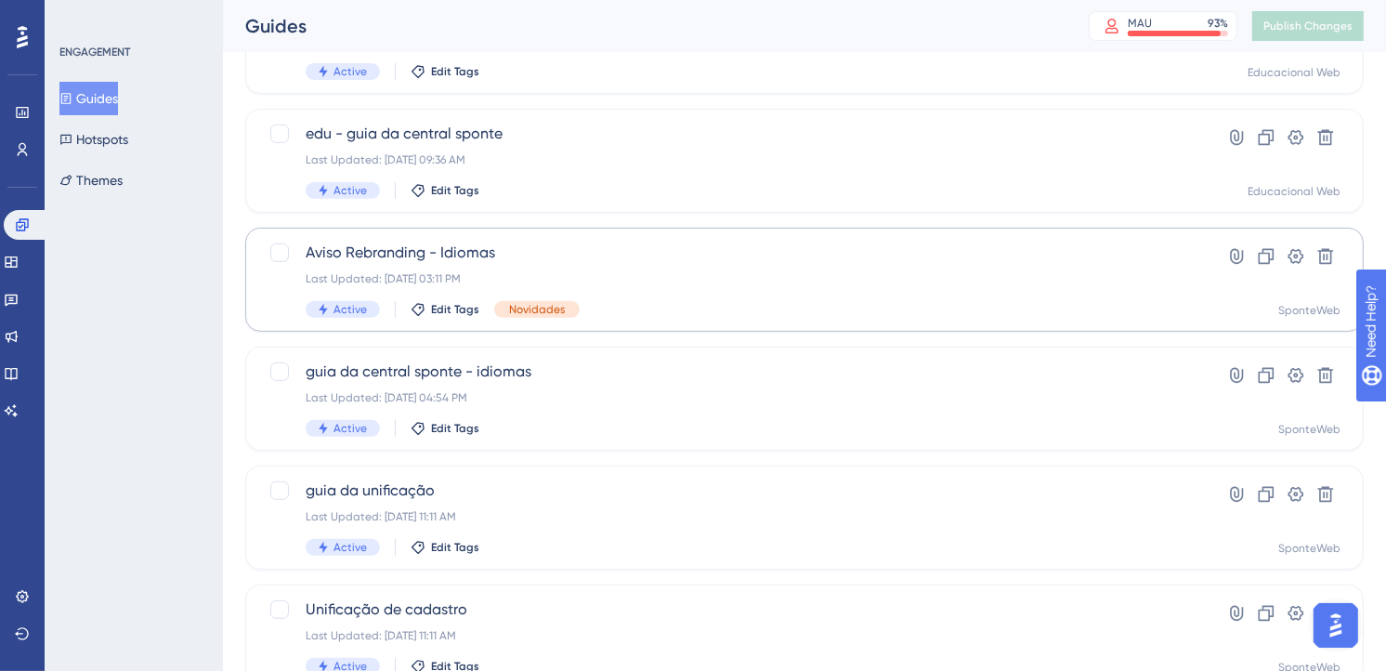
scroll to position [619, 0]
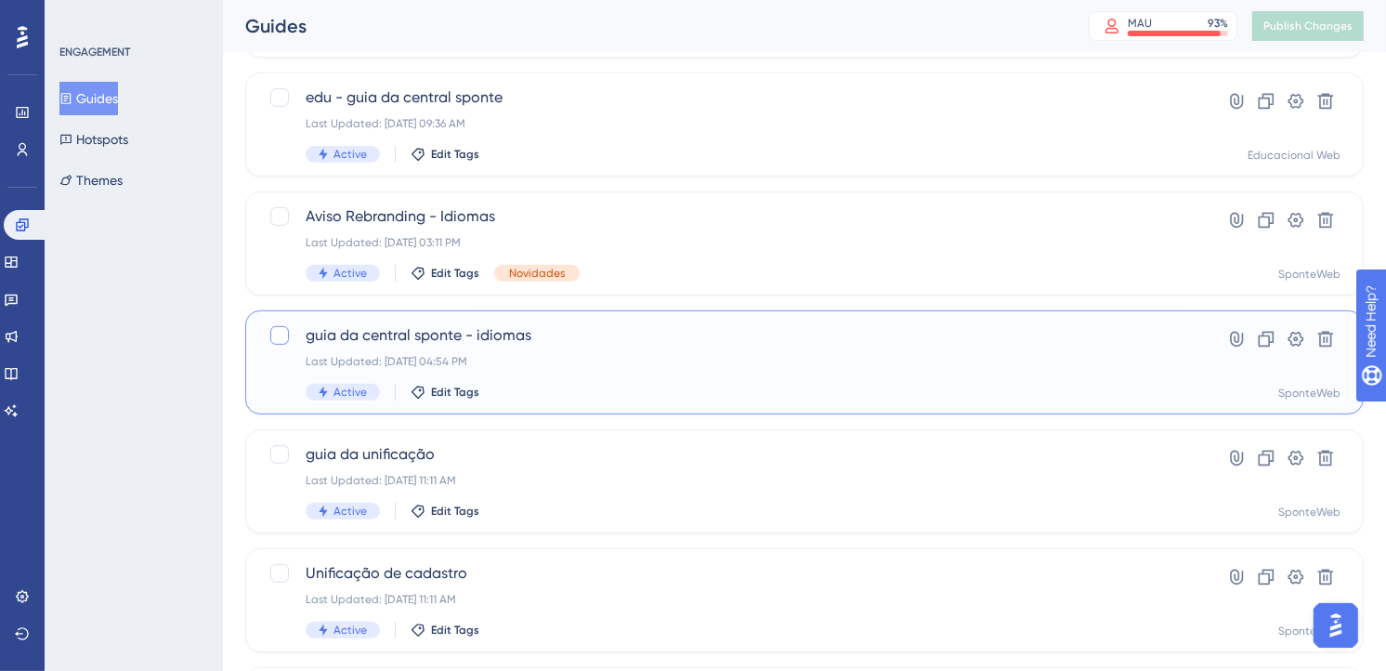
click at [276, 335] on div at bounding box center [279, 335] width 19 height 19
checkbox input "true"
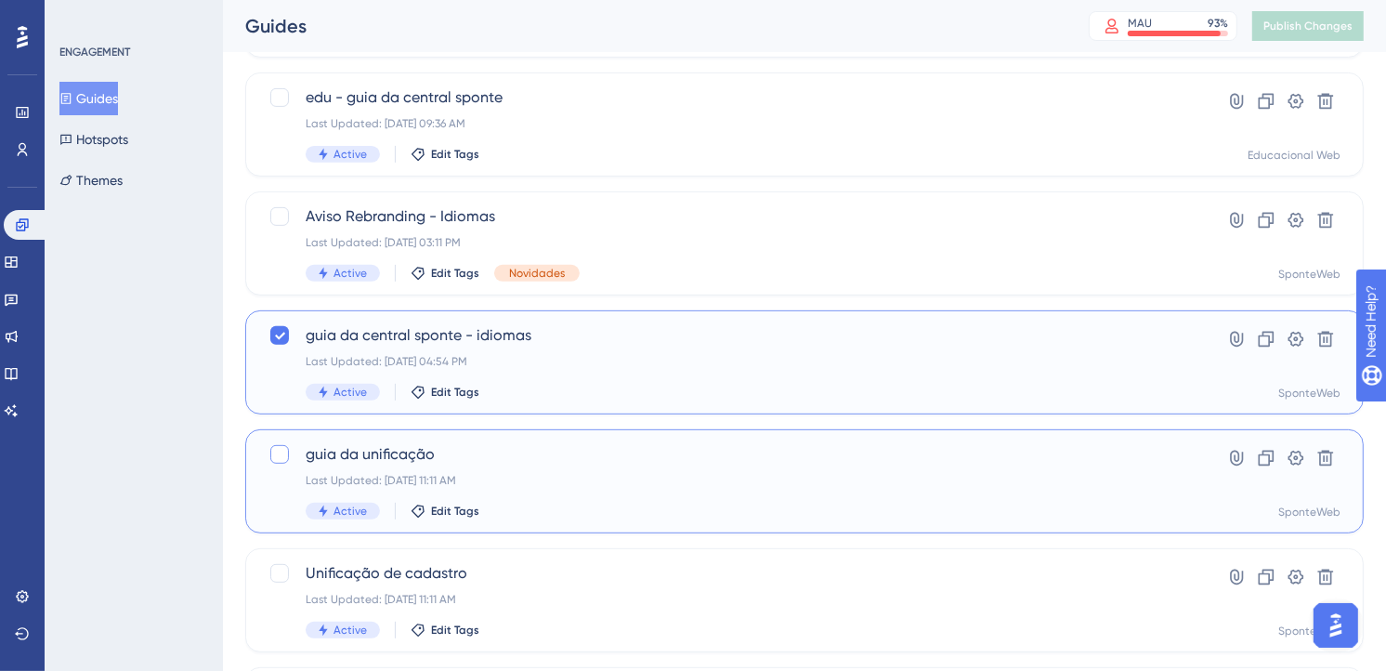
click at [281, 453] on div at bounding box center [279, 454] width 19 height 19
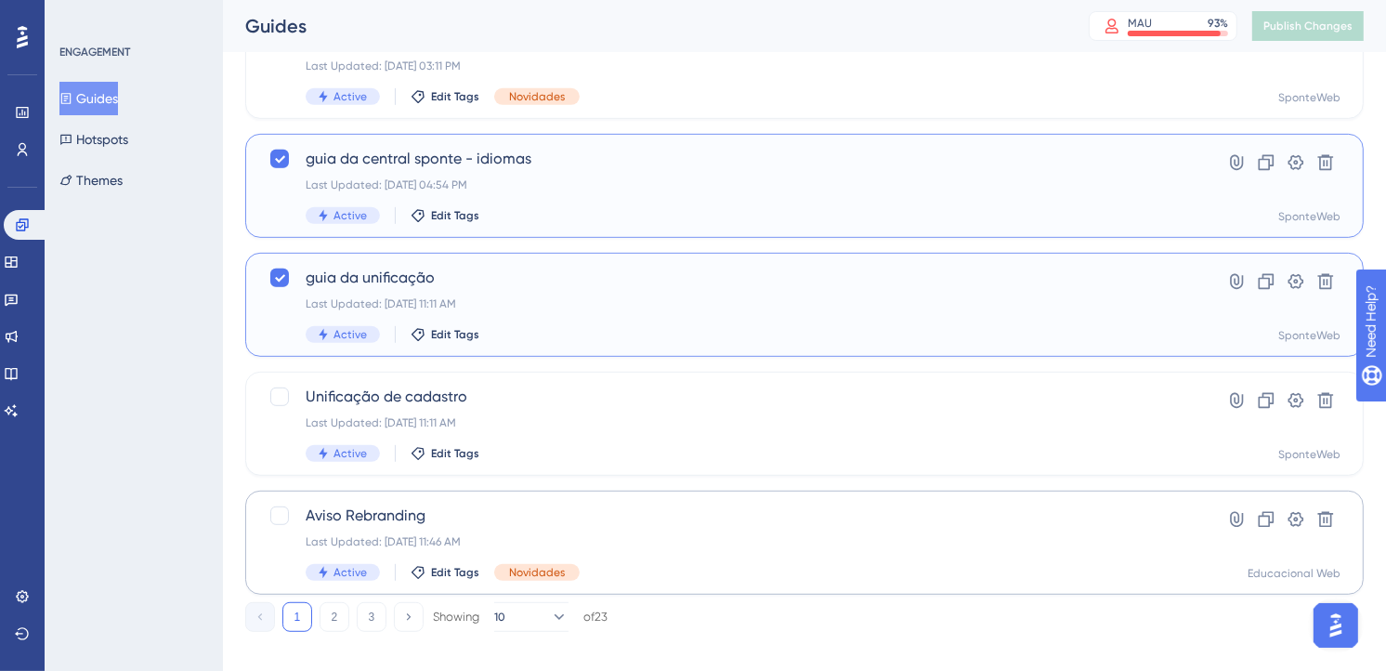
scroll to position [815, 0]
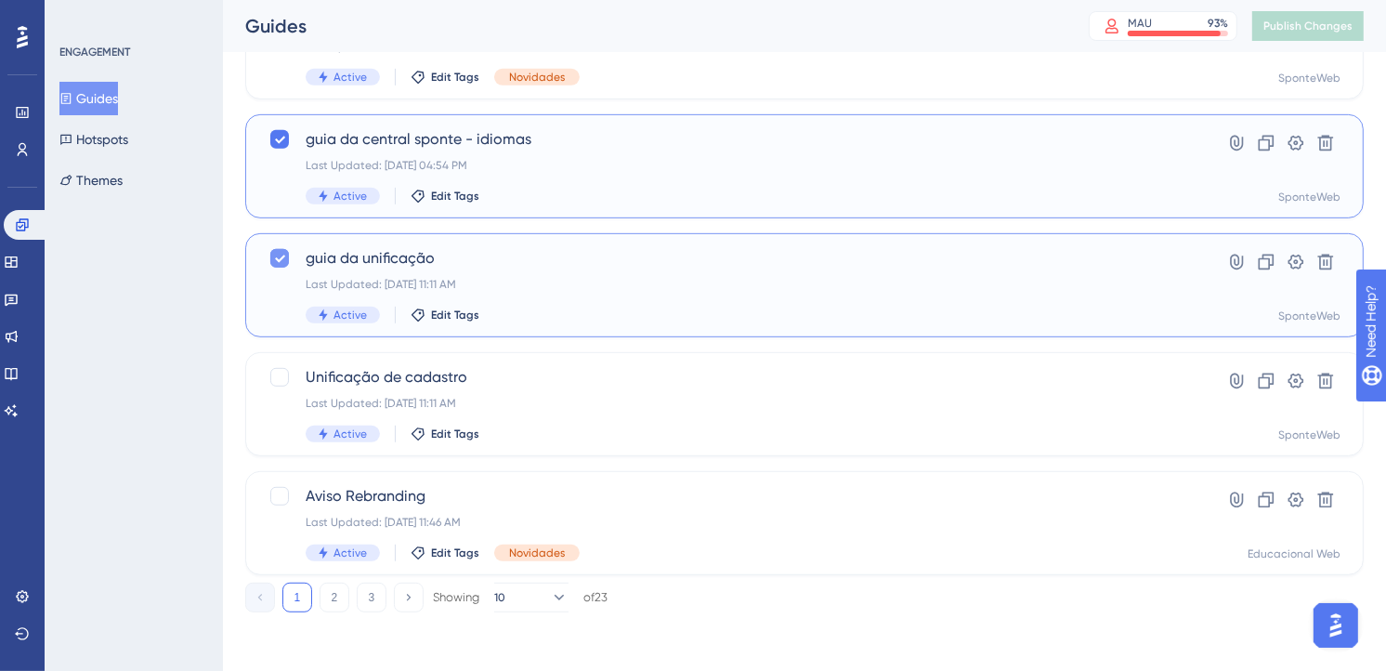
click at [277, 264] on icon at bounding box center [279, 258] width 11 height 15
checkbox input "false"
click at [282, 144] on icon at bounding box center [279, 139] width 11 height 15
checkbox input "false"
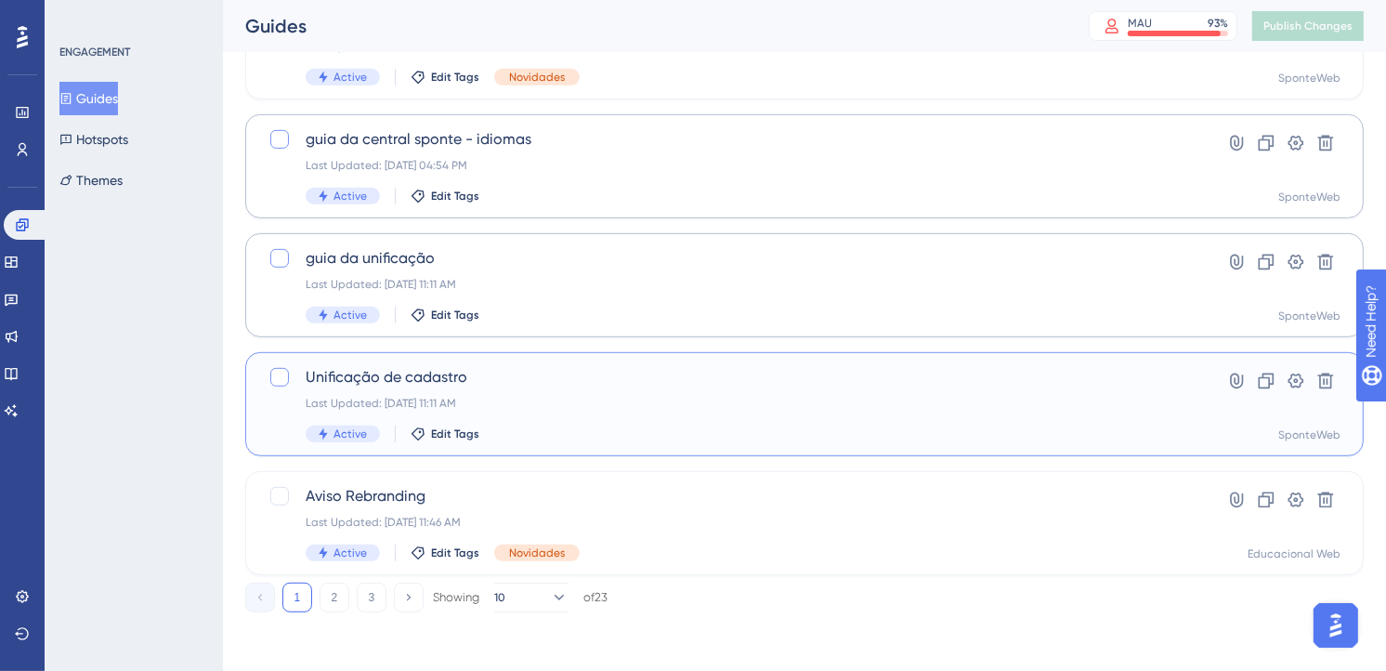
click at [282, 377] on div at bounding box center [279, 377] width 19 height 19
checkbox input "true"
click at [272, 260] on div at bounding box center [279, 258] width 19 height 19
checkbox input "true"
click at [283, 139] on div at bounding box center [279, 139] width 19 height 19
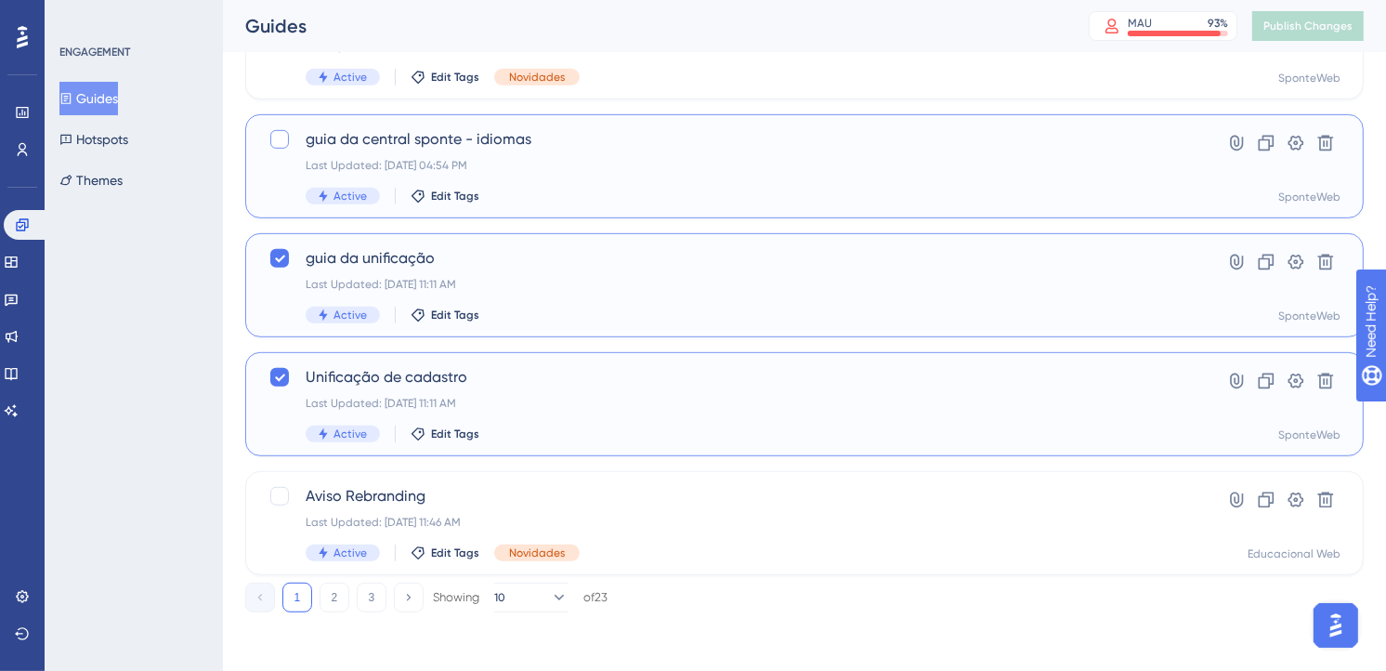
checkbox input "true"
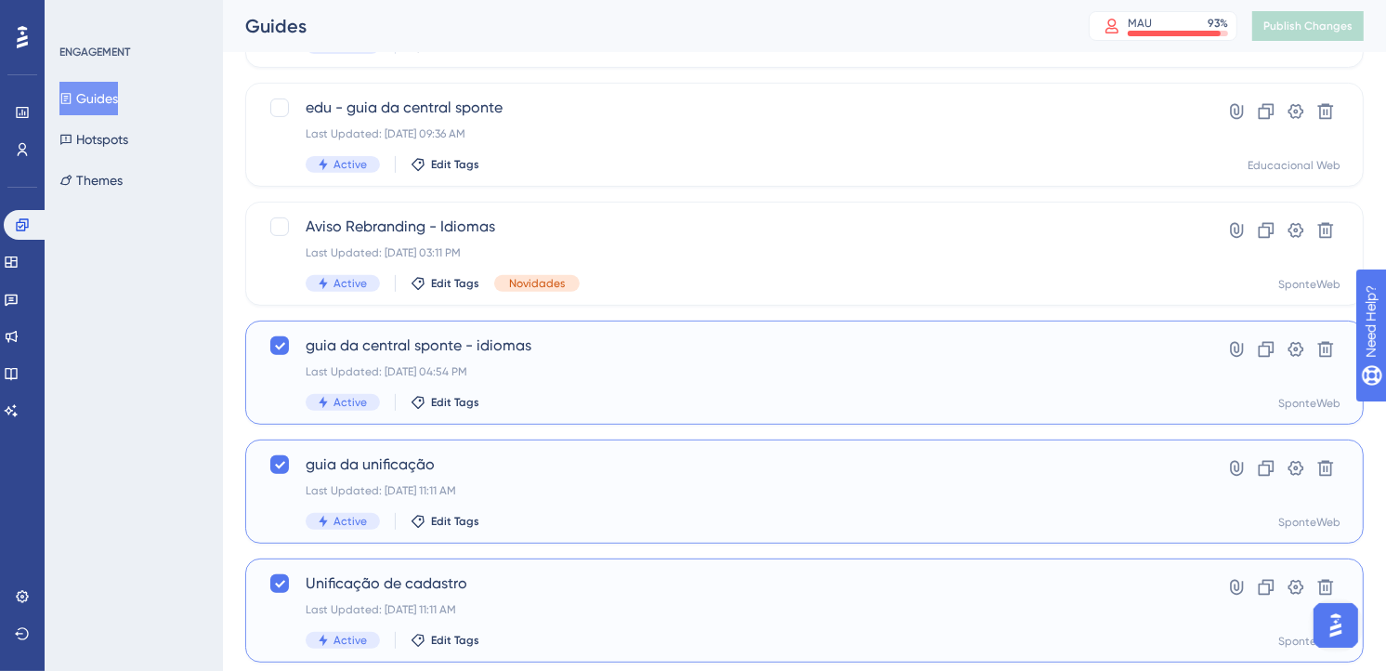
scroll to position [506, 0]
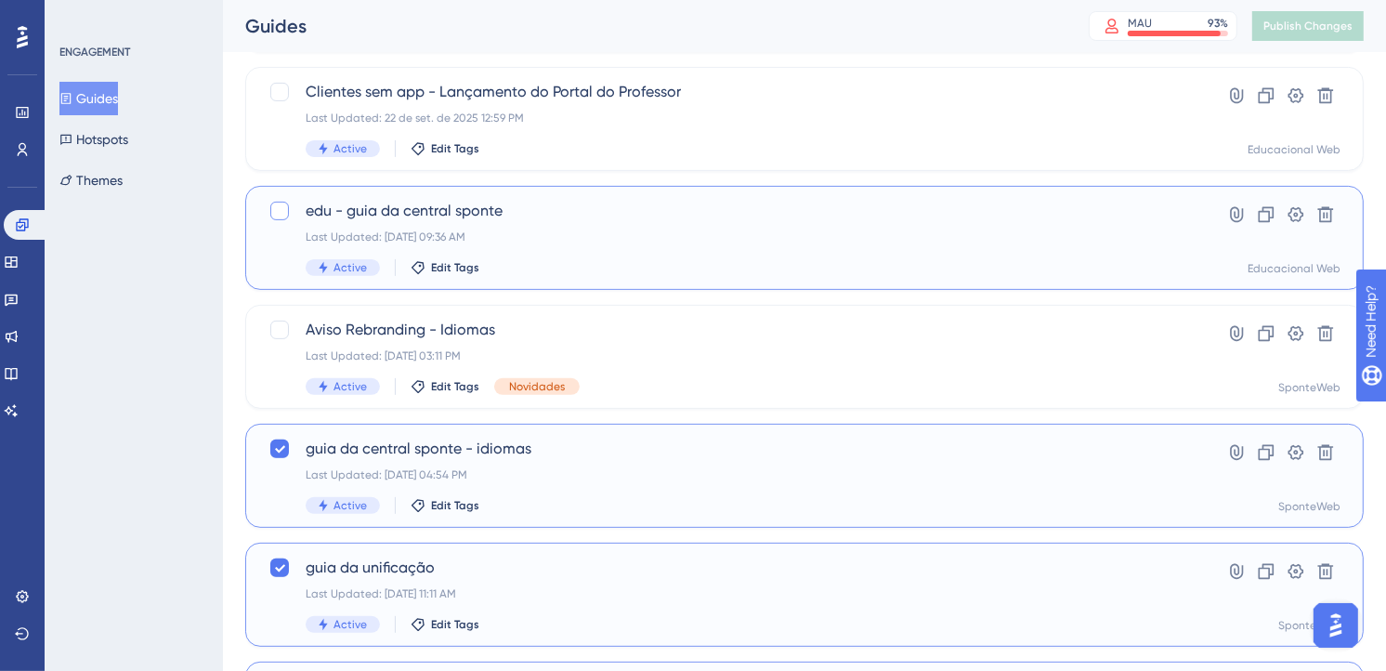
click at [277, 210] on div at bounding box center [279, 211] width 19 height 19
checkbox input "true"
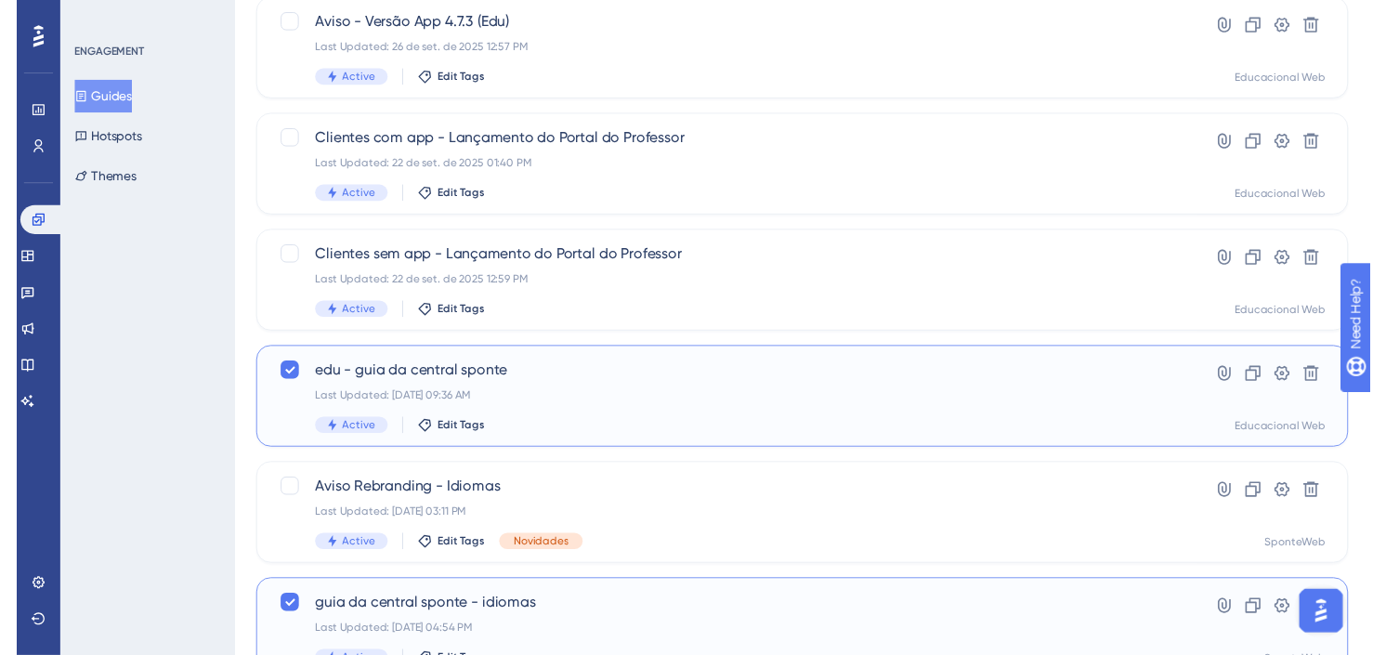
scroll to position [0, 0]
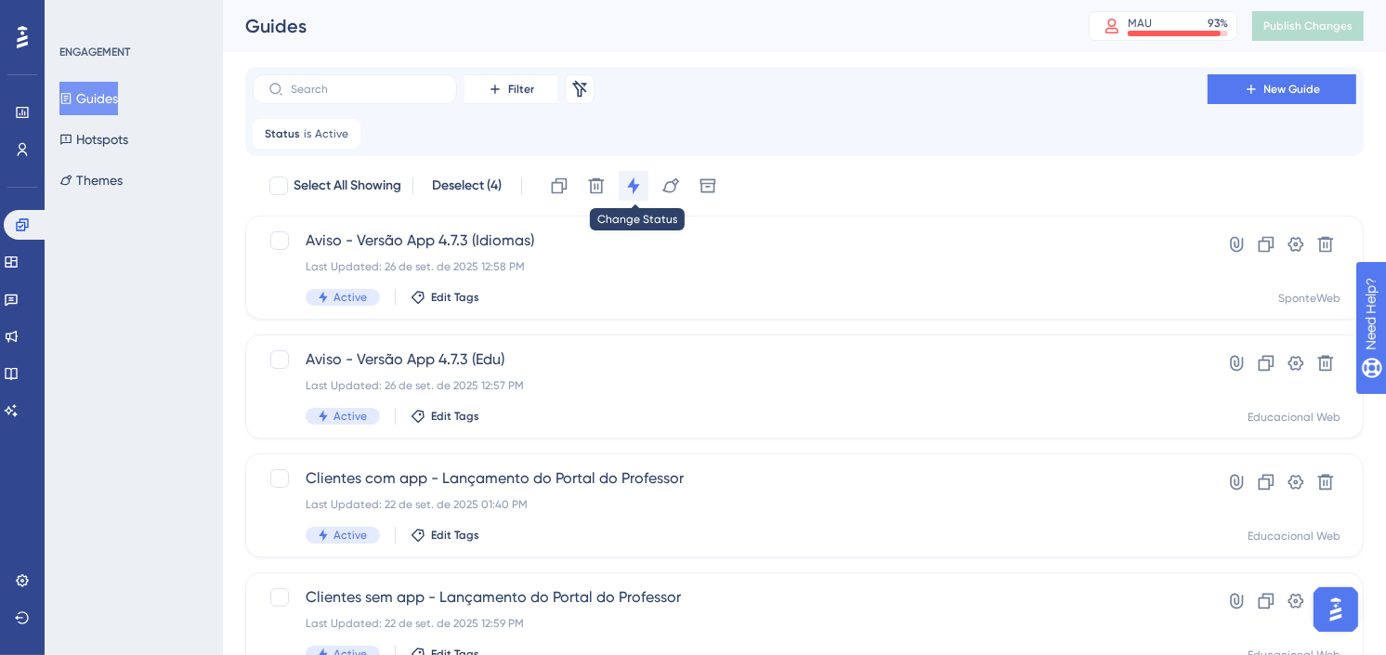
click at [641, 182] on icon at bounding box center [633, 186] width 19 height 19
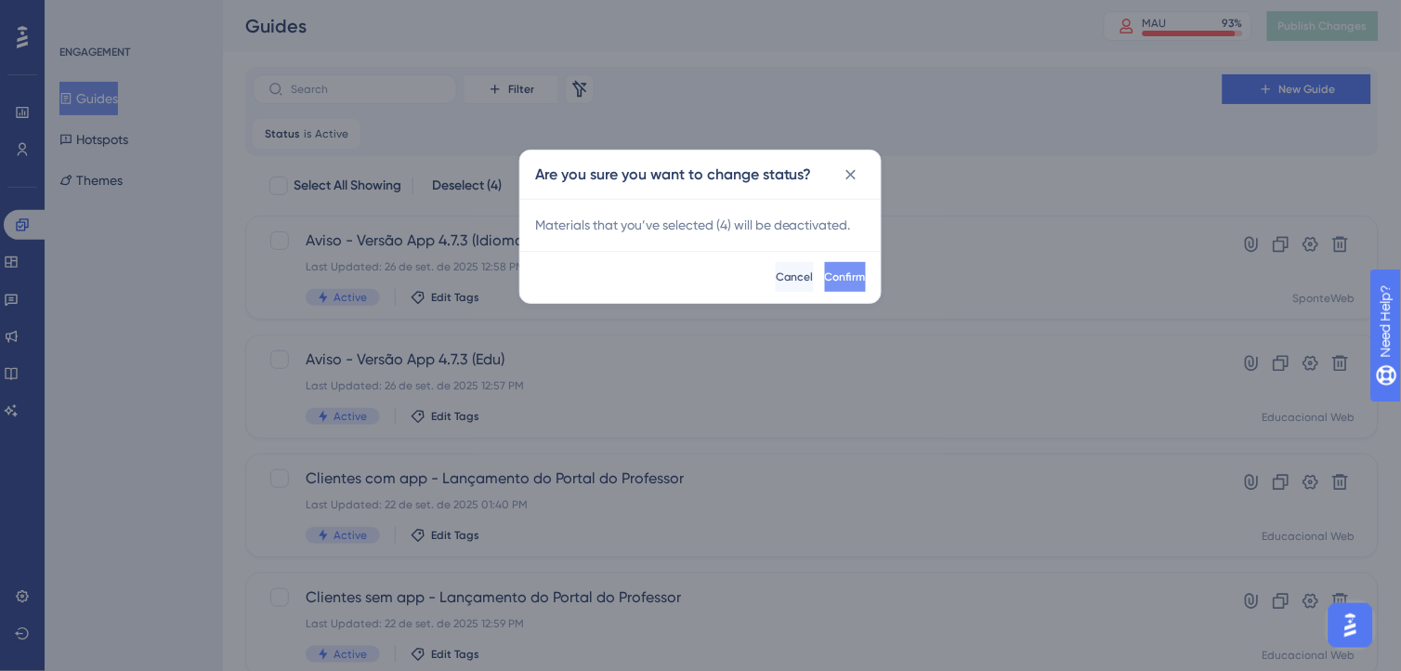
click at [825, 272] on button "Confirm" at bounding box center [845, 277] width 41 height 30
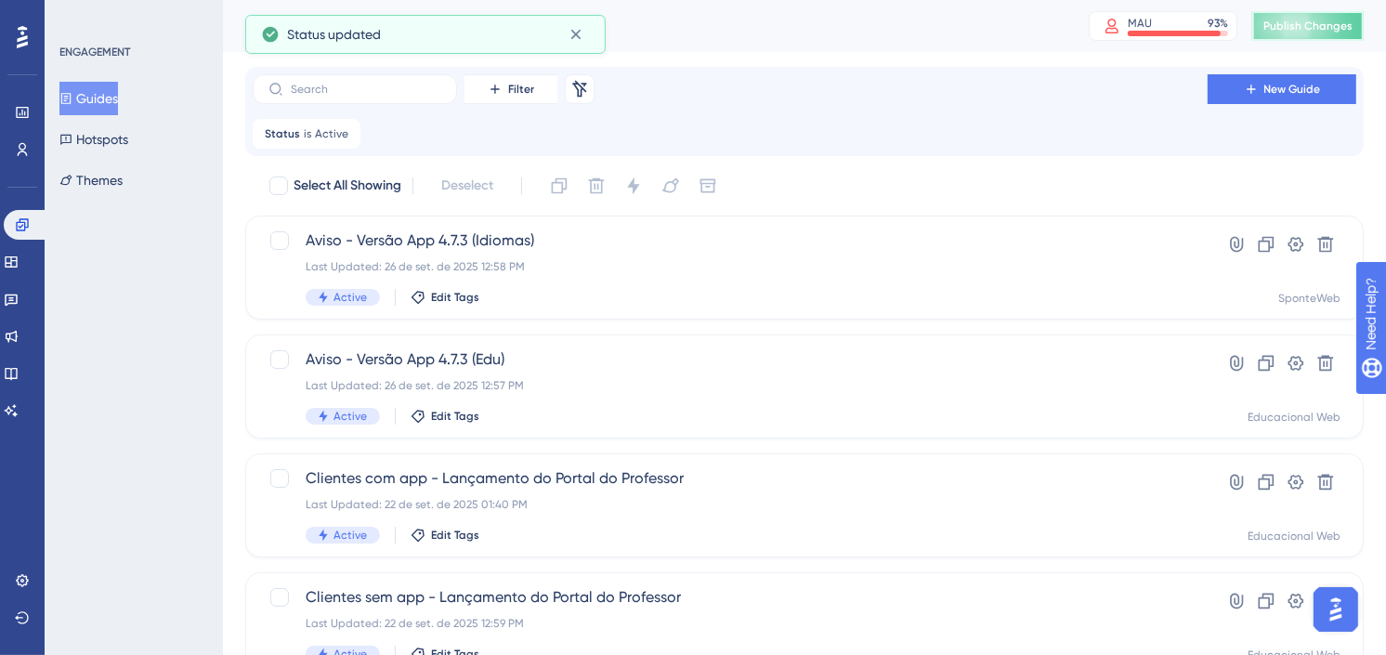
click at [1321, 29] on span "Publish Changes" at bounding box center [1308, 26] width 89 height 15
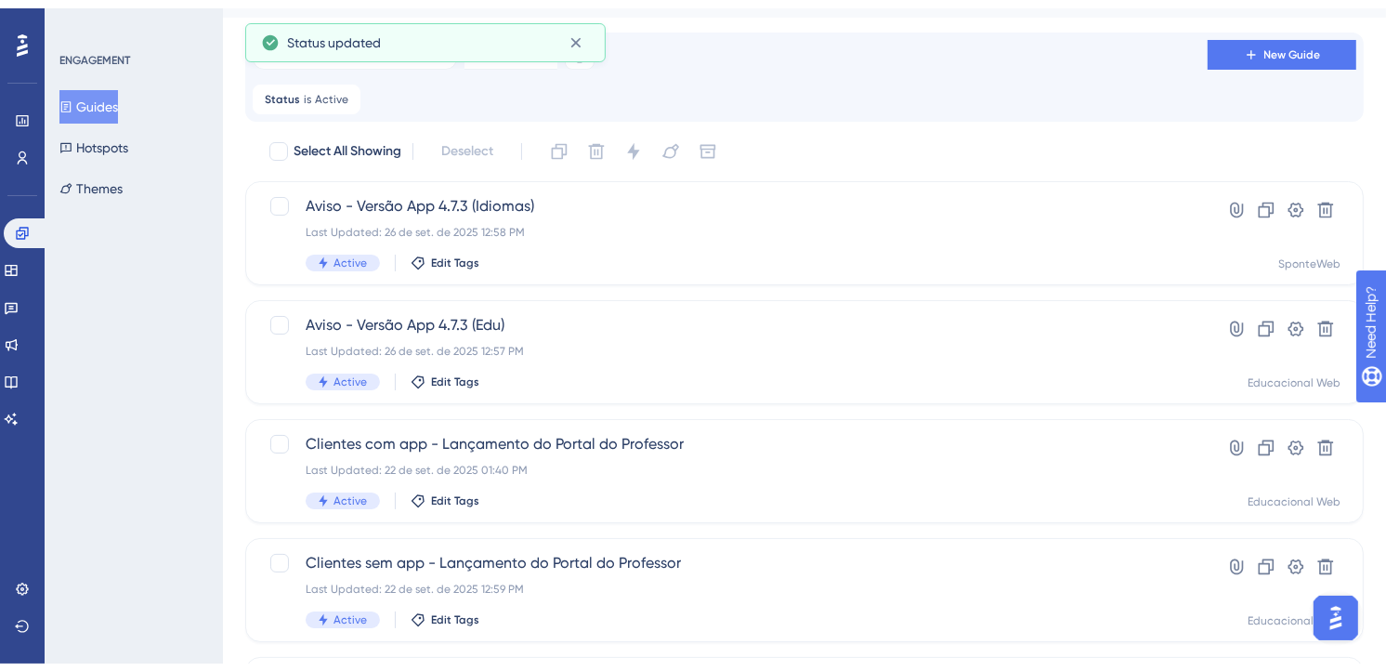
scroll to position [815, 0]
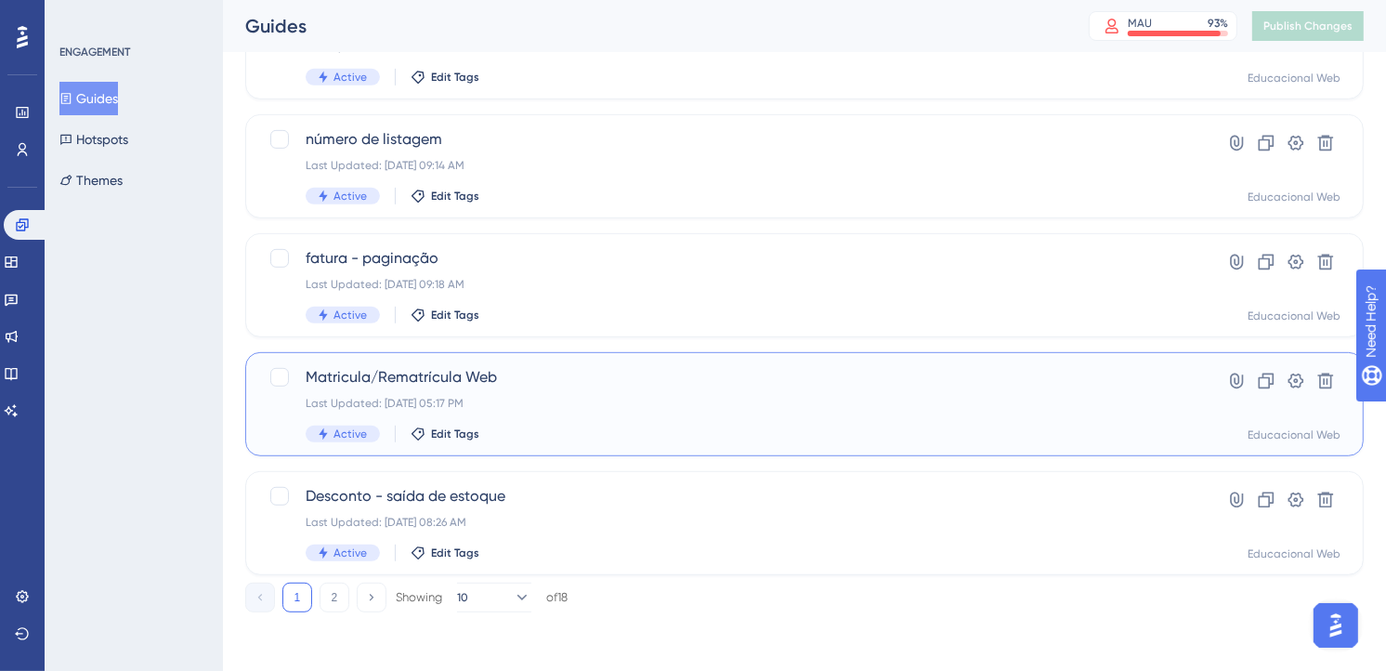
click at [663, 393] on div "Matricula/Rematrícula Web Last Updated: [DATE] 05:17 PM Active Edit Tags" at bounding box center [730, 404] width 849 height 76
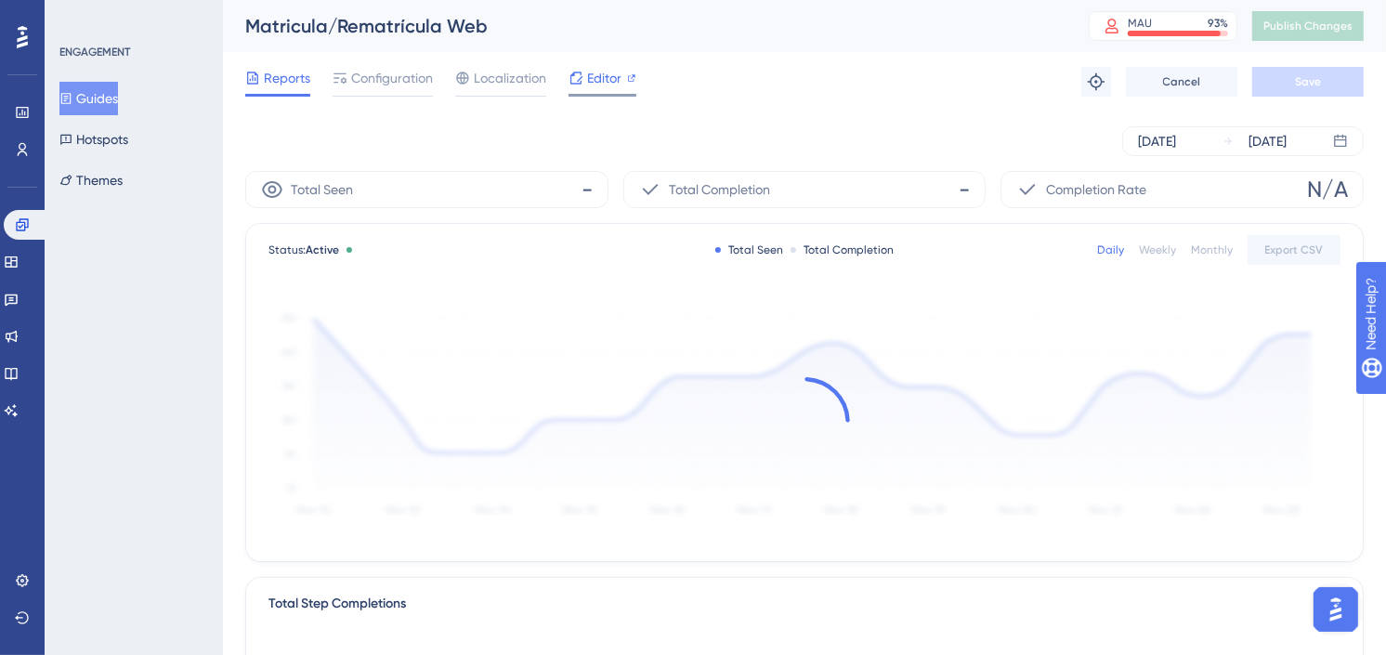
click at [583, 80] on div "Editor" at bounding box center [603, 78] width 68 height 22
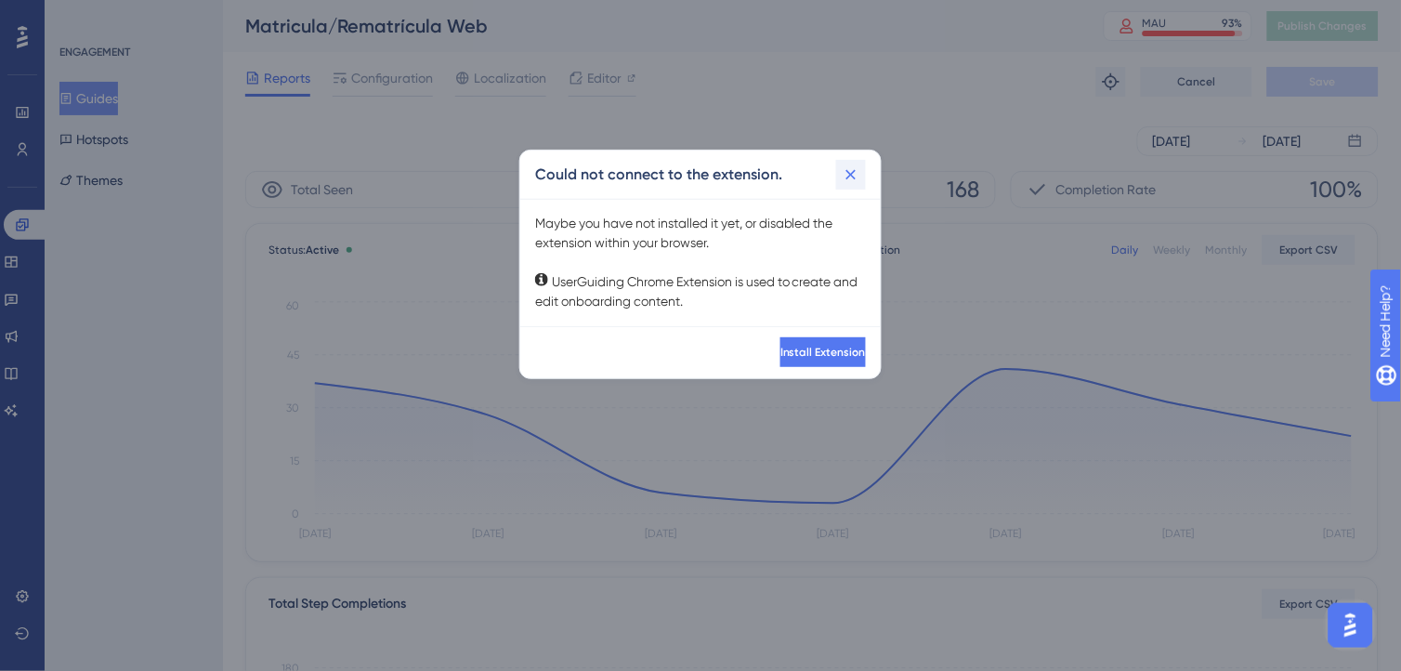
click at [846, 174] on icon at bounding box center [851, 174] width 19 height 19
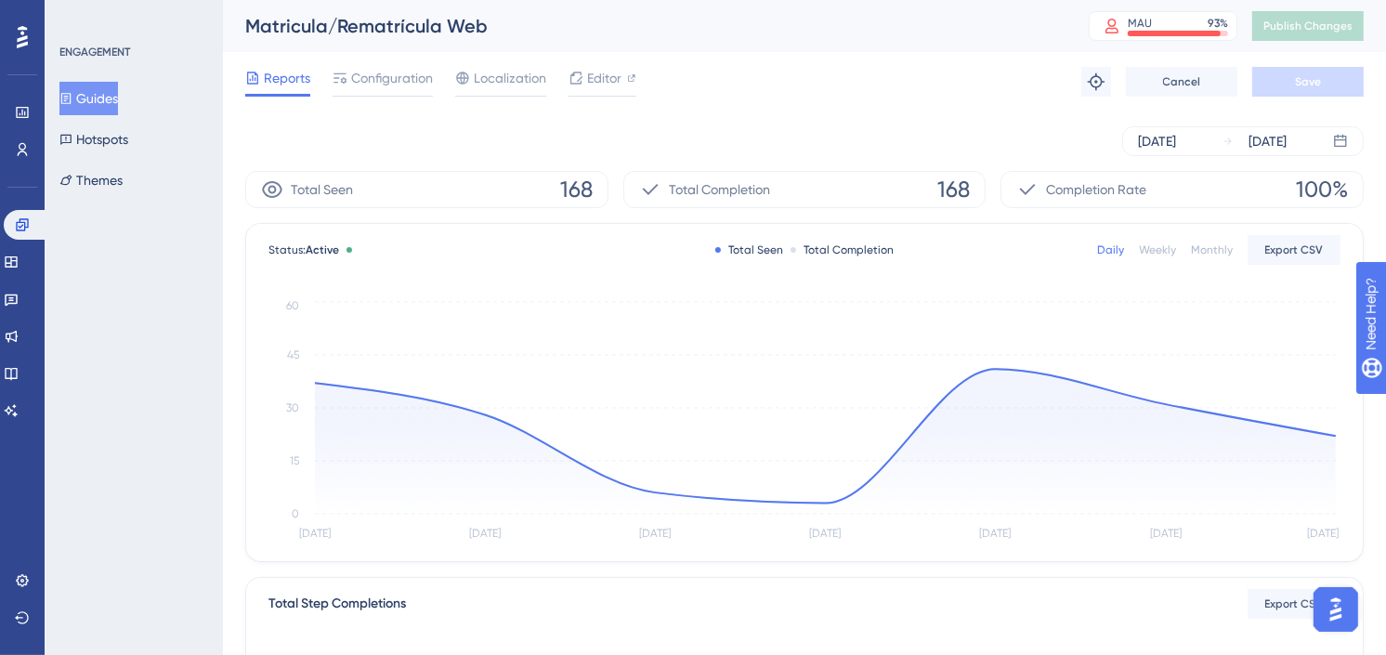
click at [94, 97] on button "Guides" at bounding box center [88, 98] width 59 height 33
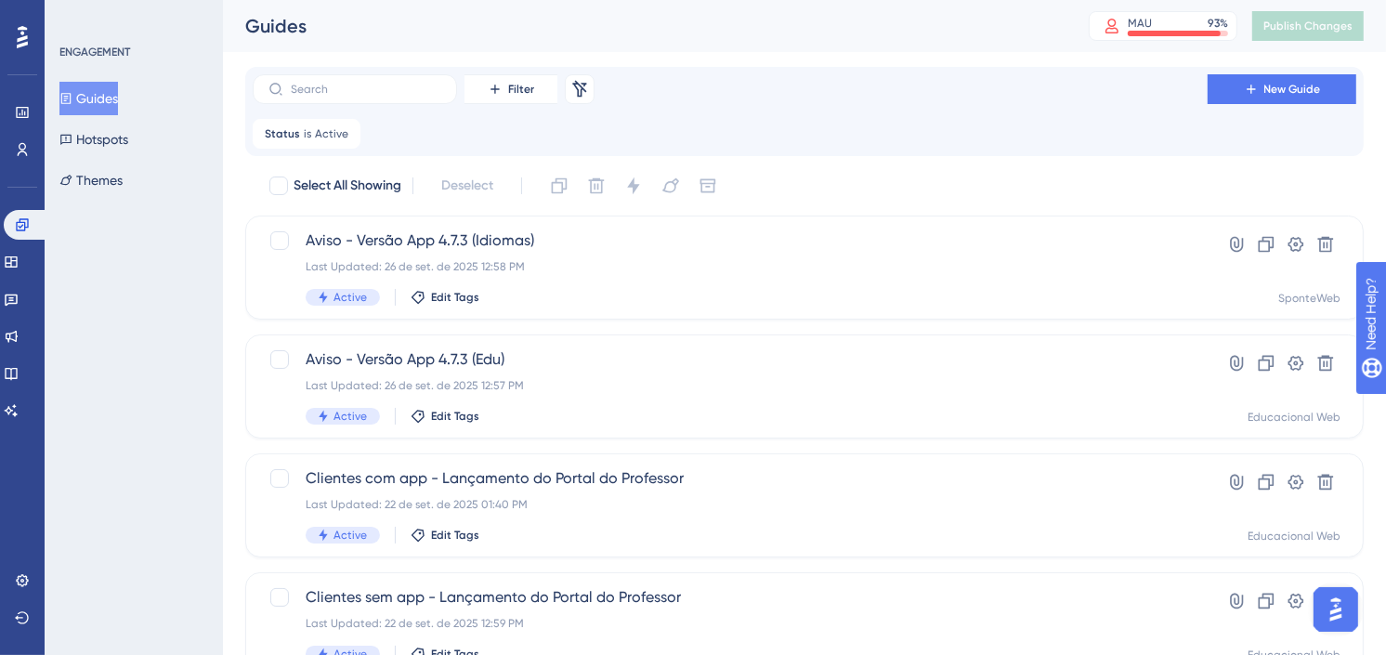
click at [555, 254] on div "Aviso - Versão App 4.7.3 (Idiomas) Last Updated: [DATE] 12:58 PM Active Edit Ta…" at bounding box center [730, 268] width 849 height 76
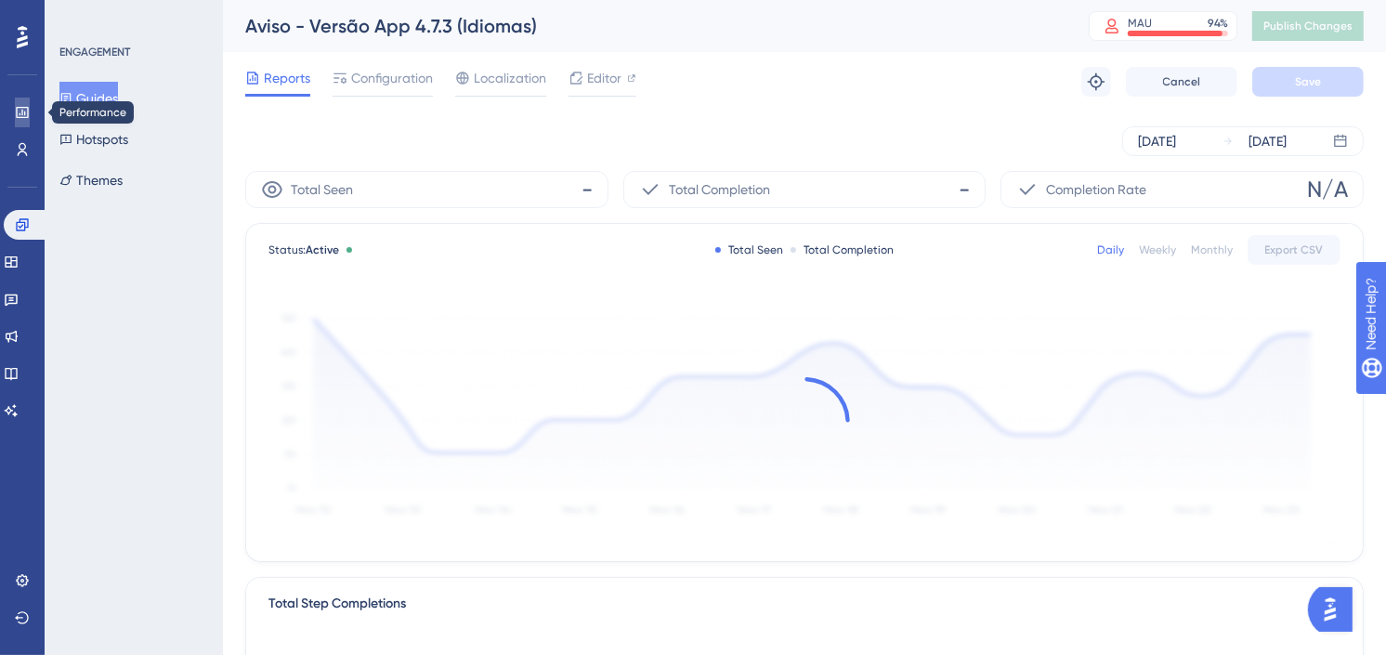
click at [20, 108] on icon at bounding box center [22, 112] width 15 height 15
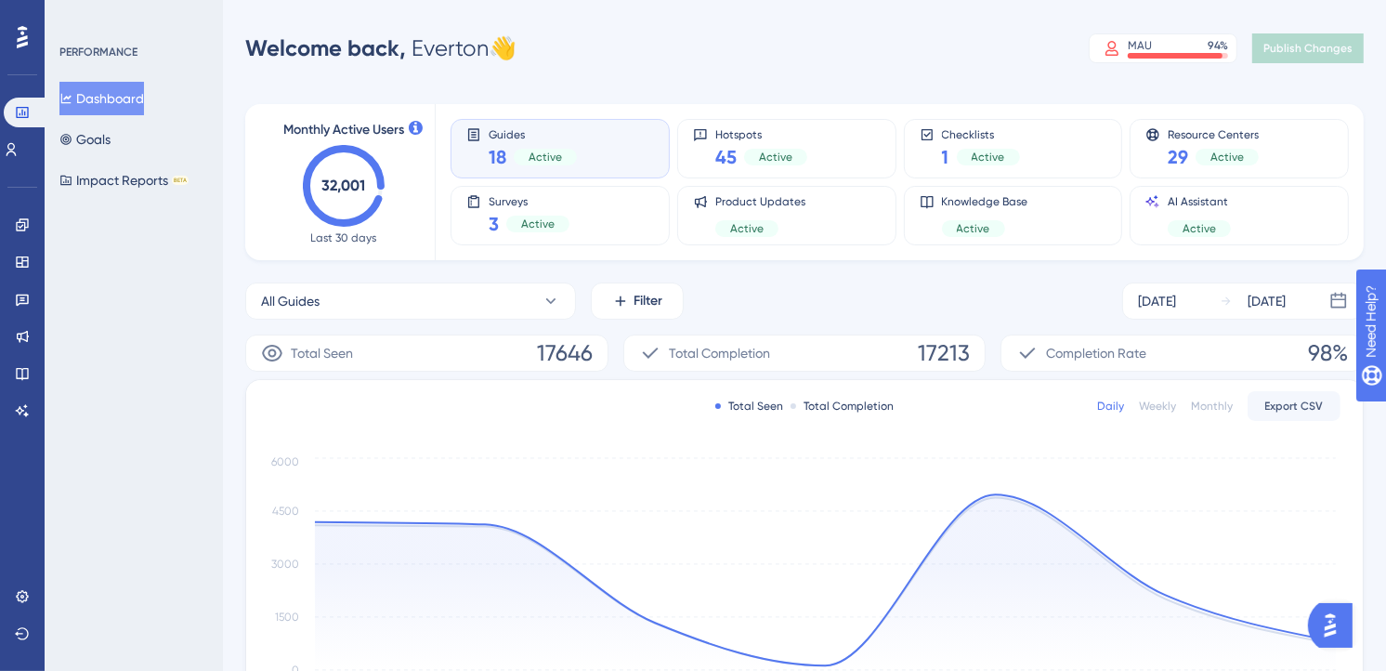
click at [899, 56] on div "Welcome back, Everton 👋 MAU 94 % Click to see add-on and upgrade options Publis…" at bounding box center [804, 48] width 1119 height 37
click at [902, 65] on div "Welcome back, Everton 👋 MAU 94 % Click to see add-on and upgrade options Publis…" at bounding box center [804, 48] width 1119 height 37
